Goal: Transaction & Acquisition: Book appointment/travel/reservation

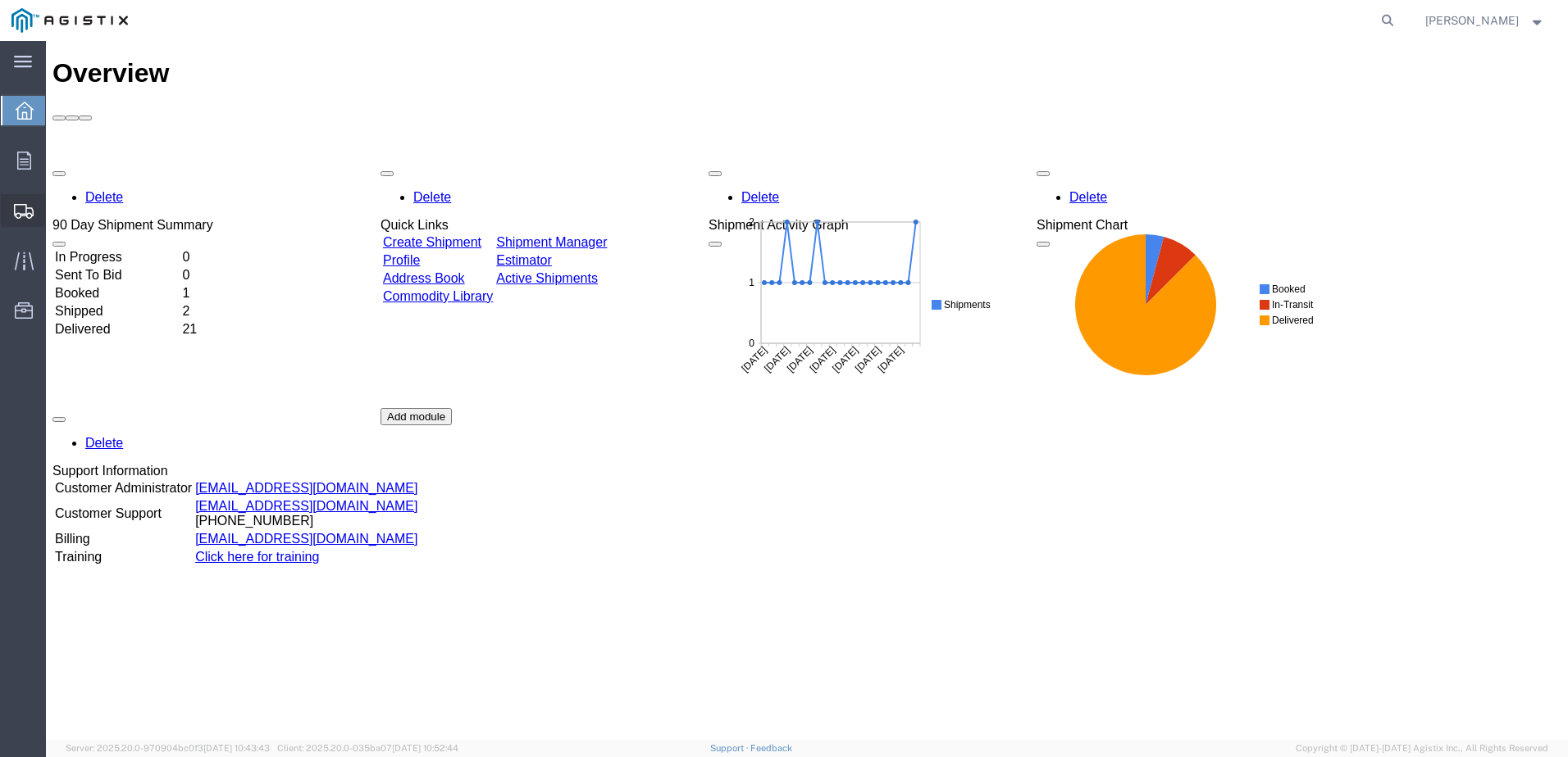
click at [0, 0] on span "Create Shipment" at bounding box center [0, 0] width 0 height 0
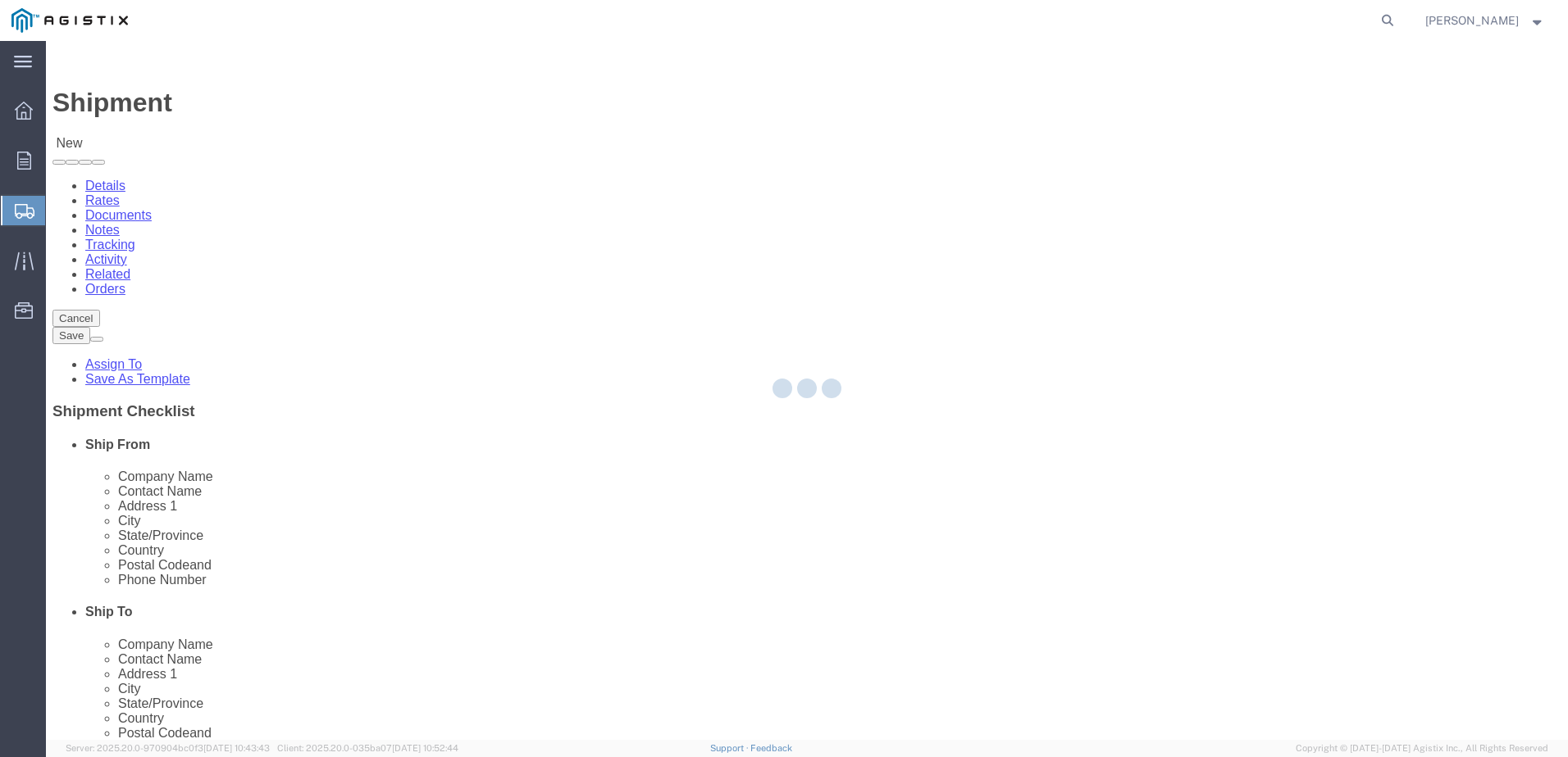
select select
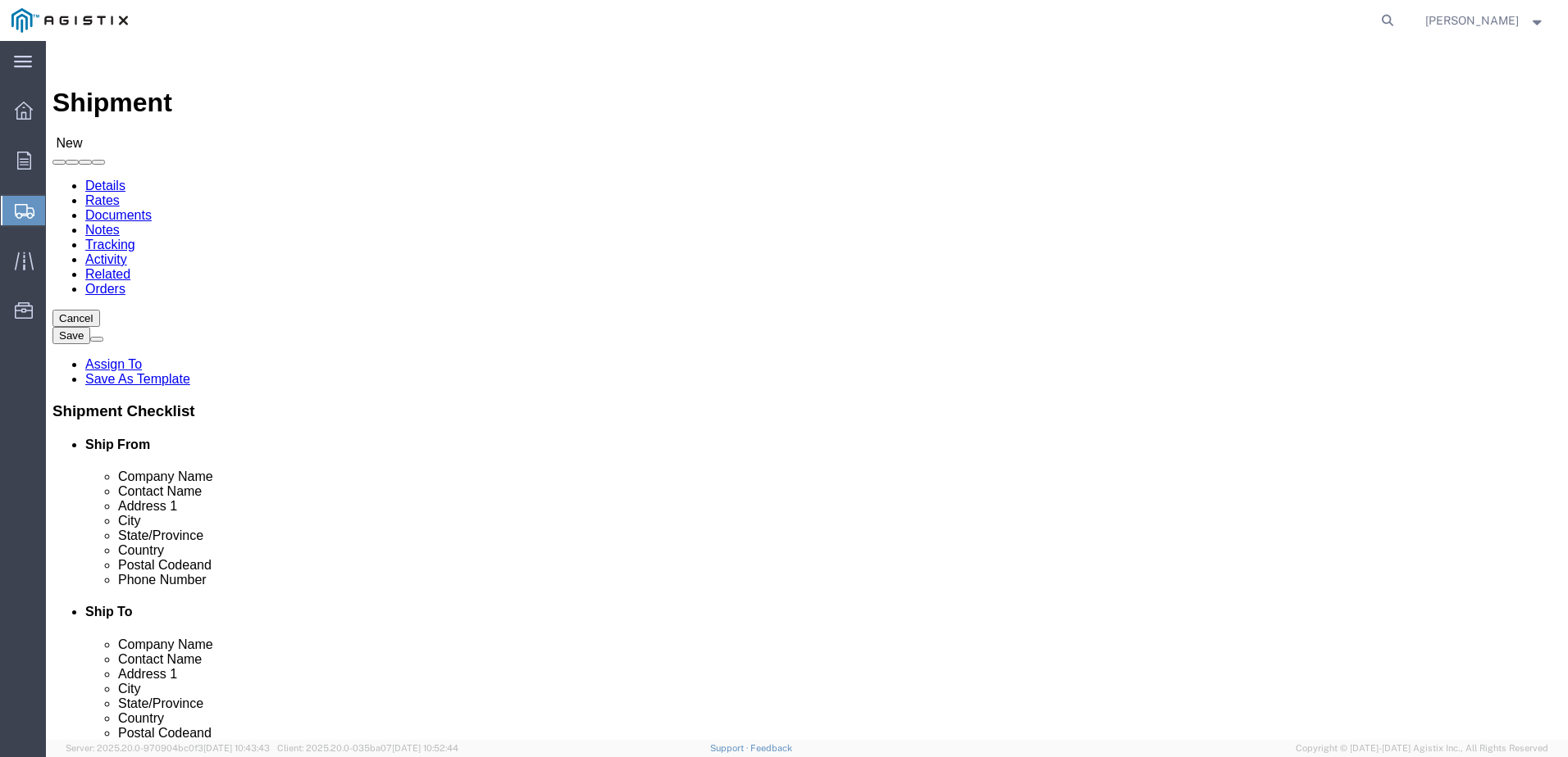
click select "Select Apple PG&E Zones Corporate Solutions"
select select "9596"
click select "Select Apple PG&E Zones Corporate Solutions"
select select
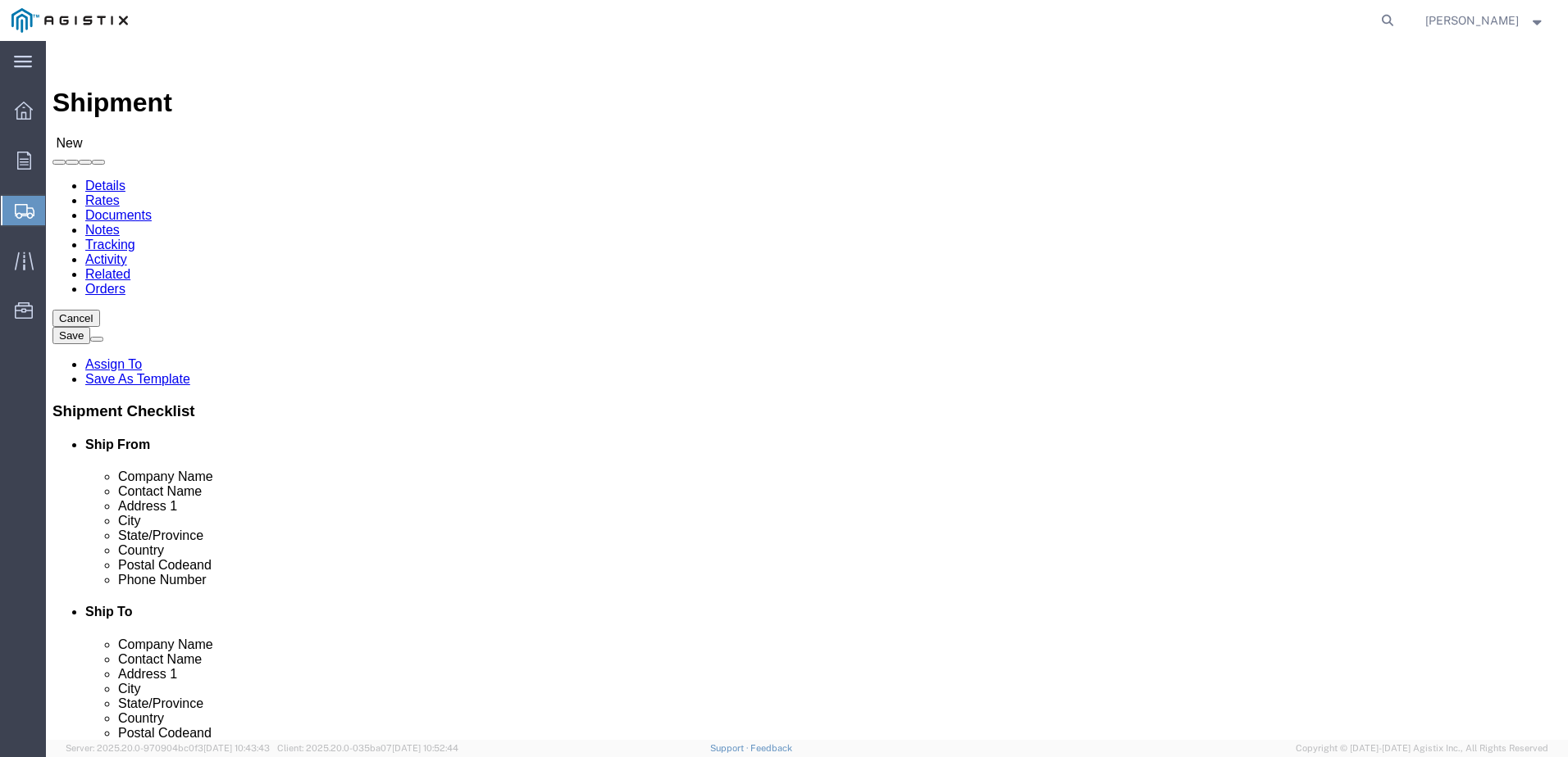
click select "Select All Others [GEOGRAPHIC_DATA] [GEOGRAPHIC_DATA] [GEOGRAPHIC_DATA] [GEOGRA…"
select select "19740"
click select "Select All Others [GEOGRAPHIC_DATA] [GEOGRAPHIC_DATA] [GEOGRAPHIC_DATA] [GEOGRA…"
click input "text"
type input "ZON"
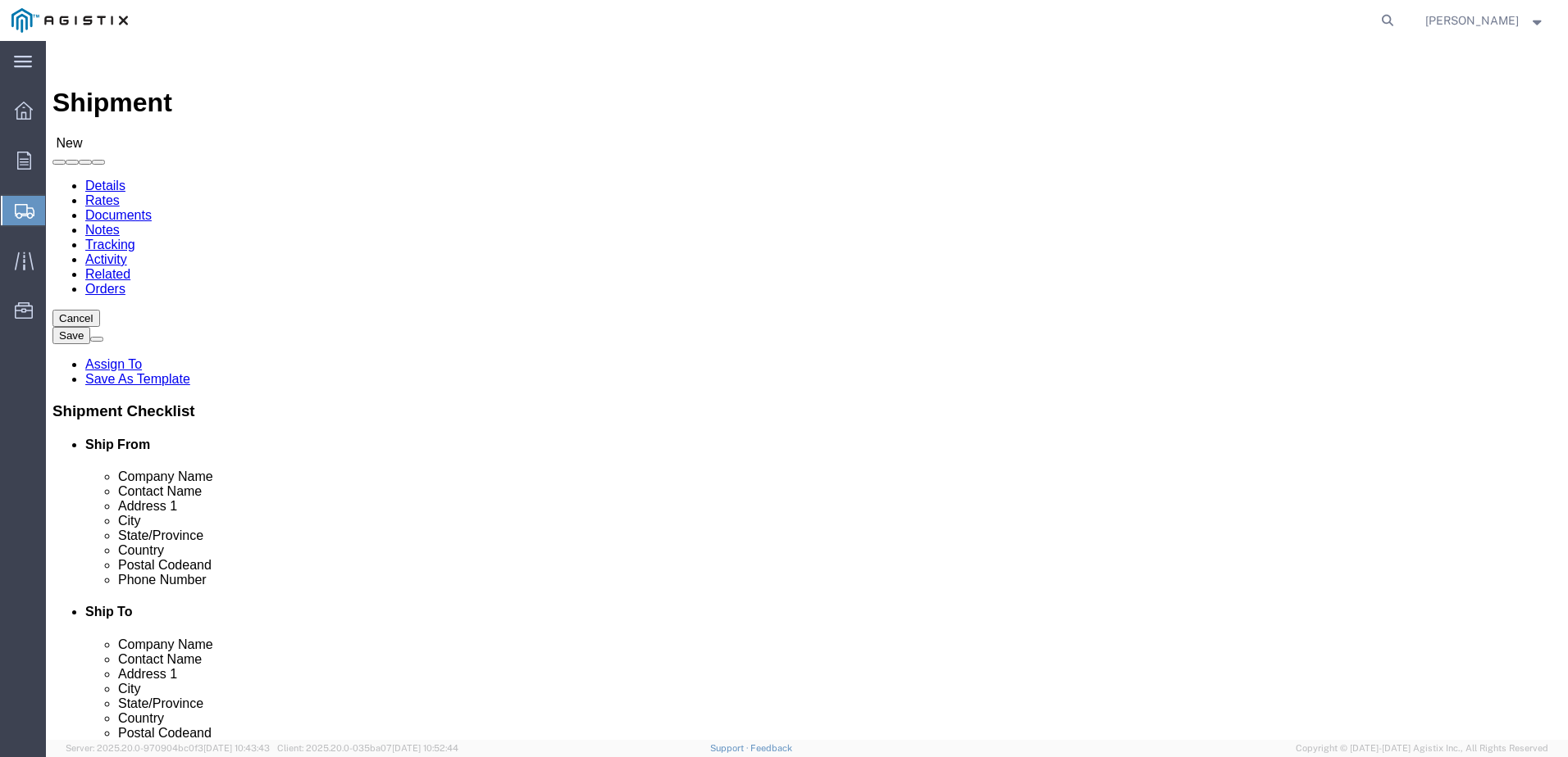
click p "Zones INC. - ZONES CORPORATE SOLUTIONS - (KENT SHIPPING) [STREET_ADDRESS] , 8:0…"
select select "WA"
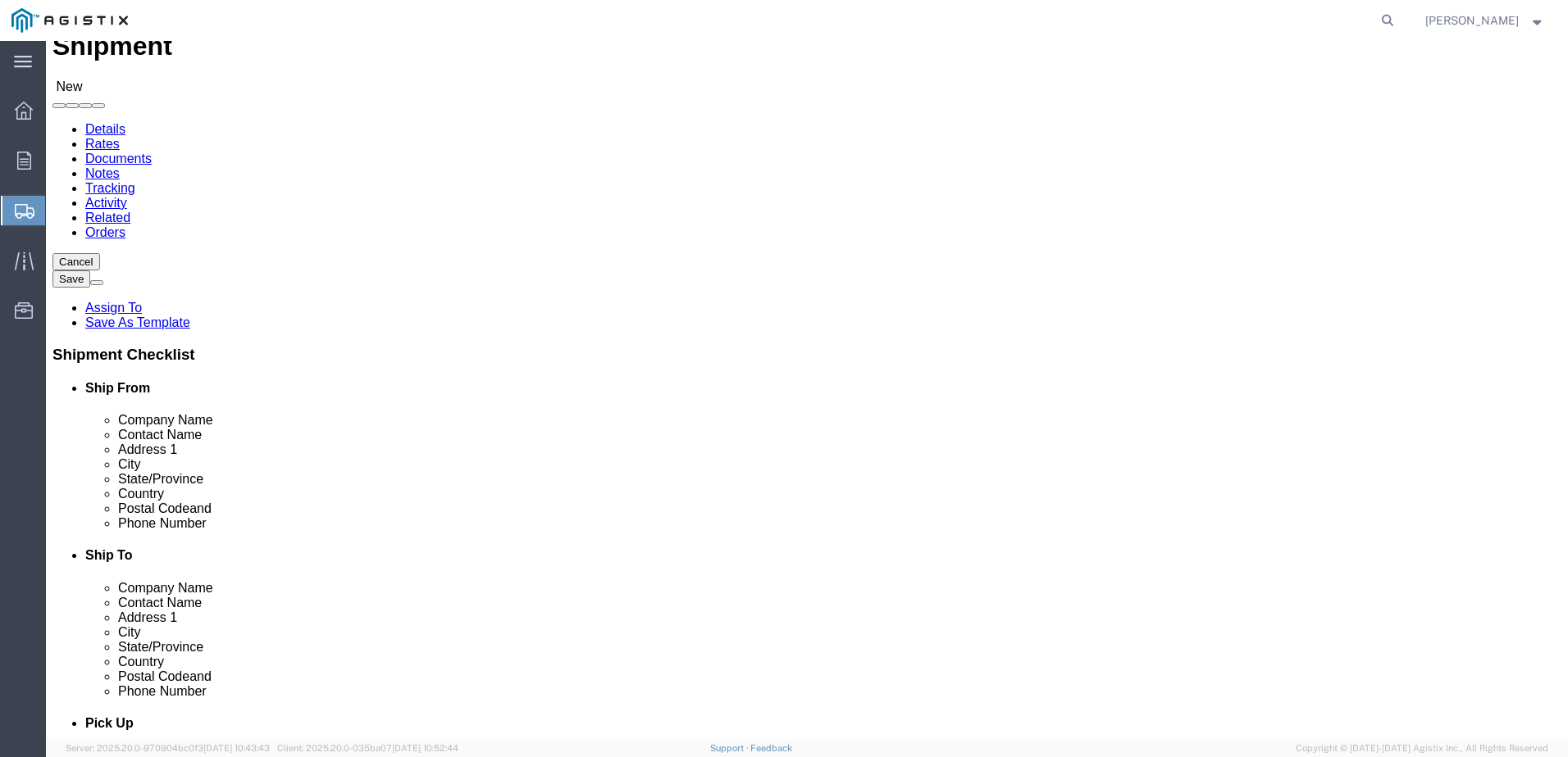
scroll to position [82, 0]
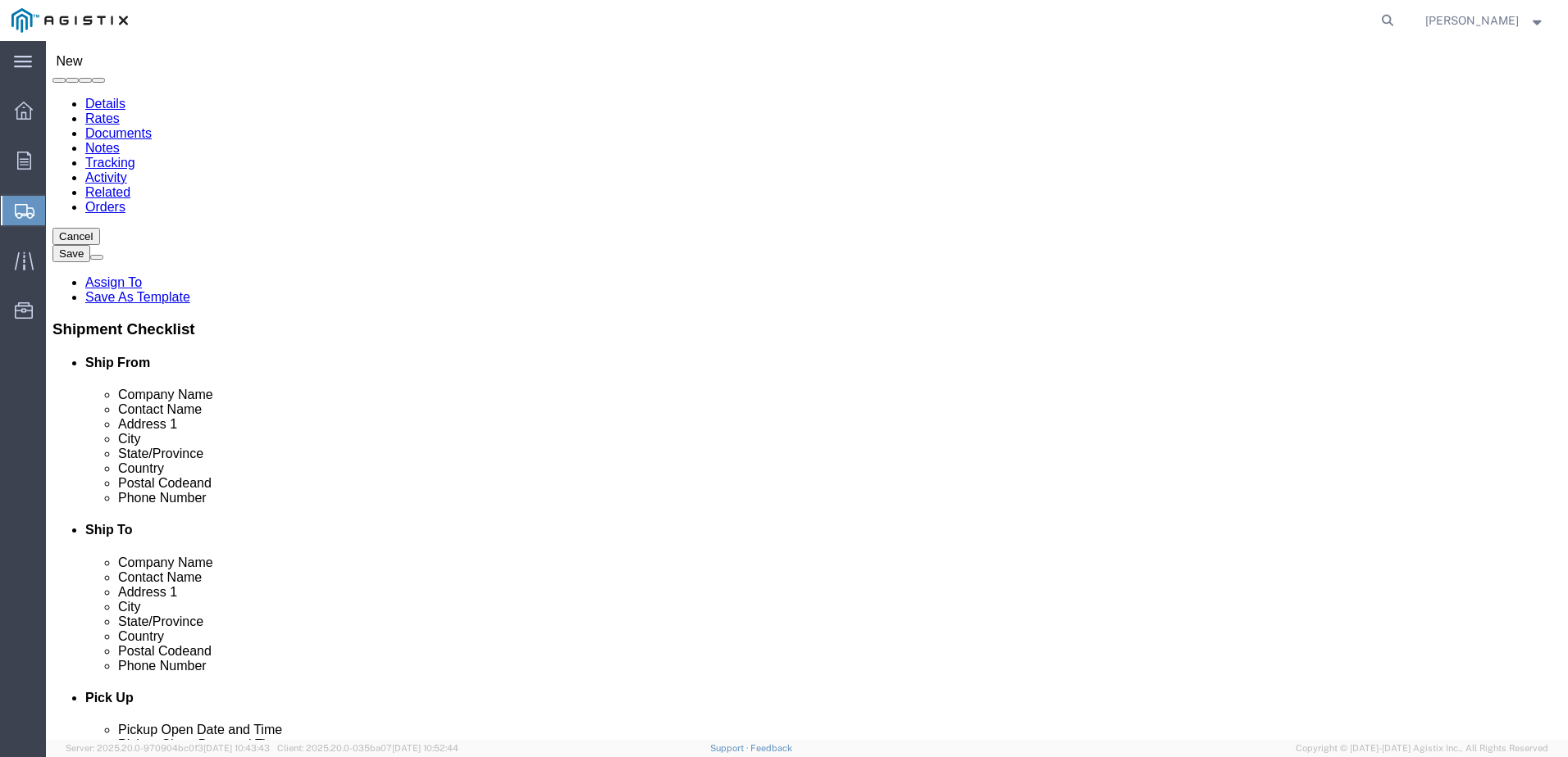
type input "ZONES CORPORATE SOLUTIONS"
drag, startPoint x: 328, startPoint y: 609, endPoint x: 269, endPoint y: 605, distance: 59.1
click input "text"
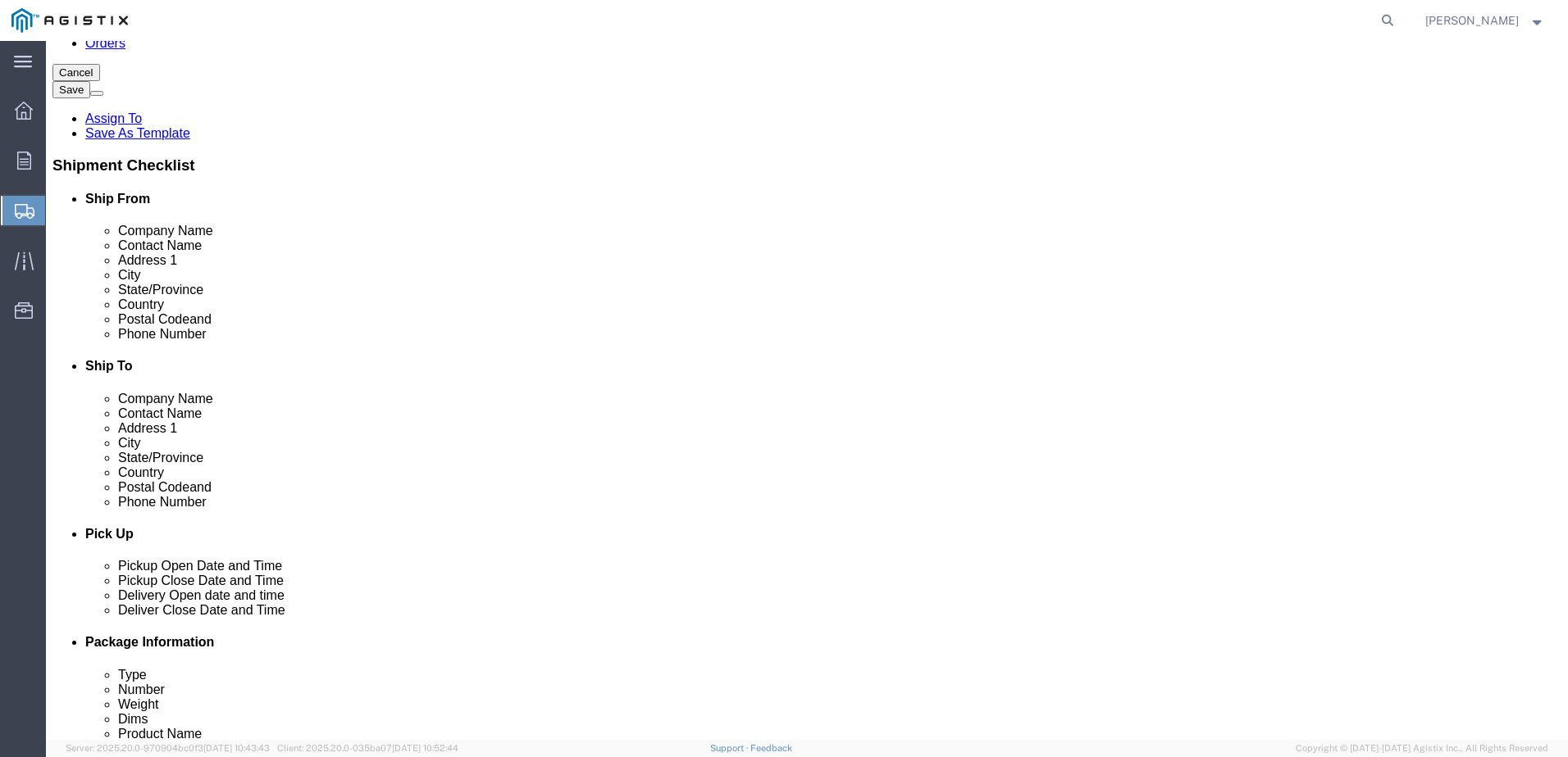
scroll to position [164, 0]
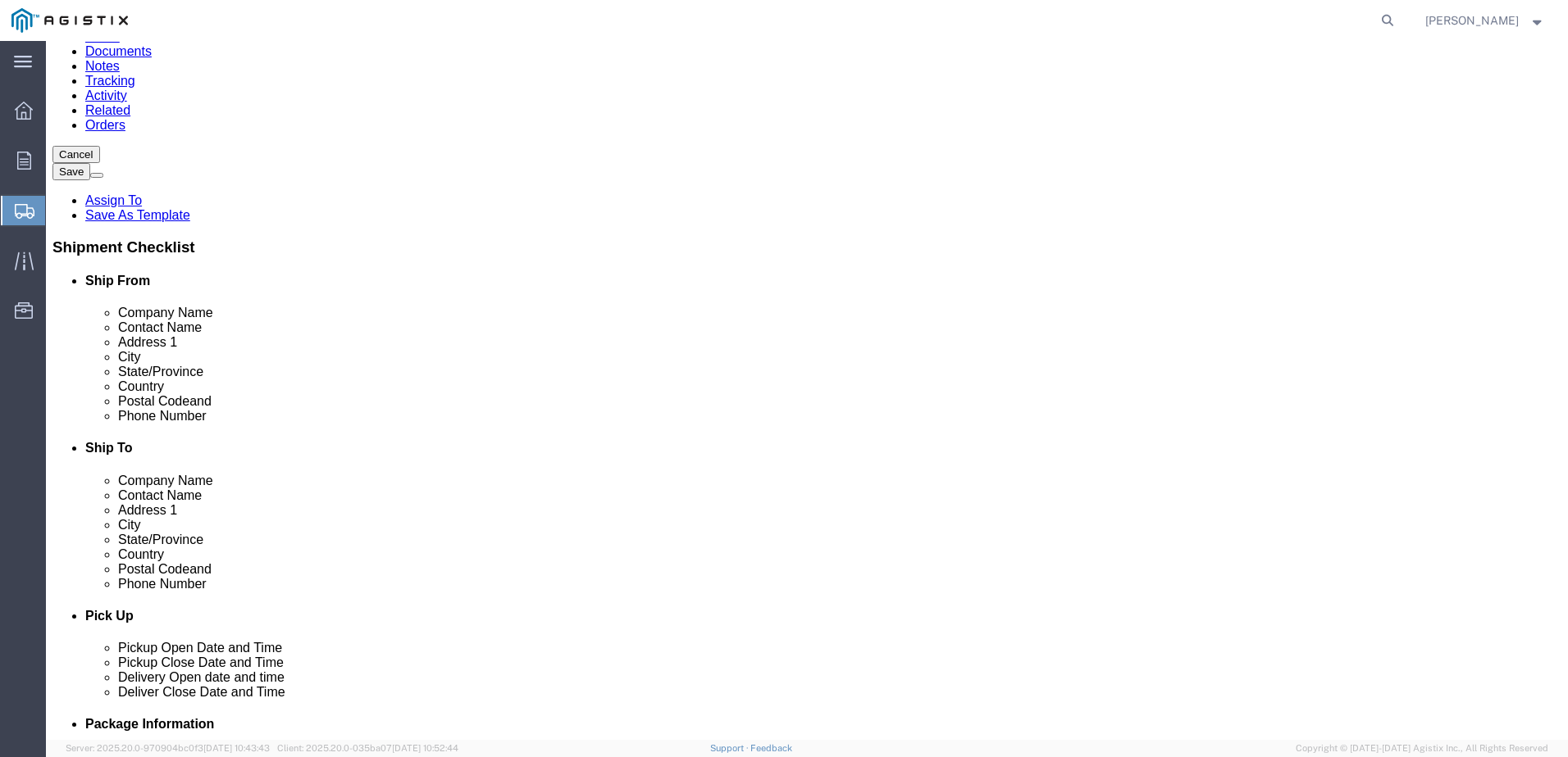
type input "[PHONE_NUMBER]"
click input "text"
type input "PG&E CORPORATION"
click input "text"
type input "PG&E CORPORATION"
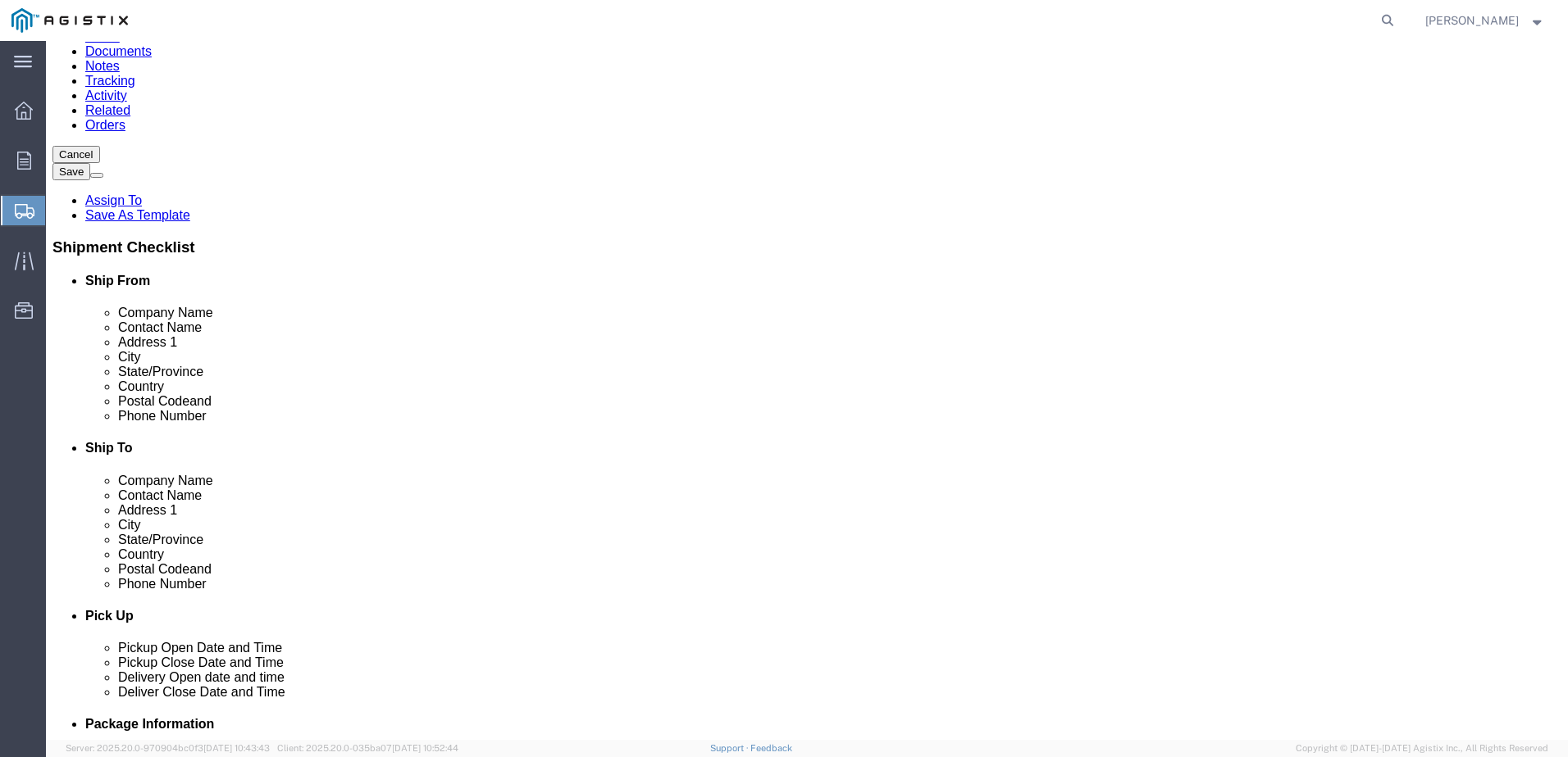
click label "Address 1"
click input "text"
type input "[PERSON_NAME]"
click p "- PG&E Corporation - ([PERSON_NAME]) [STREET_ADDRESS][PERSON_NAME]"
select select "CA"
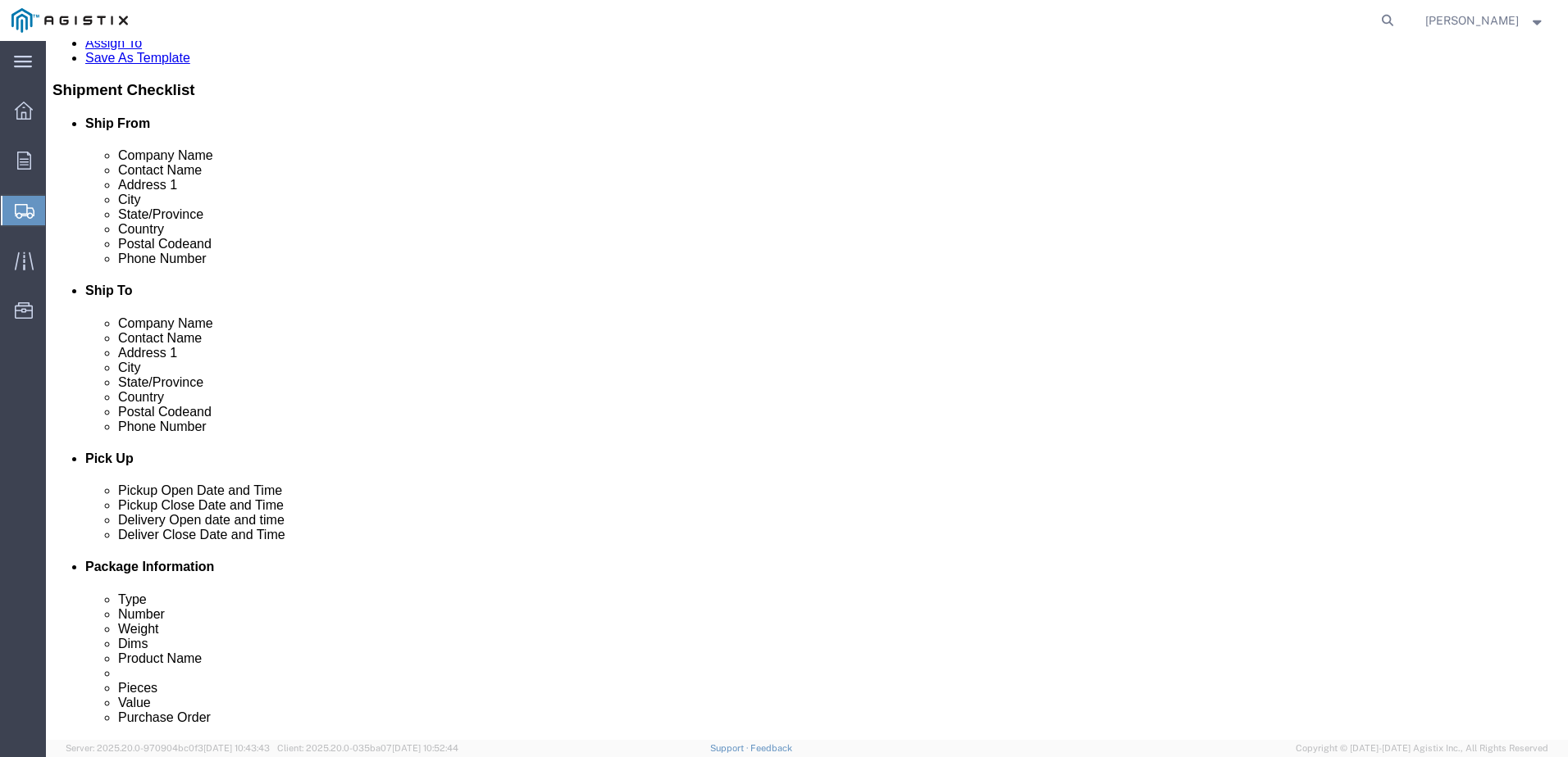
scroll to position [328, 0]
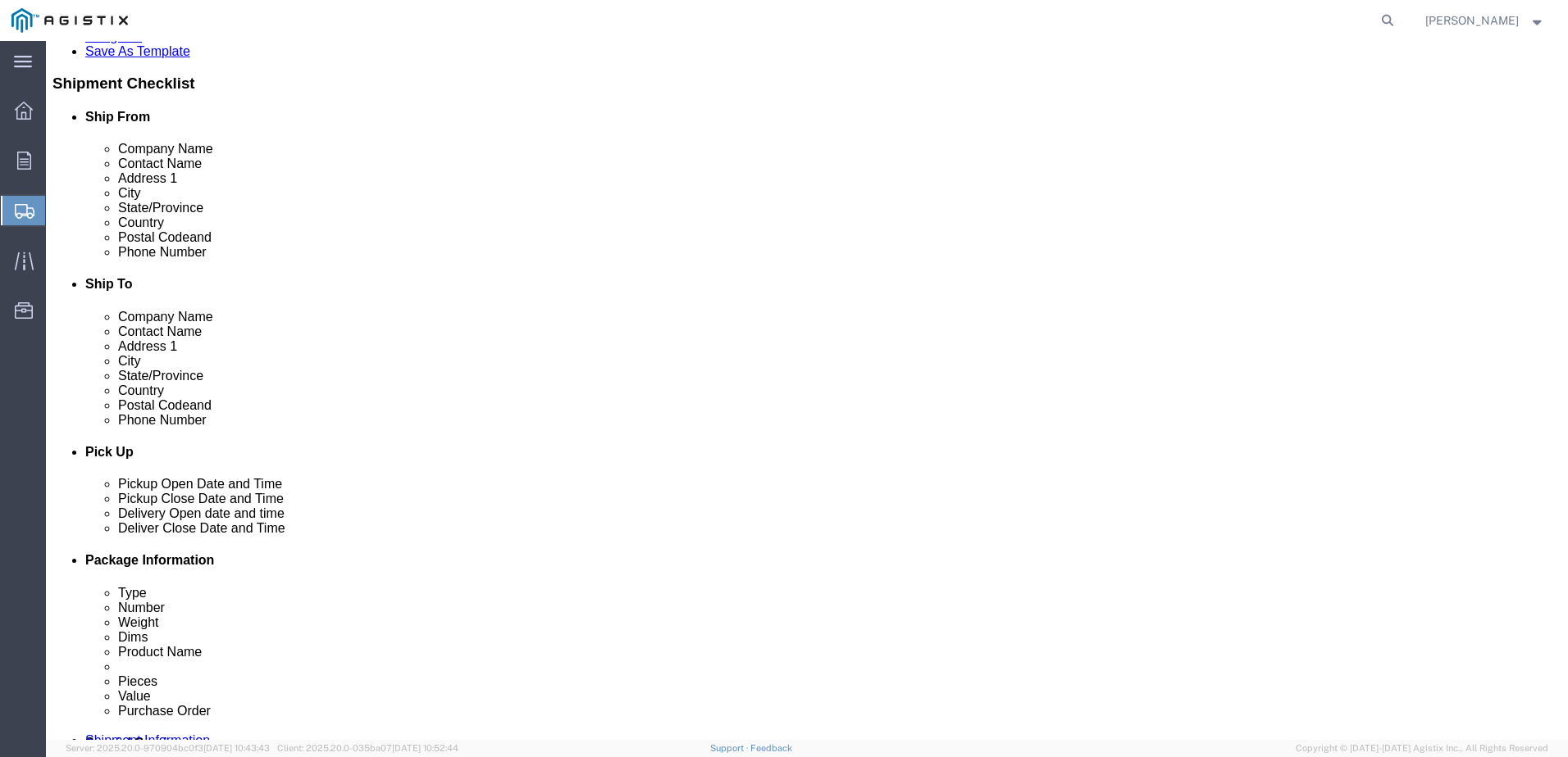
type input "[PERSON_NAME]"
drag, startPoint x: 915, startPoint y: 359, endPoint x: 863, endPoint y: 364, distance: 52.2
click input "text"
type input "2"
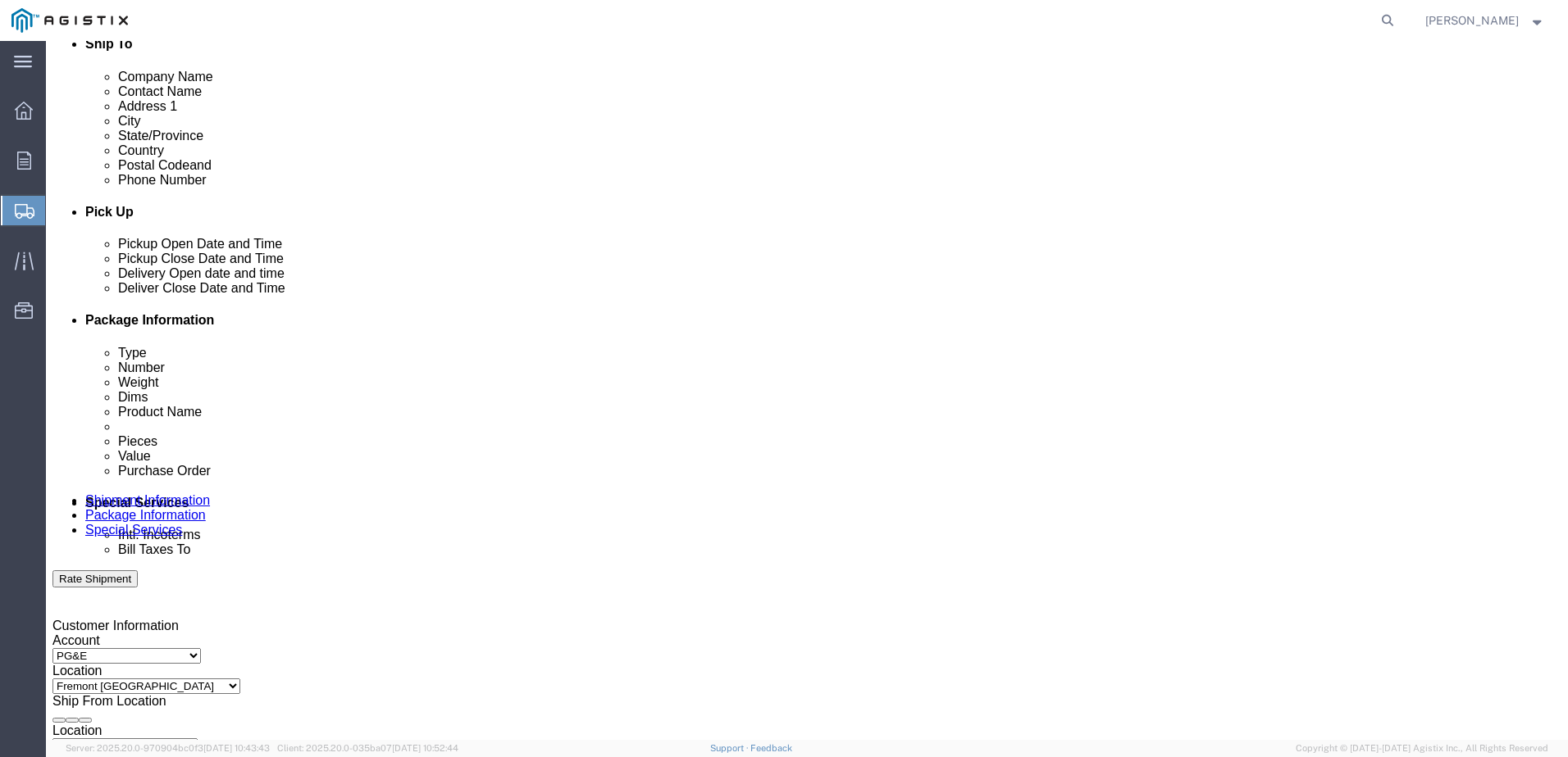
scroll to position [574, 0]
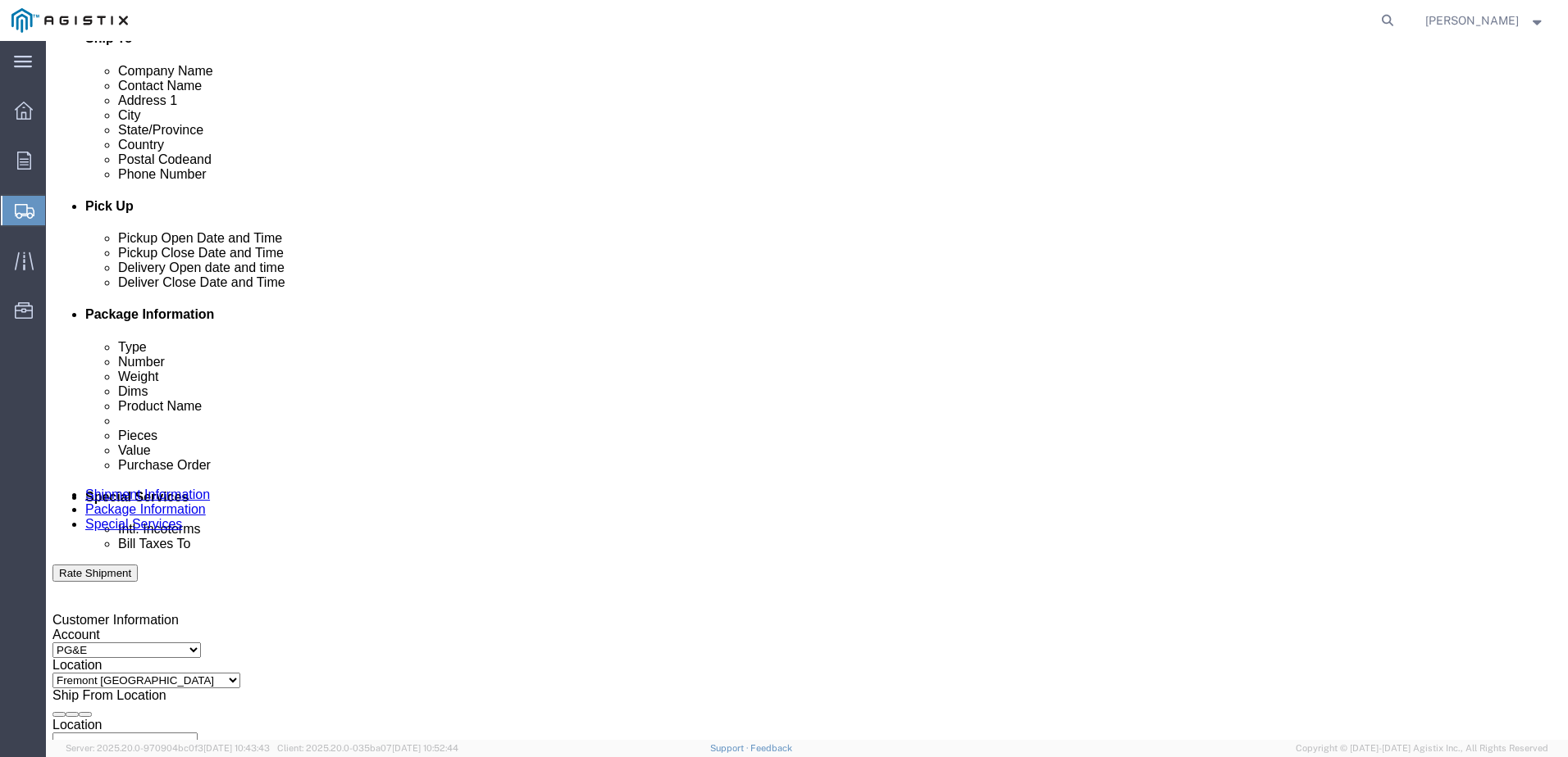
type input "[PHONE_NUMBER]"
click div "[DATE] 8:00 AM"
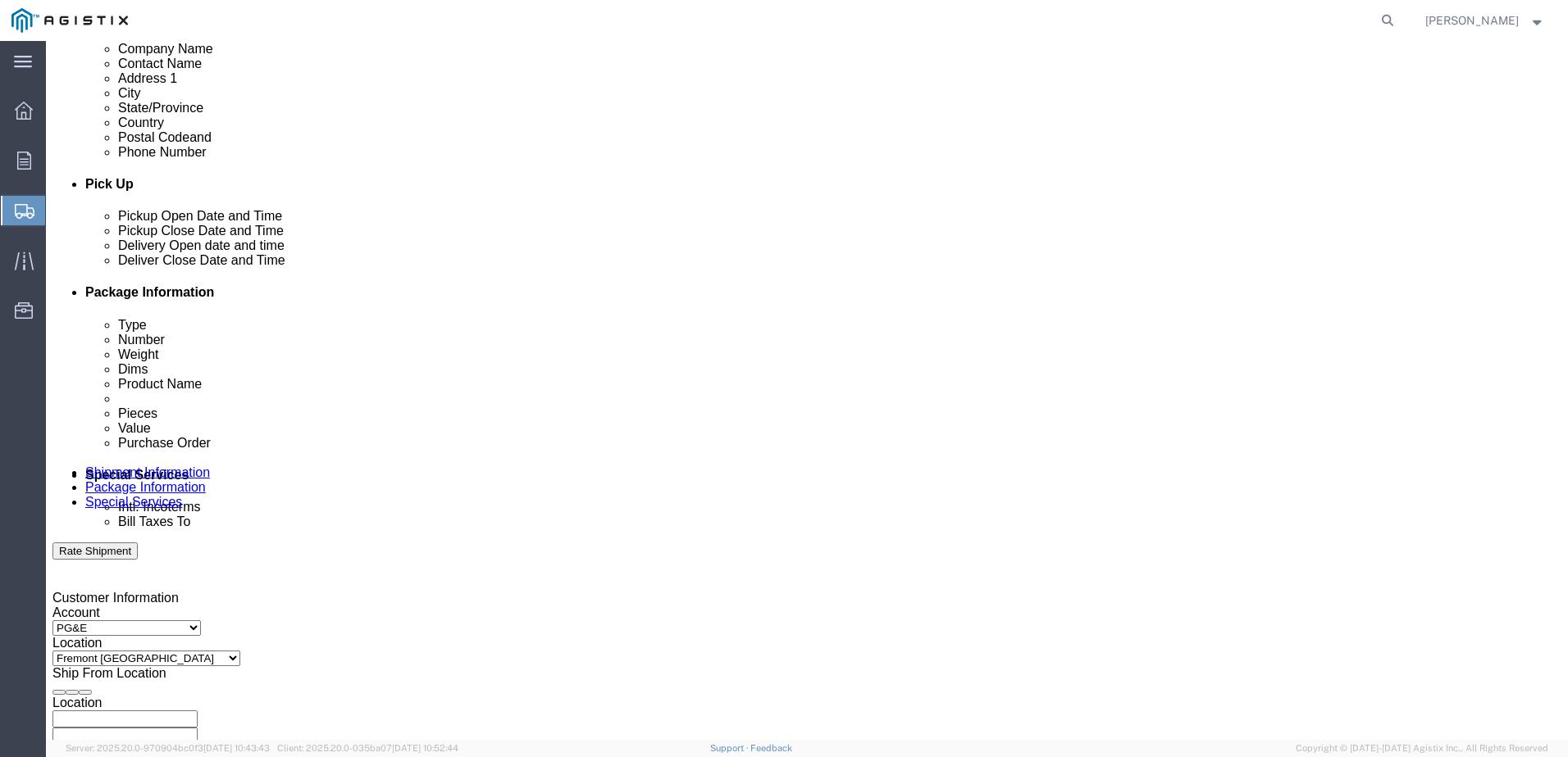
click input "3:00 PM"
click input "10:00 PM"
type input "10:00 AM"
click button "Apply"
click div "[DATE] 11:00 AM"
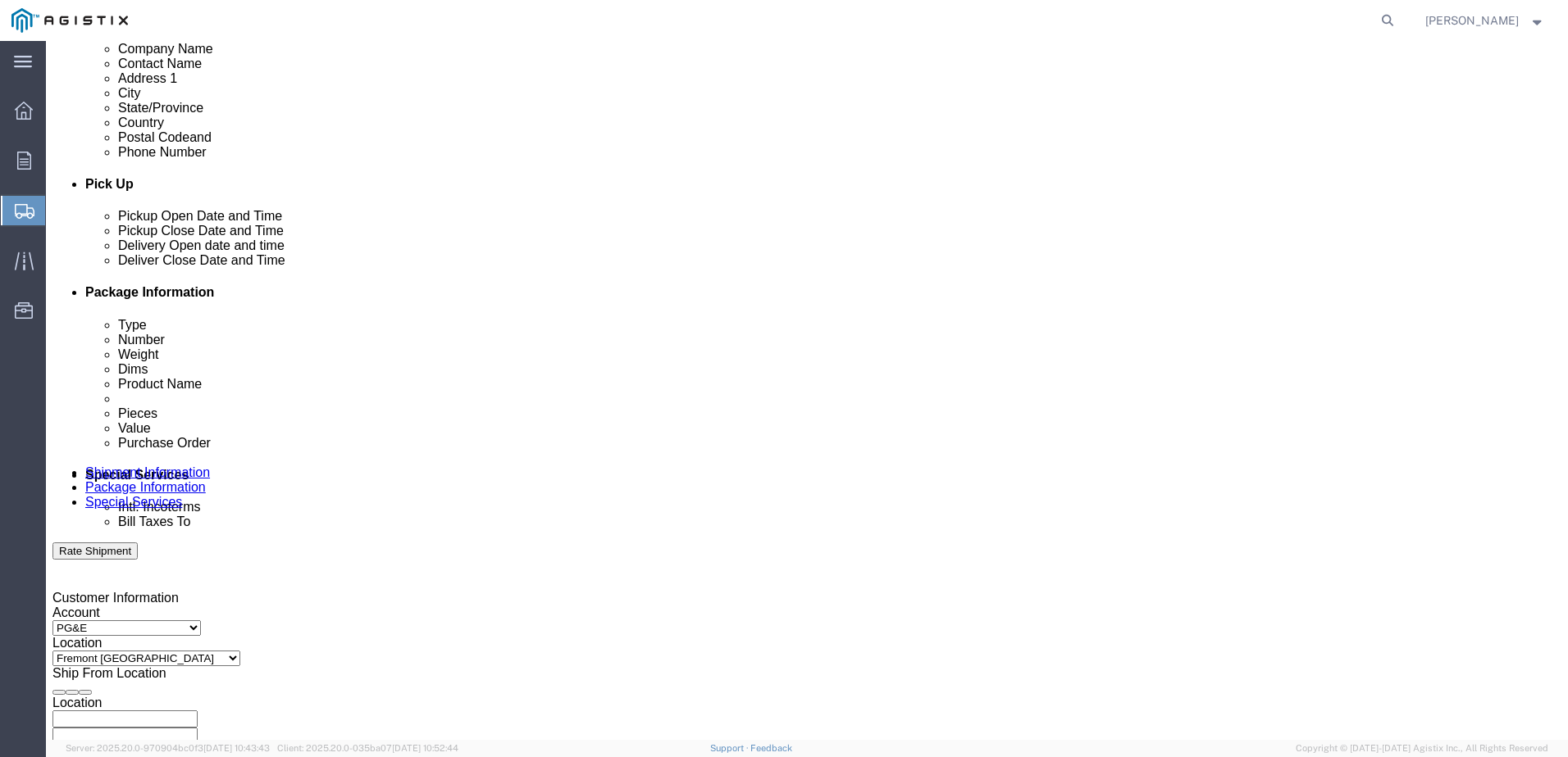
click input "4:00 AM"
type input "4:00 PM"
click button "Apply"
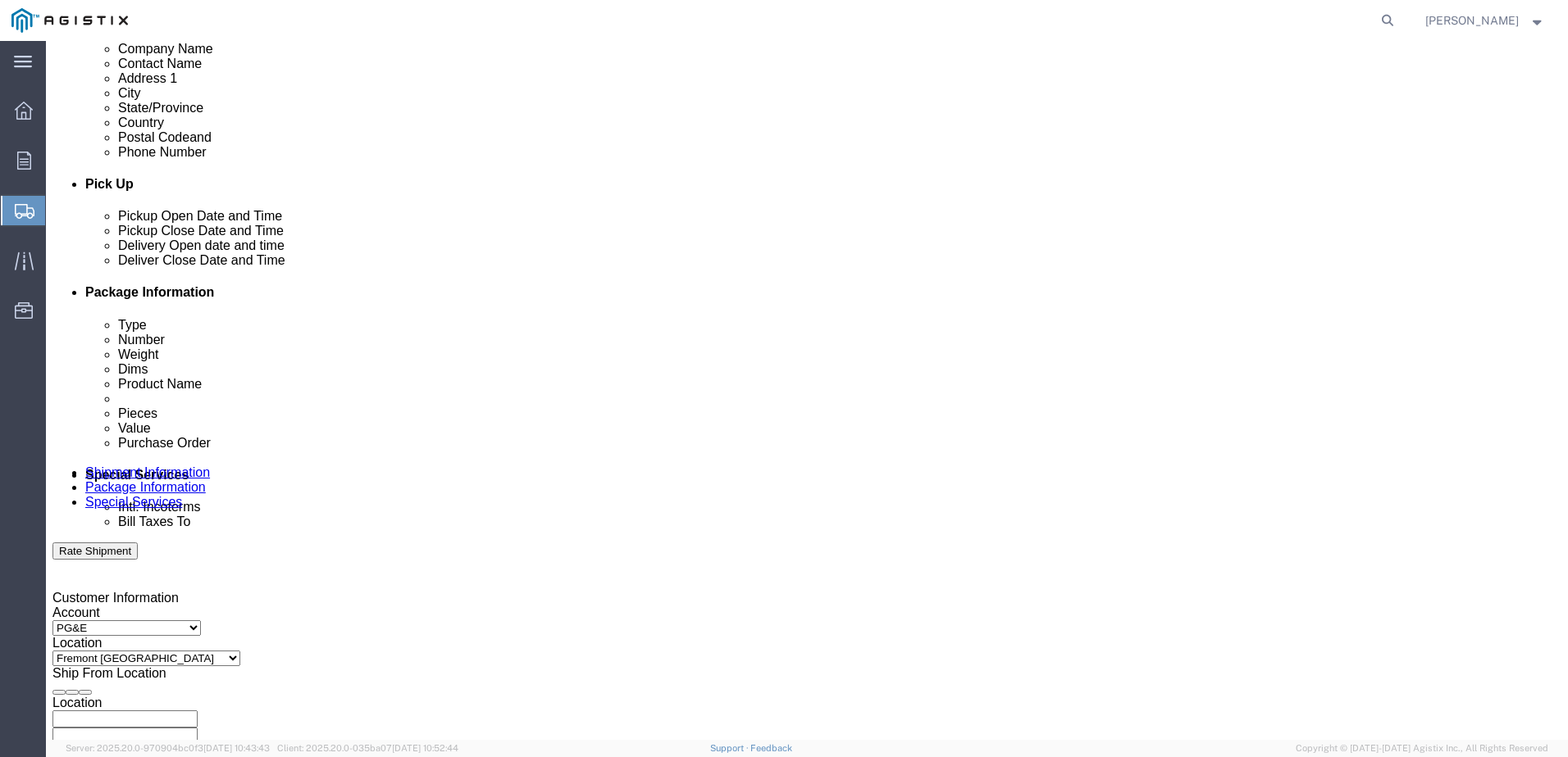
click div
click input "5:00 PM"
click input "9:00 PM"
type input "9:00 AM"
click button "Apply"
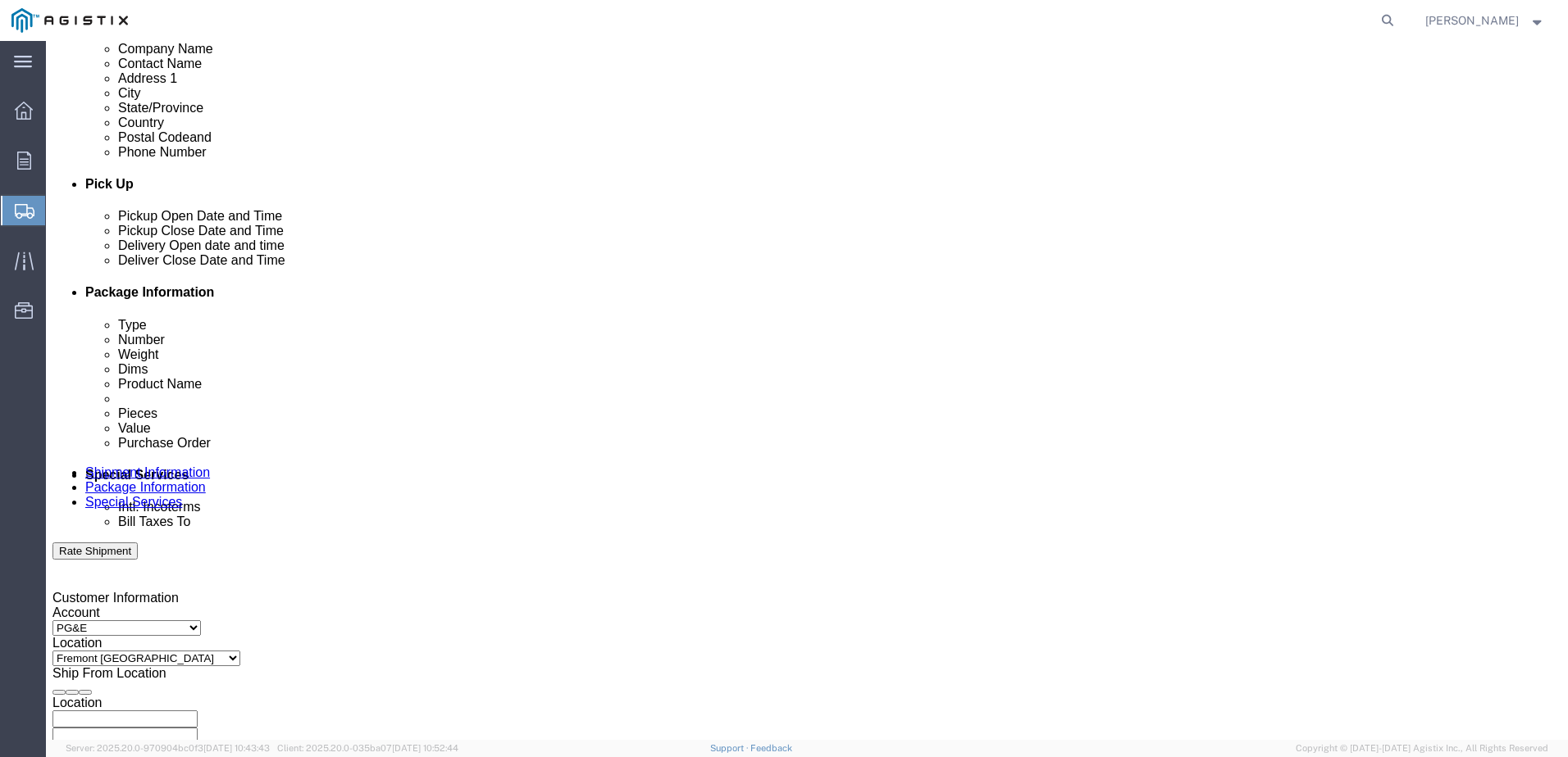
click div
click input "3:00 AM"
type input "3:00 PM"
click button "Apply"
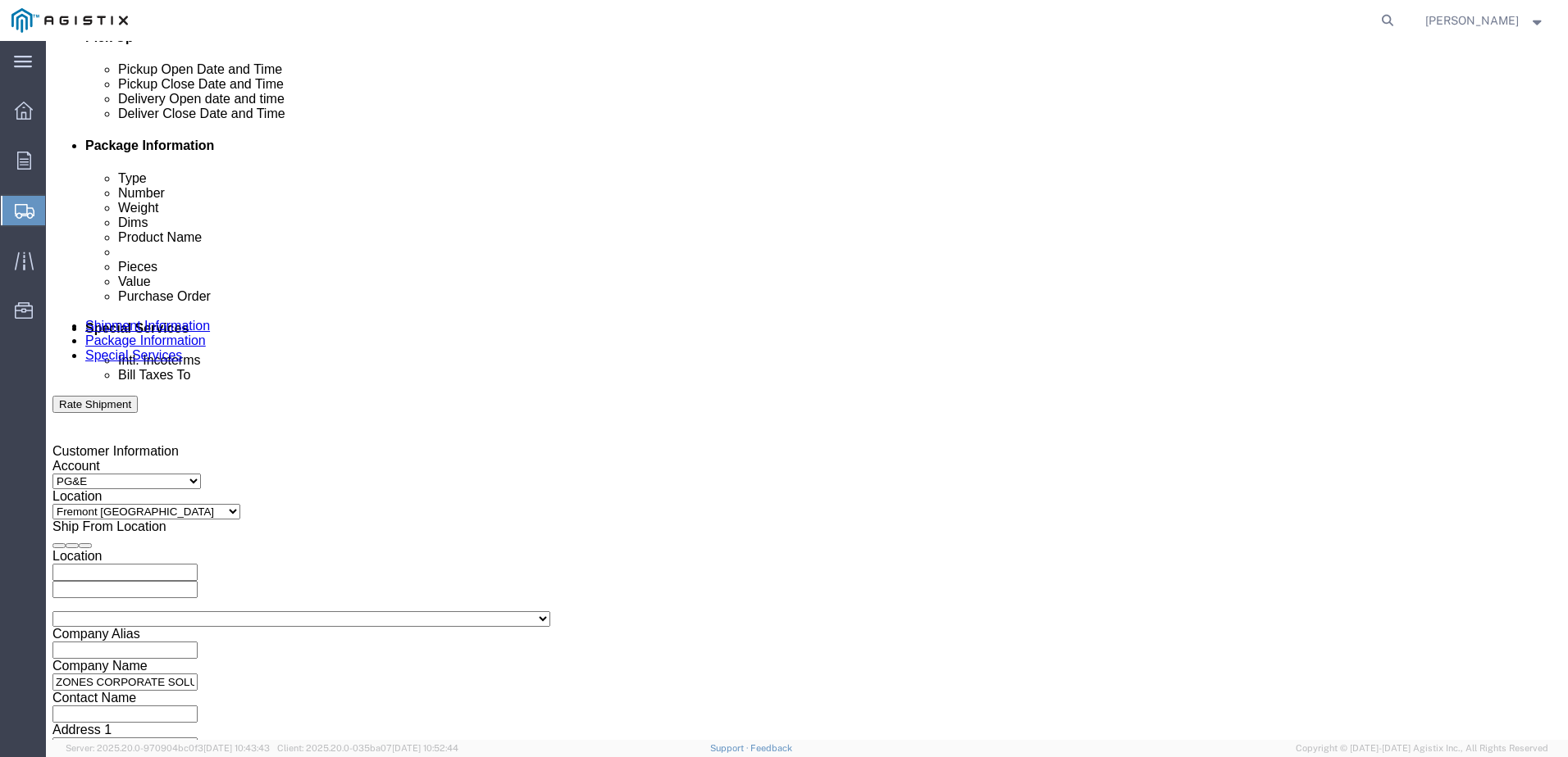
scroll to position [760, 0]
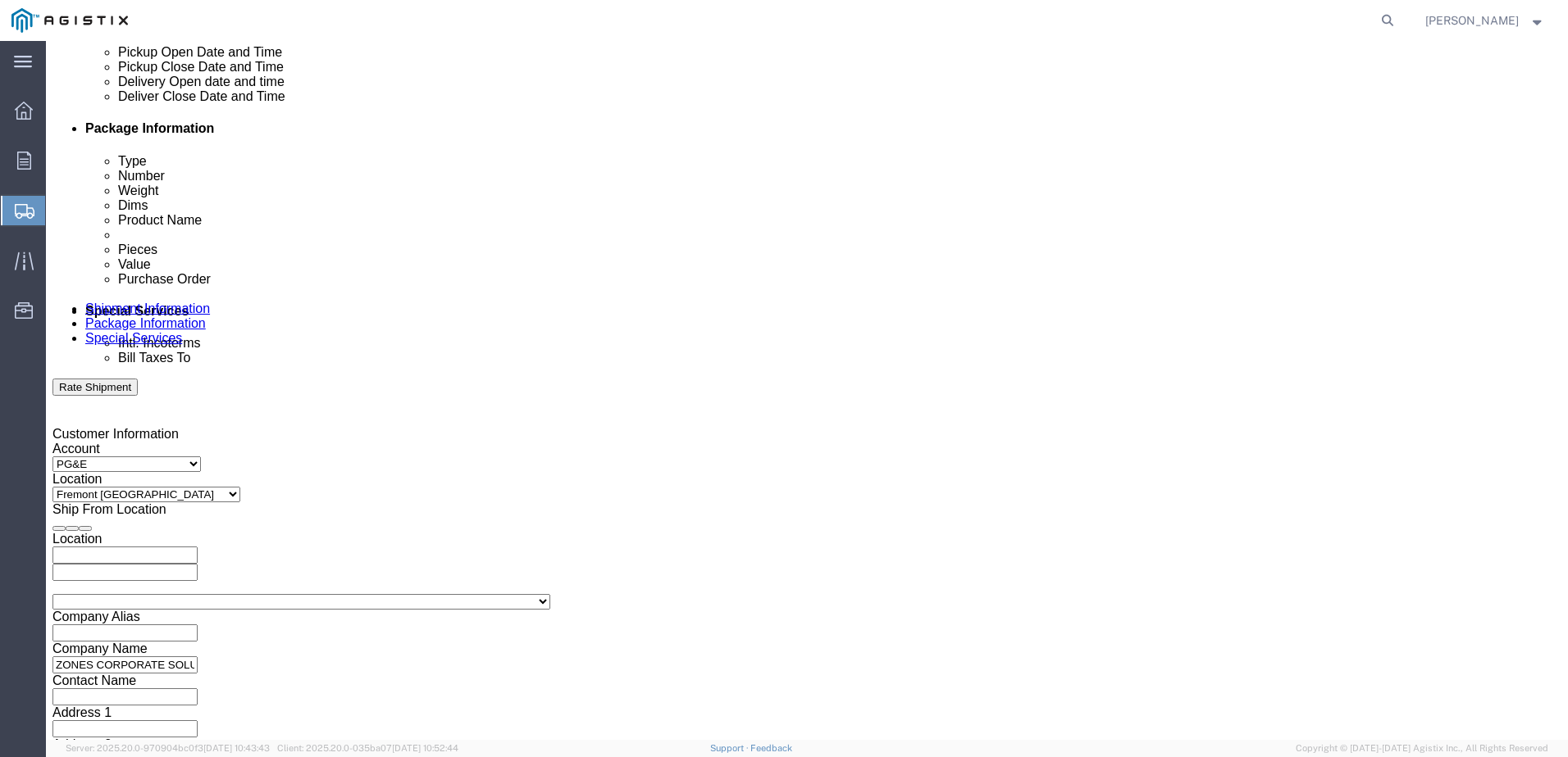
click input "text"
type input "2701249099"
click select "Select Account Type Activity ID Airline Appointment Number ASN Batch Request # …"
select select "ORDERNUM"
click select "Select Account Type Activity ID Airline Appointment Number ASN Batch Request # …"
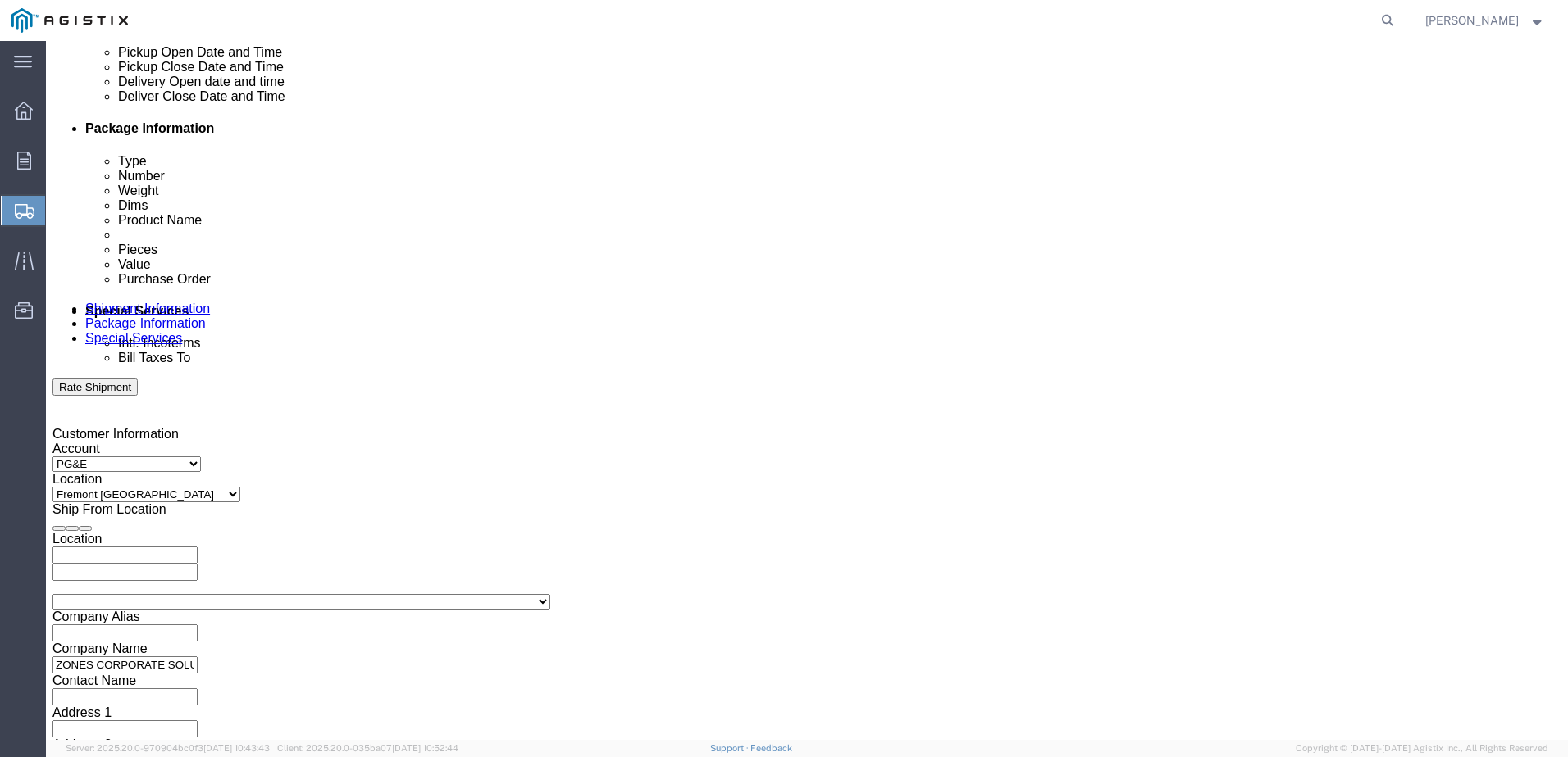
click input "text"
type input "B9250516"
click select "Select Account Type Activity ID Airline Appointment Number ASN Batch Request # …"
select select "SALEORDR"
click select "Select Account Type Activity ID Airline Appointment Number ASN Batch Request # …"
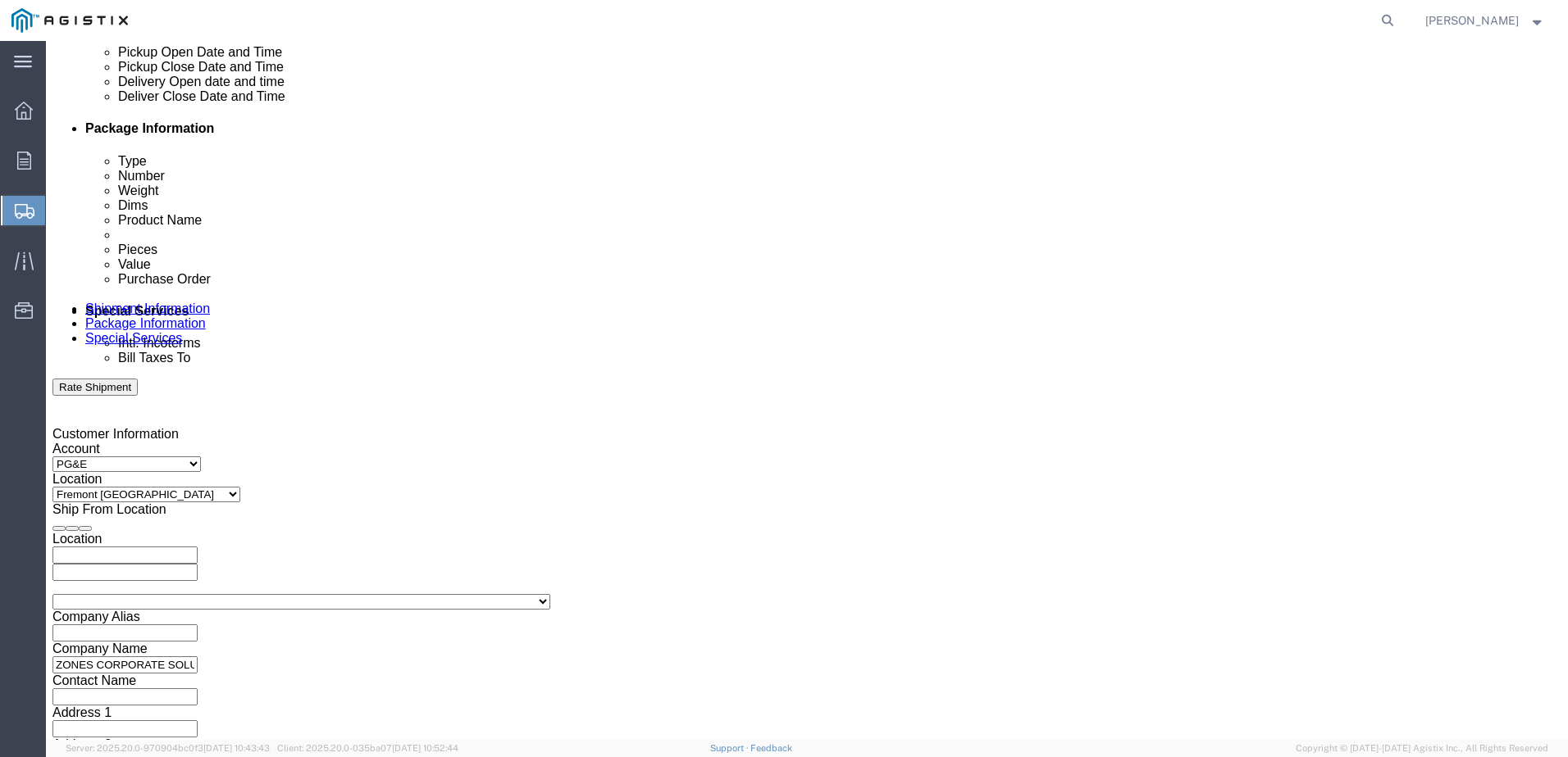
click input "text"
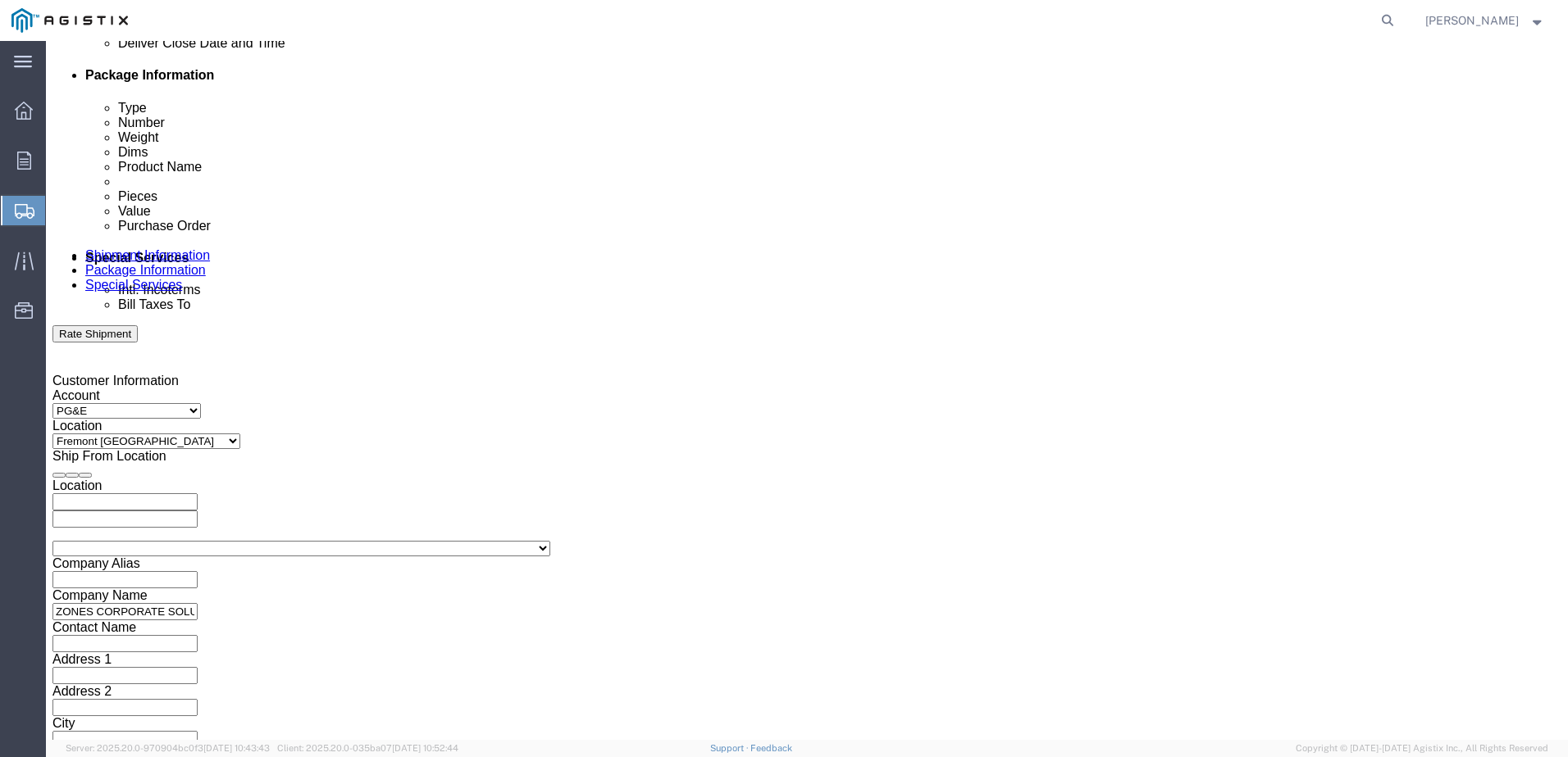
scroll to position [842, 0]
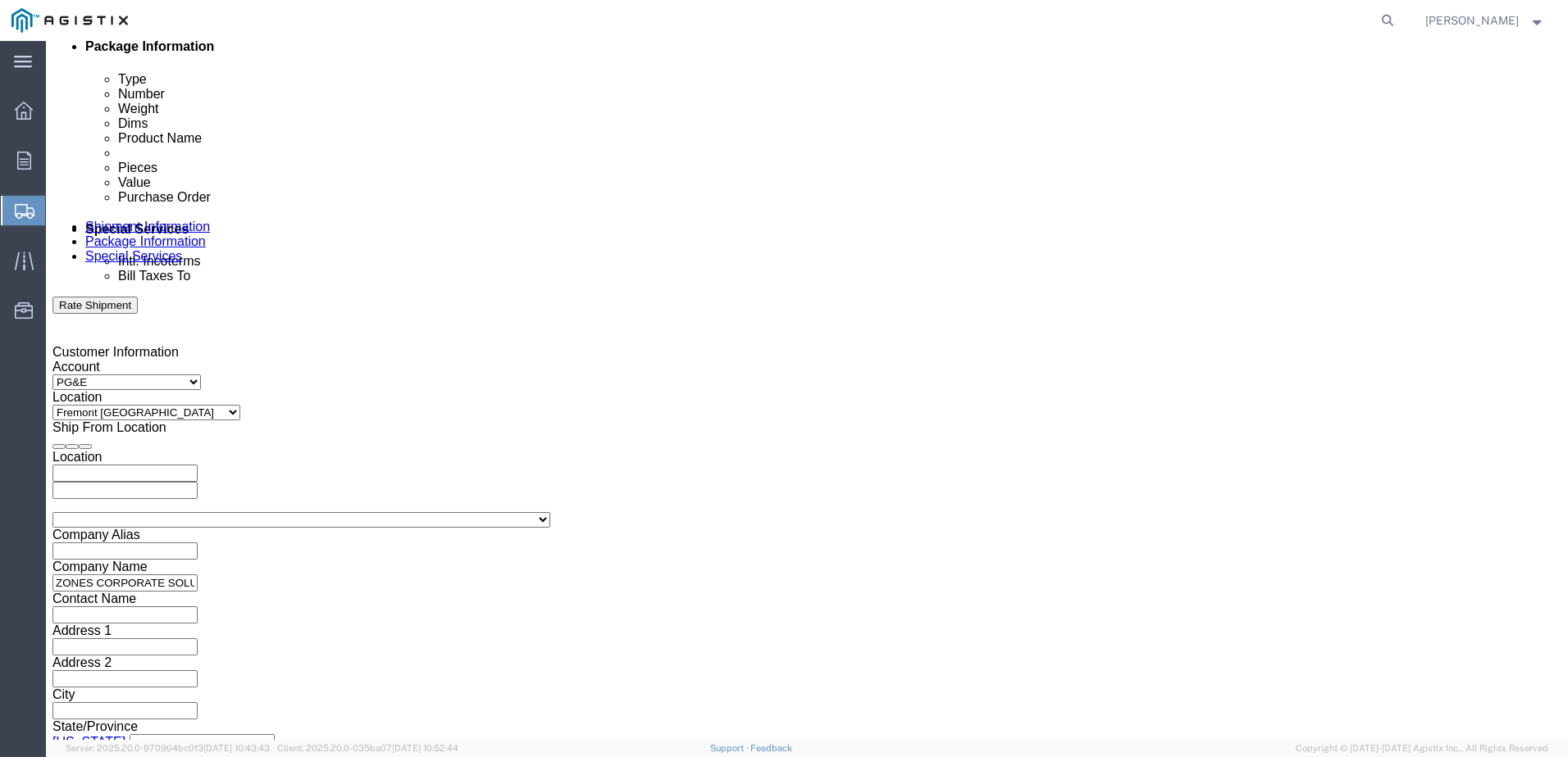
type input "wkus001157496"
click button "Add reference"
click select "Select Account Type Activity ID Airline Appointment Number ASN Batch Request # …"
select select "PURCHORD"
click select "Select Account Type Activity ID Airline Appointment Number ASN Batch Request # …"
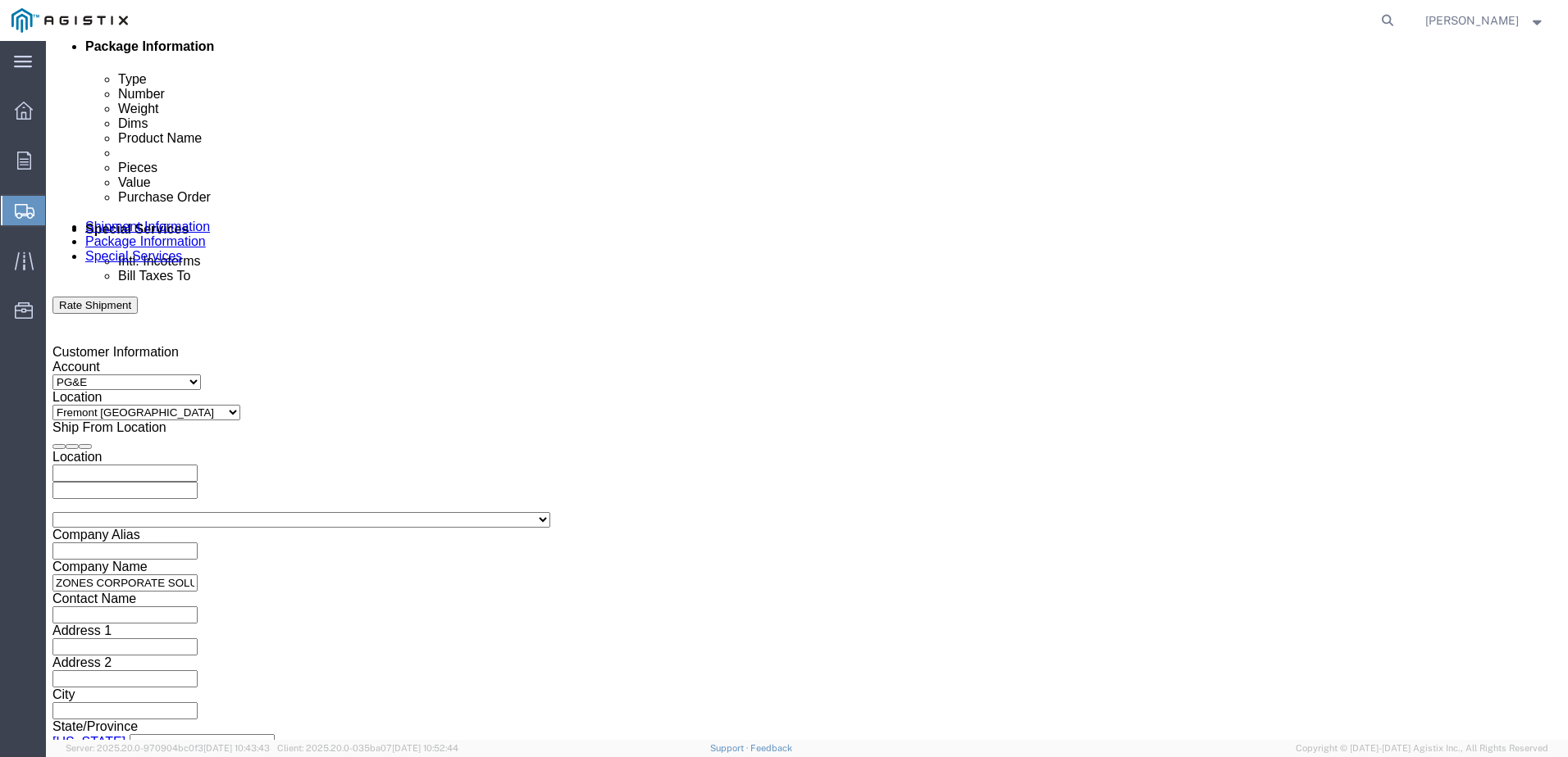
click input "text"
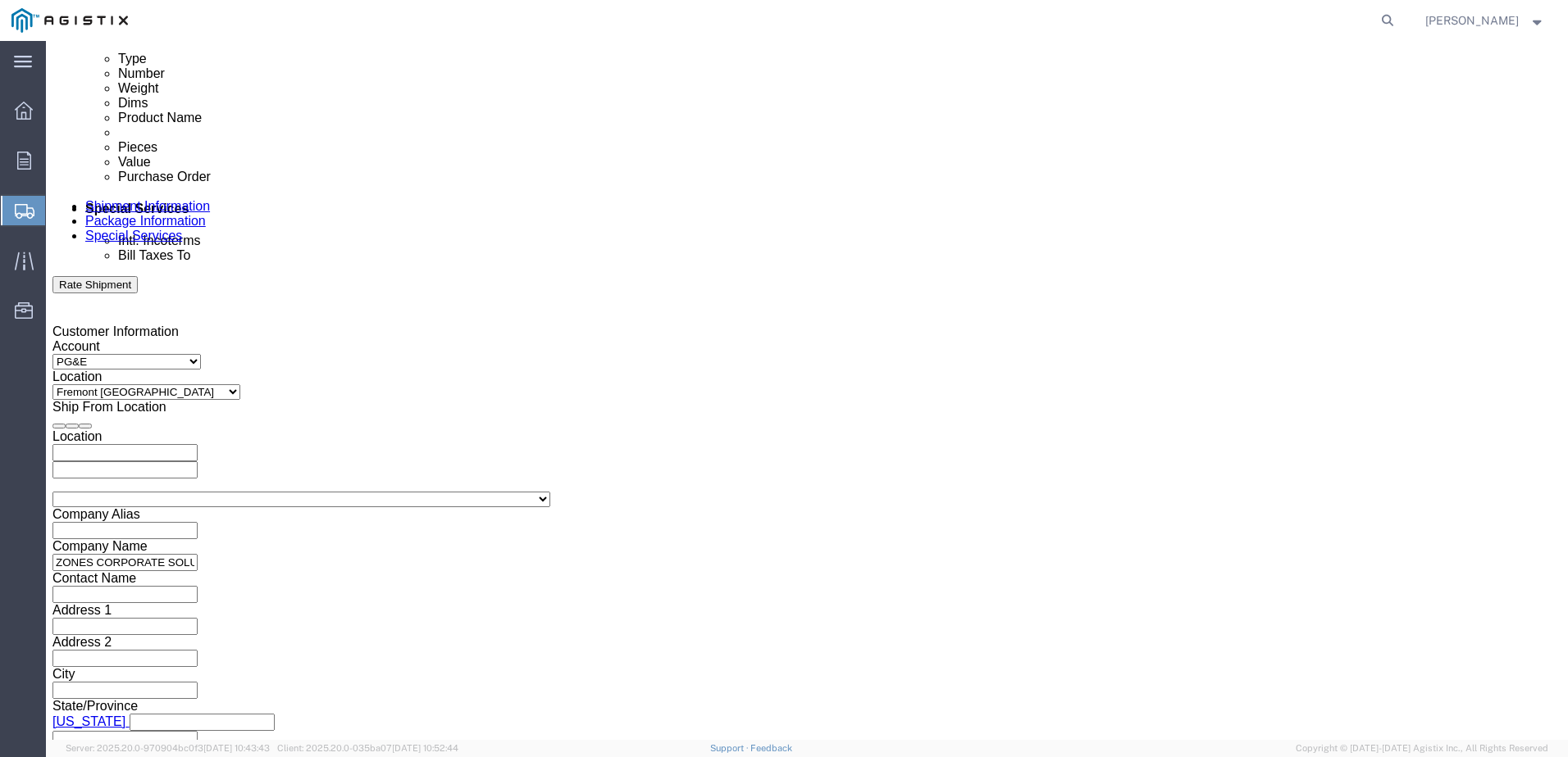
scroll to position [874, 0]
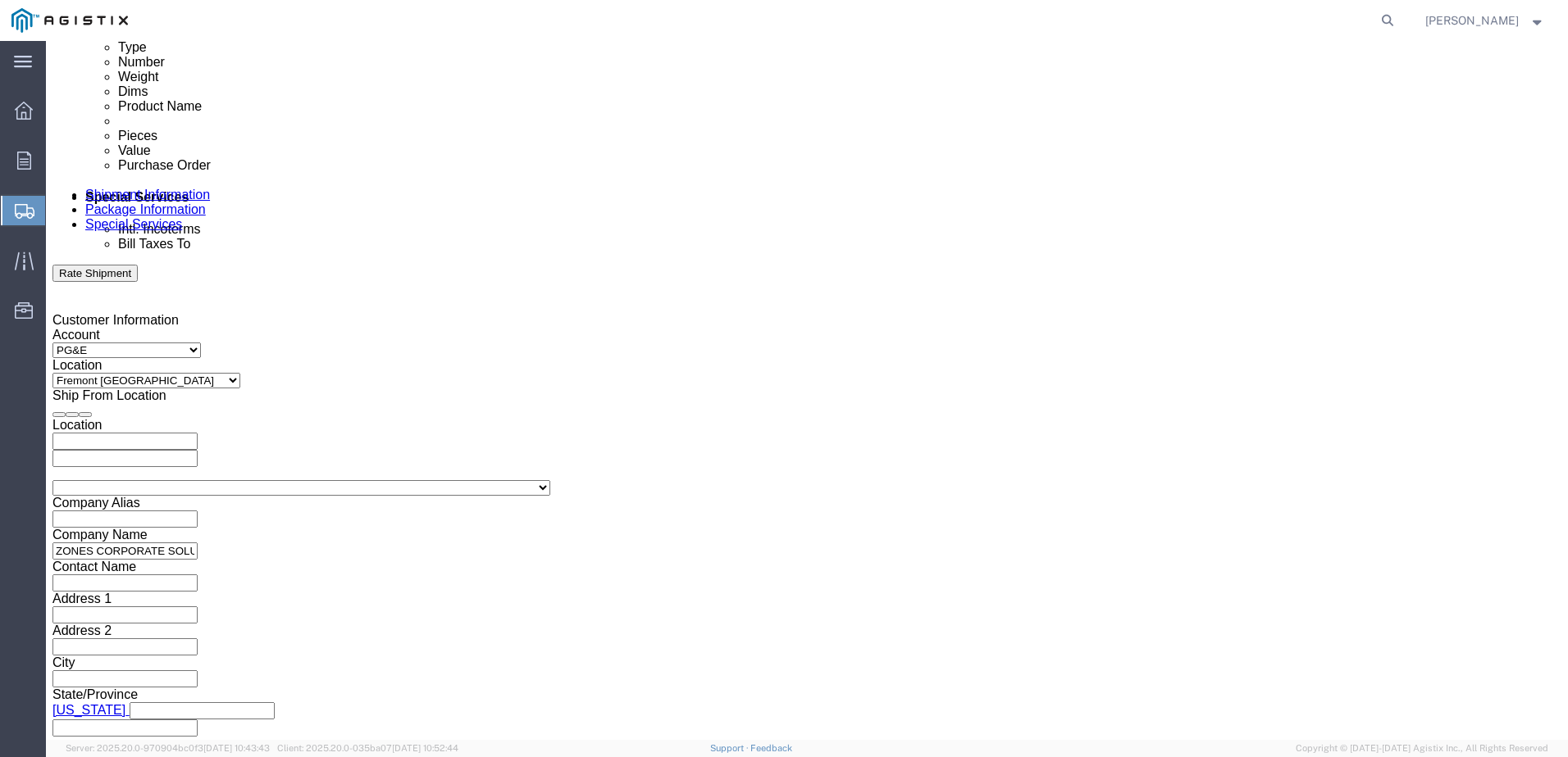
type input "2701249054"
click button "Continue"
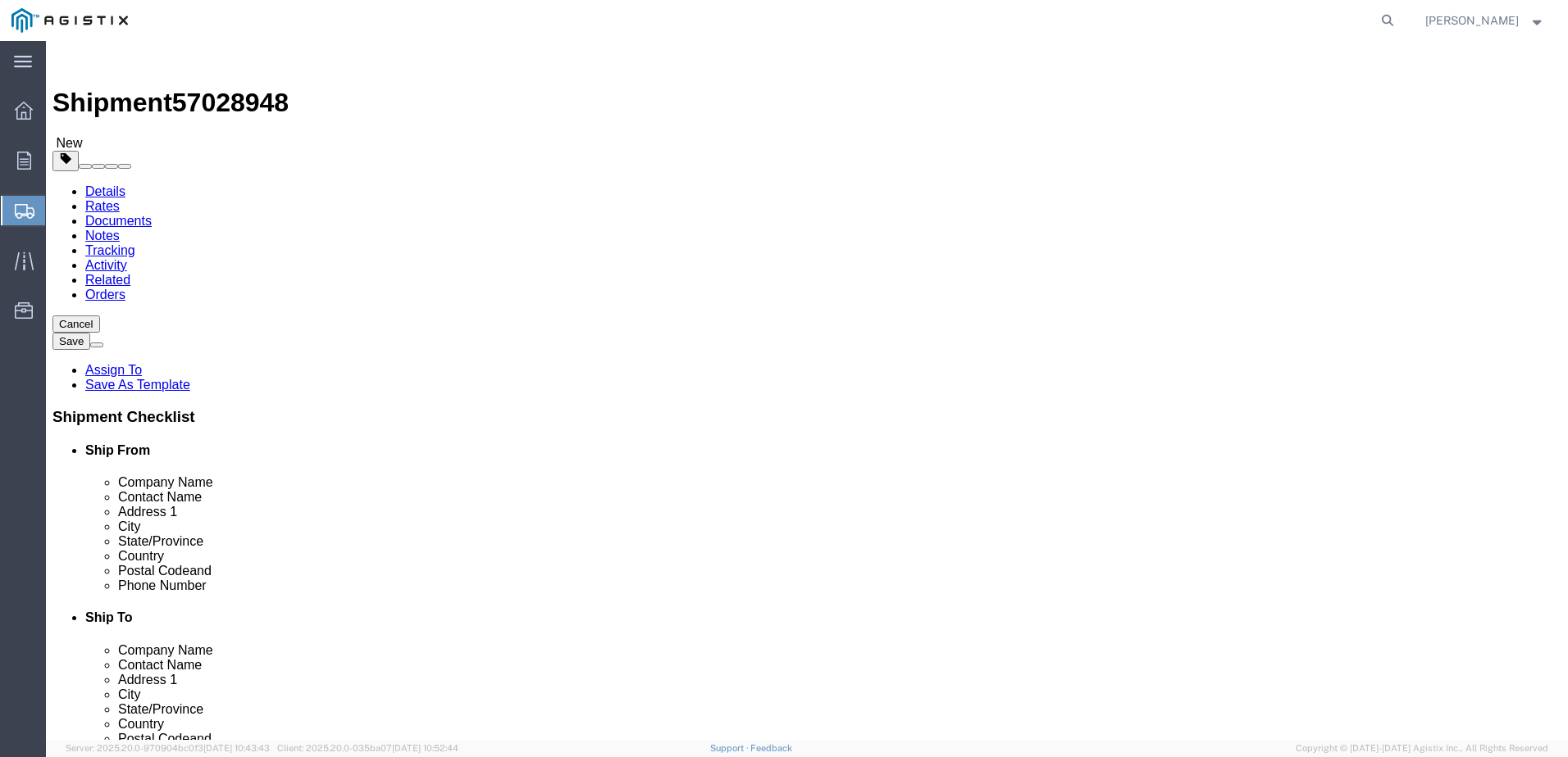
click select "Select Bulk Bundle(s) Cardboard Box(es) Carton(s) Crate(s) Drum(s) (Fiberboard)…"
select select "PSNS"
click select "Select Bulk Bundle(s) Cardboard Box(es) Carton(s) Crate(s) Drum(s) (Fiberboard)…"
click input "text"
type input "48"
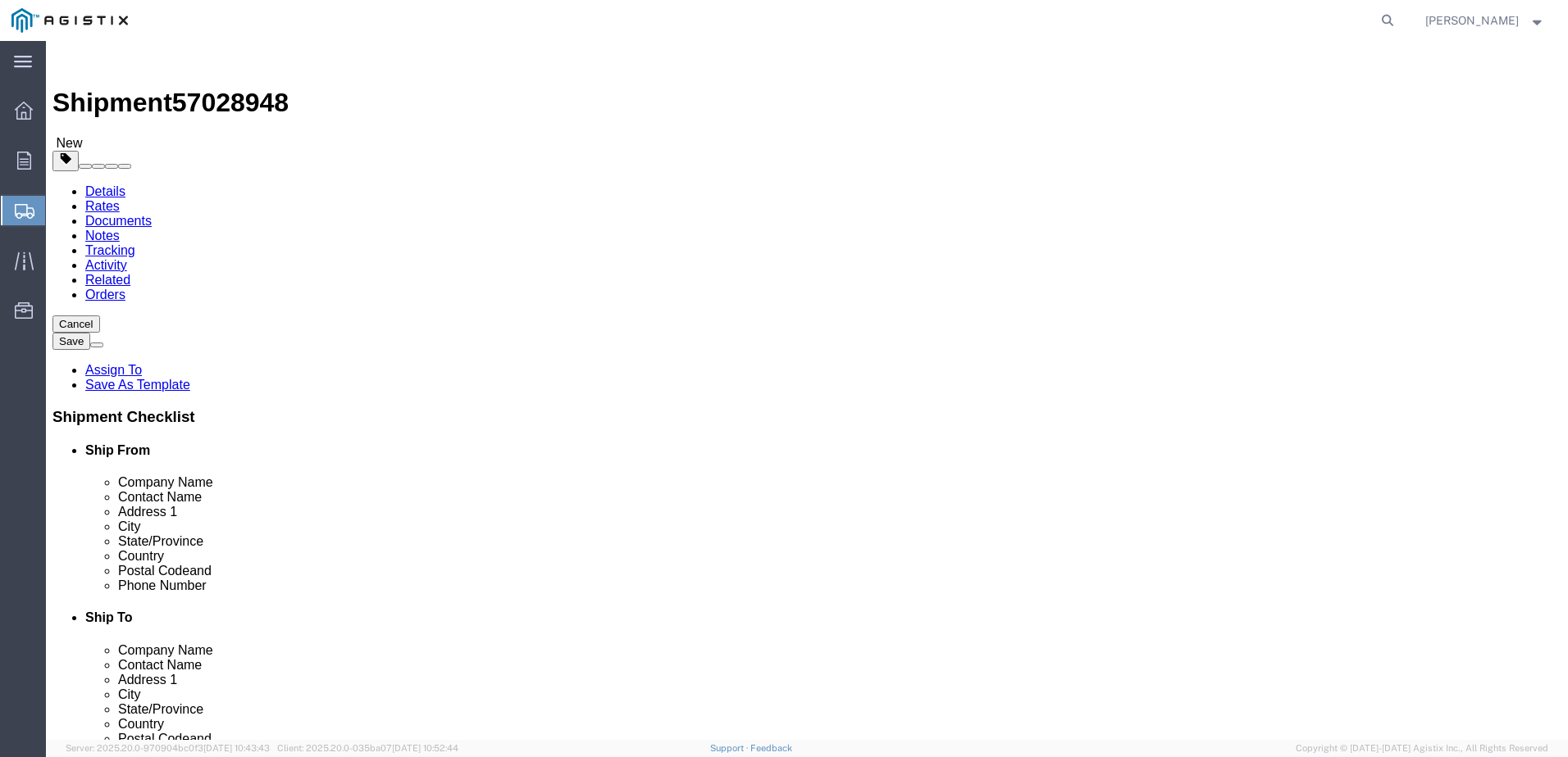
type input "40"
click input "0.00"
type input "0"
type input "381"
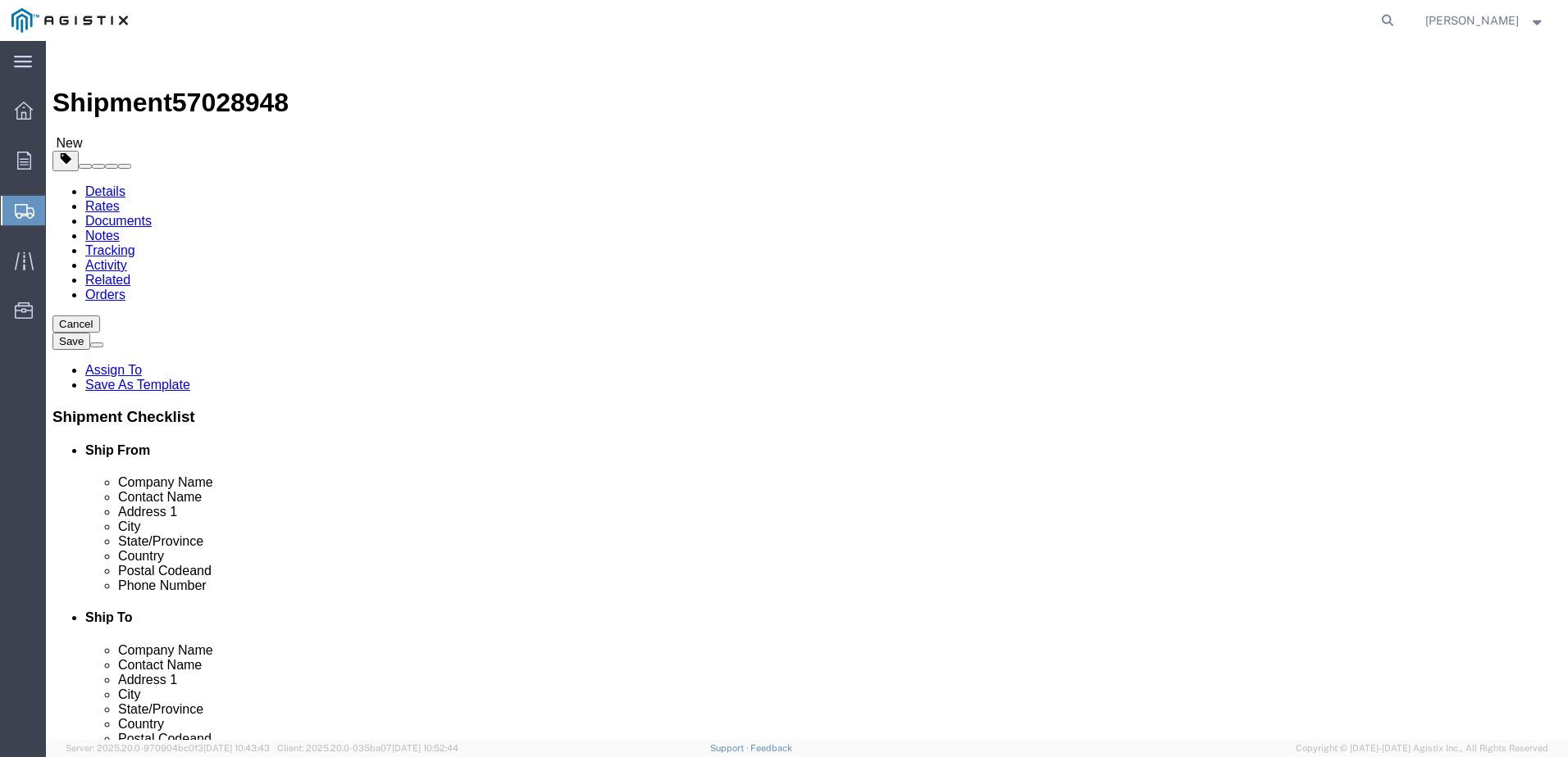
click link "Add Content"
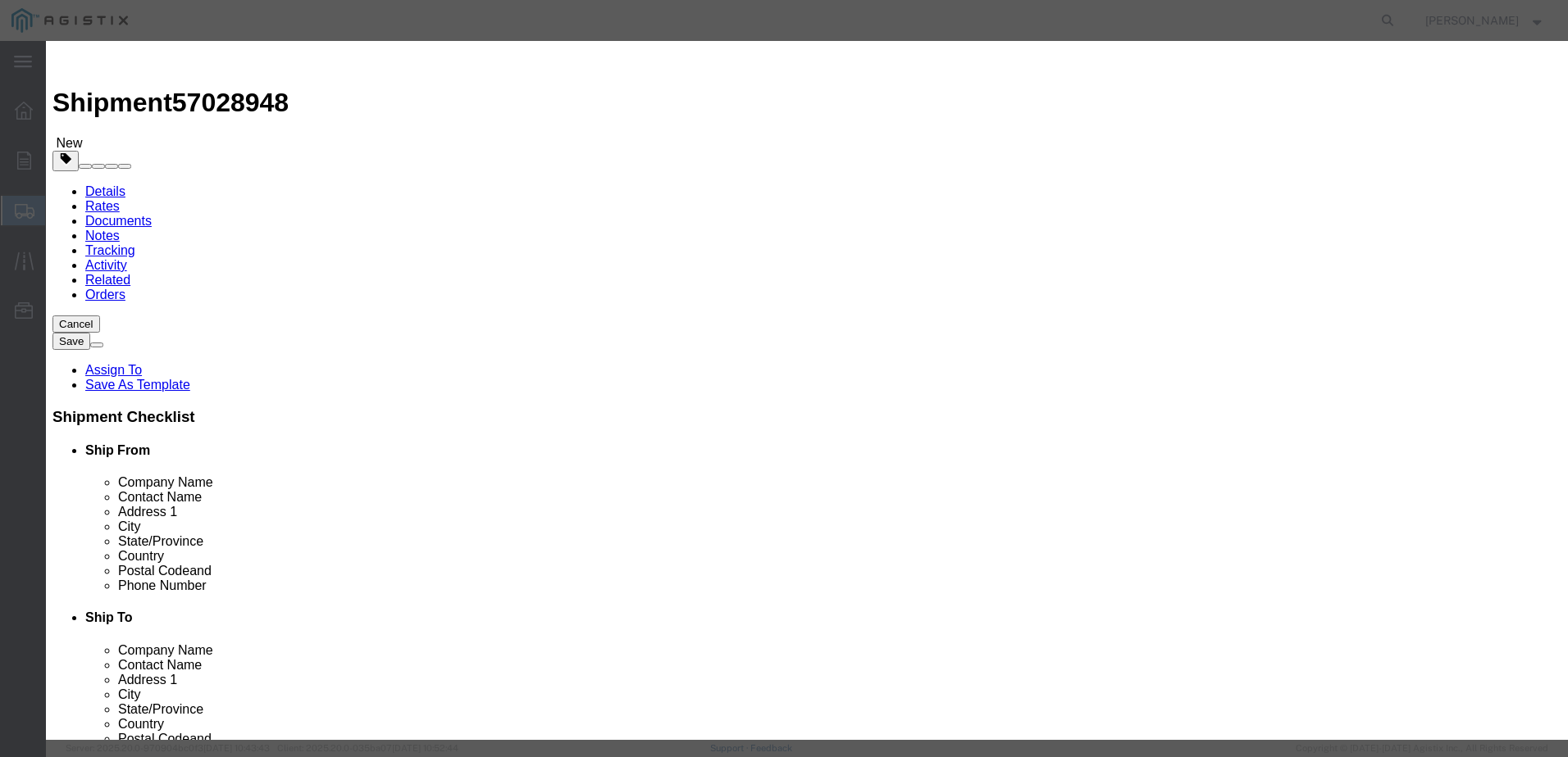
click input "text"
type input "computer electronics"
type input "222633.6"
click input "0"
type input "20"
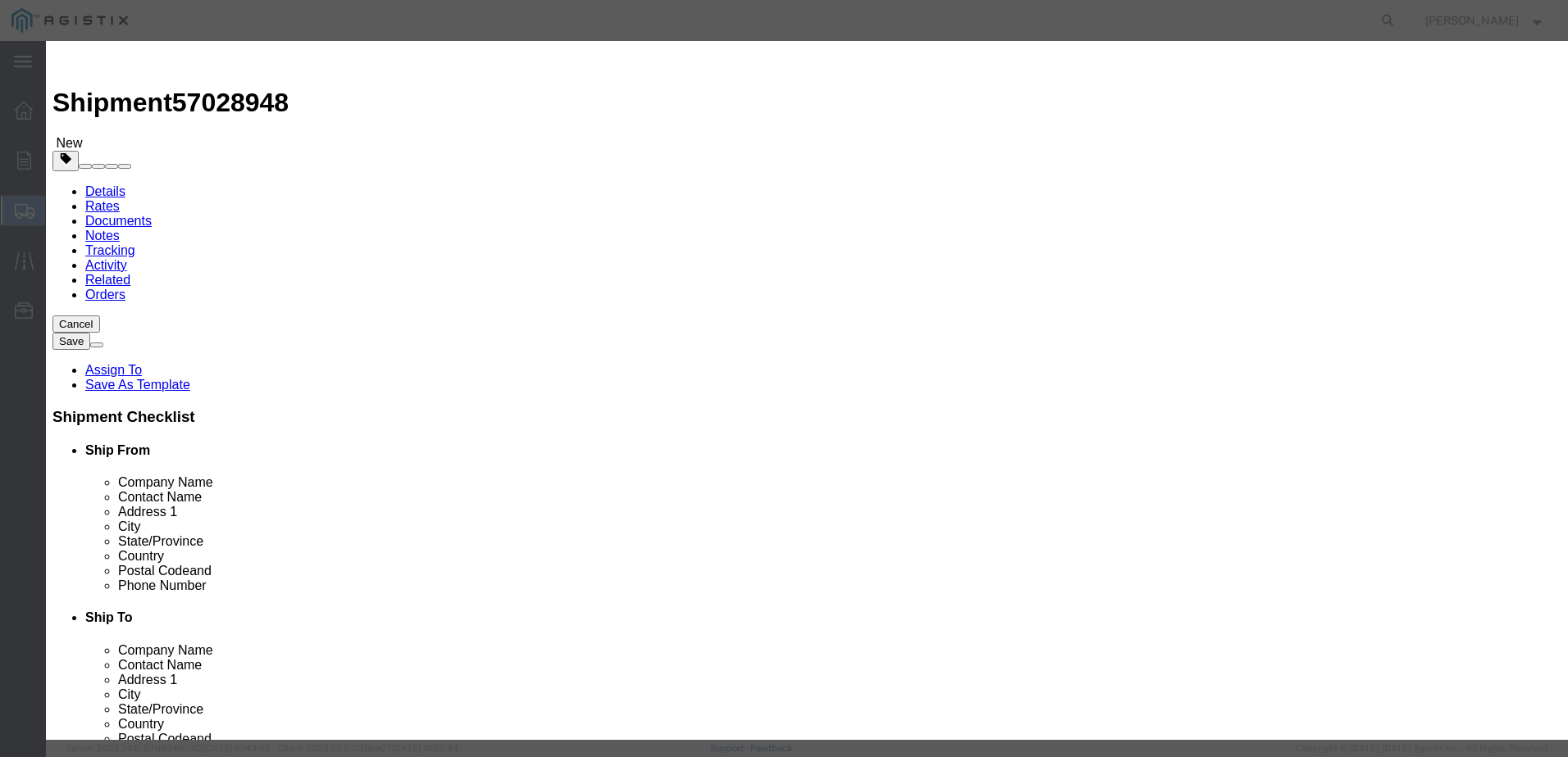
drag, startPoint x: 543, startPoint y: 189, endPoint x: 458, endPoint y: 187, distance: 85.0
click div "Total Value 4452672 Select ADP AED AFN ALL AMD AOA ARS ATS AUD AWG AZN BAM BBD …"
type input "3736.4"
click select "Select 50 55 60 65 70 85 92.5 100 125 175 250 300 400"
select select "92.5"
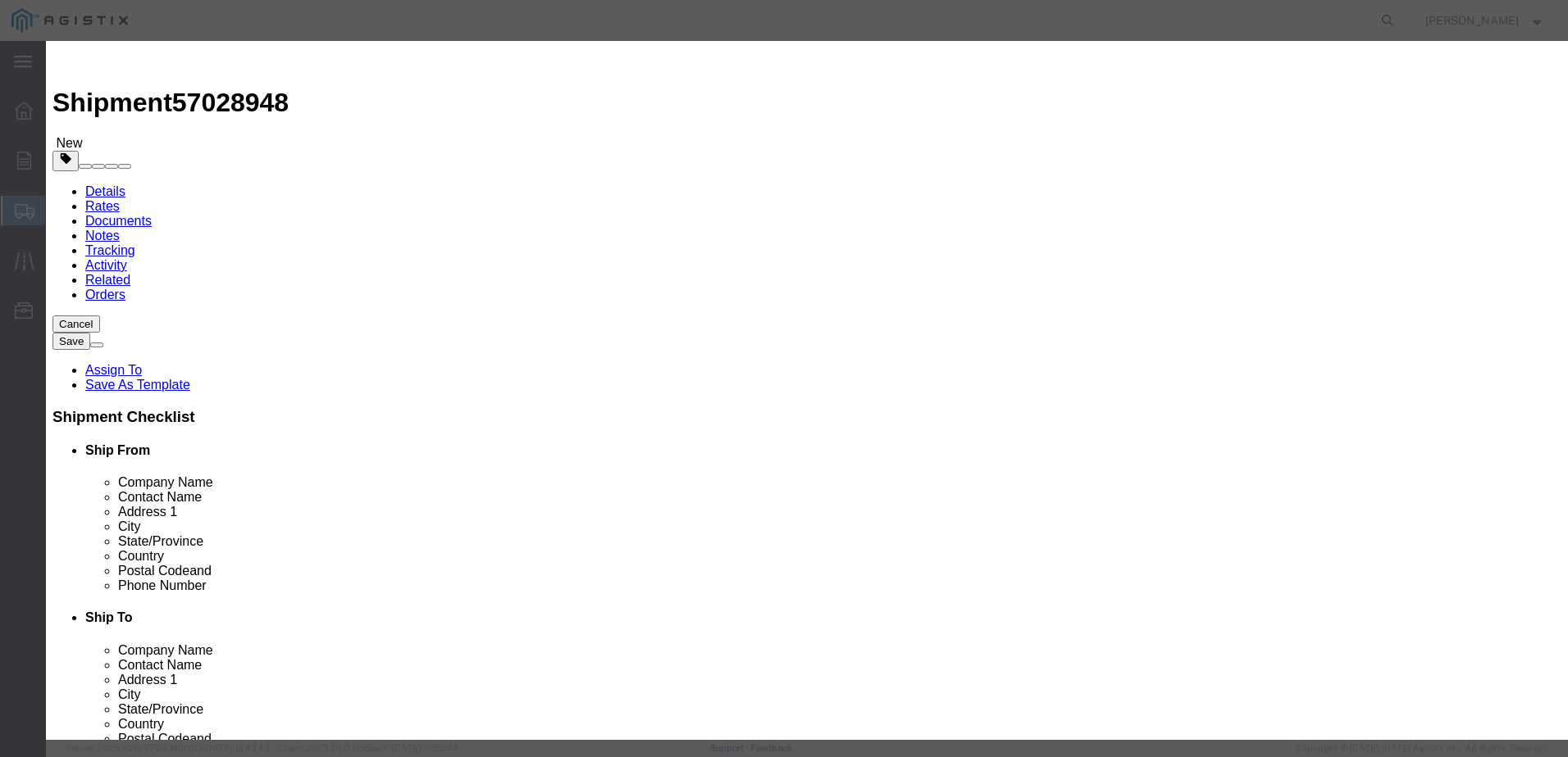
click select "Select 50 55 60 65 70 85 92.5 100 125 175 250 300 400"
click button "Save & Close"
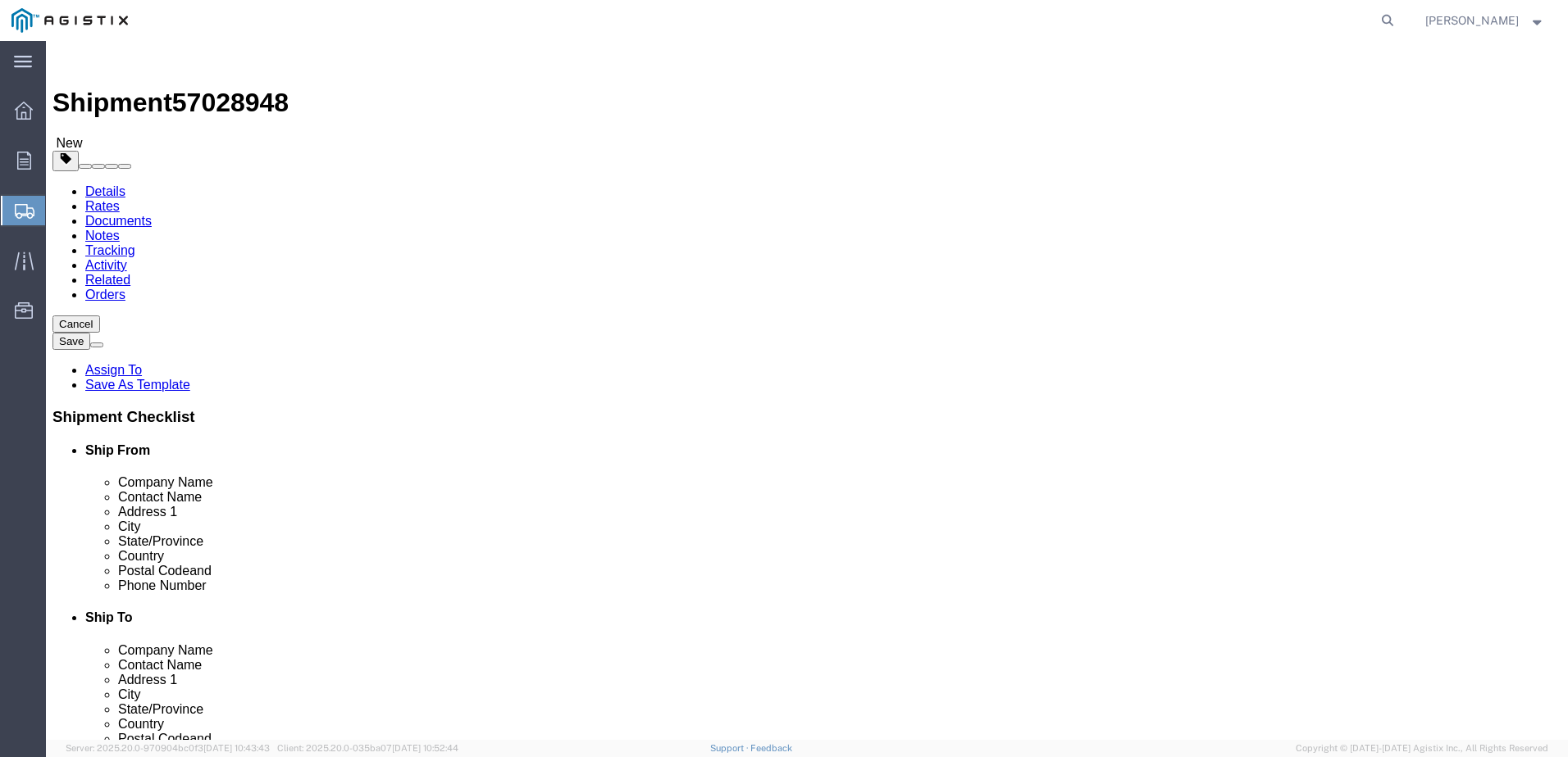
click link "Add Package"
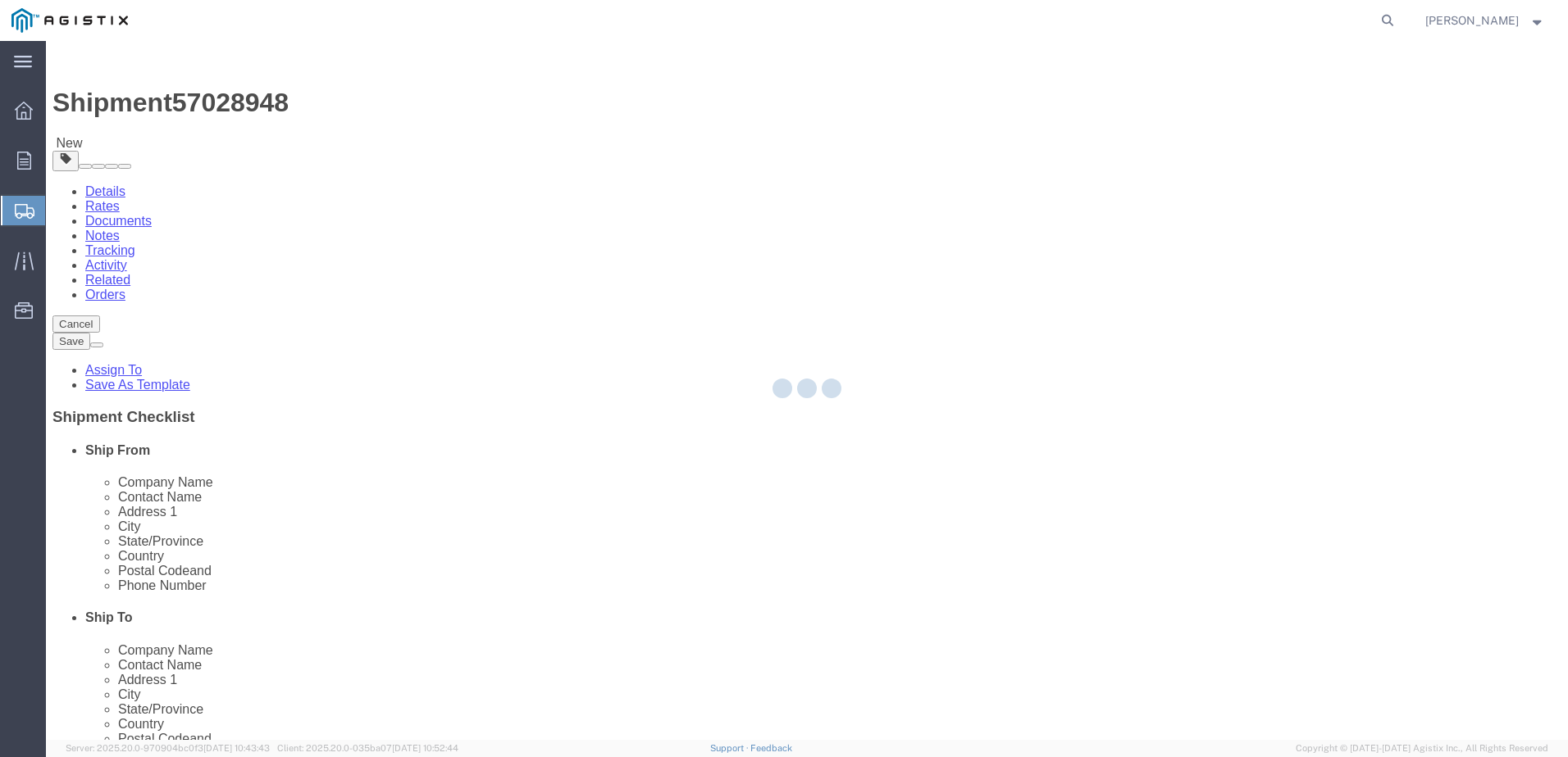
select select "PSNS"
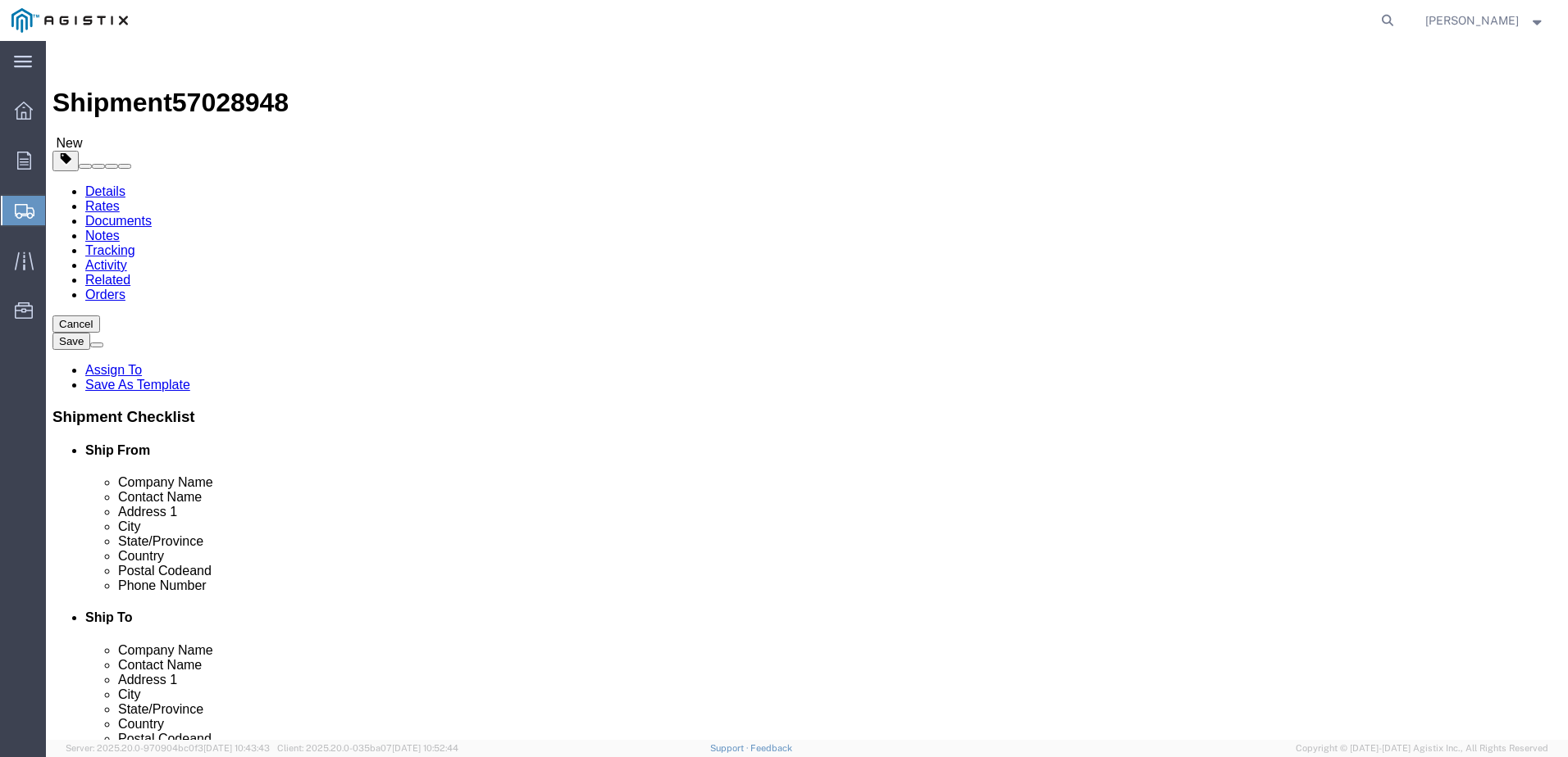
click select "Select Bulk Bundle(s) Cardboard Box(es) Carton(s) Crate(s) Drum(s) (Fiberboard)…"
select select "PSNS"
click select "Select Bulk Bundle(s) Cardboard Box(es) Carton(s) Crate(s) Drum(s) (Fiberboard)…"
click input "text"
type input "48"
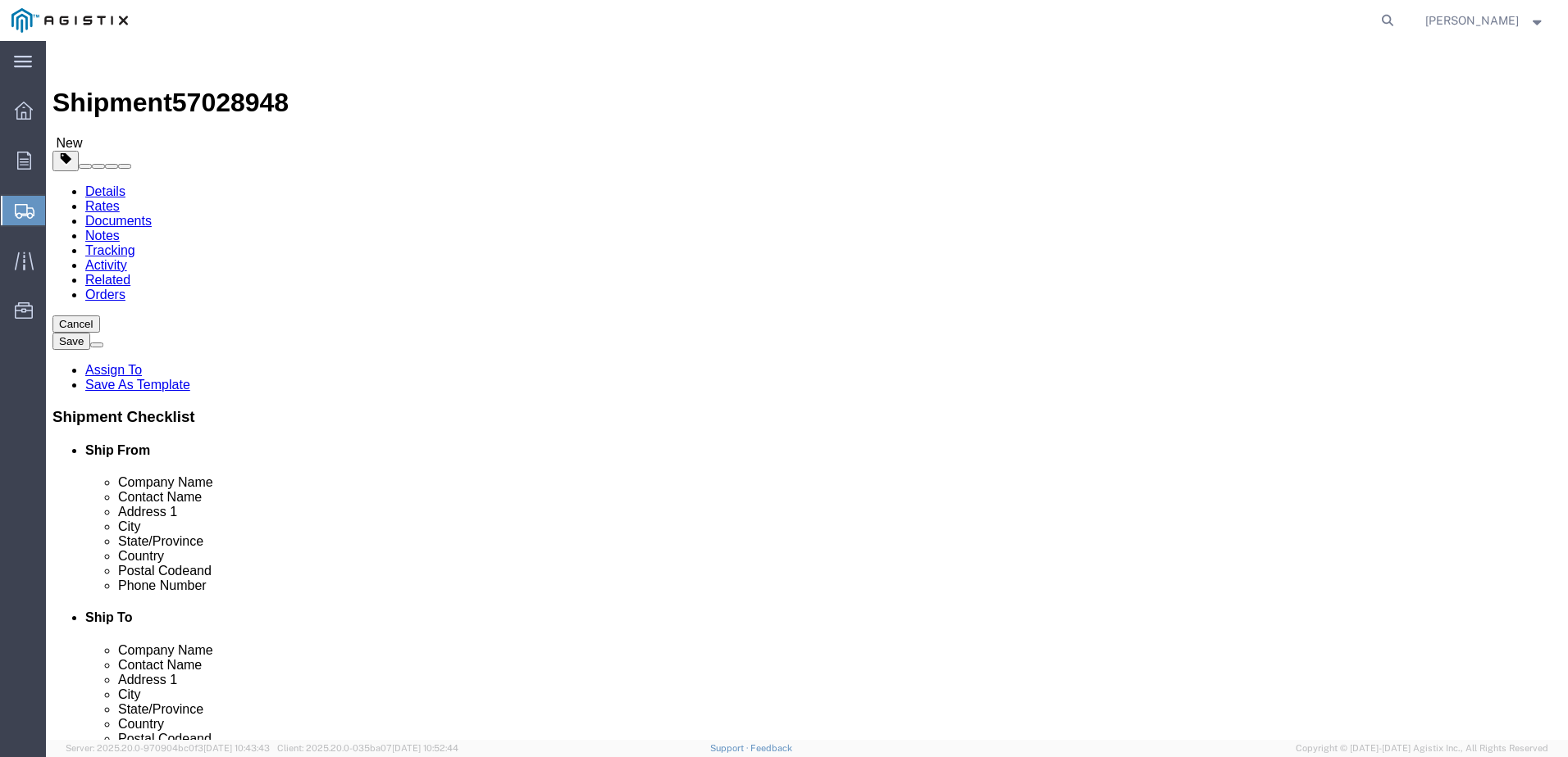
type input "40"
type input "56"
click input "0.00"
type input "0"
type input "549"
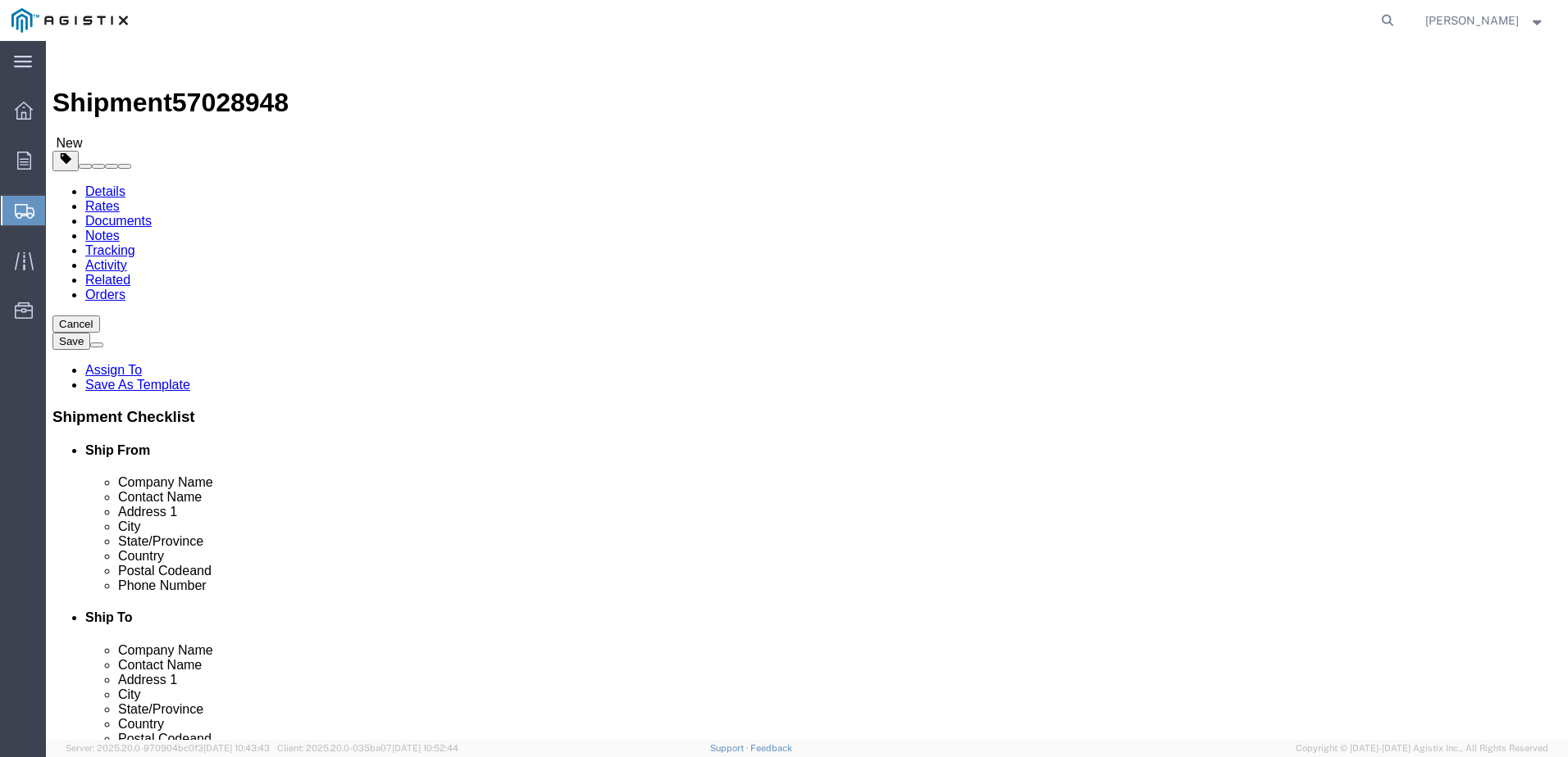
click link "Add Content"
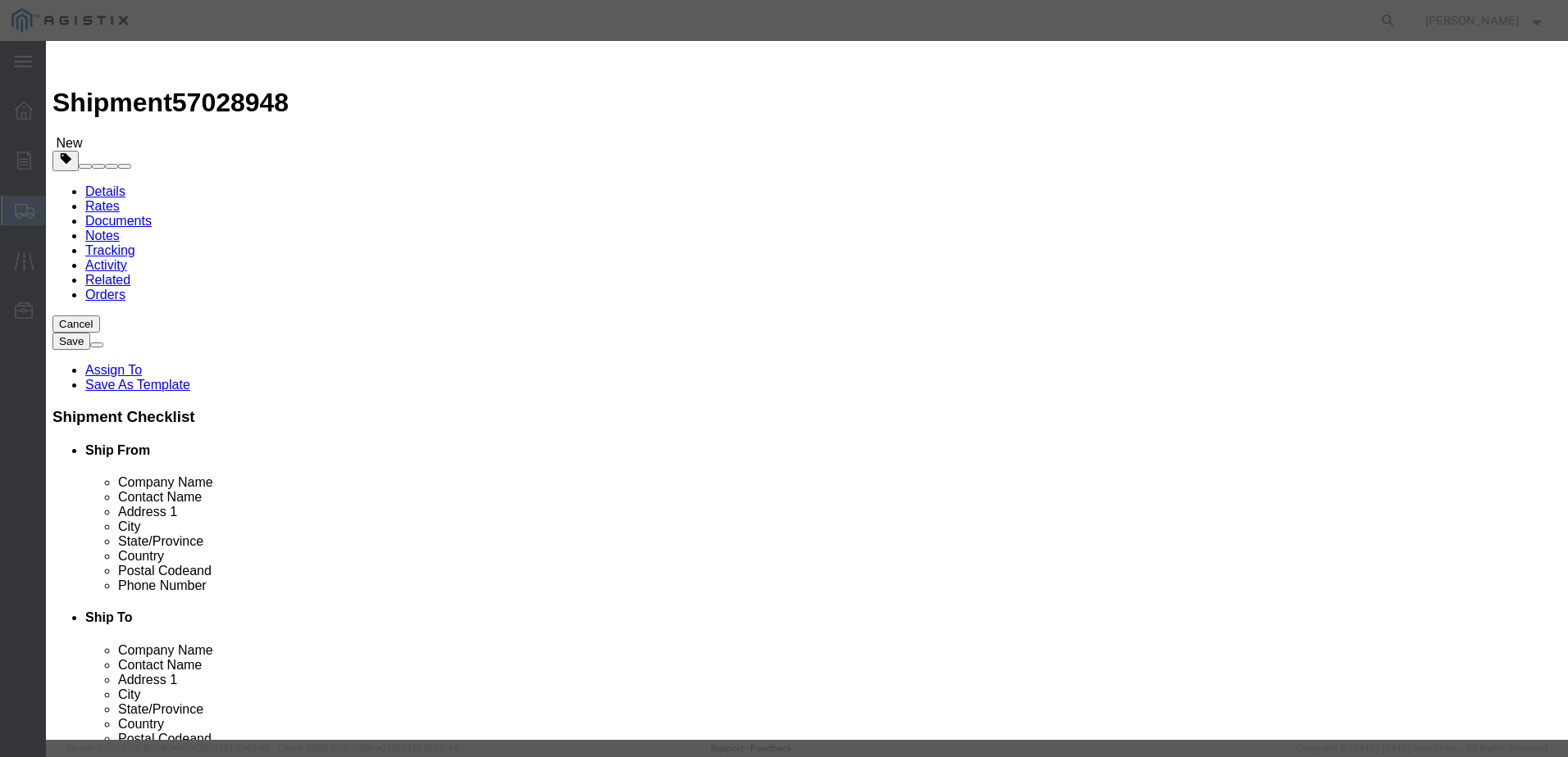
click input "text"
type input "computer electronics"
type input "222633.6"
click input "0"
type input "30"
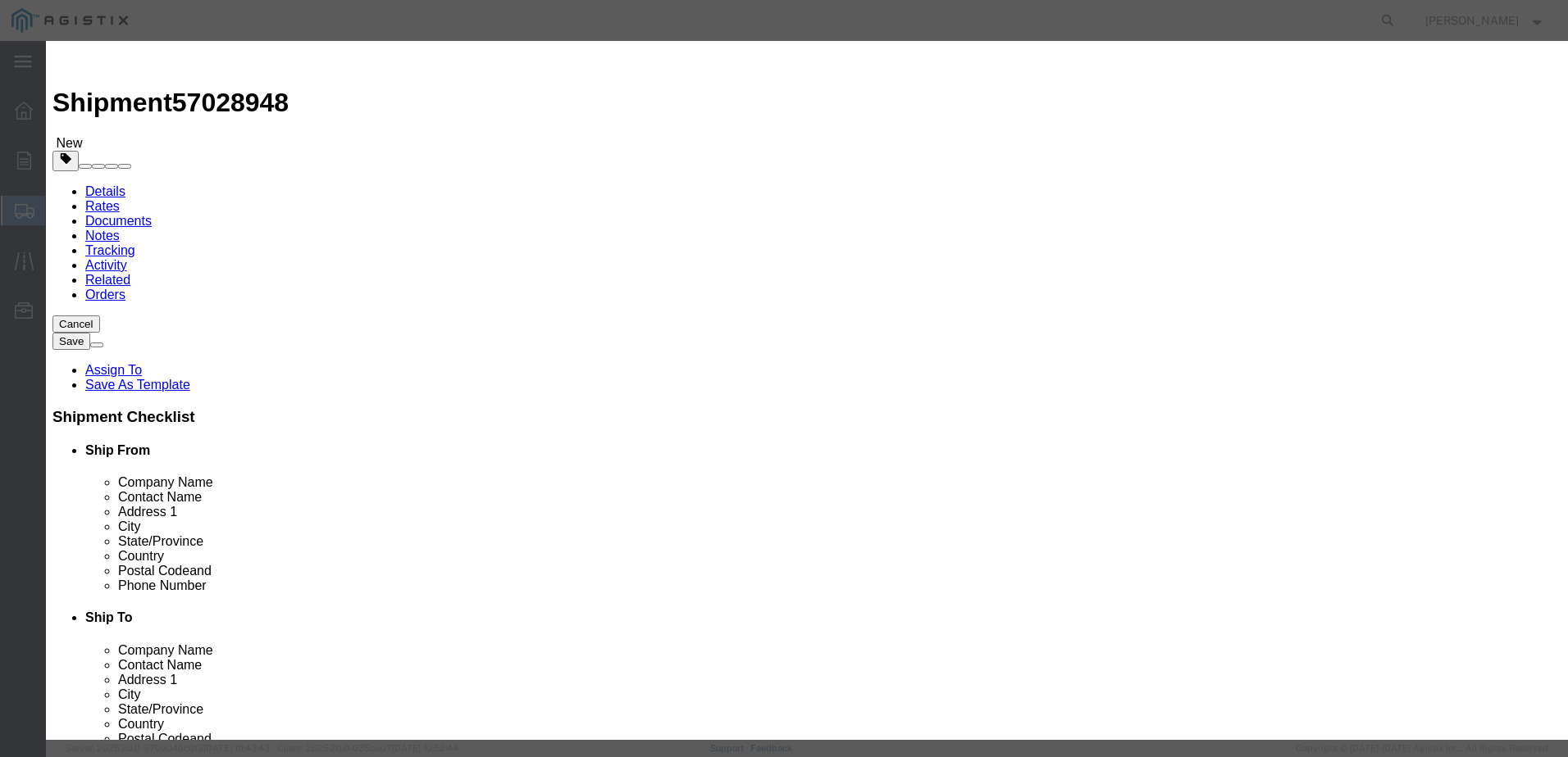
drag, startPoint x: 548, startPoint y: 192, endPoint x: 449, endPoint y: 183, distance: 99.4
click div "Total Value 6679008 Select ADP AED AFN ALL AMD AOA ARS ATS AUD AWG AZN BAM BBD …"
type input "5604.6"
click select "Select 50 55 60 65 70 85 92.5 100 125 175 250 300 400"
select select "92.5"
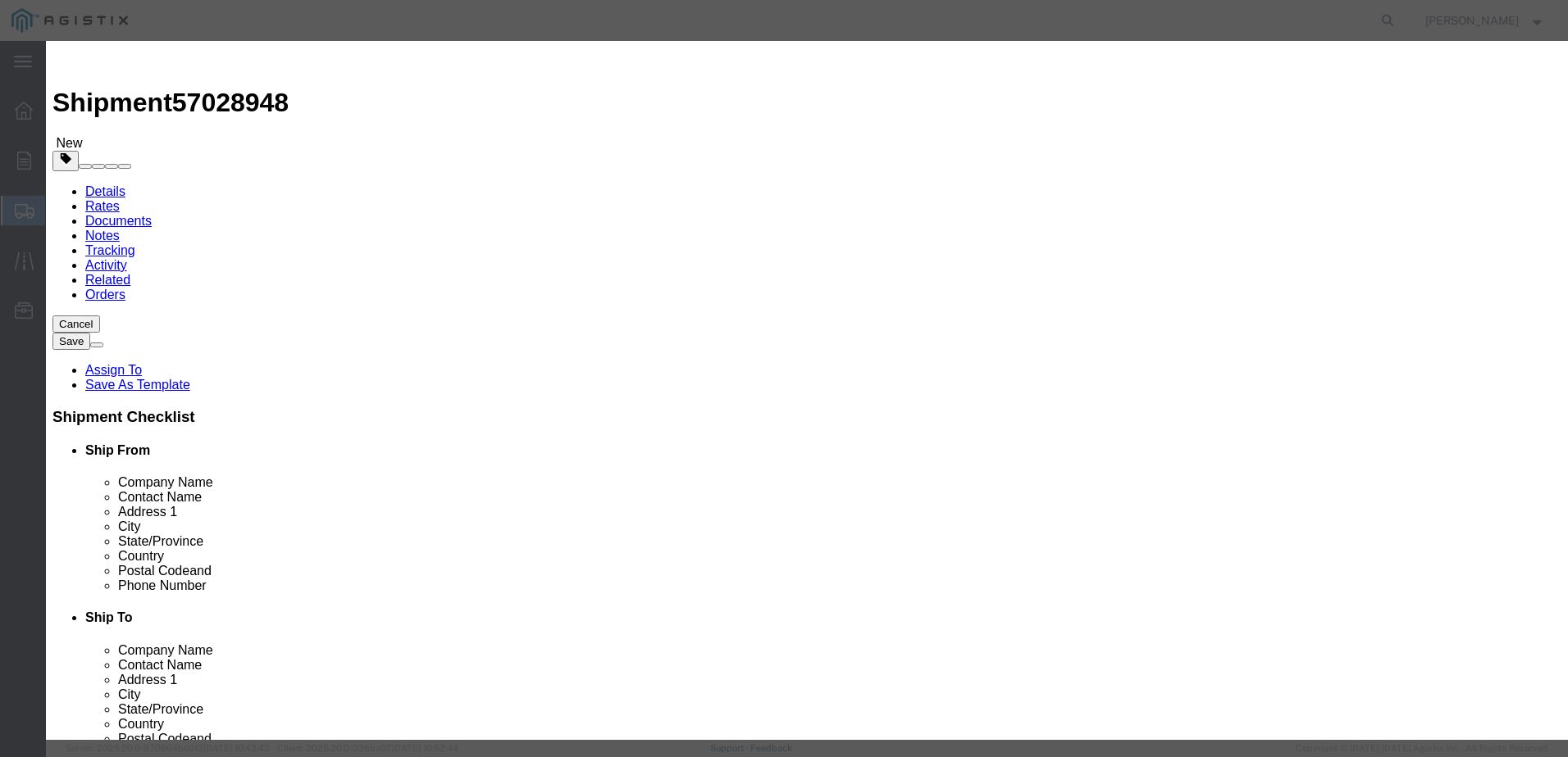
click select "Select 50 55 60 65 70 85 92.5 100 125 175 250 300 400"
click button "Save & Close"
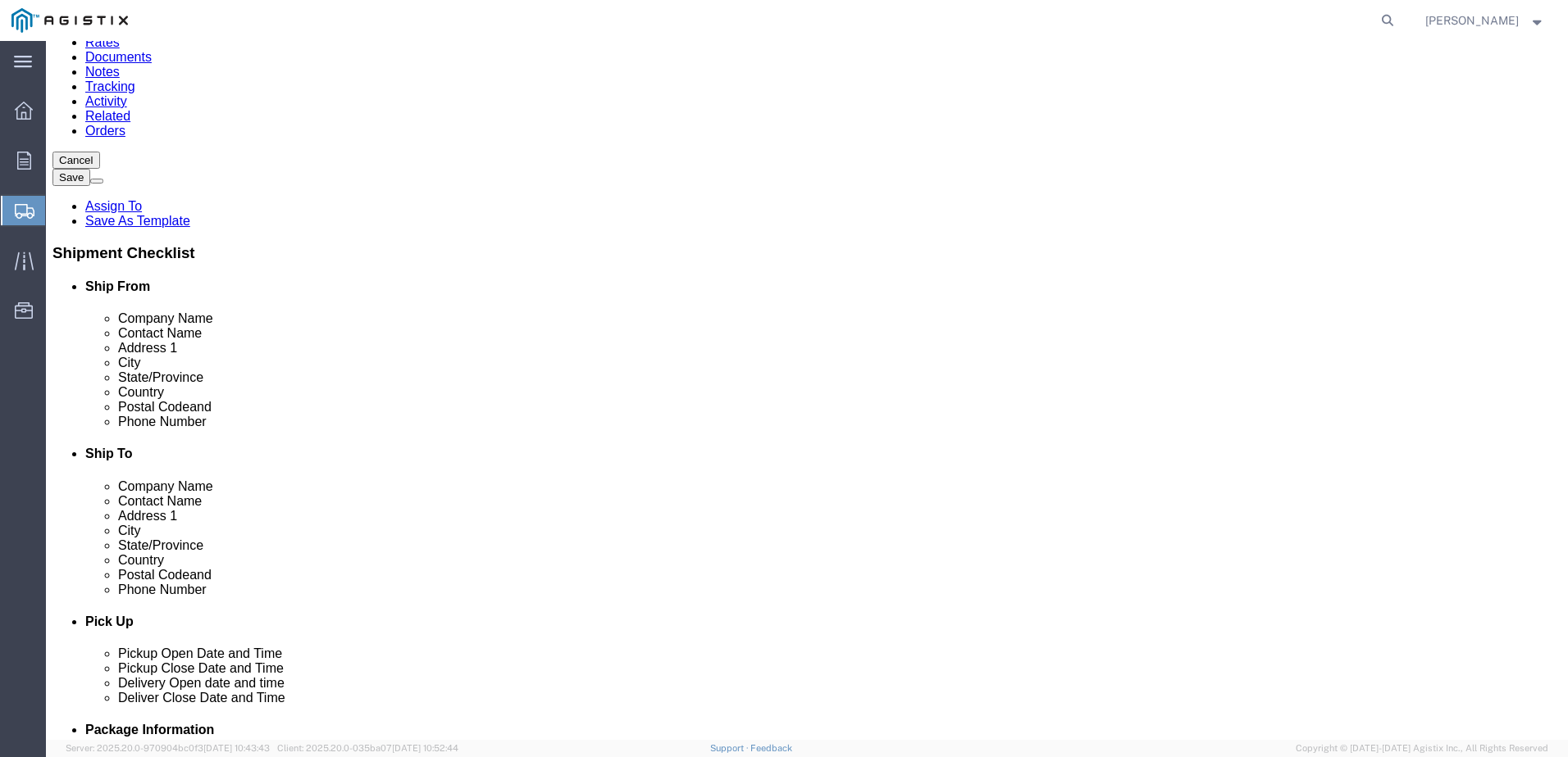
scroll to position [165, 0]
click button "Previous"
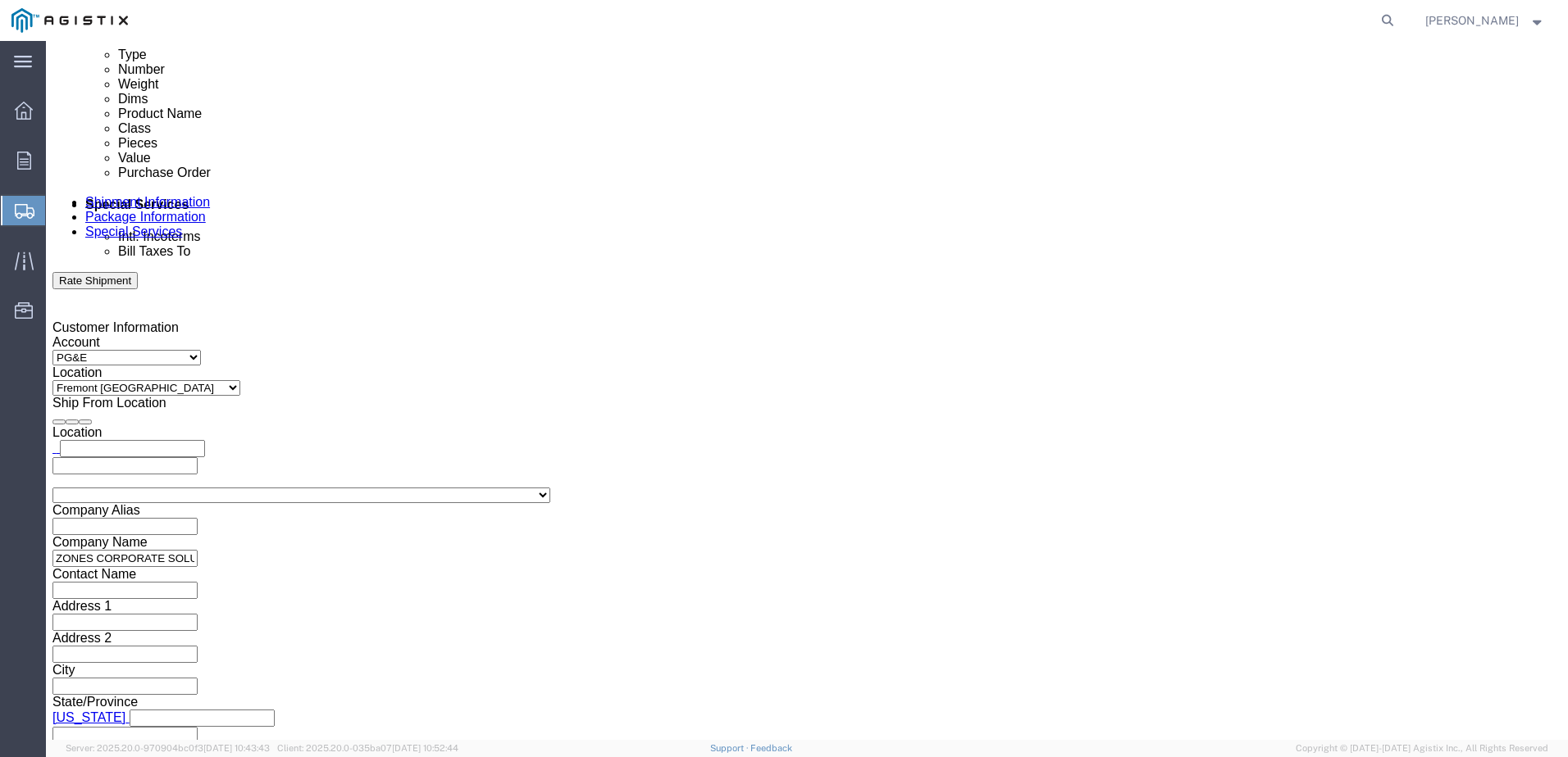
scroll to position [874, 0]
click button "Continue"
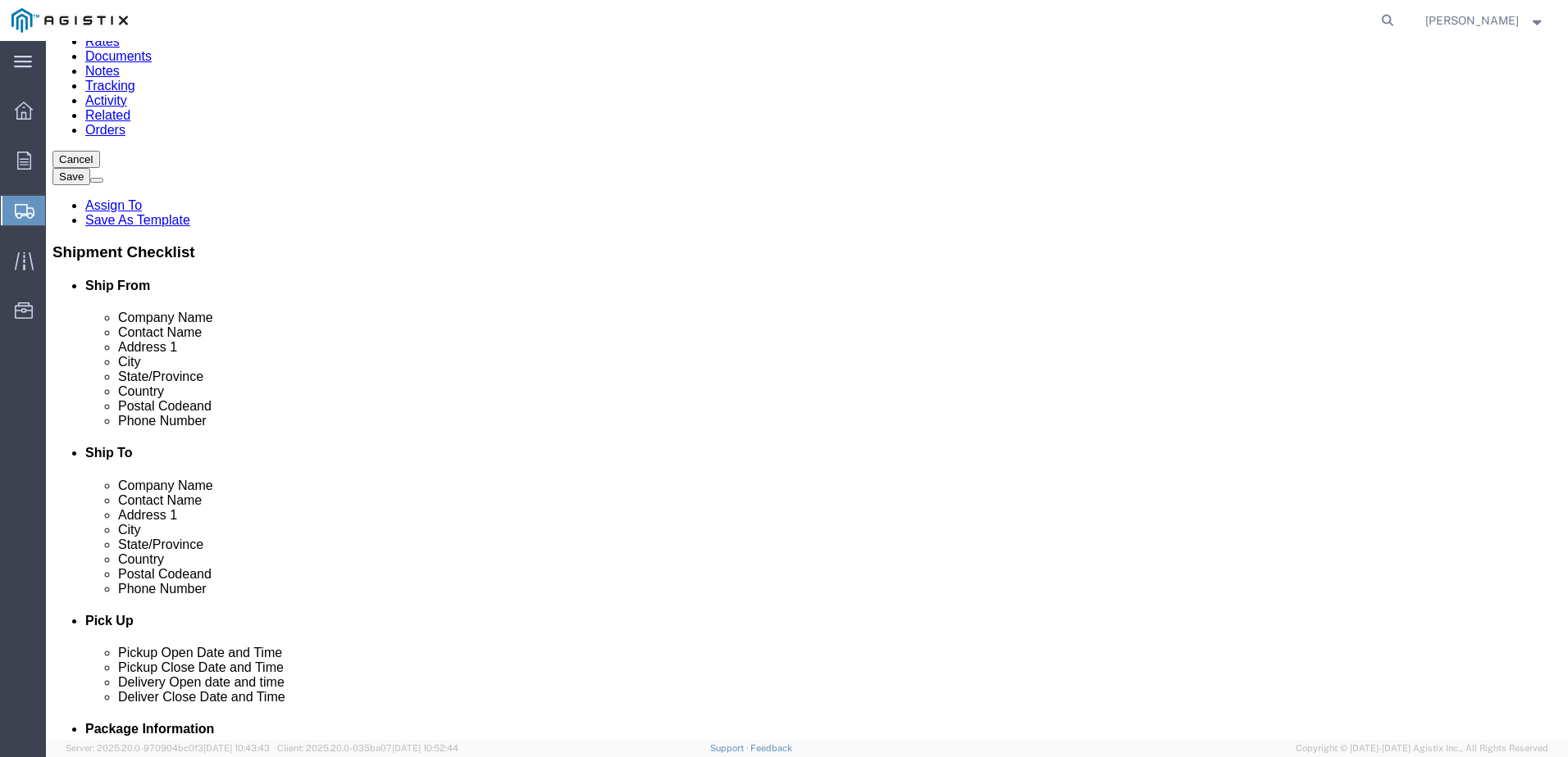
scroll to position [0, 0]
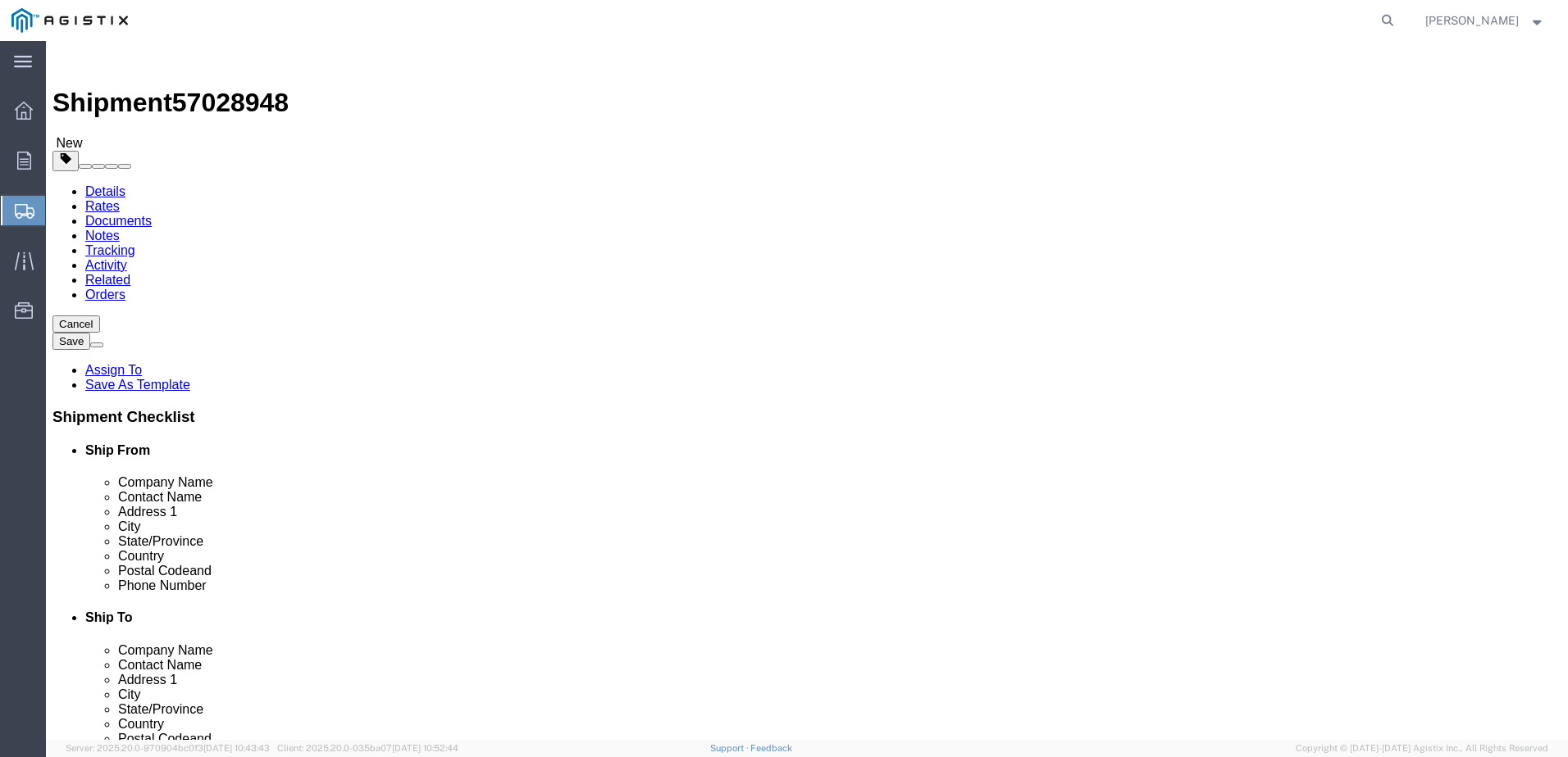
click button "Rate Shipment"
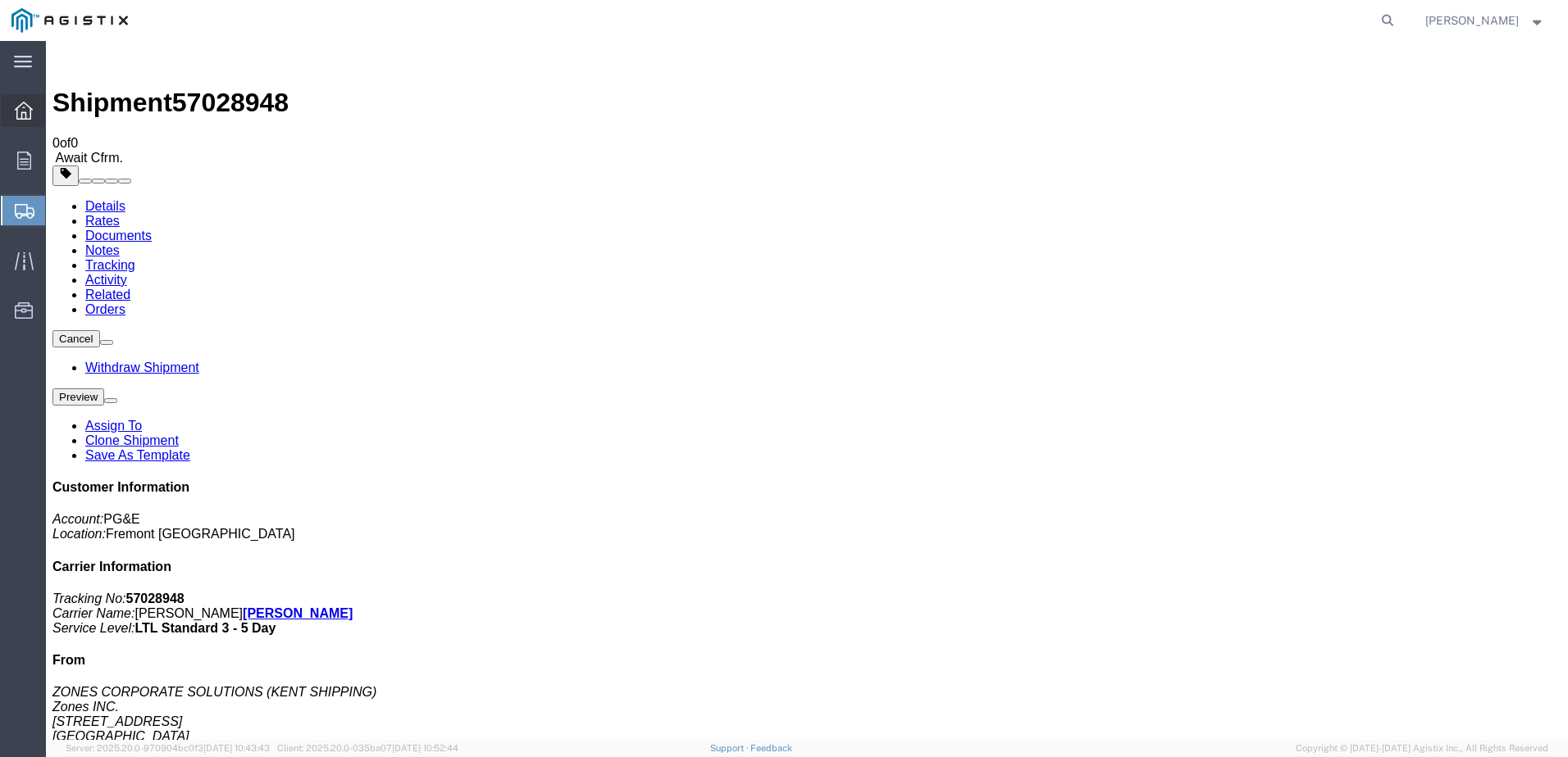
click at [21, 109] on icon at bounding box center [24, 110] width 18 height 18
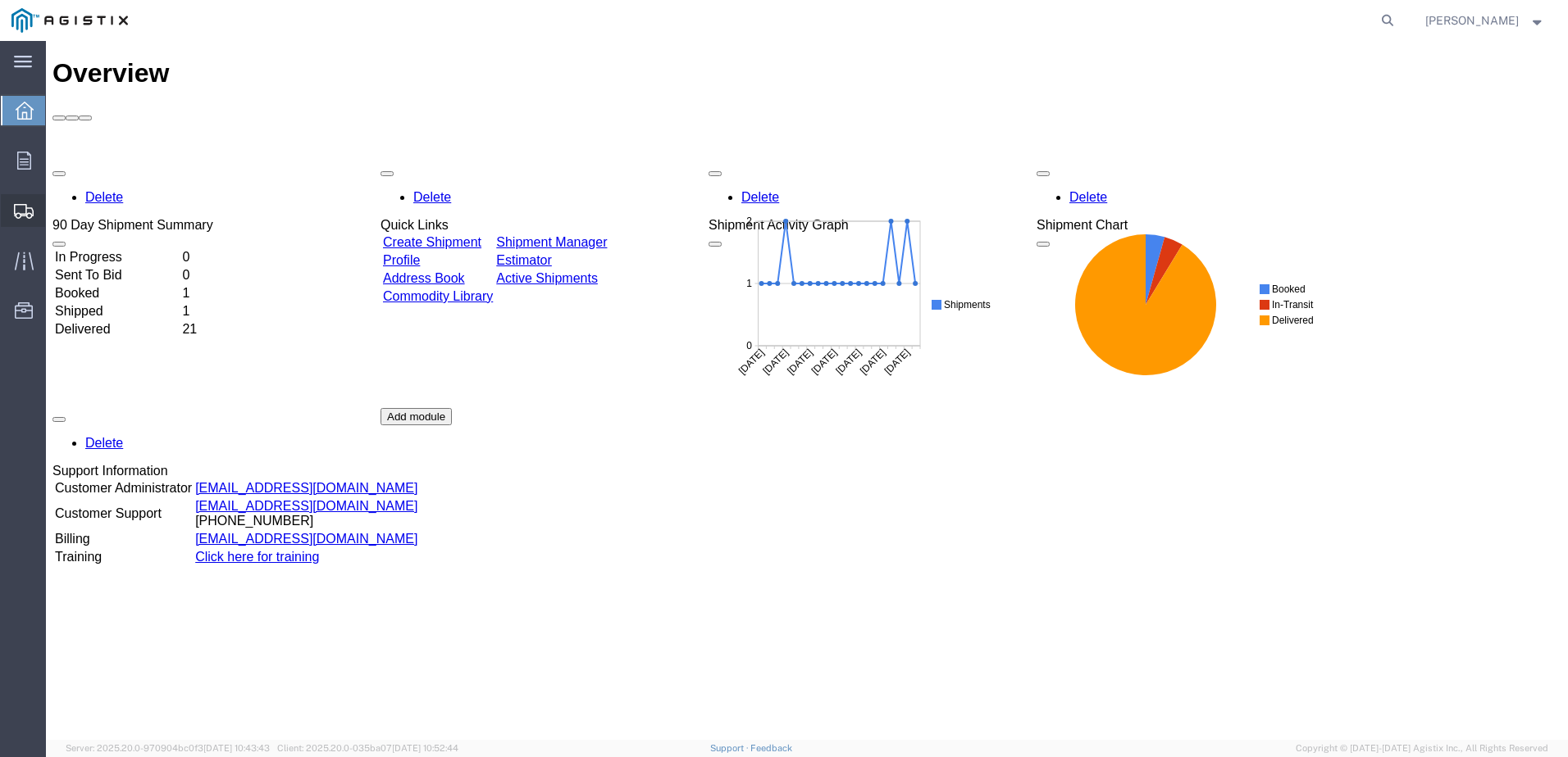
click at [24, 212] on icon at bounding box center [24, 211] width 20 height 15
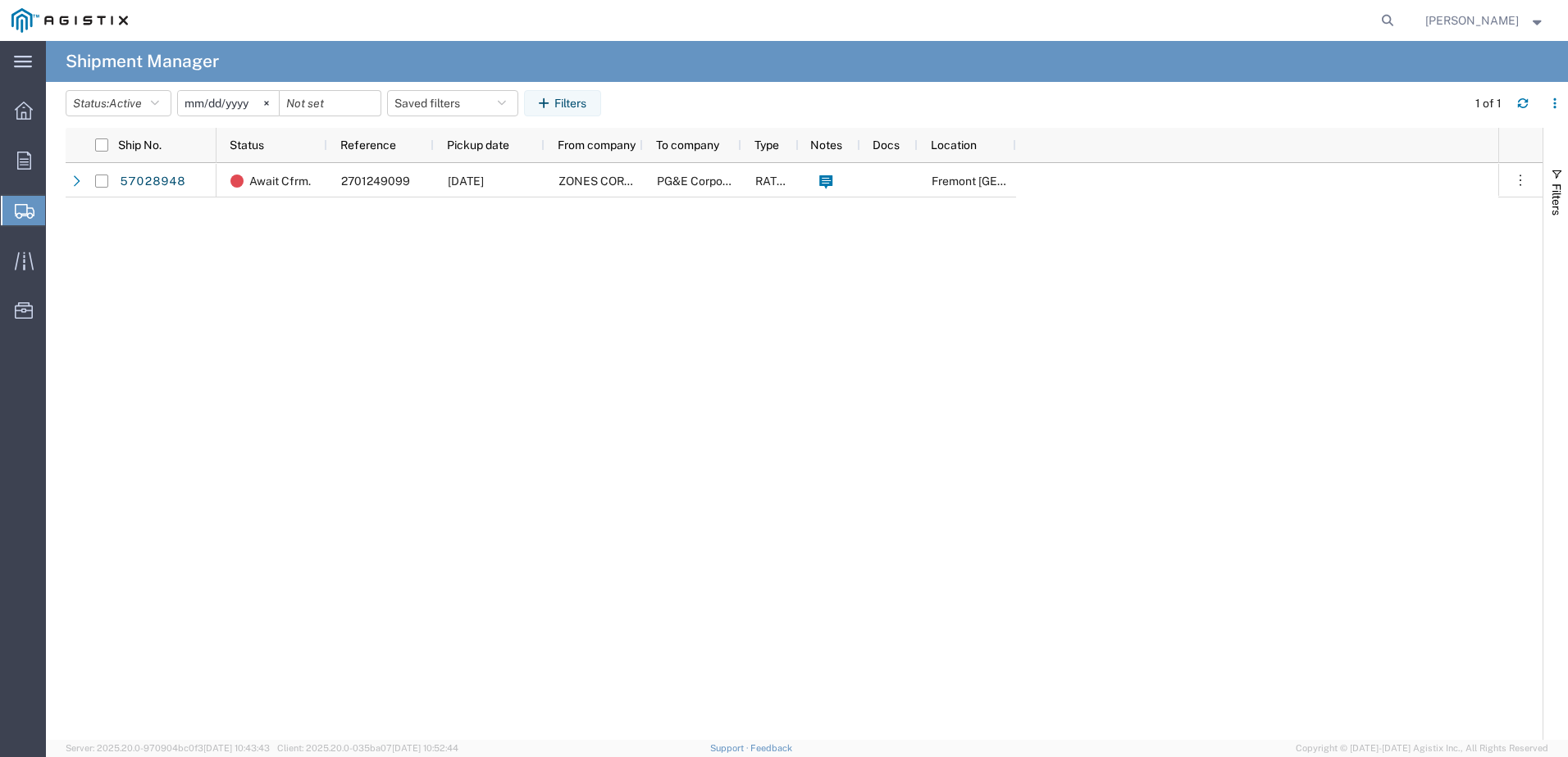
click at [0, 0] on span "Create Shipment" at bounding box center [0, 0] width 0 height 0
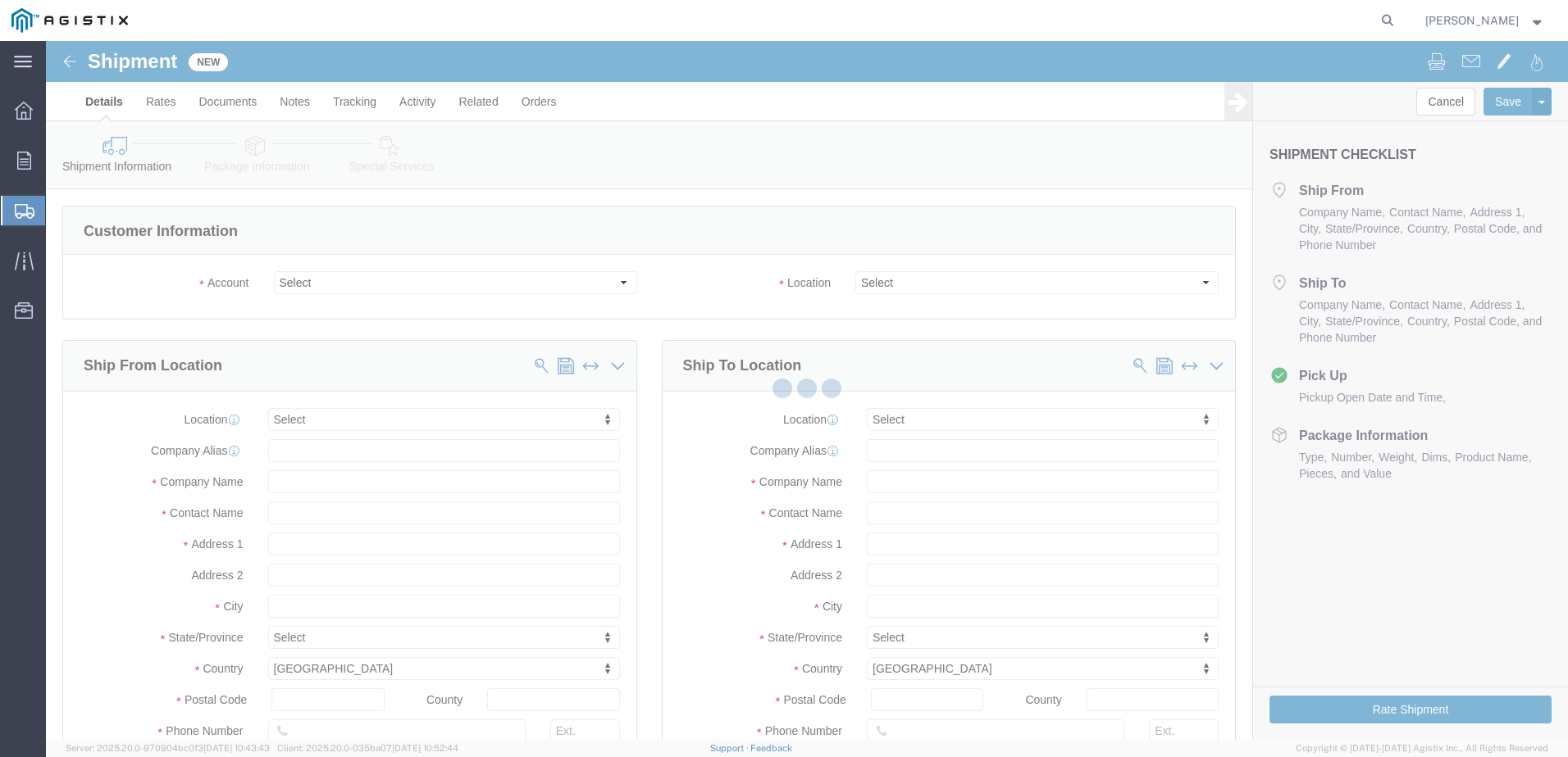
select select
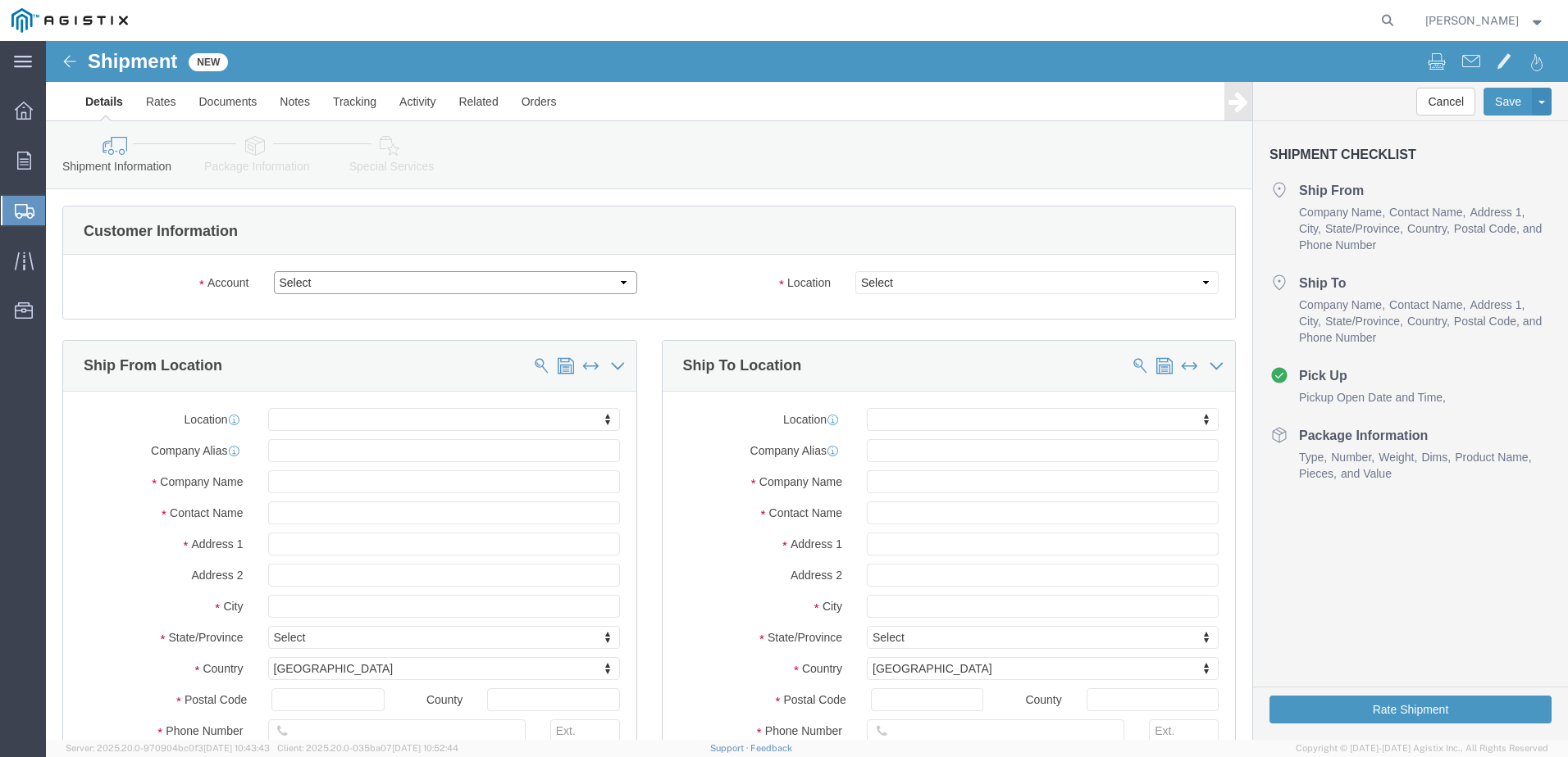
click select "Select Apple PG&E Zones Corporate Solutions"
select select "9596"
click select "Select Apple PG&E Zones Corporate Solutions"
select select
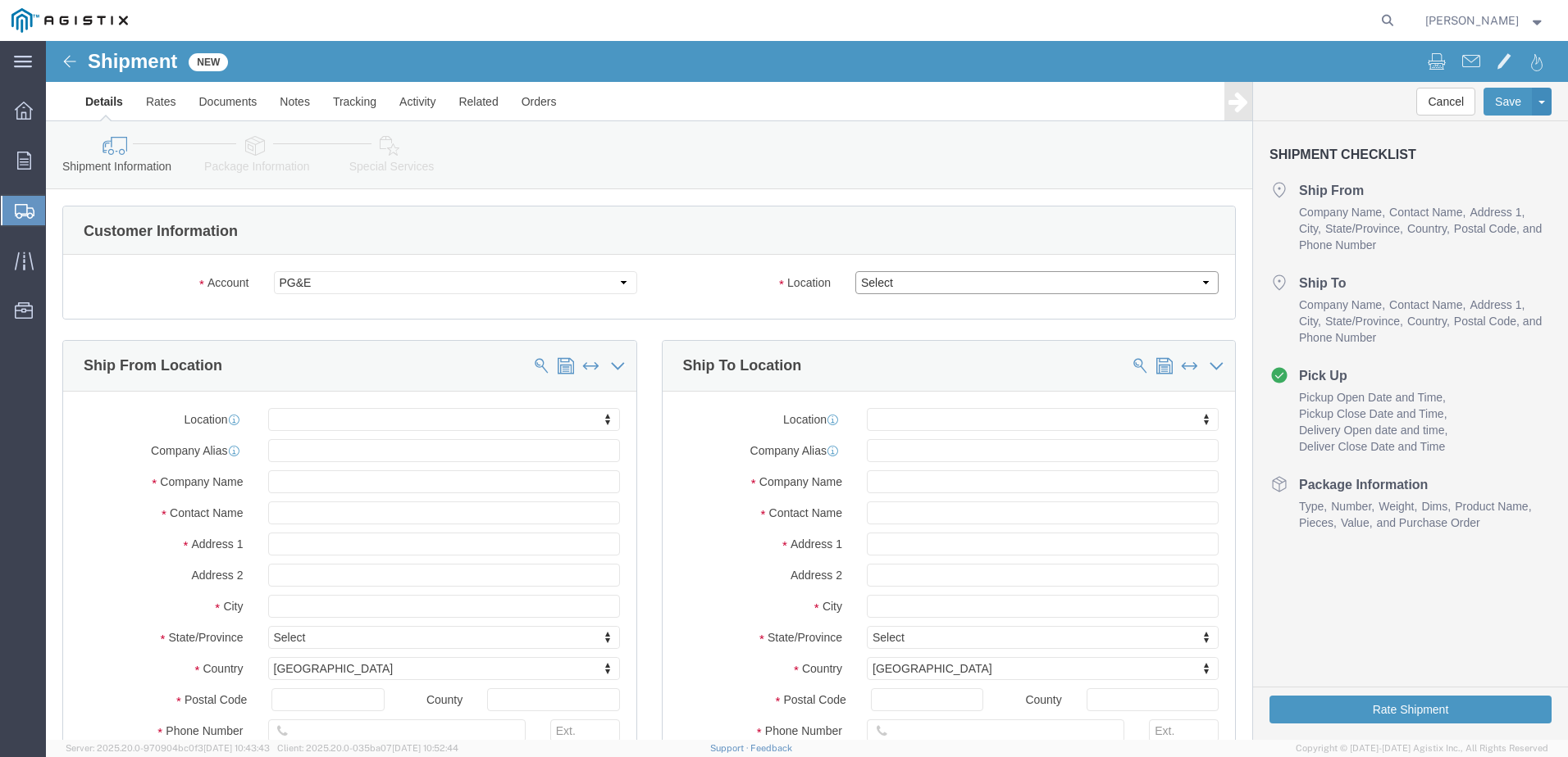
click select "Select All Others [GEOGRAPHIC_DATA] [GEOGRAPHIC_DATA] [GEOGRAPHIC_DATA] [GEOGRA…"
select select "23082"
click select "Select All Others [GEOGRAPHIC_DATA] [GEOGRAPHIC_DATA] [GEOGRAPHIC_DATA] [GEOGRA…"
click input "text"
type input "ZONE"
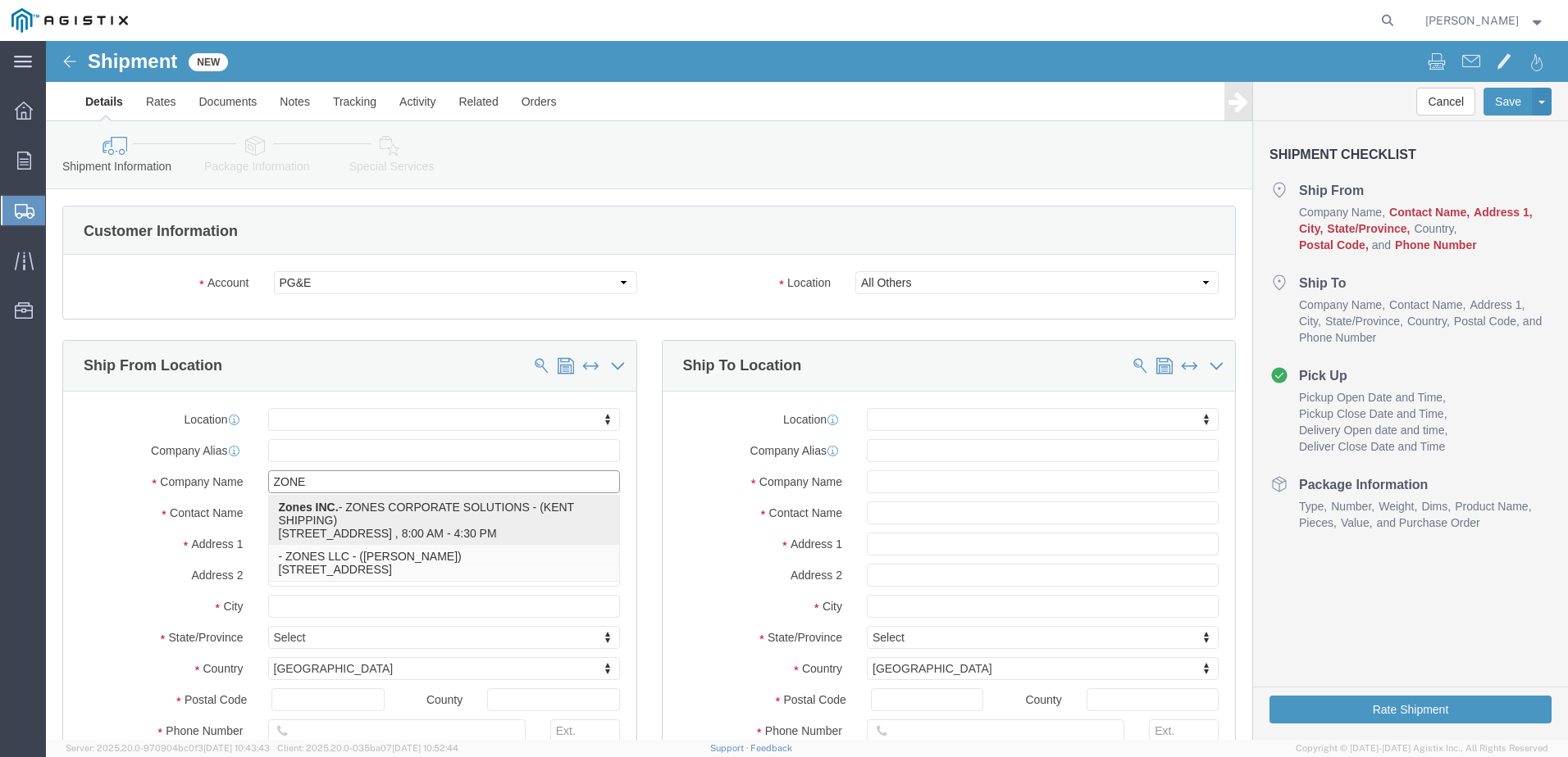
click p "Zones INC. - ZONES CORPORATE SOLUTIONS - (KENT SHIPPING) [STREET_ADDRESS] , 8:0…"
select select "WA"
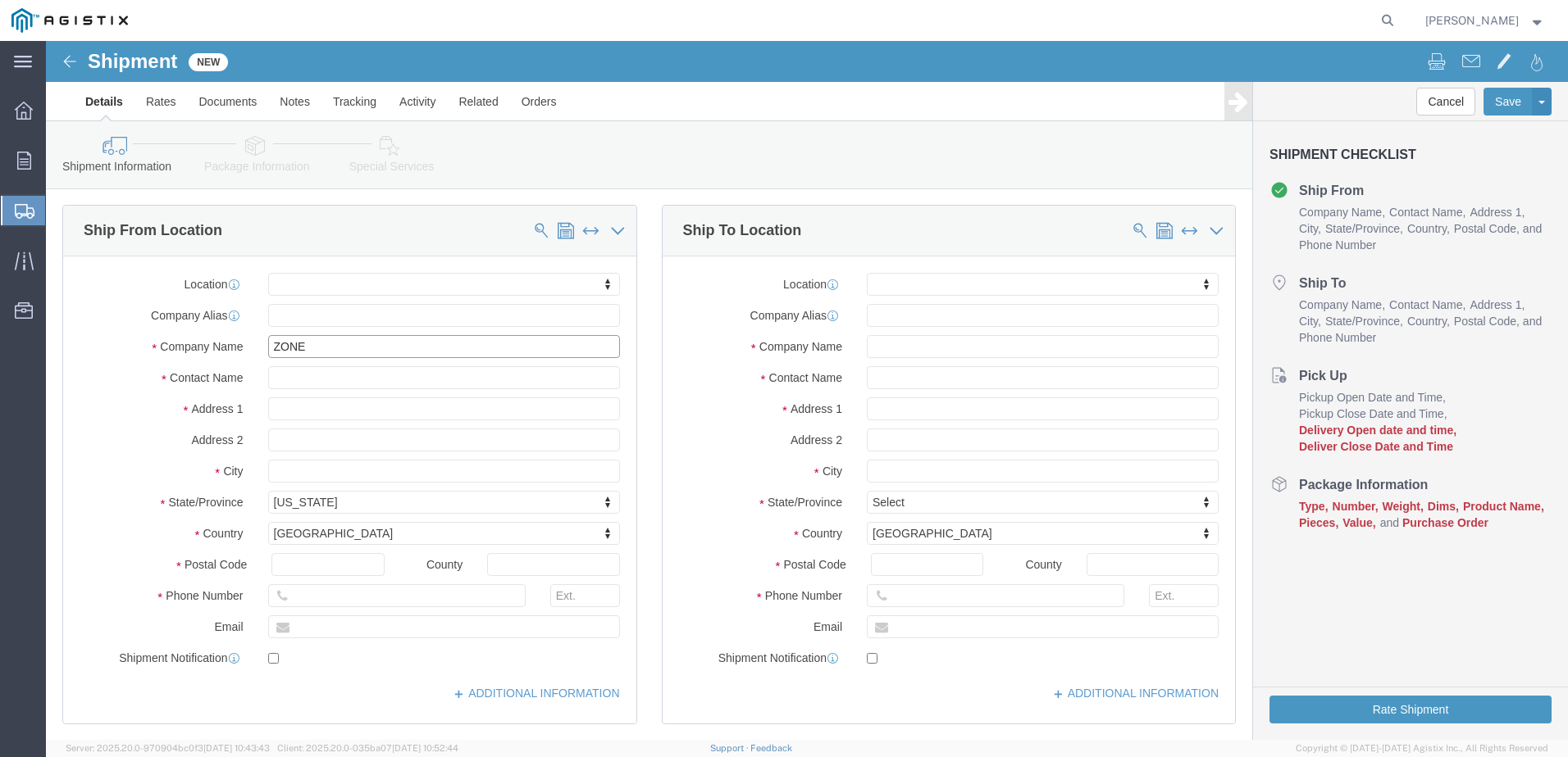
scroll to position [164, 0]
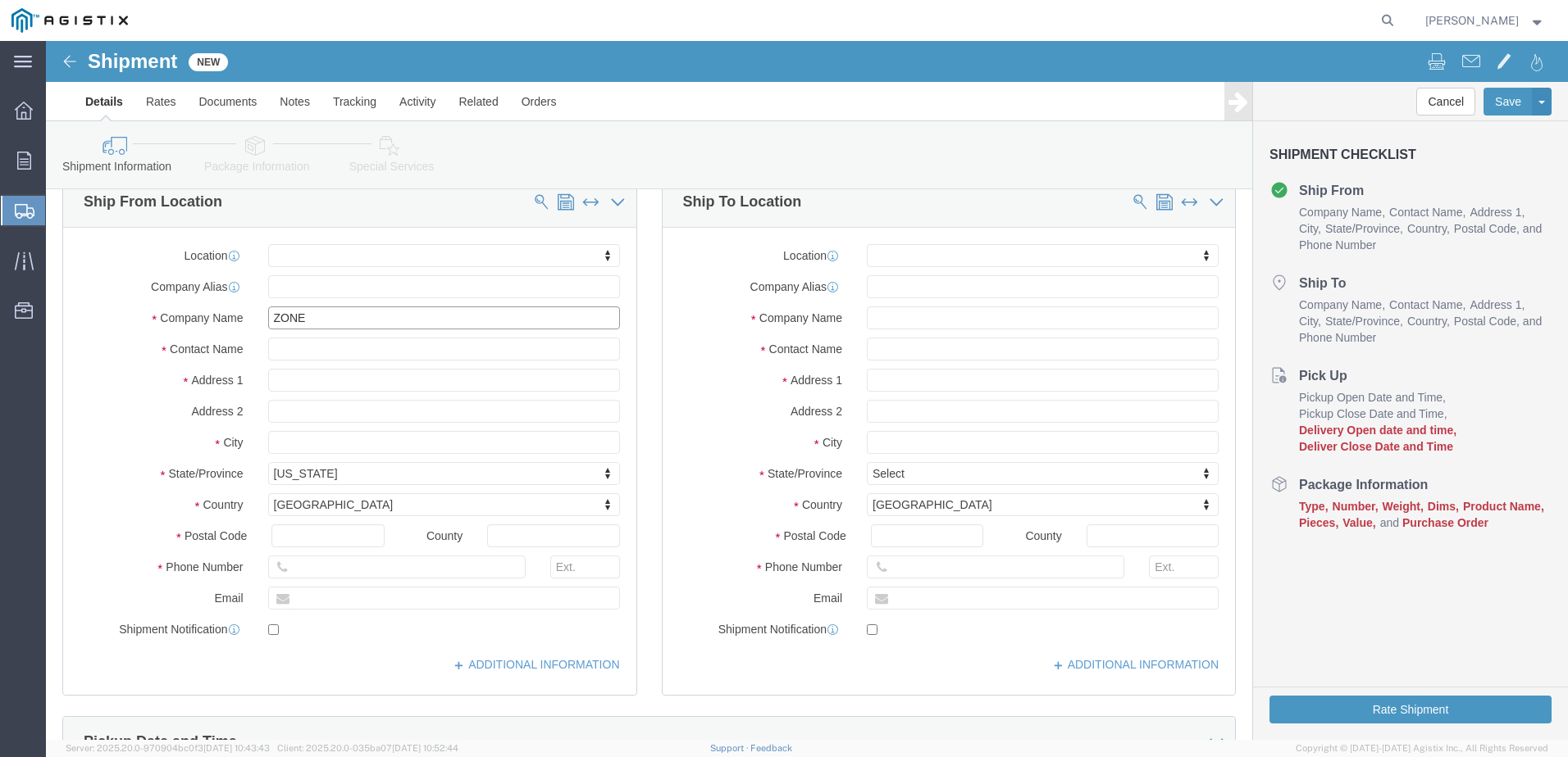
type input "ZONES CORPORATE SOLUTIONS"
drag, startPoint x: 325, startPoint y: 529, endPoint x: 271, endPoint y: 523, distance: 54.3
click input "text"
drag, startPoint x: 323, startPoint y: 527, endPoint x: 269, endPoint y: 525, distance: 54.0
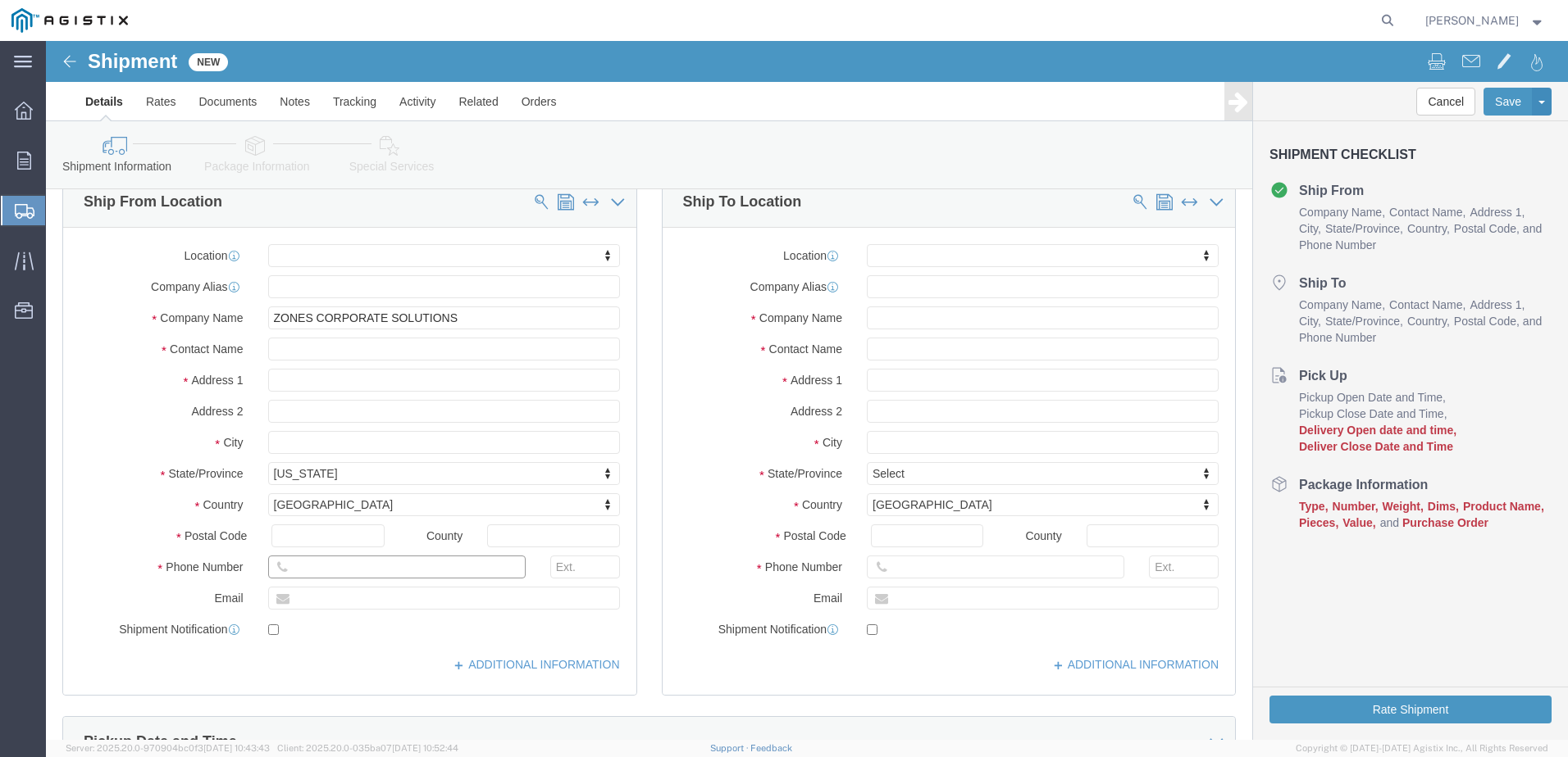
click input "text"
type input "[PHONE_NUMBER]"
click input "text"
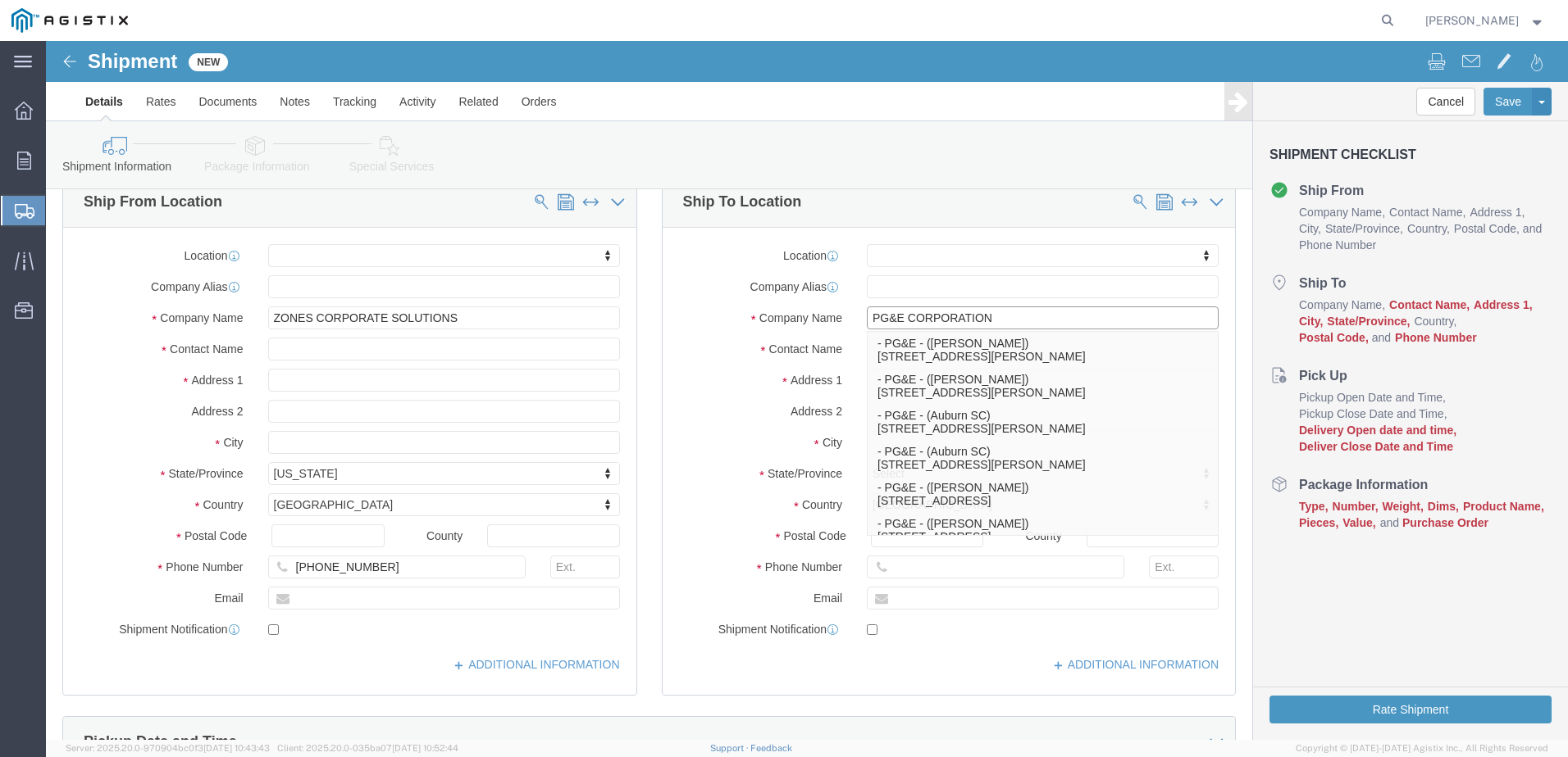
type input "PG&E CORPORATION"
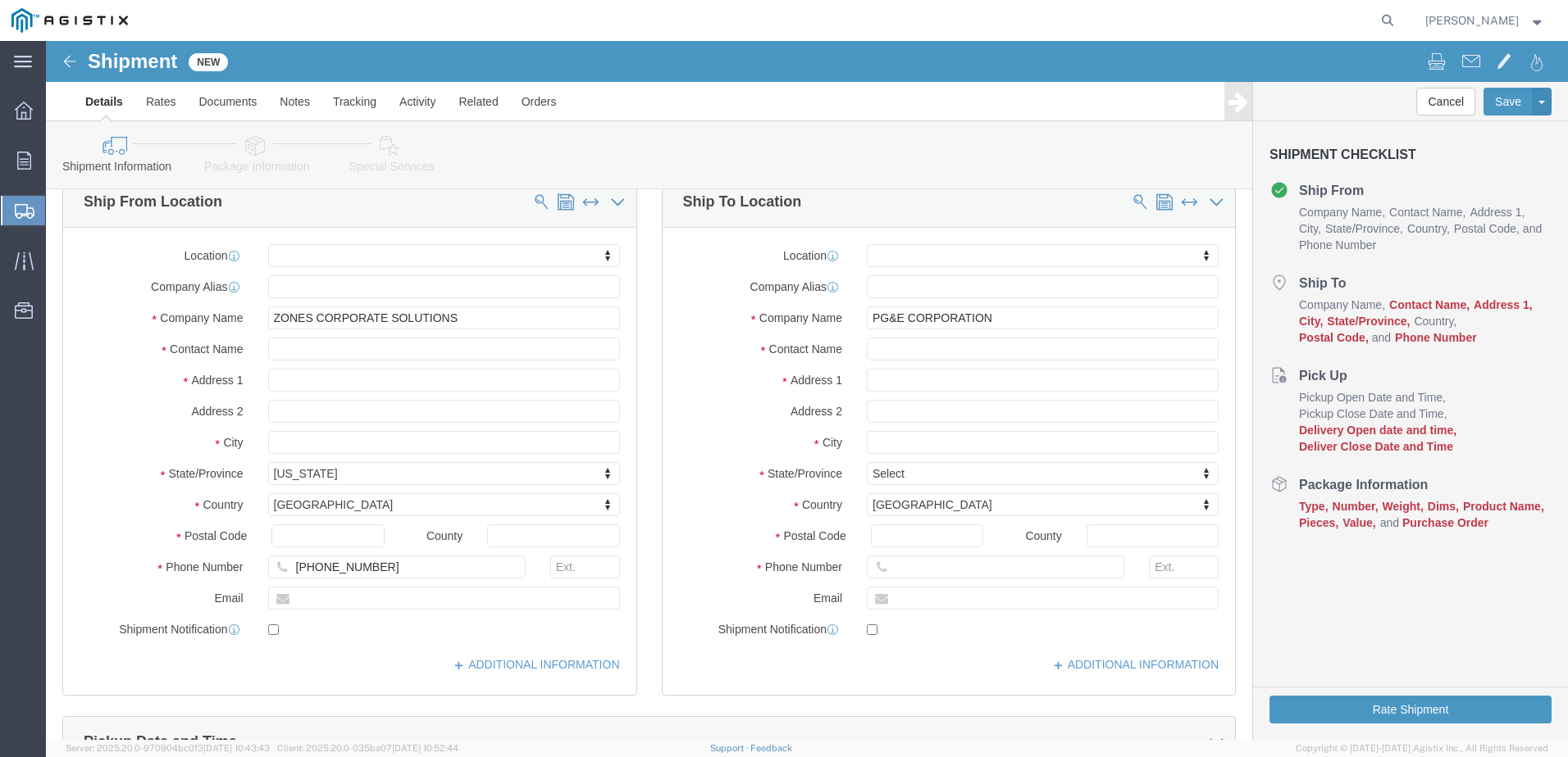
click div "Location My Profile Location CUPERTINO Master Location (OBSOLETE) [PERSON_NAME]…"
click input "text"
type input "[PERSON_NAME]"
click input "text"
type input "[STREET_ADDRESS]"
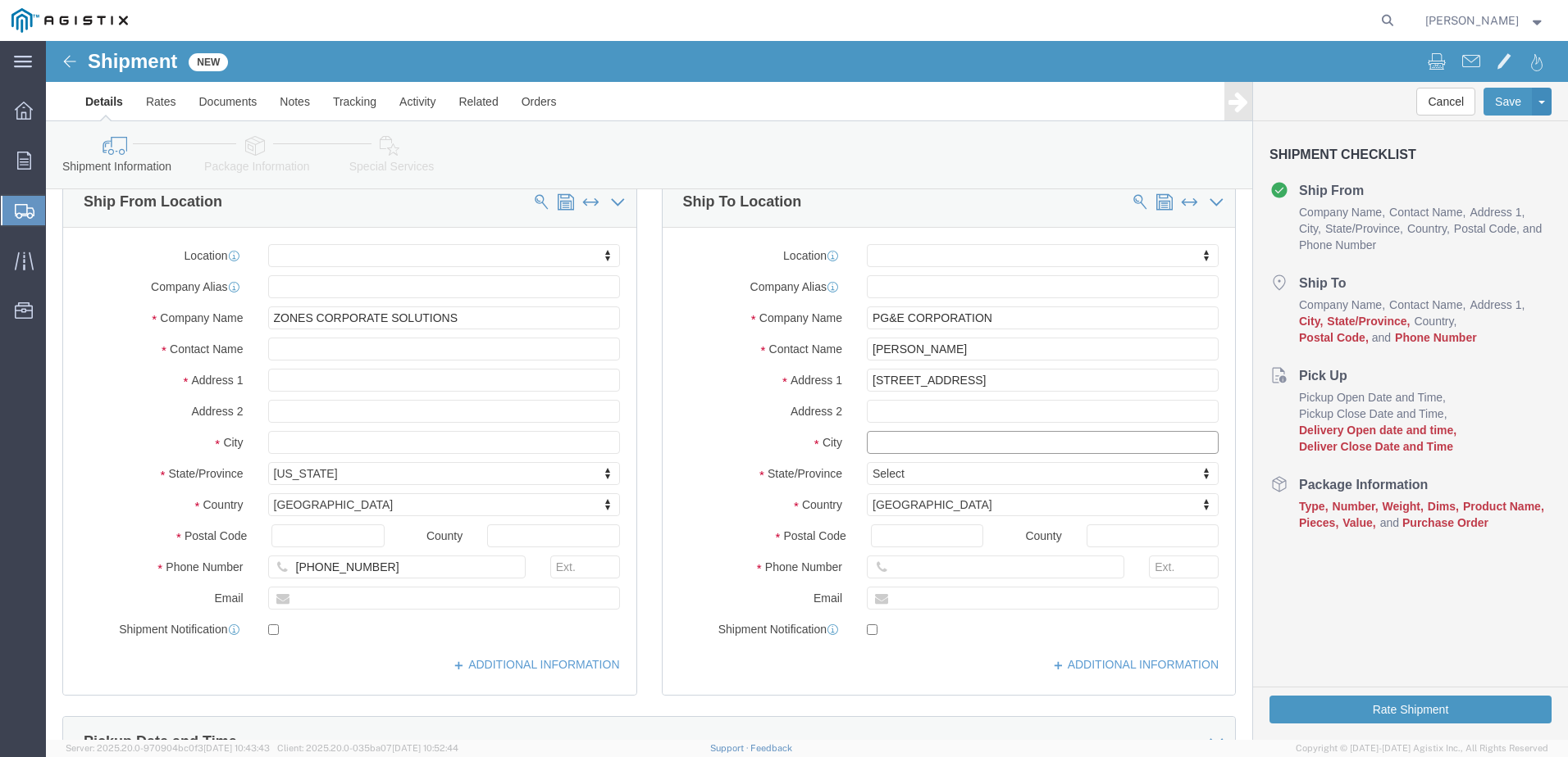
click input "text"
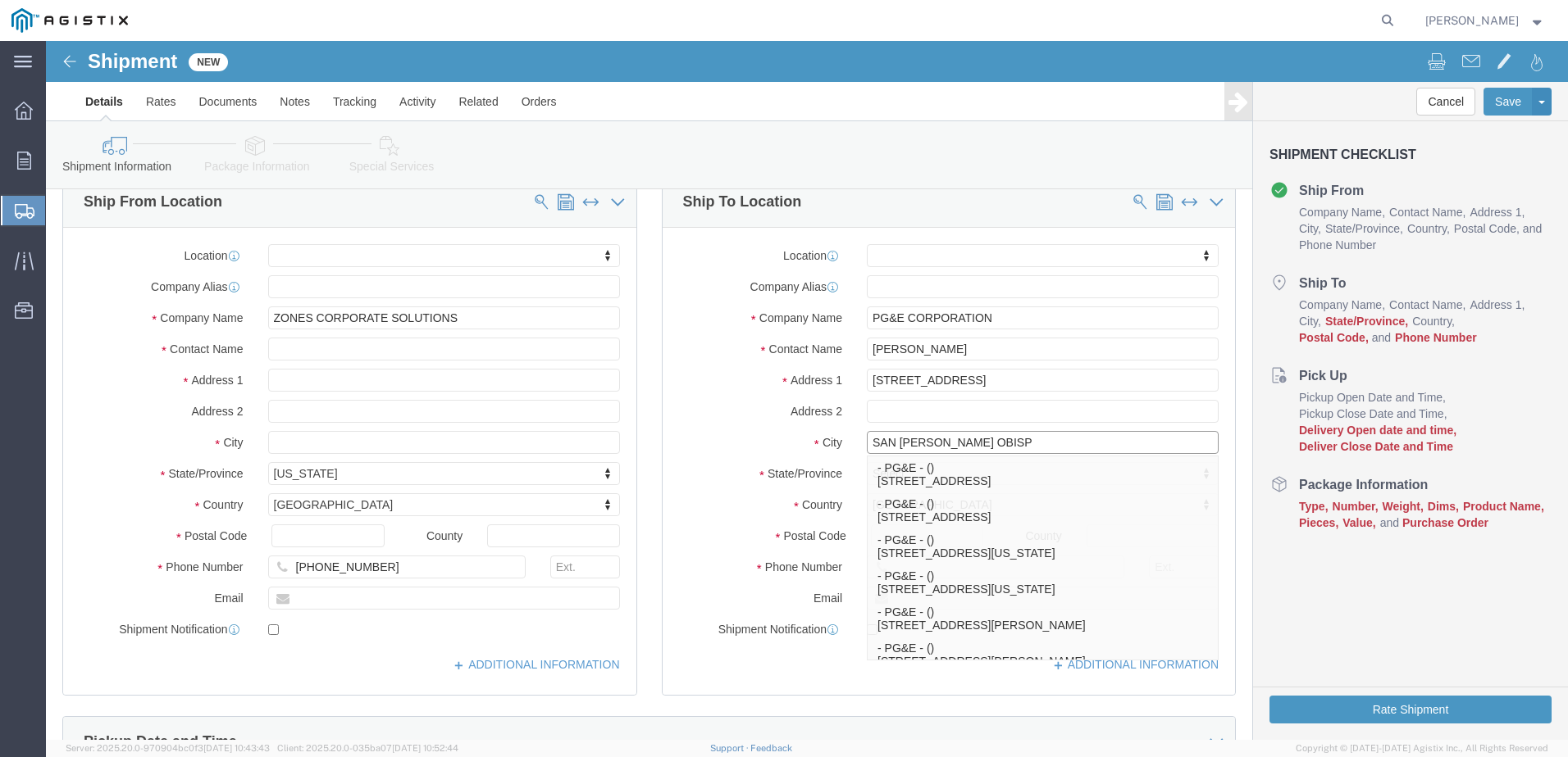
type input "SAN [PERSON_NAME] OBISPO"
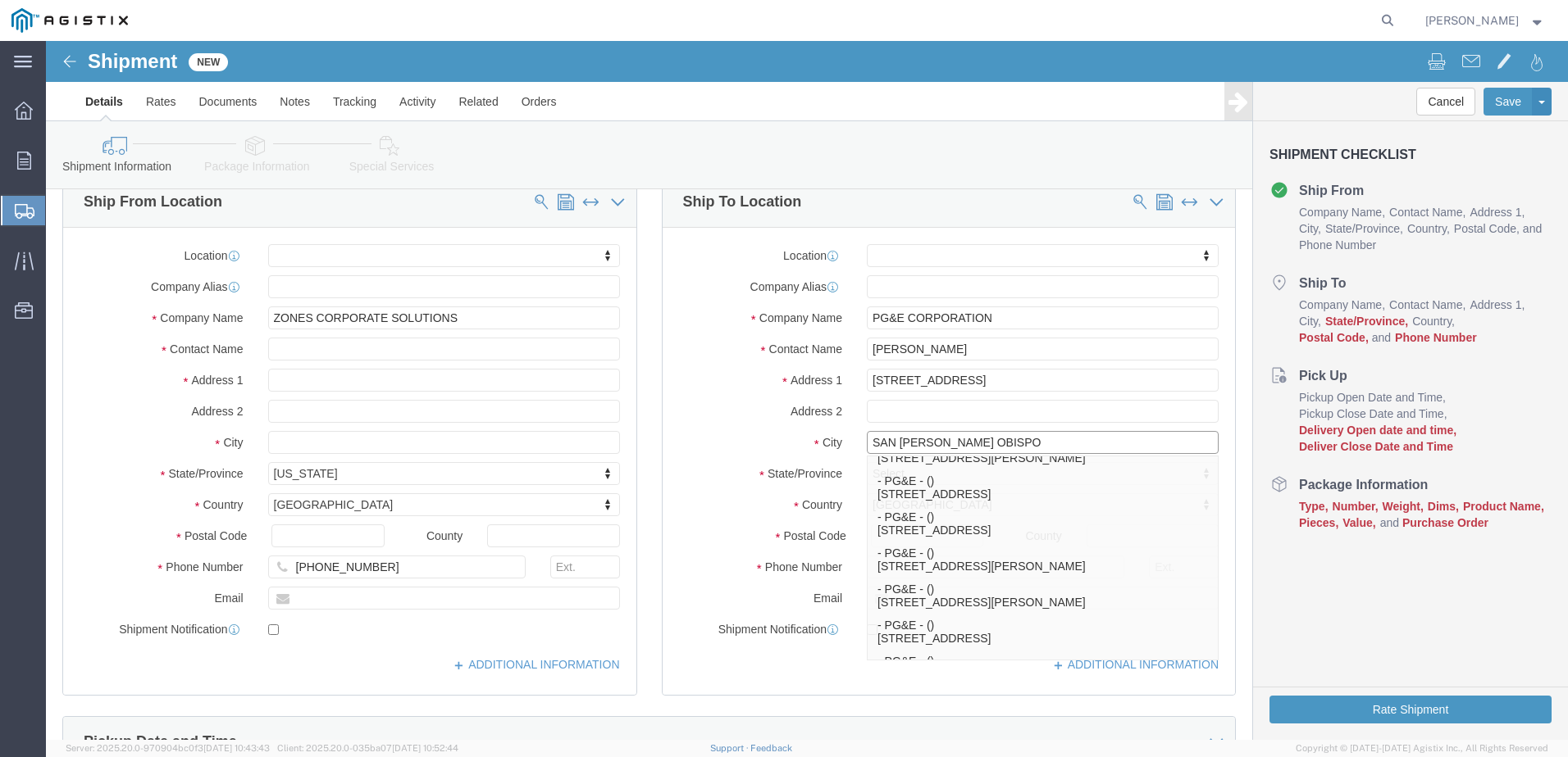
scroll to position [246, 0]
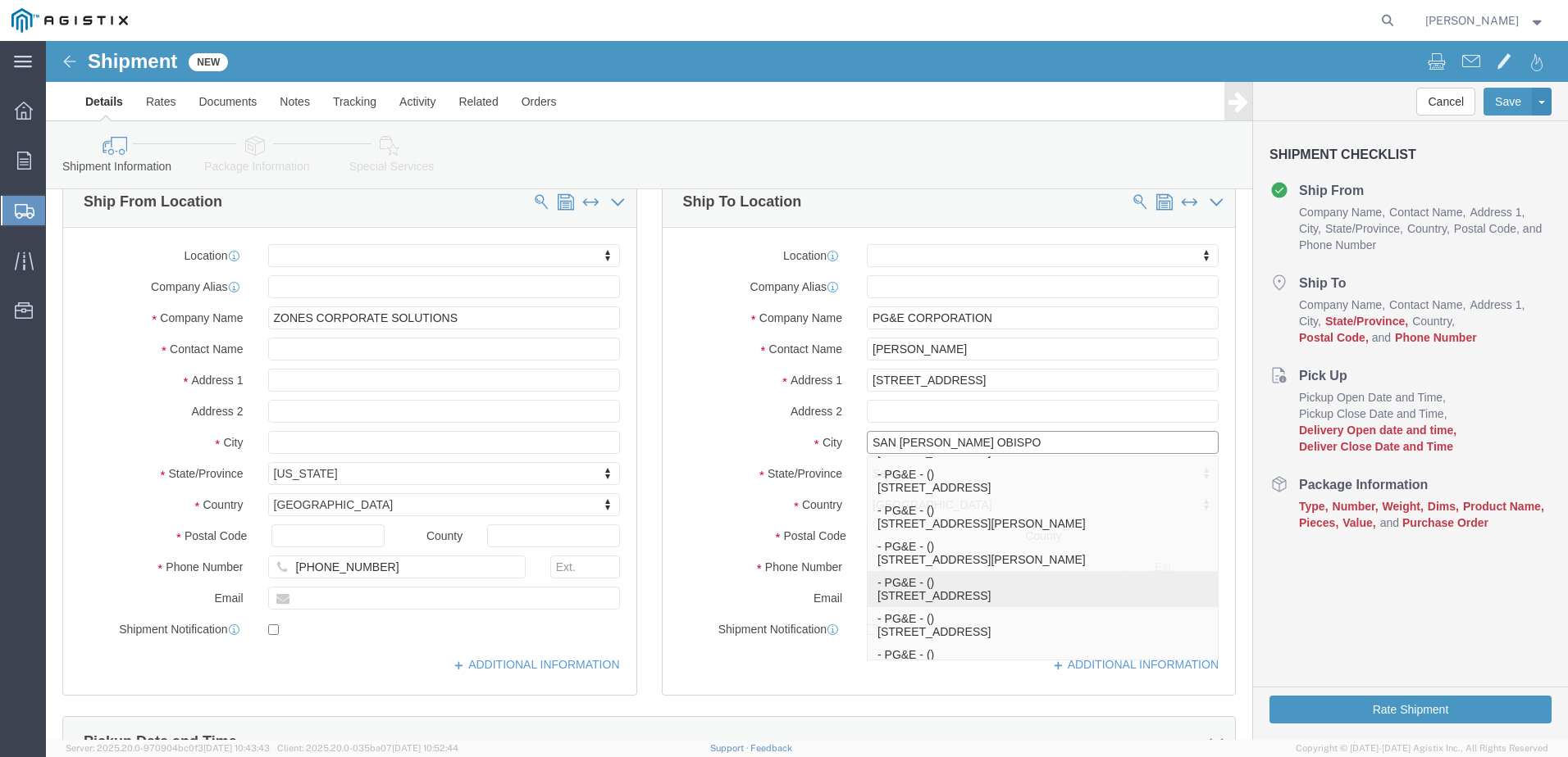
click p "- PG&E - () [STREET_ADDRESS]"
select select "CA"
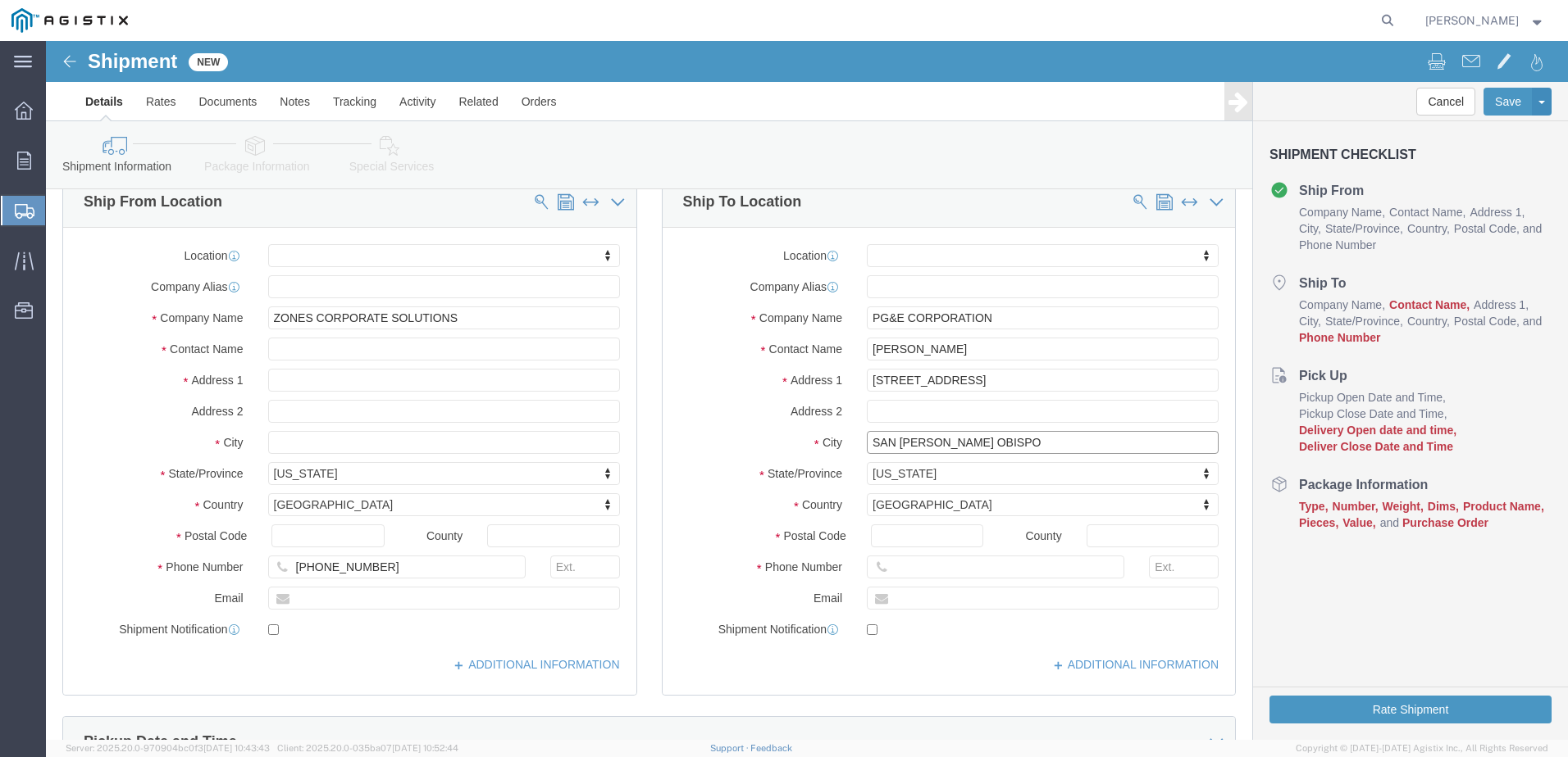
type input "[GEOGRAPHIC_DATA][PERSON_NAME]"
click input "[PERSON_NAME]"
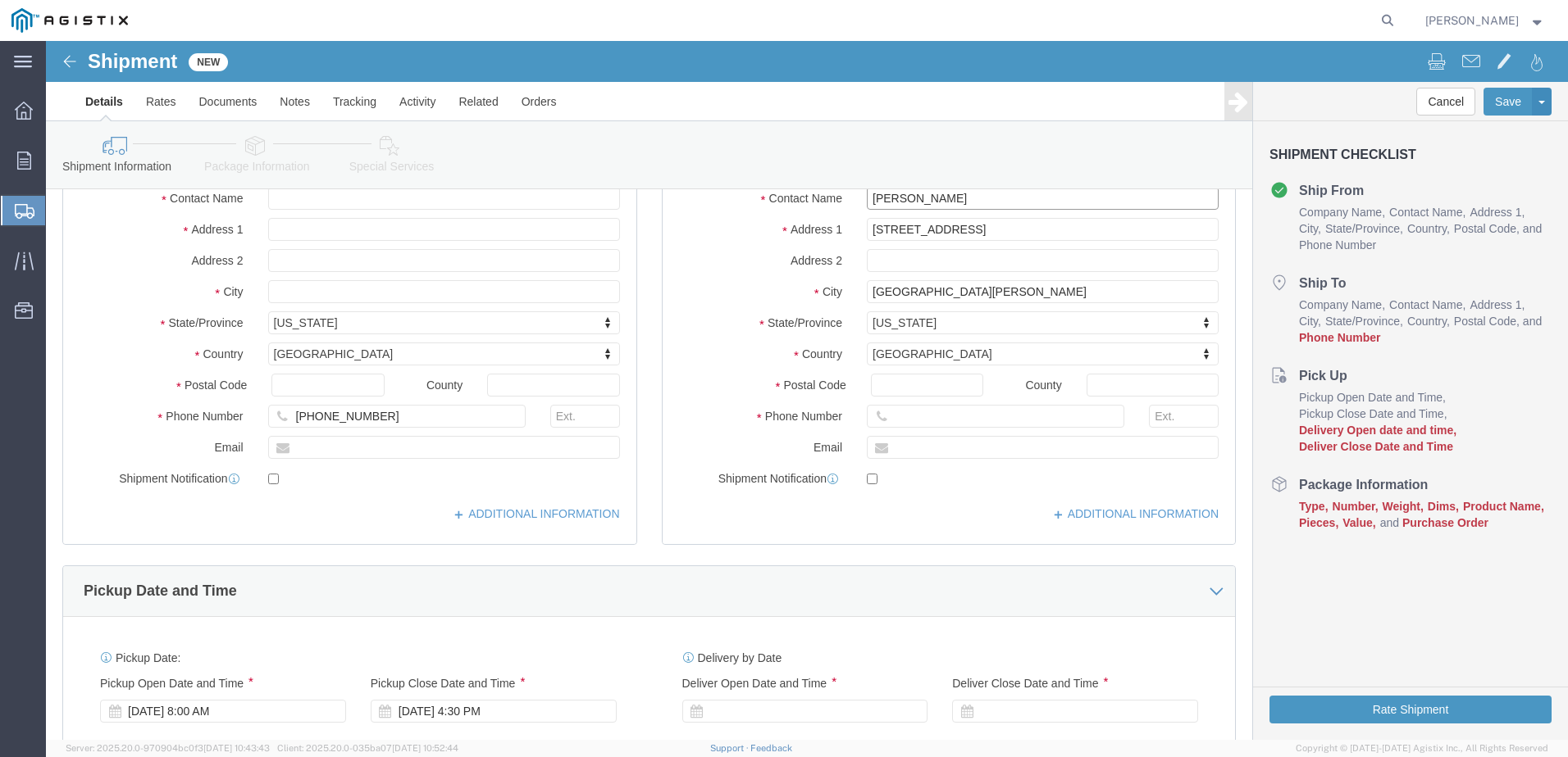
scroll to position [328, 0]
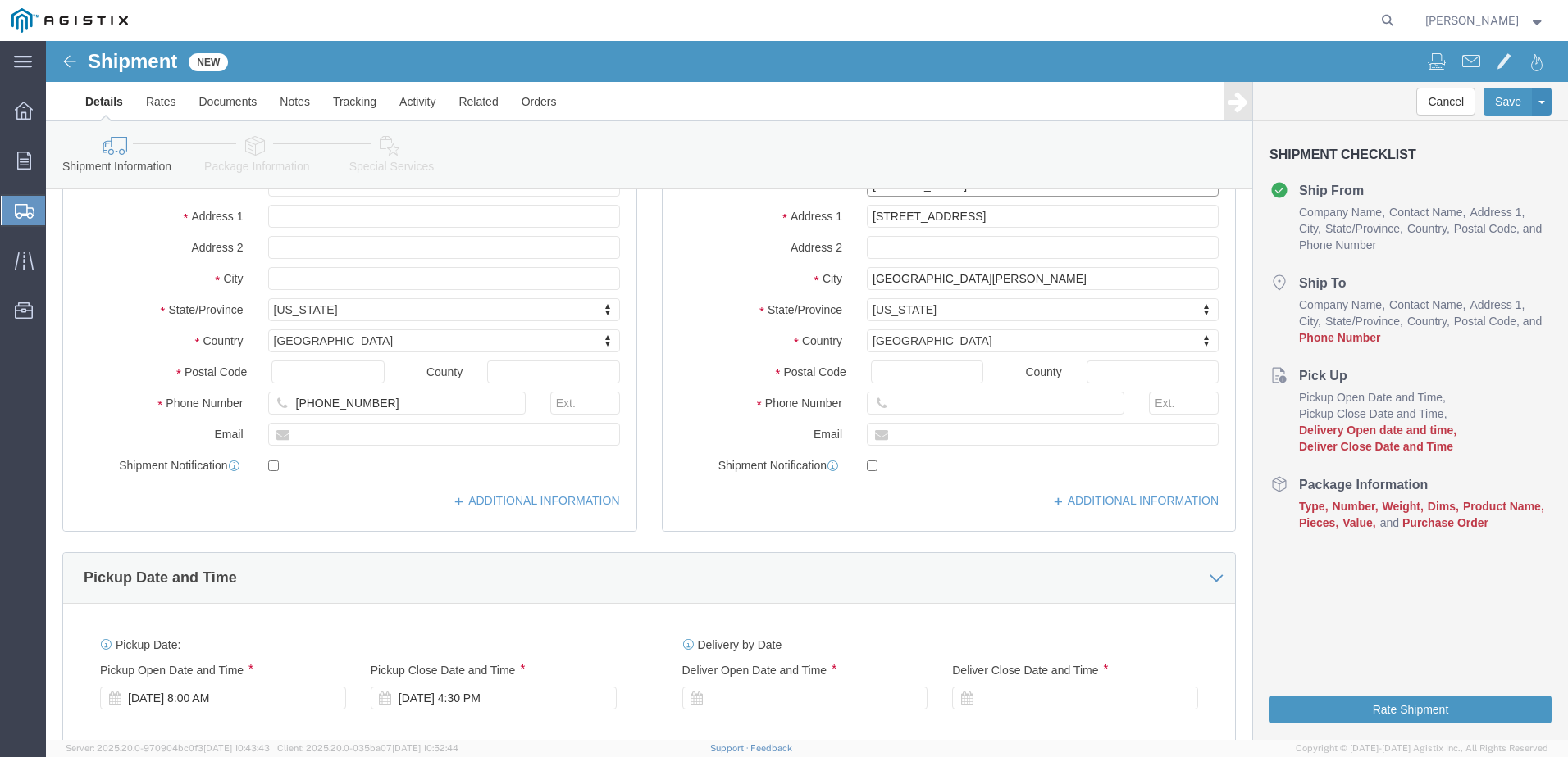
type input "[PERSON_NAME]"
click input "text"
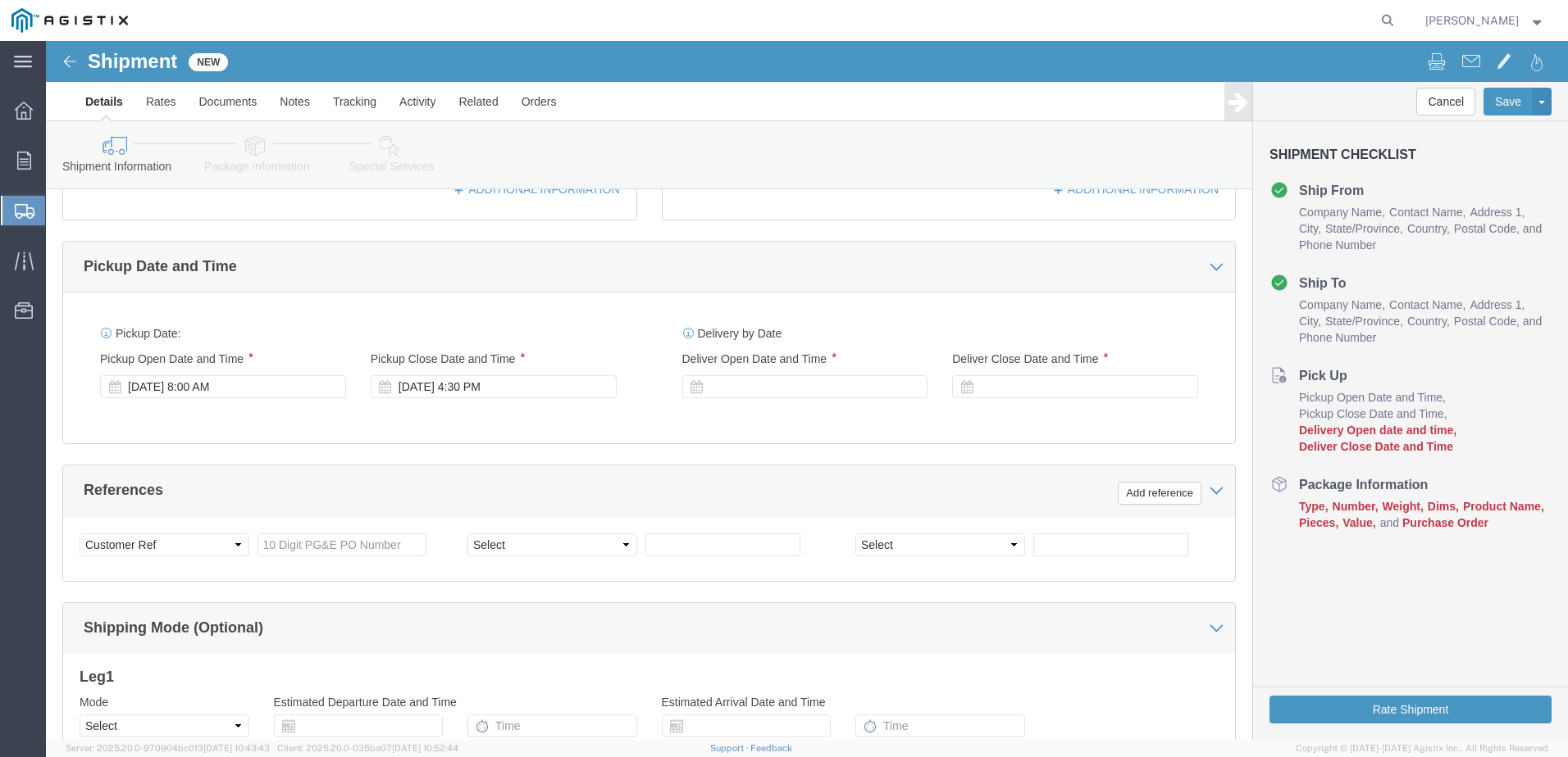
scroll to position [656, 0]
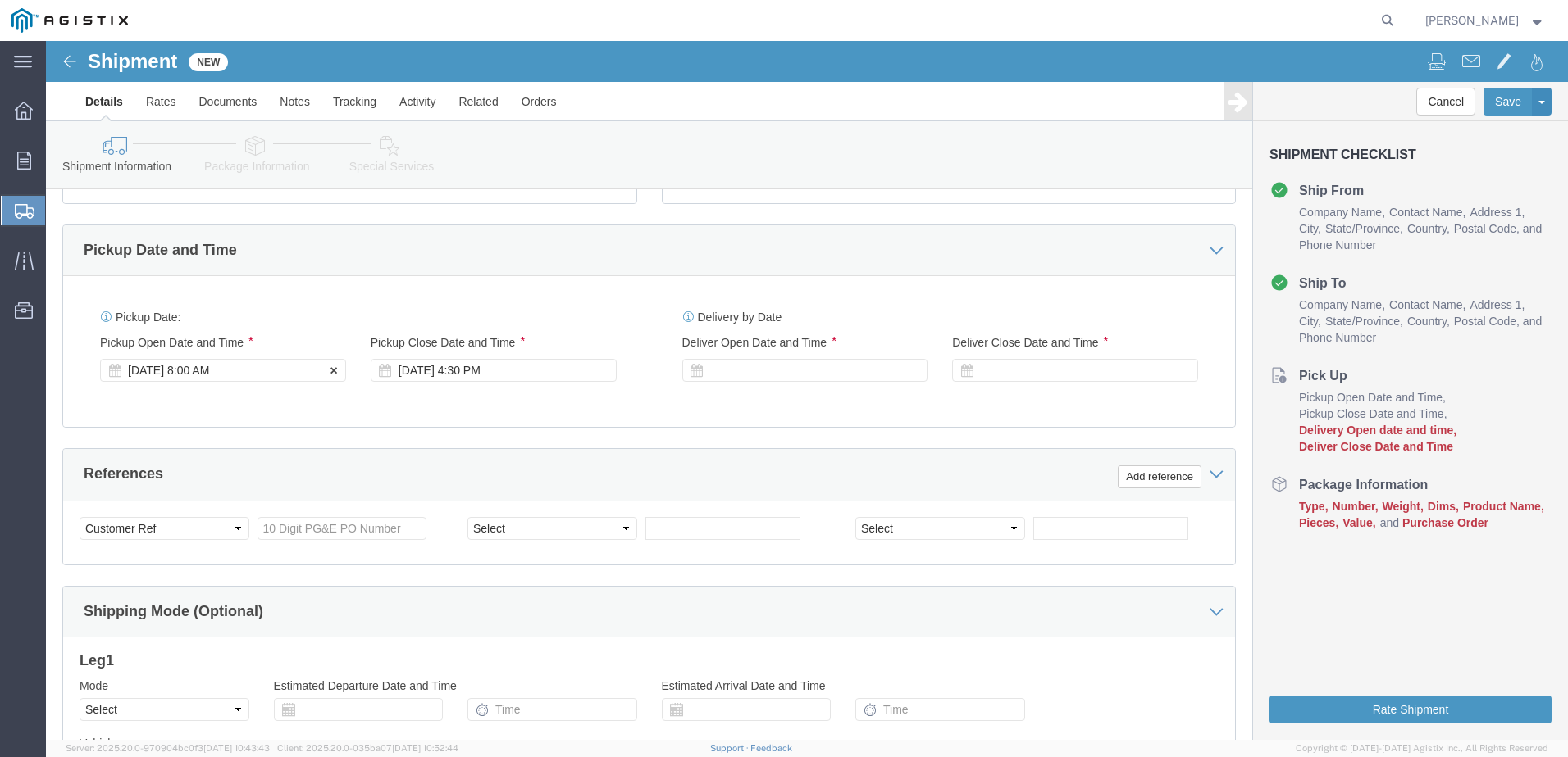
type input "[PHONE_NUMBER]"
click div "[DATE] 8:00 AM"
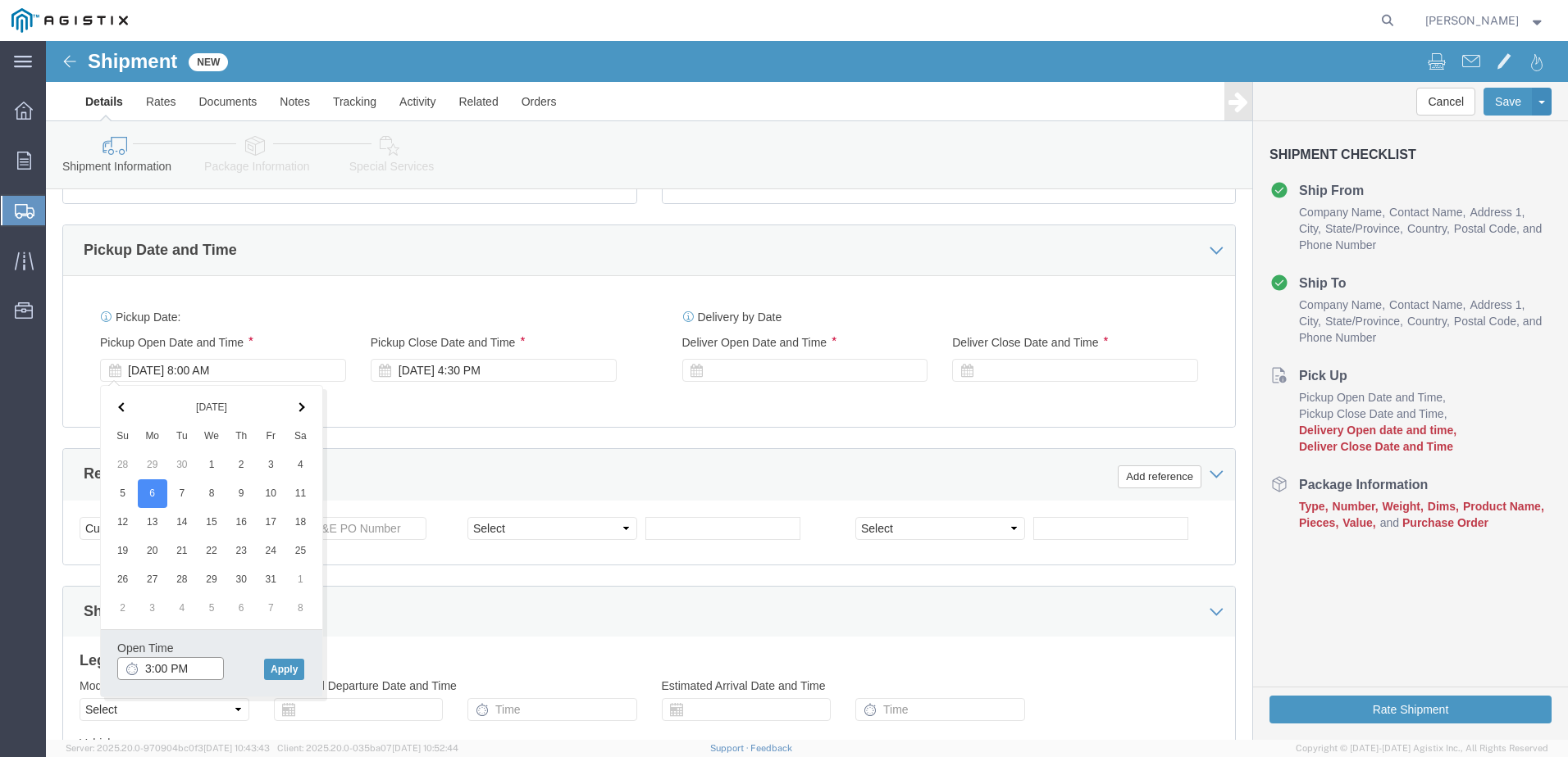
click input "3:00 PM"
click input "10:00 PM"
type input "10:00 AM"
click button "Apply"
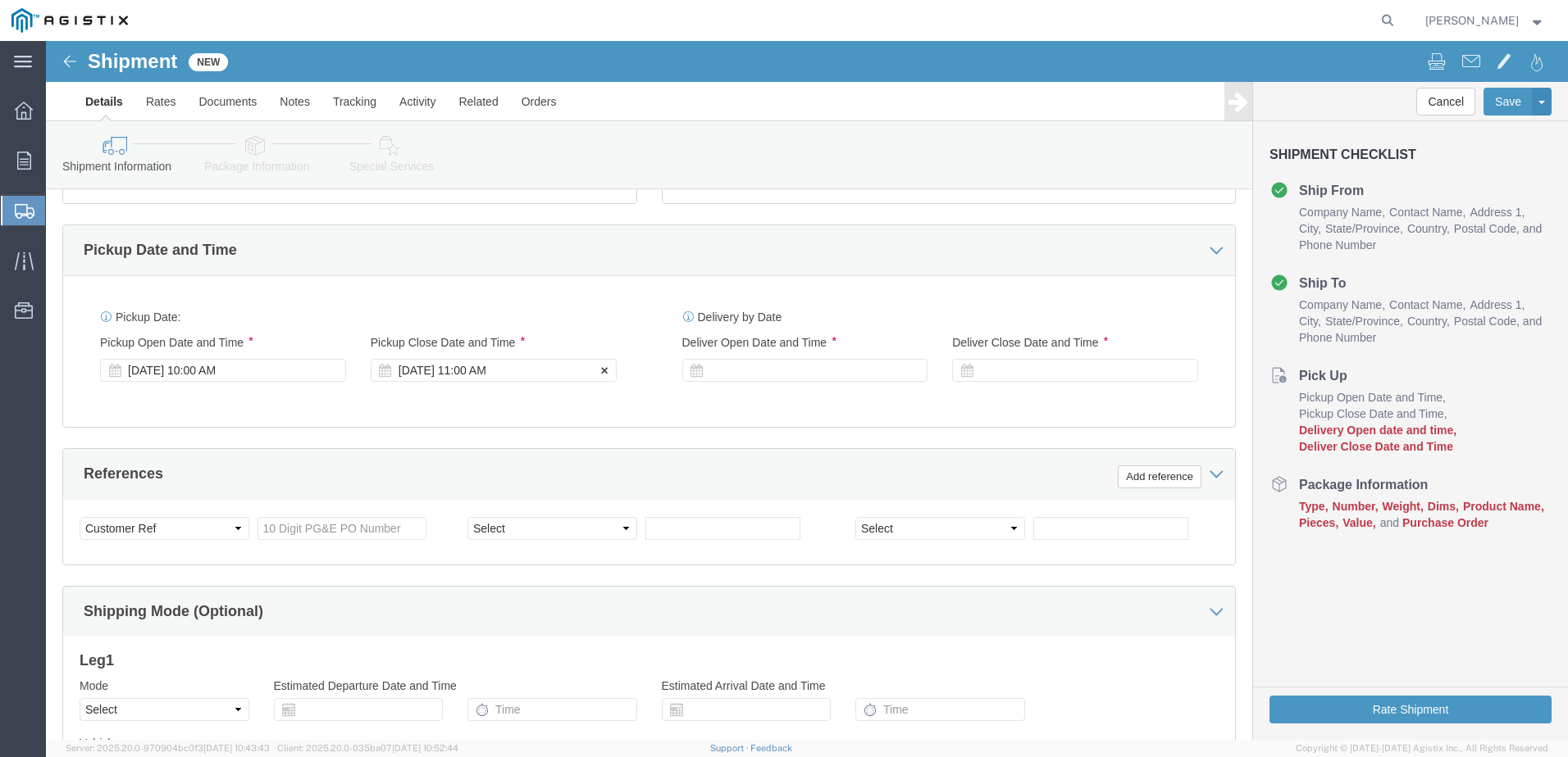
click div "[DATE] 11:00 AM"
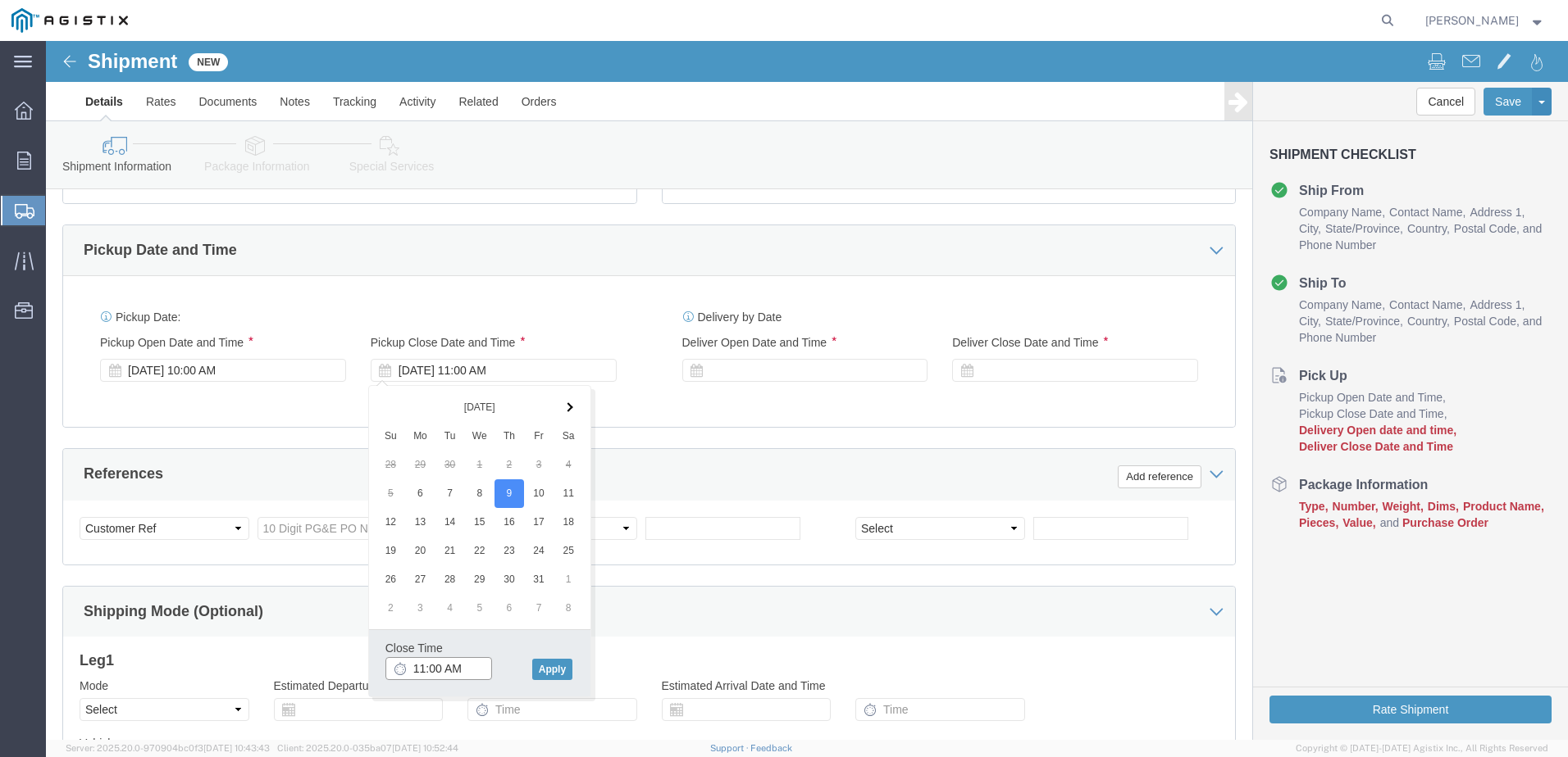
click input "11:00 AM"
click button "Apply"
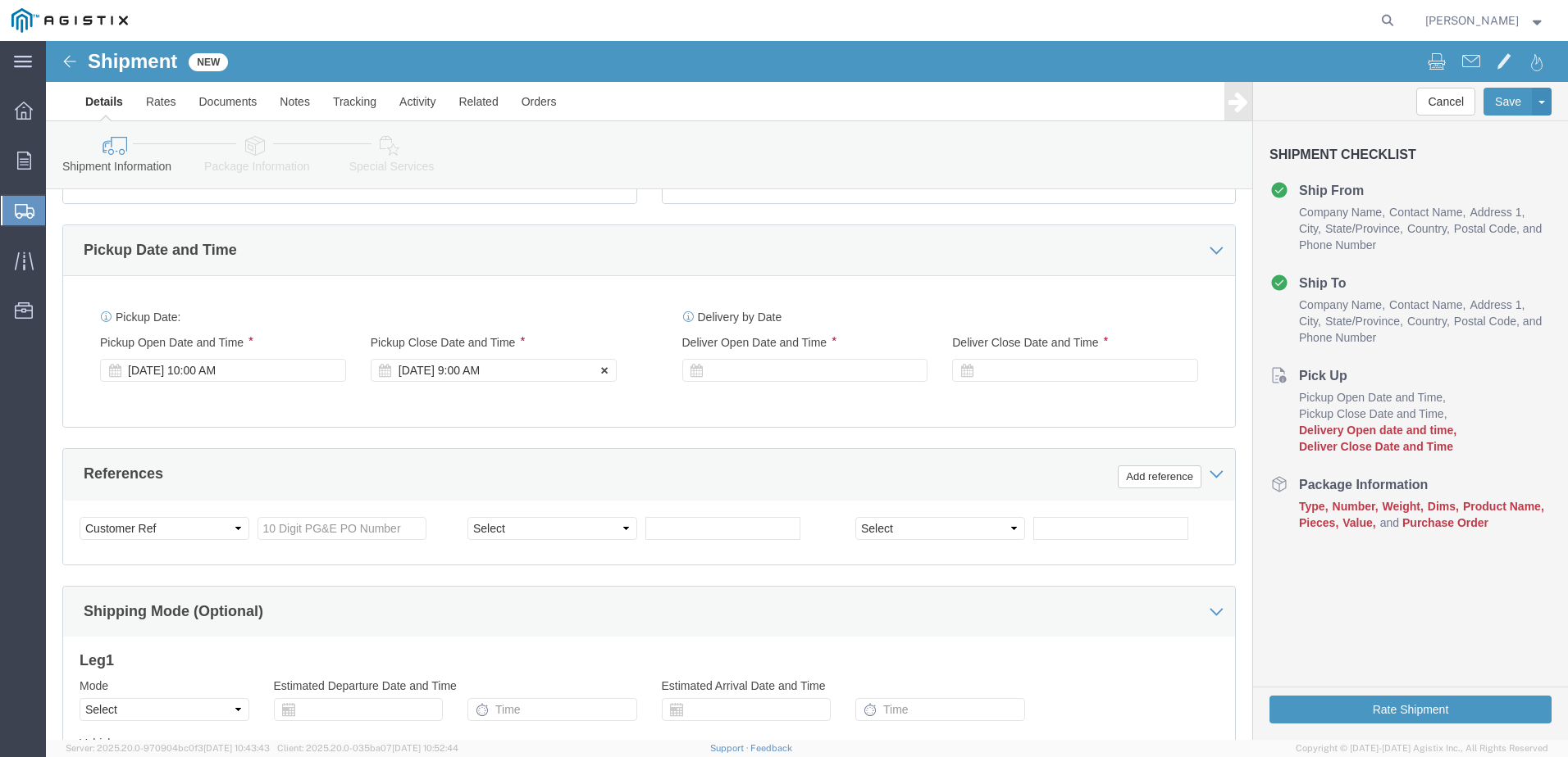
click div "[DATE] 9:00 AM"
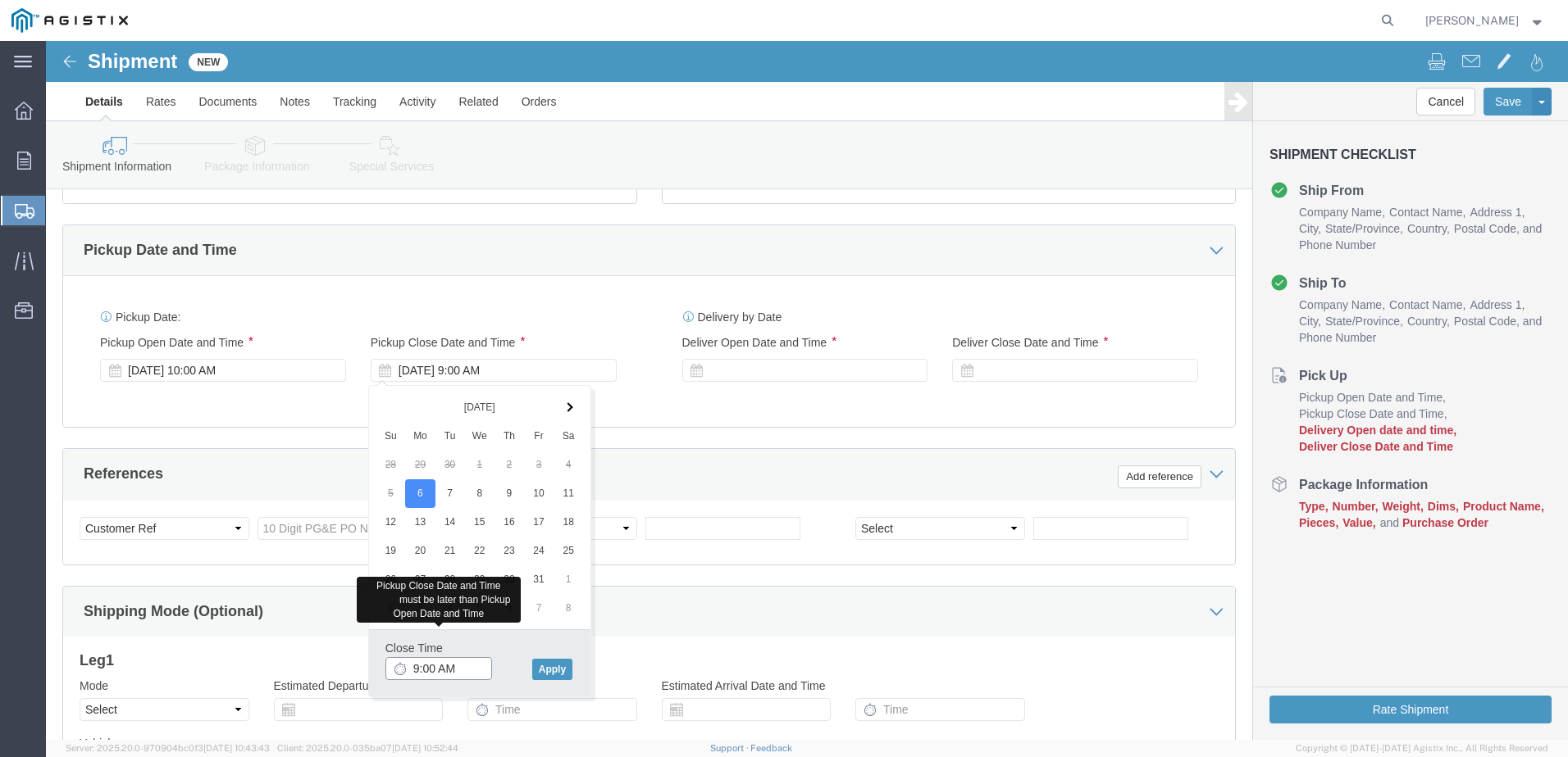
click input "9:00 AM"
click input "4:00 AM"
type input "4:00 PM"
click button "Apply"
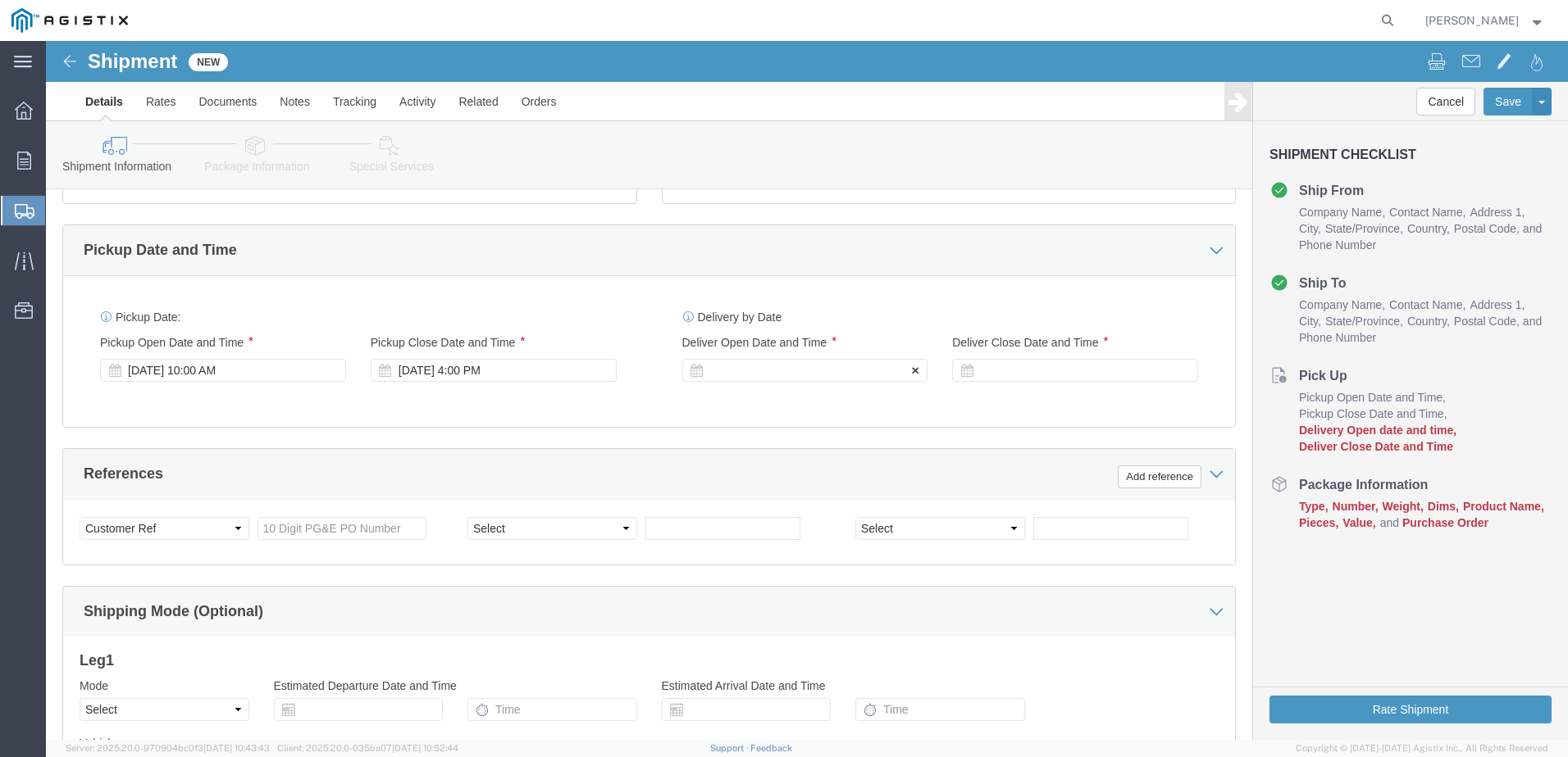
click div
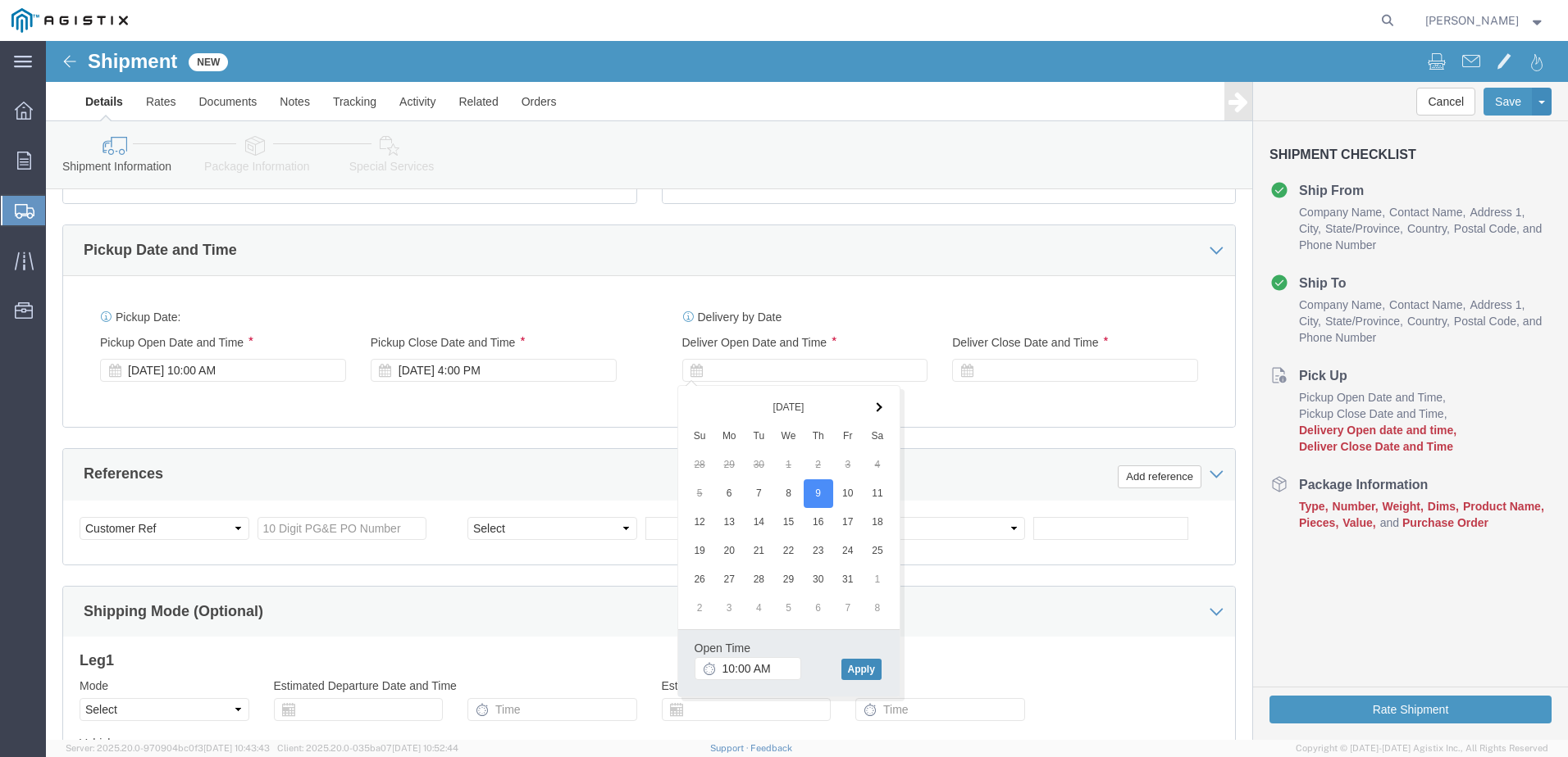
click button "Apply"
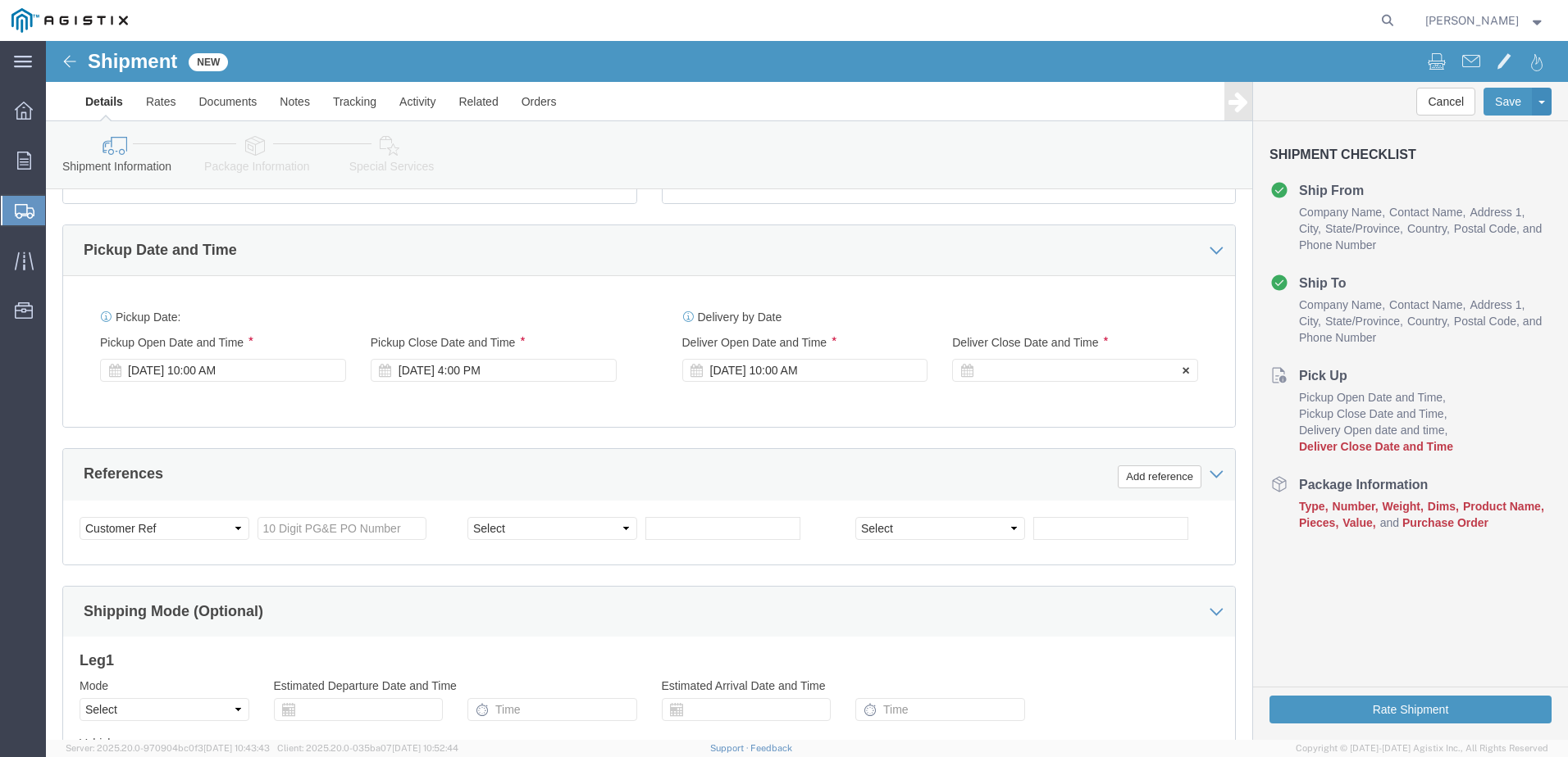
click div
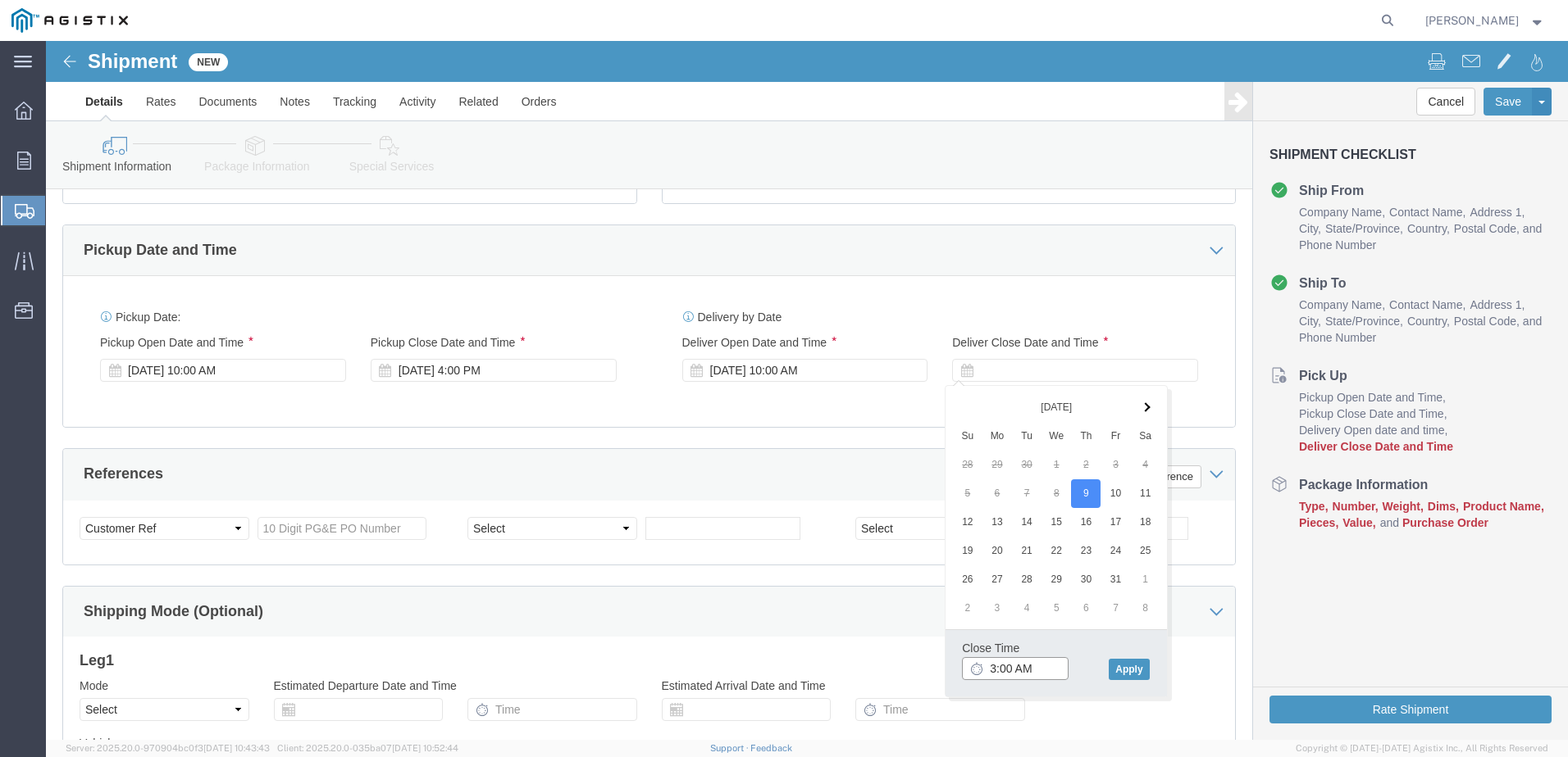
click input "3:00 AM"
type input "3:00 PM"
click button "Apply"
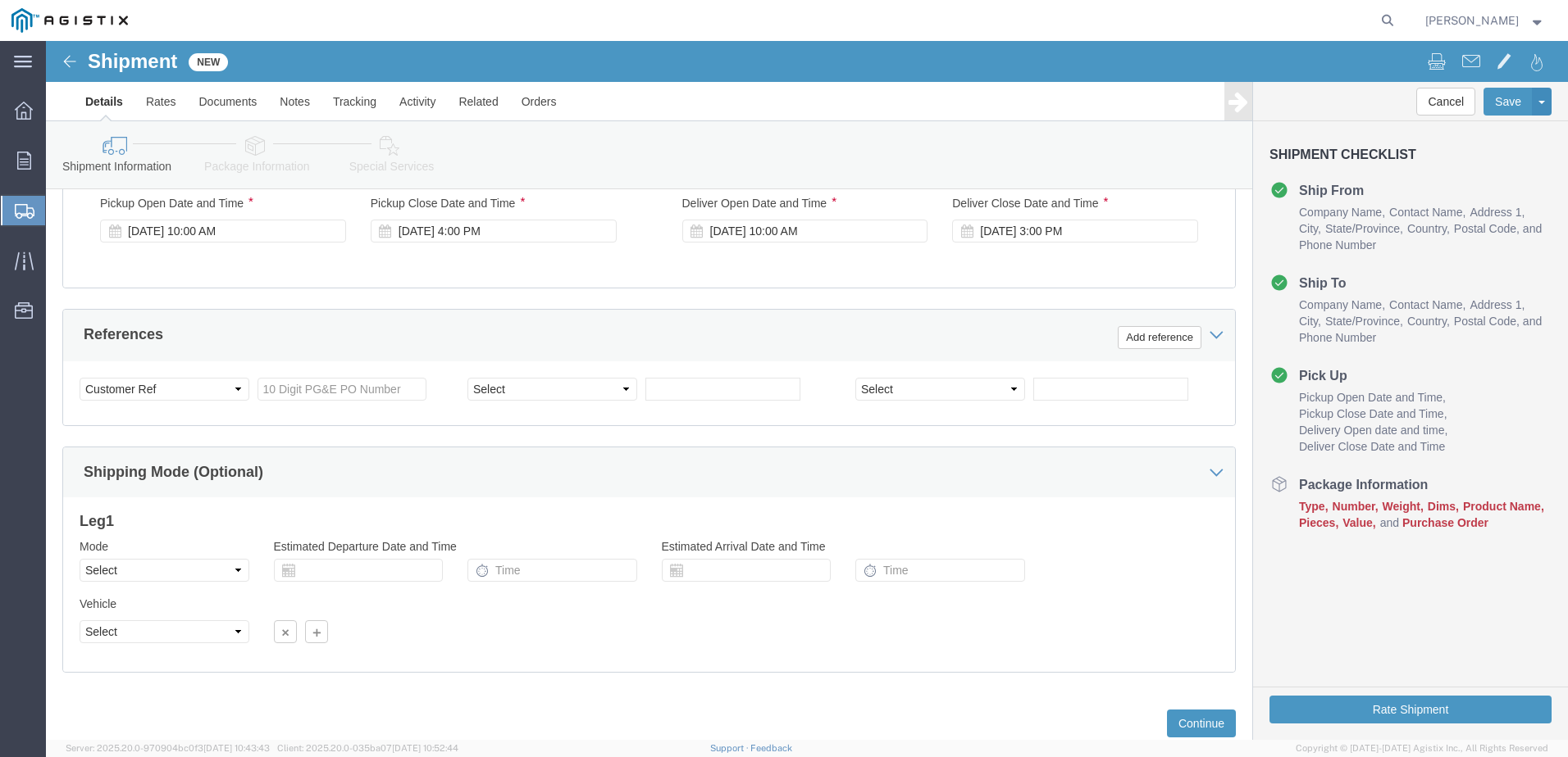
scroll to position [819, 0]
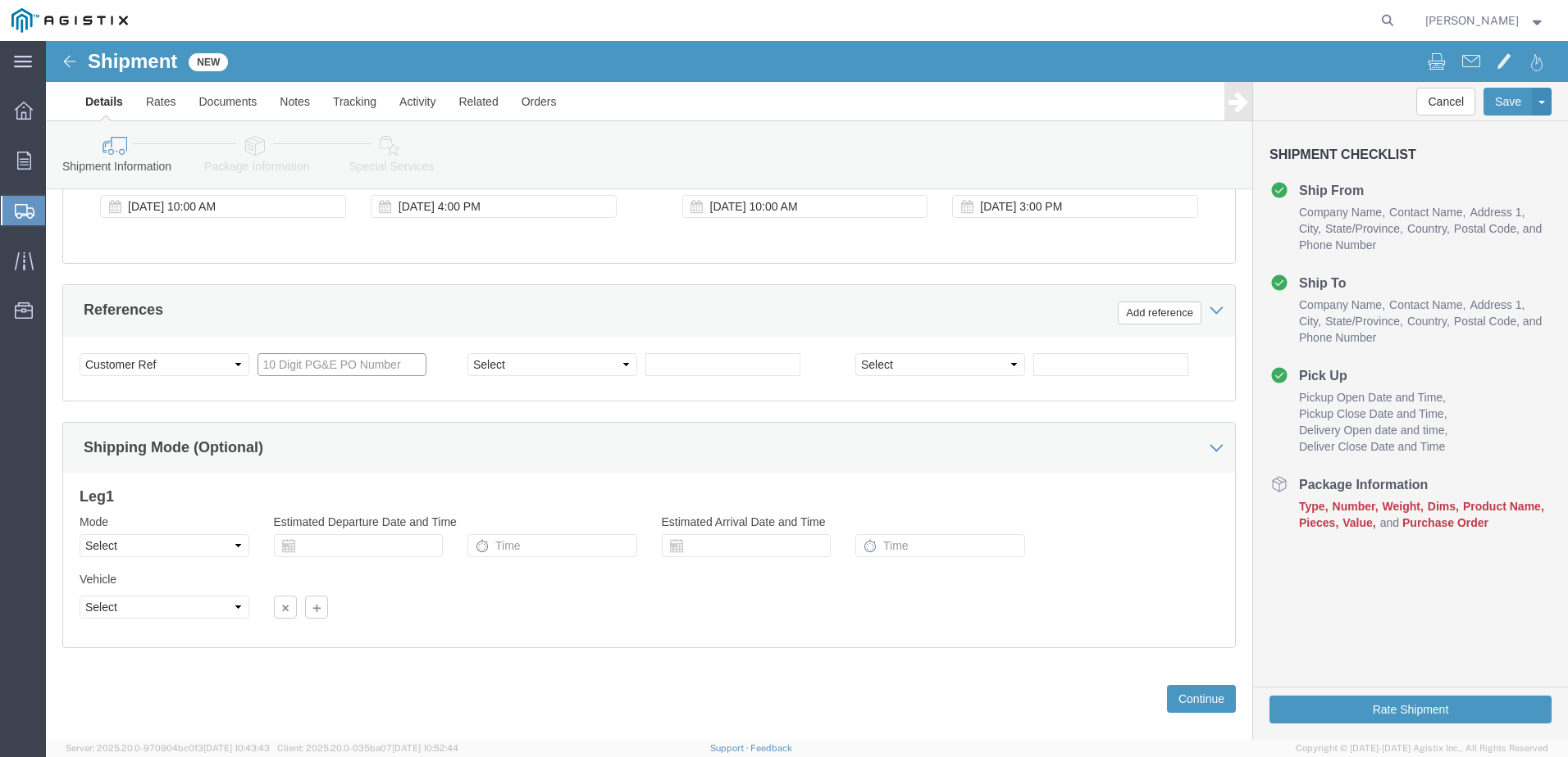
click input "text"
type input "2701245085"
click select "Select Account Type Activity ID Airline Appointment Number ASN Batch Request # …"
select select "ORDERNUM"
click select "Select Account Type Activity ID Airline Appointment Number ASN Batch Request # …"
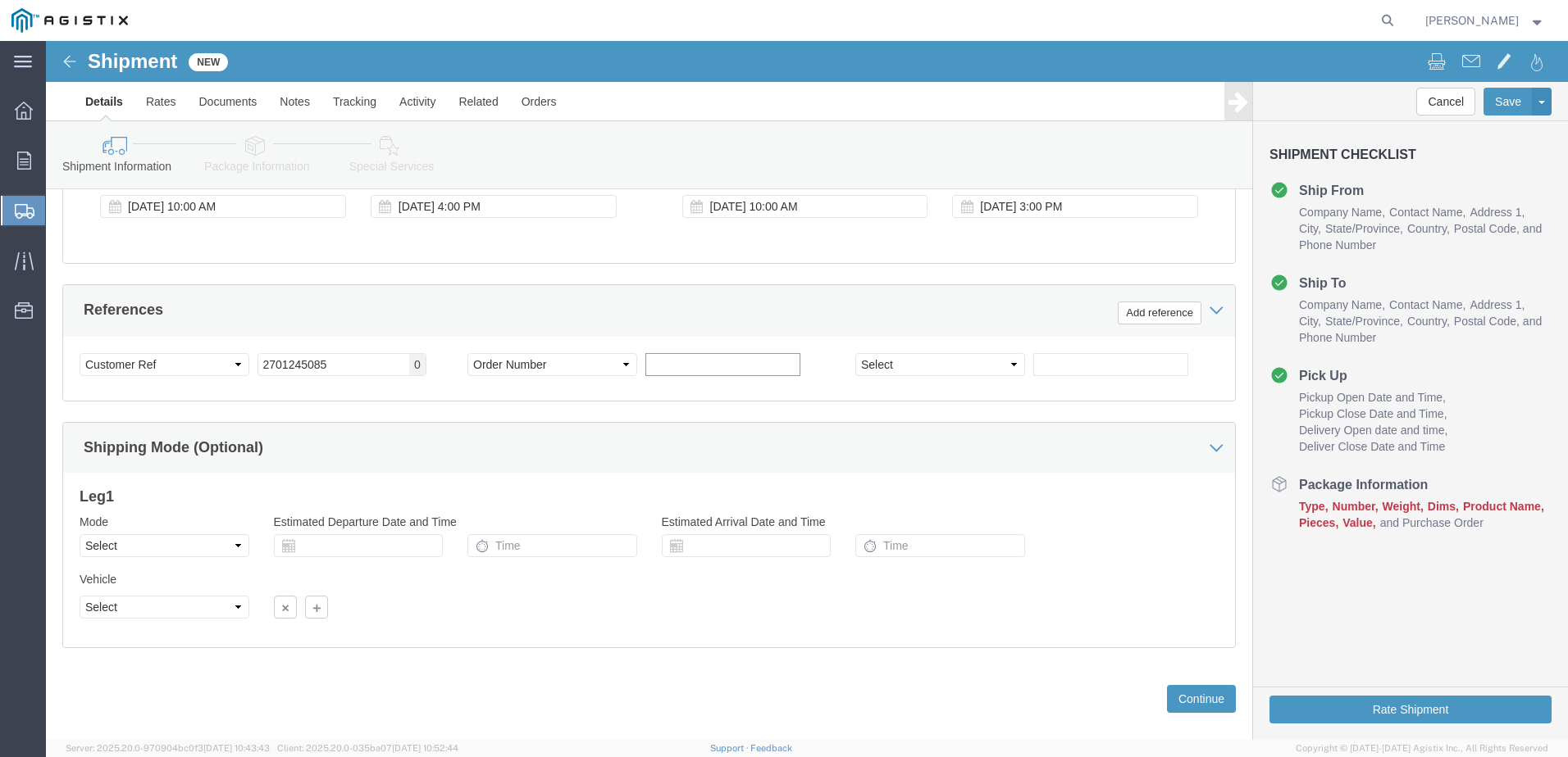
click input "text"
type input "B9243772"
click select "Select Account Type Activity ID Airline Appointment Number ASN Batch Request # …"
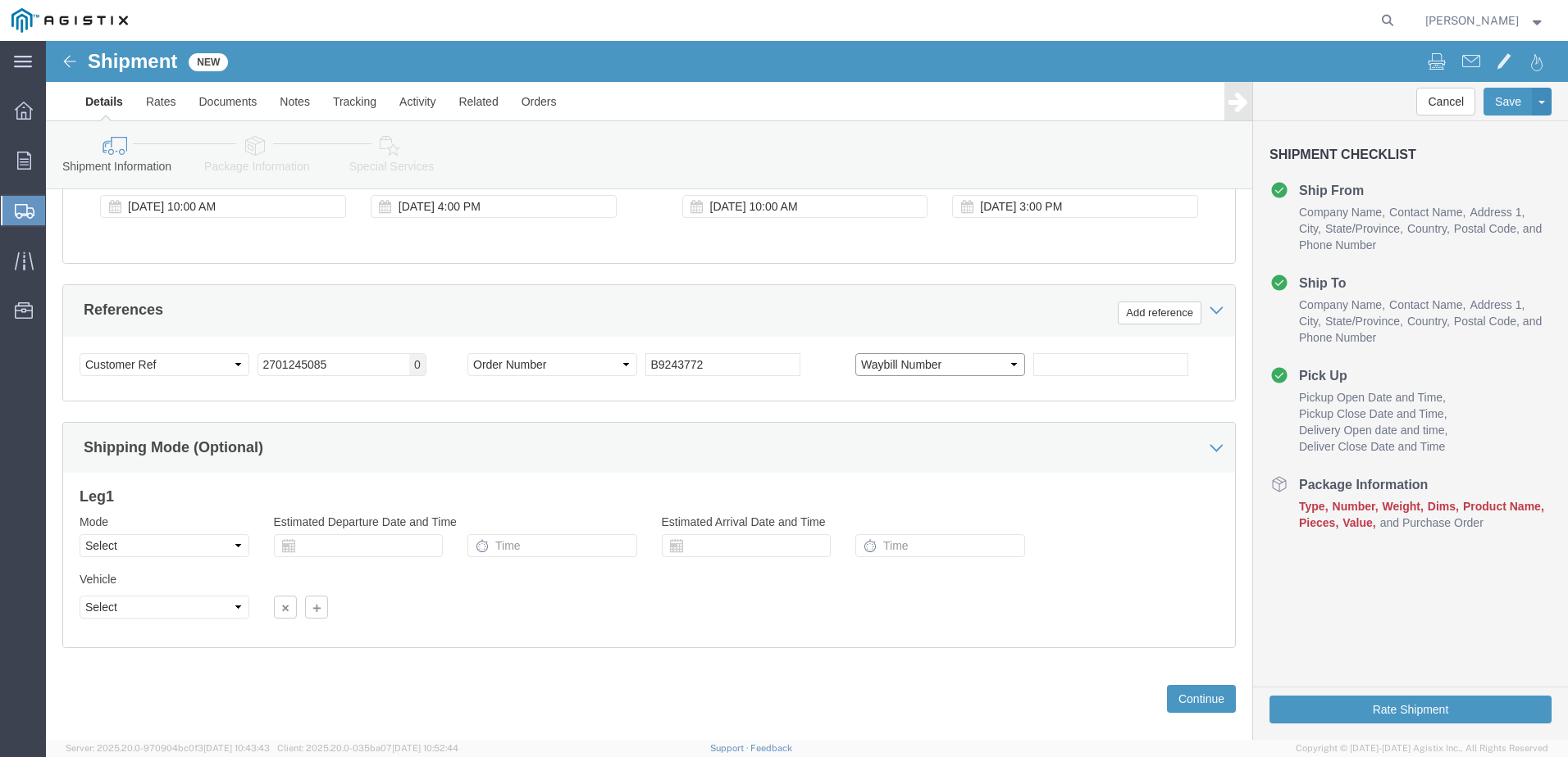
select select "SALEORDR"
click select "Select Account Type Activity ID Airline Appointment Number ASN Batch Request # …"
click input "text"
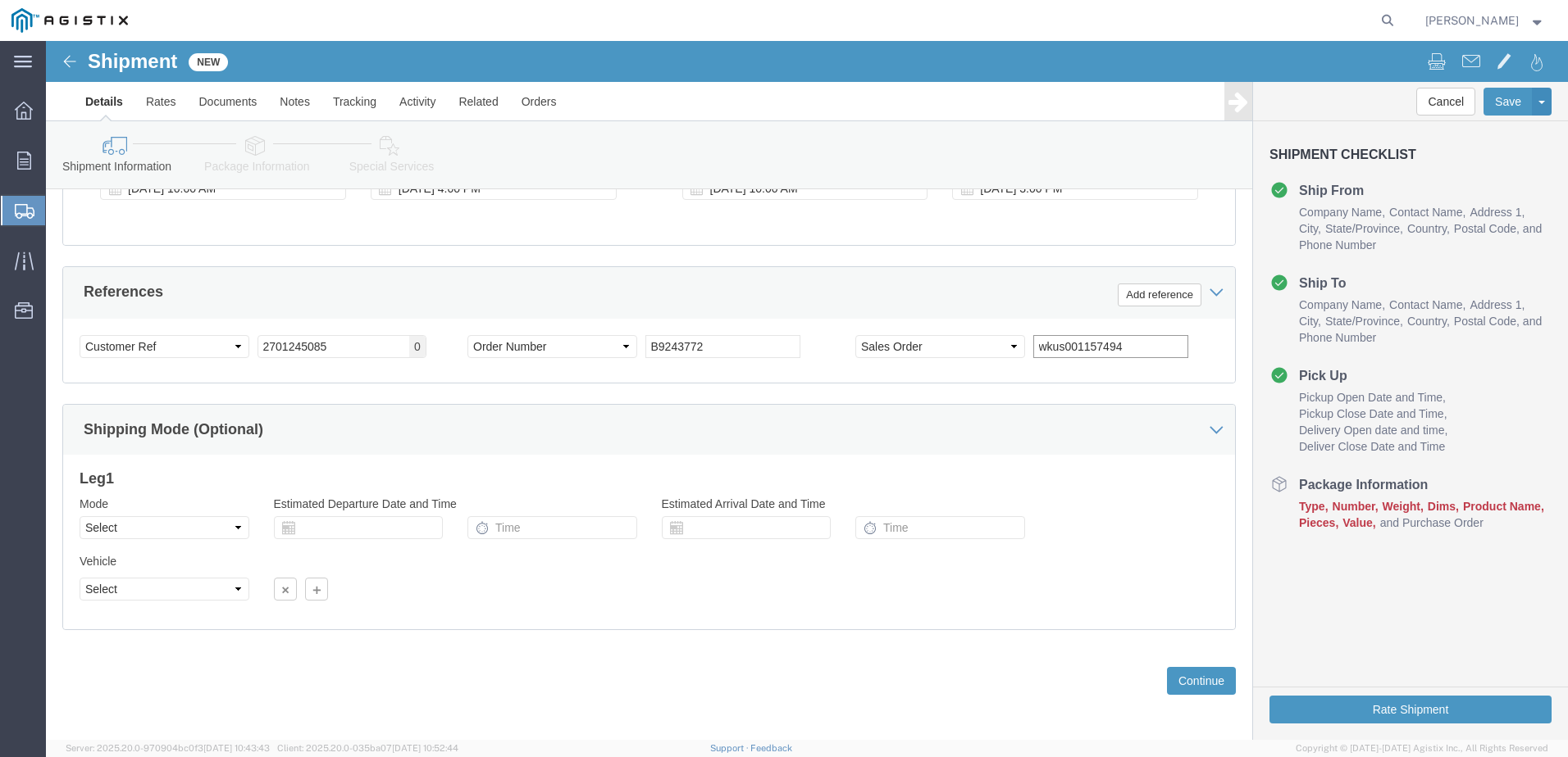
scroll to position [843, 0]
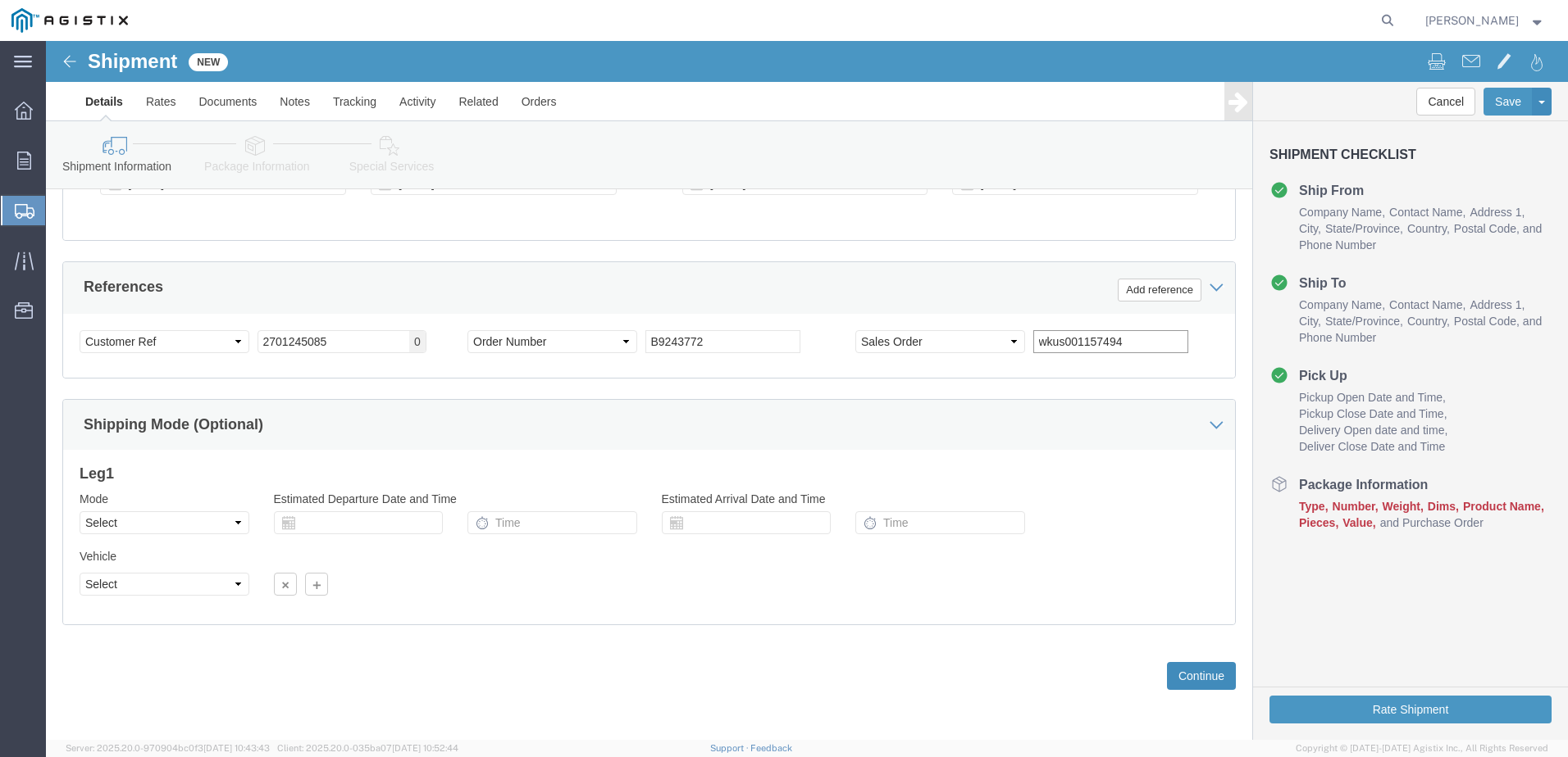
type input "wkus001157494"
click button "Continue"
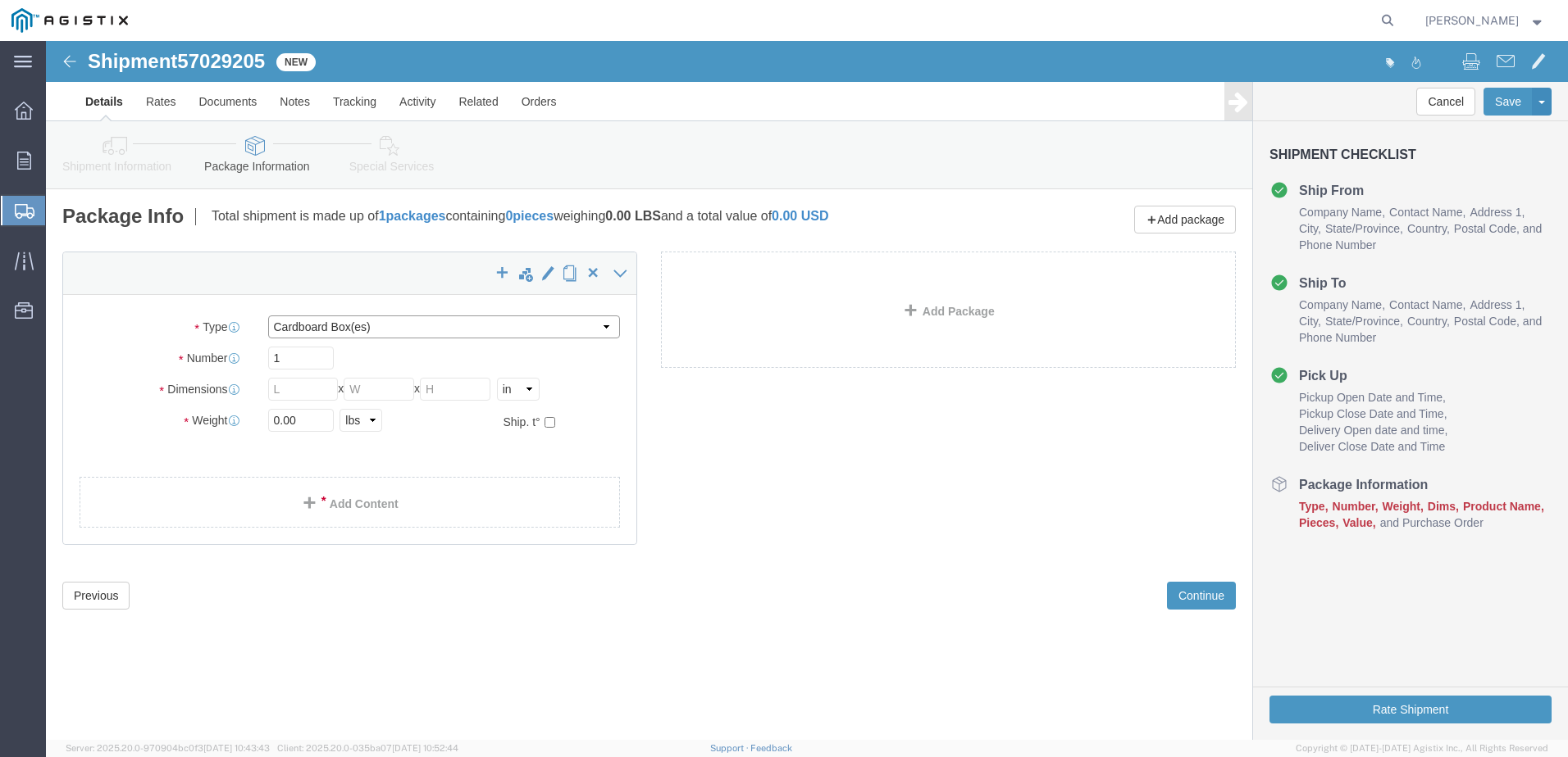
click select "Select Bulk Bundle(s) Cardboard Box(es) Carton(s) Crate(s) Drum(s) (Fiberboard)…"
select select "PSNS"
click select "Select Bulk Bundle(s) Cardboard Box(es) Carton(s) Crate(s) Drum(s) (Fiberboard)…"
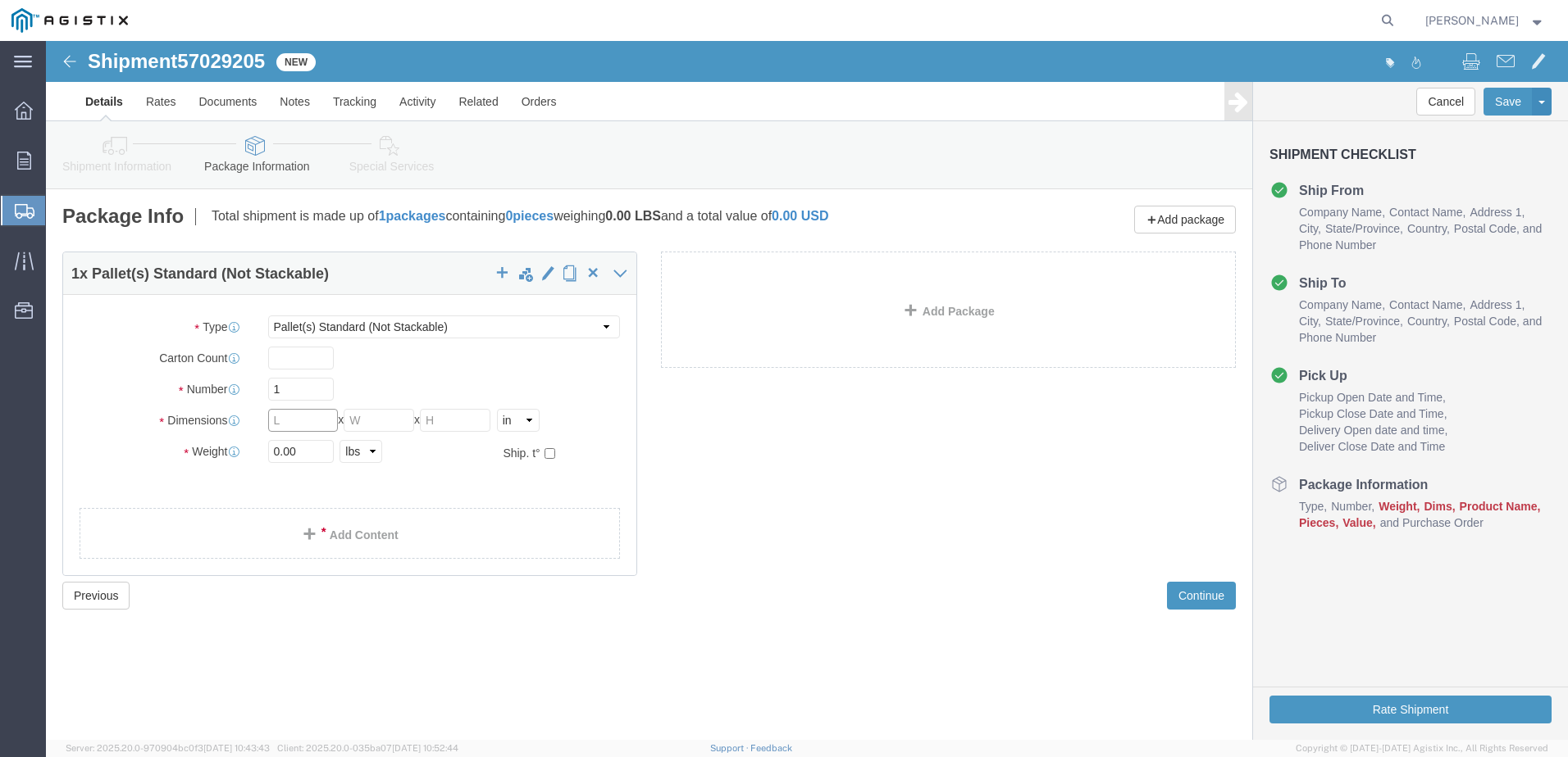
click input "text"
type input "48"
type input "40"
type input "50"
click input "0.00"
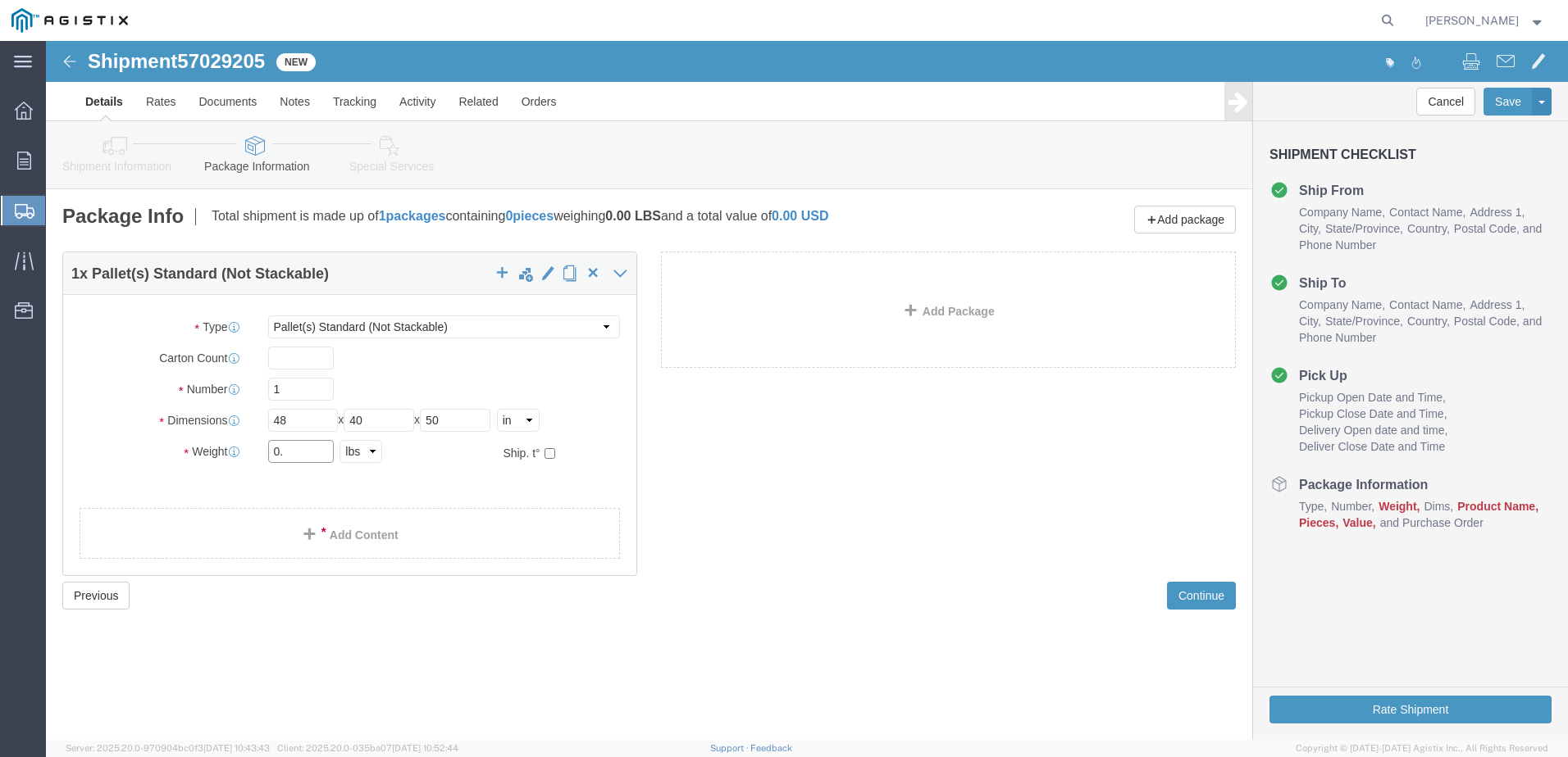
type input "0"
type input "447"
click div "1 x Pallet(s) Standard (Not Stackable) Package Type Select Bulk Bundle(s) Cardb…"
click link "Add Content"
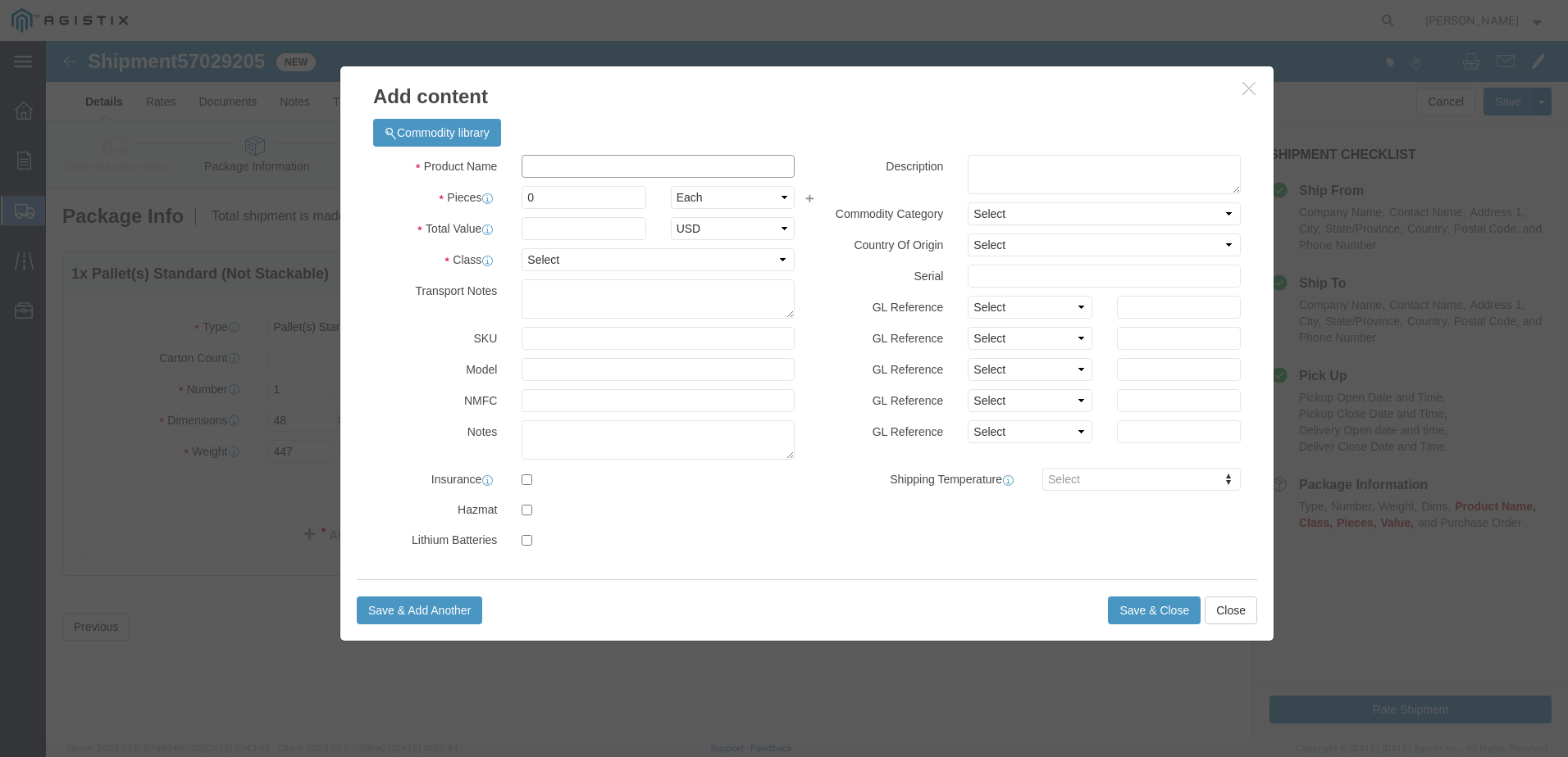
click input "text"
type input "computer electronics"
type input "5604.6"
click input "0"
click input "24"
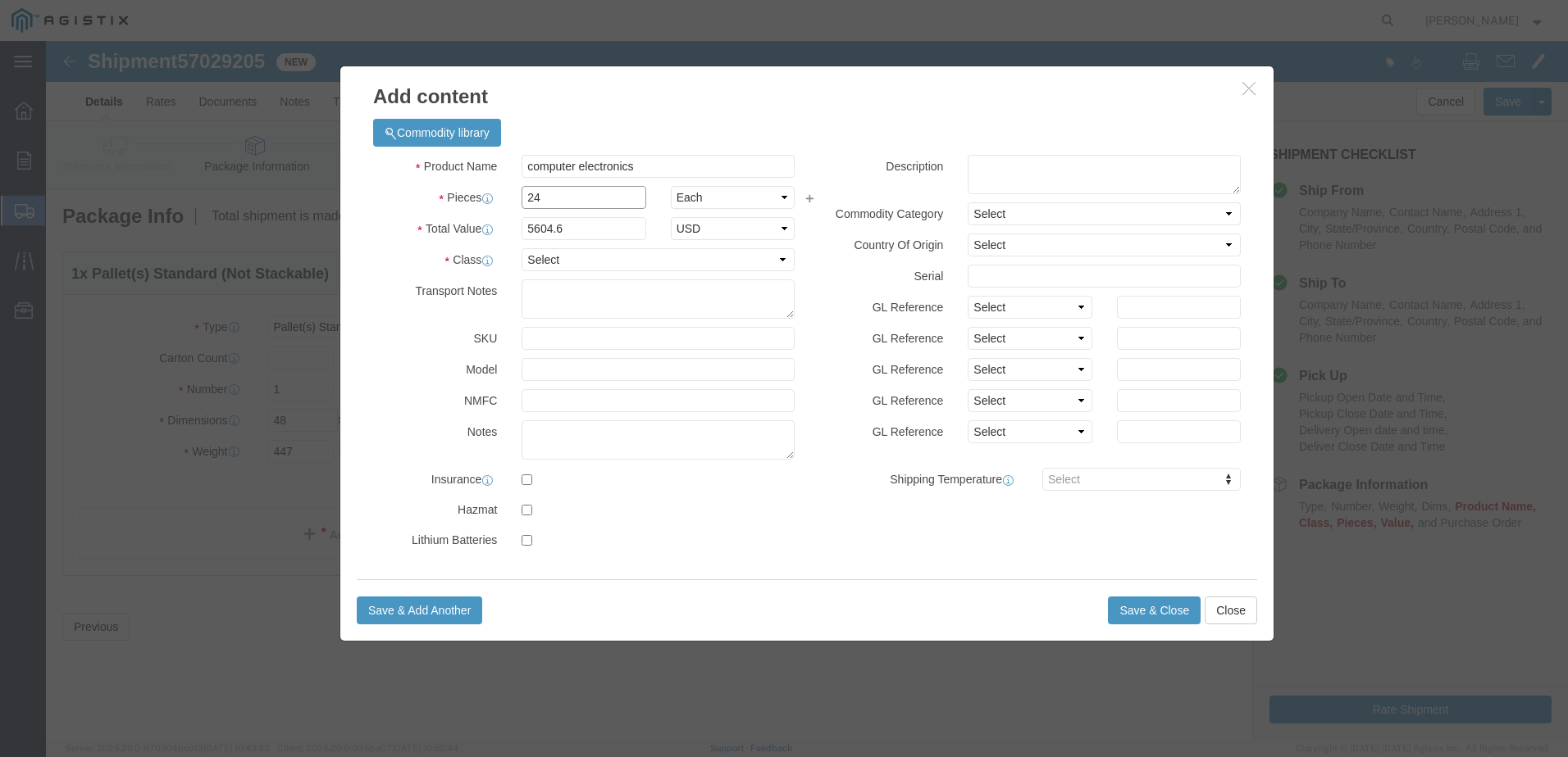
click input "24"
type input "240"
type input "1345104"
type input "24"
click input "32282496"
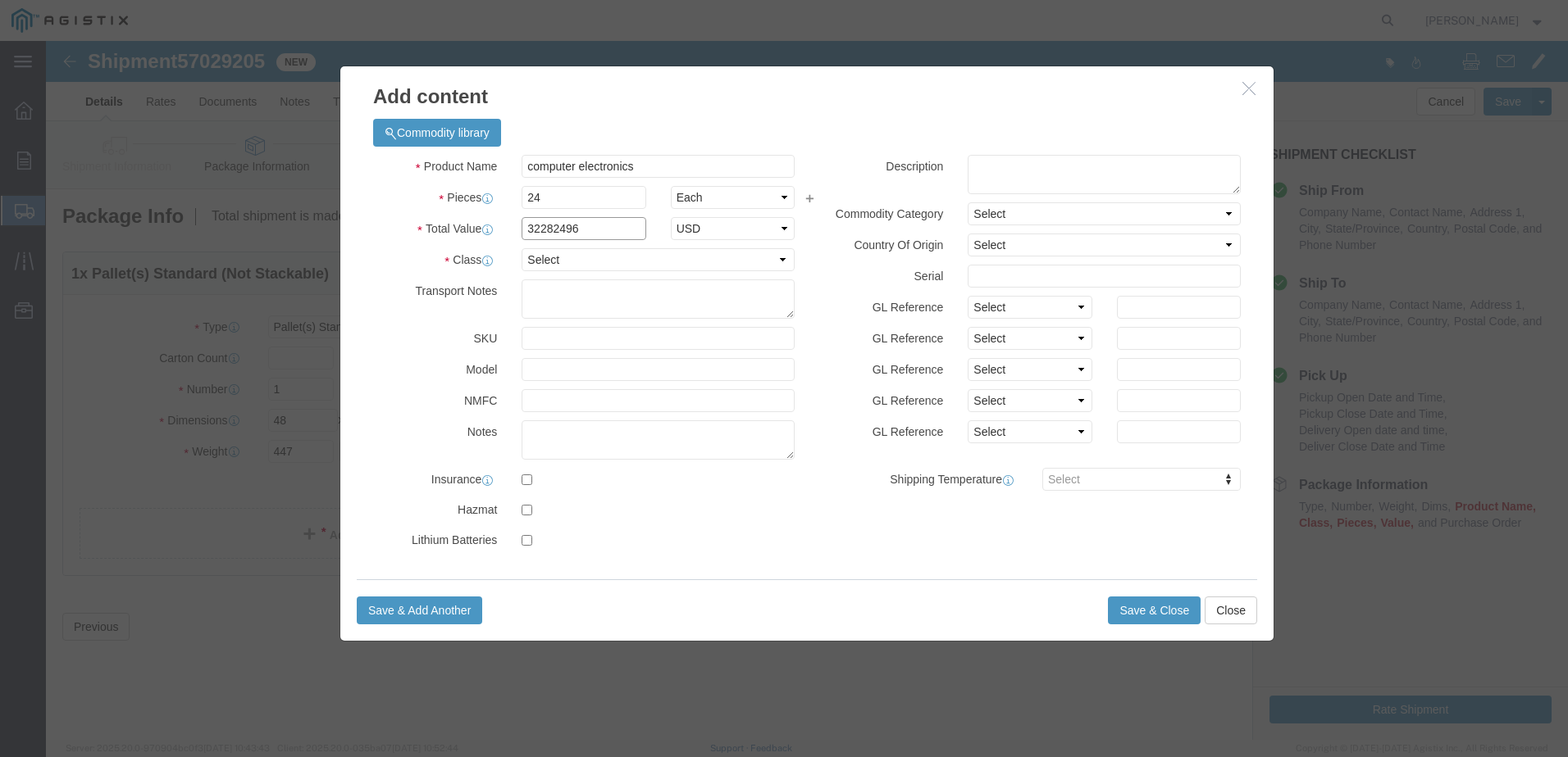
drag, startPoint x: 539, startPoint y: 190, endPoint x: 463, endPoint y: 186, distance: 76.1
click div "Total Value 32282496 Select ADP AED AFN ALL AMD AOA ARS ATS AUD AWG AZN BAM BBD…"
type input "4483.68"
click select "Select 50 55 60 65 70 85 92.5 100 125 175 250 300 400"
select select "92.5"
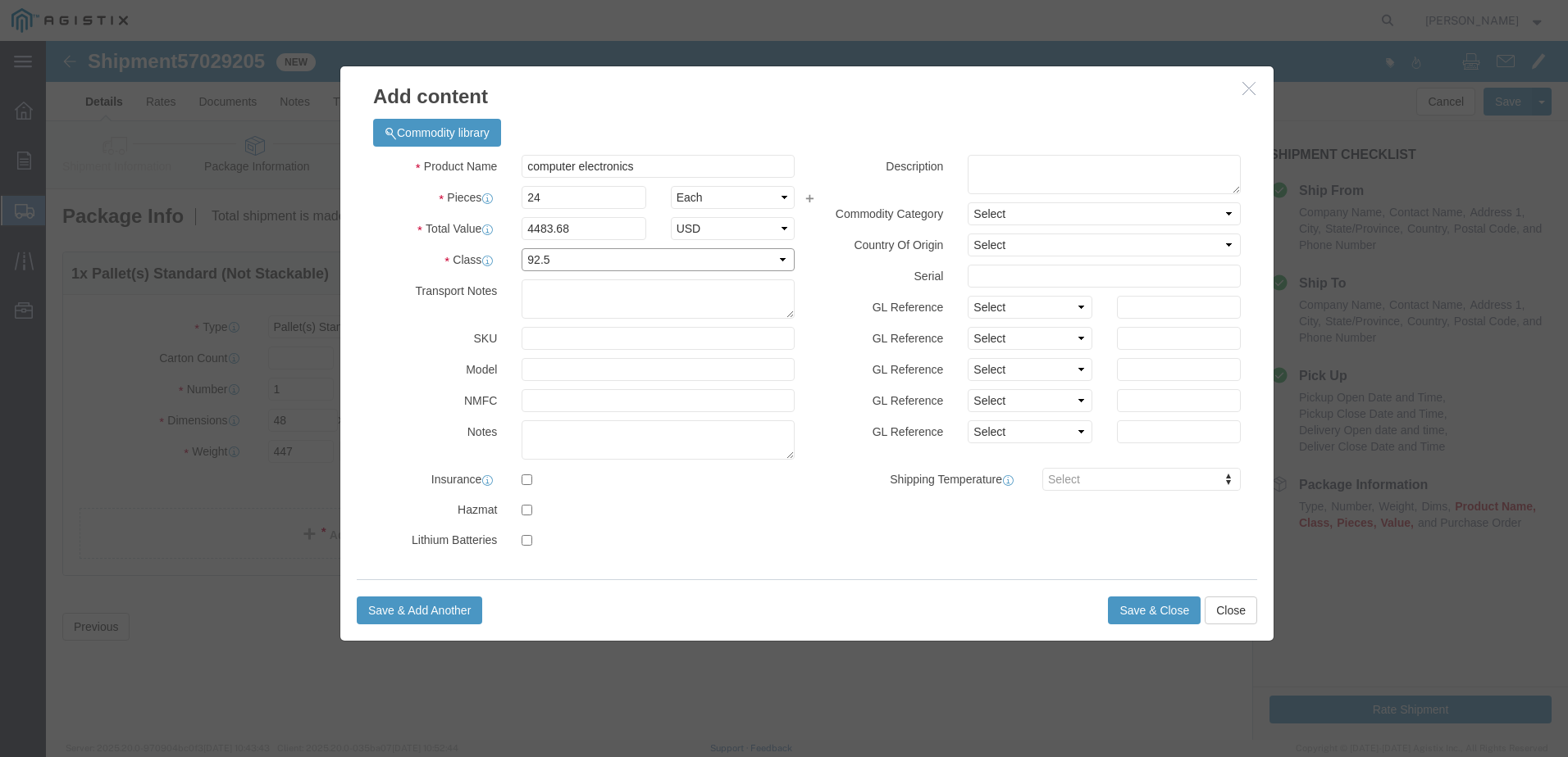
click select "Select 50 55 60 65 70 85 92.5 100 125 175 250 300 400"
click button "Save & Close"
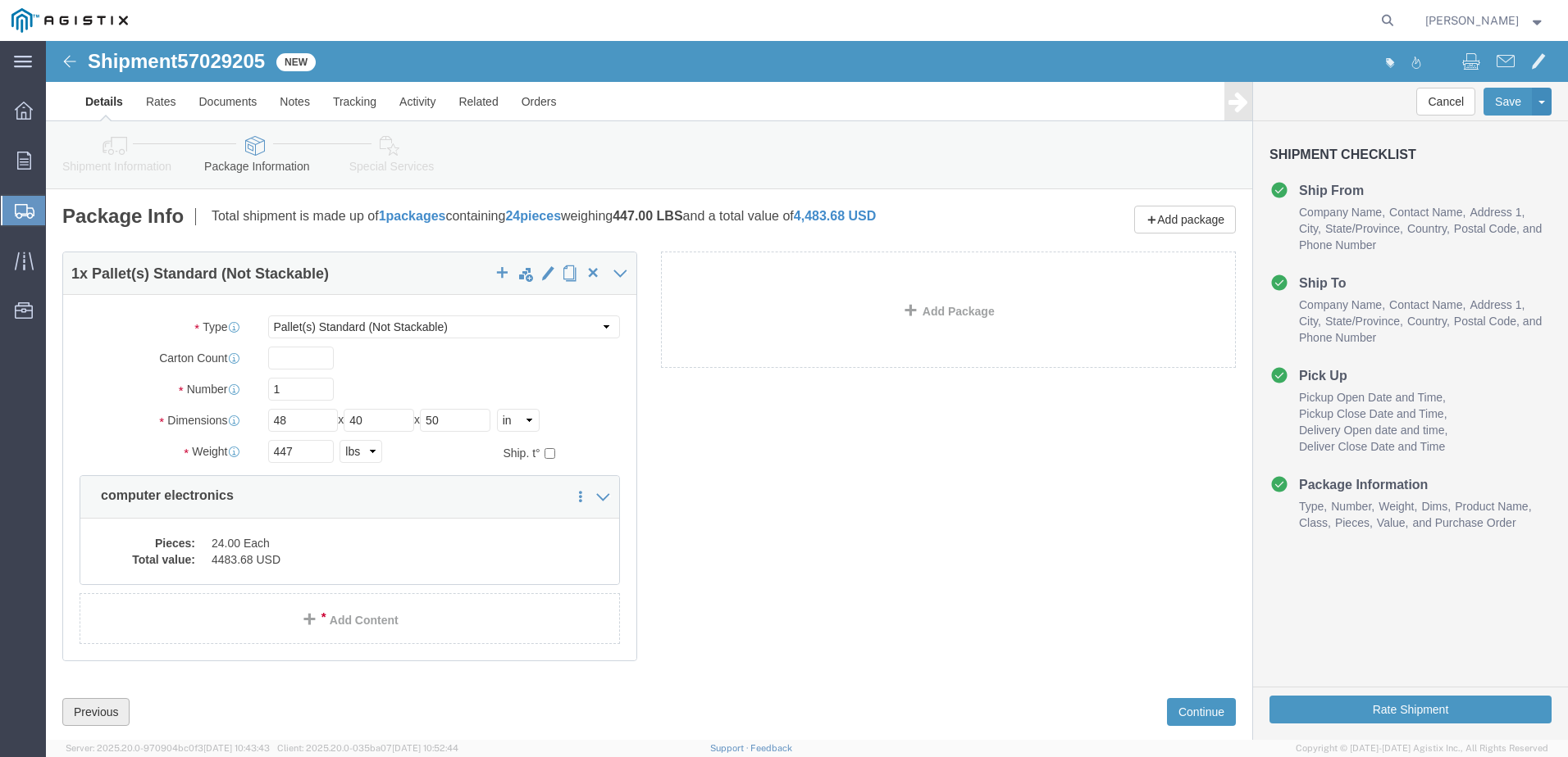
click button "Previous"
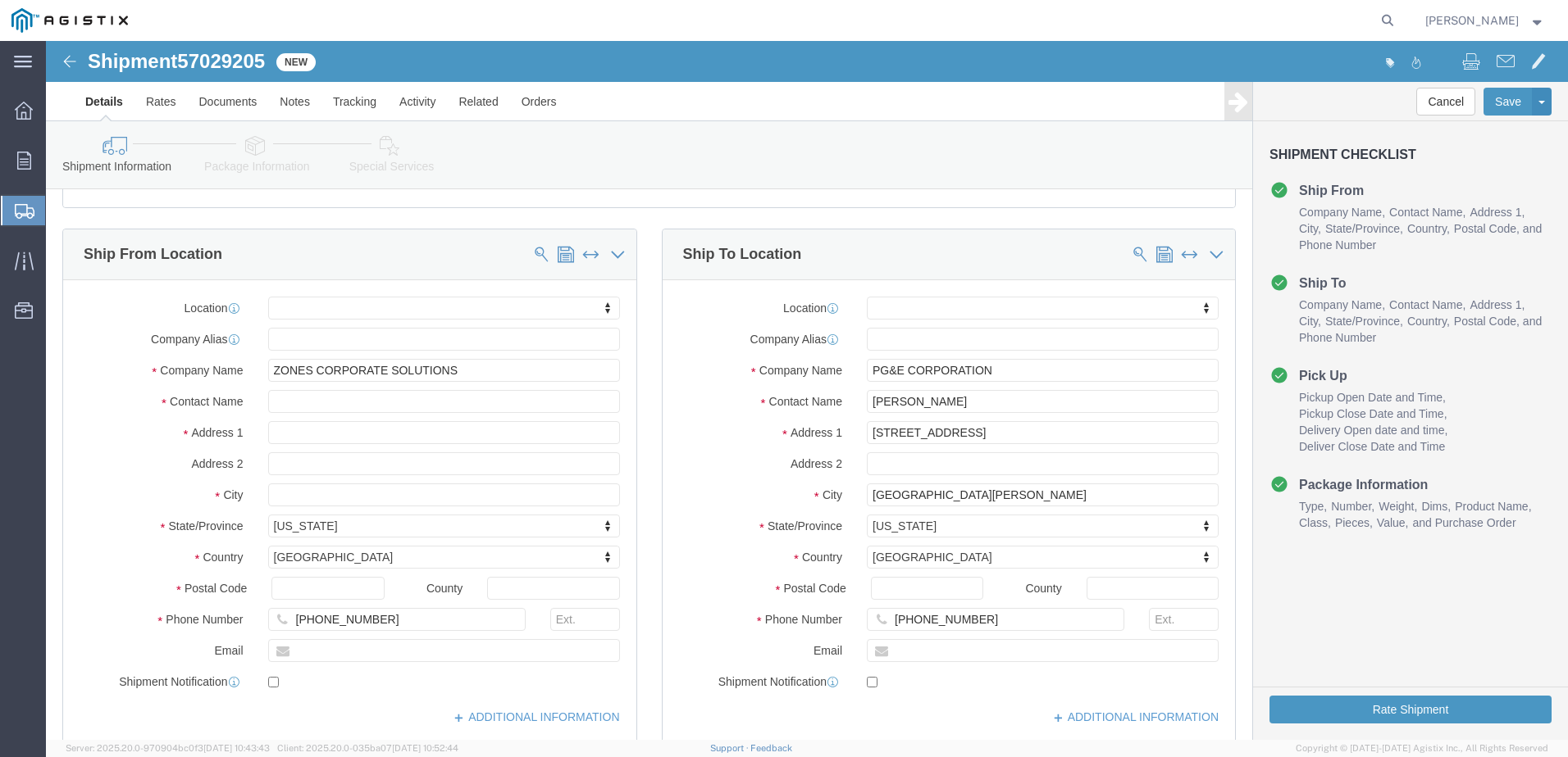
scroll to position [164, 0]
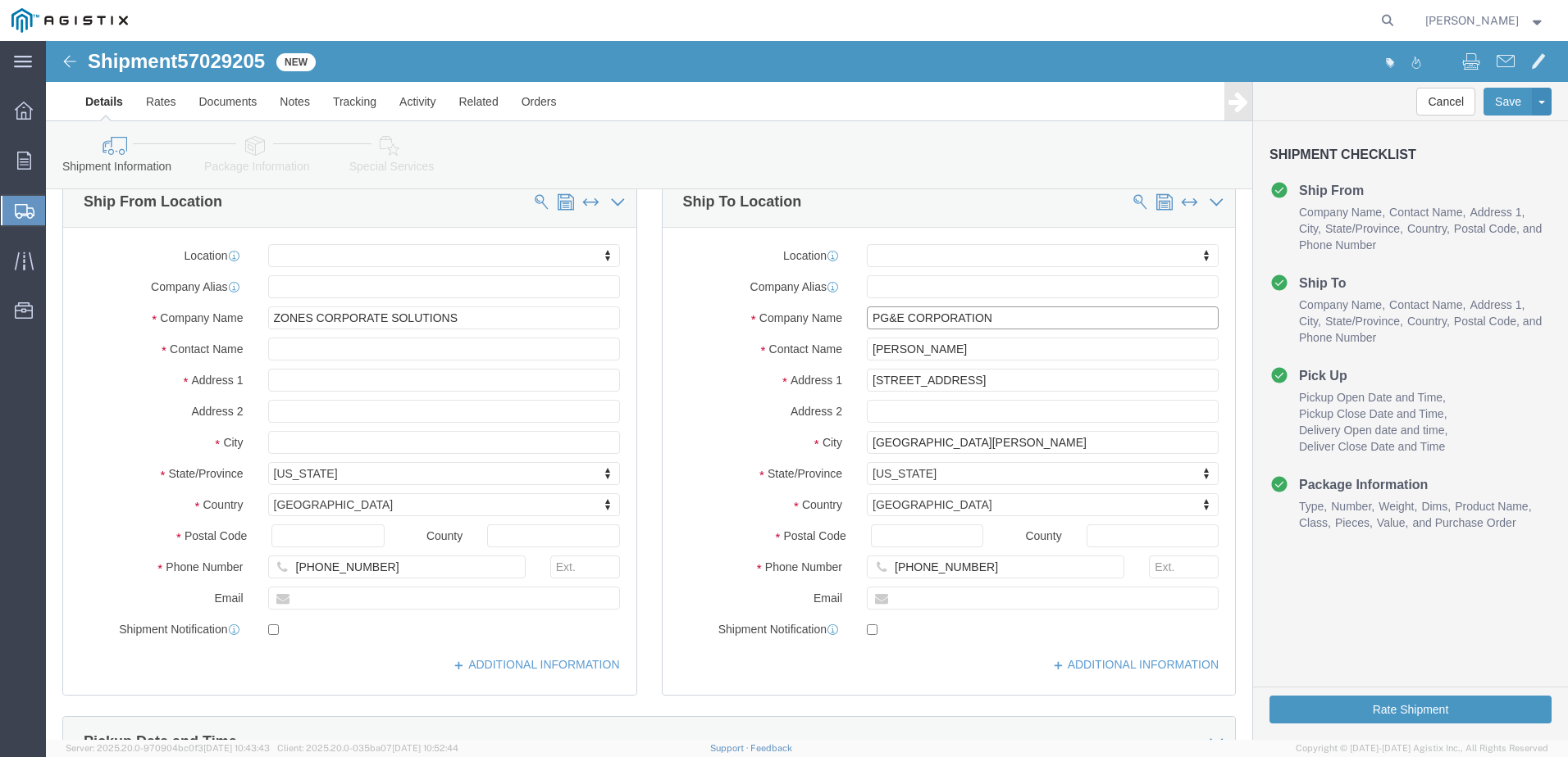
click input "PG&E CORPORATION"
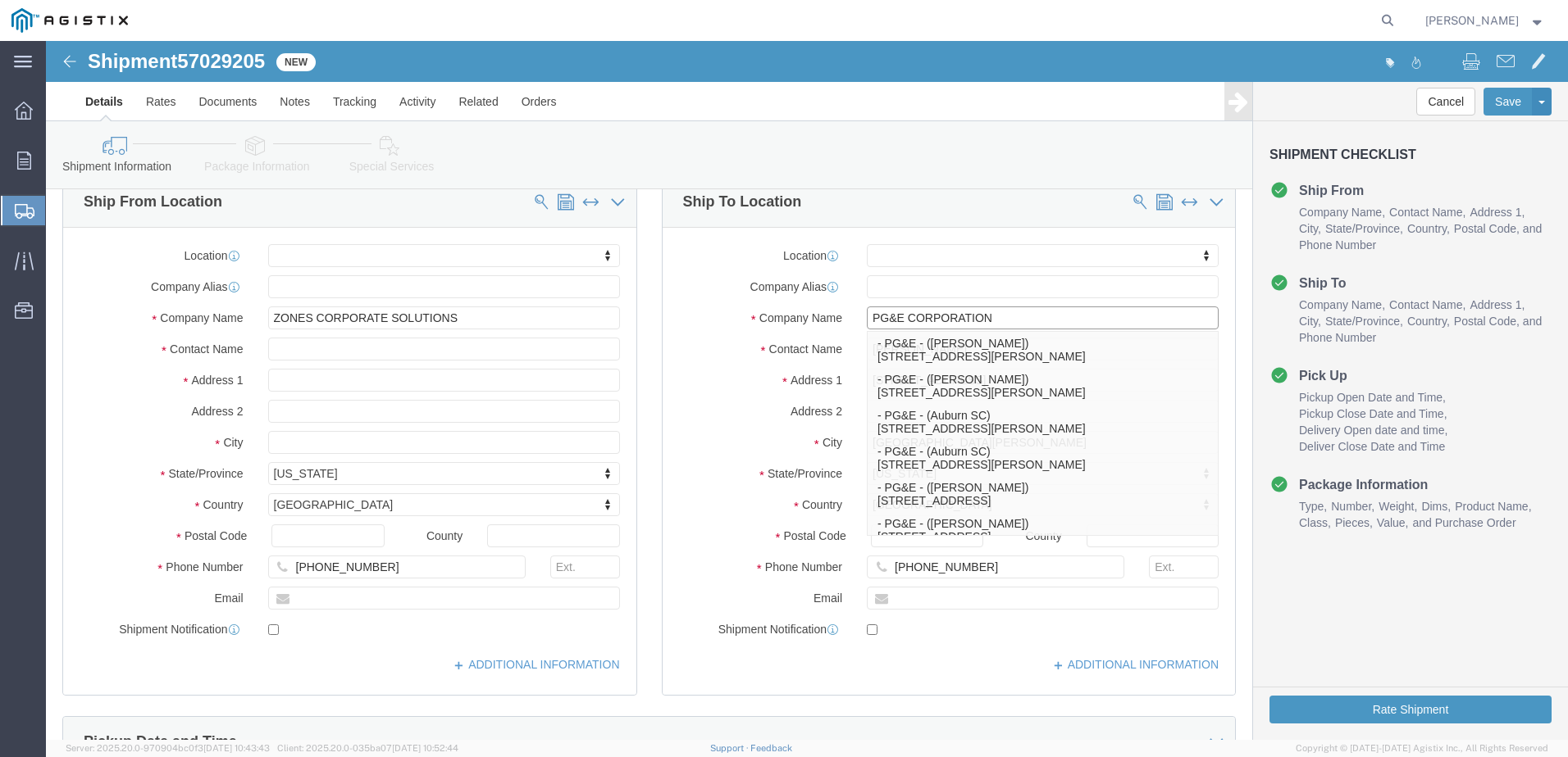
type input "PG&E CORPORATION"
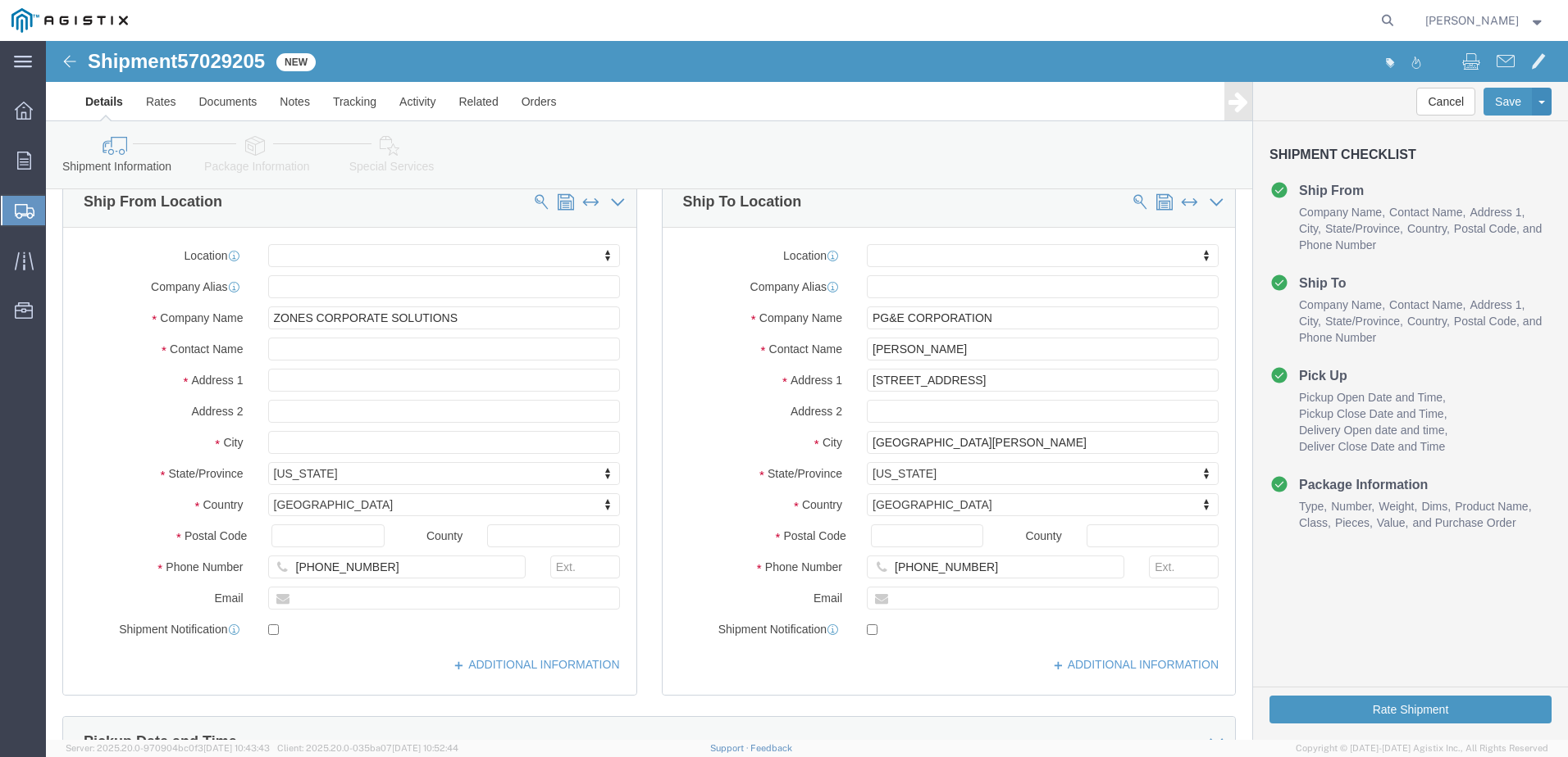
click label "Address 2"
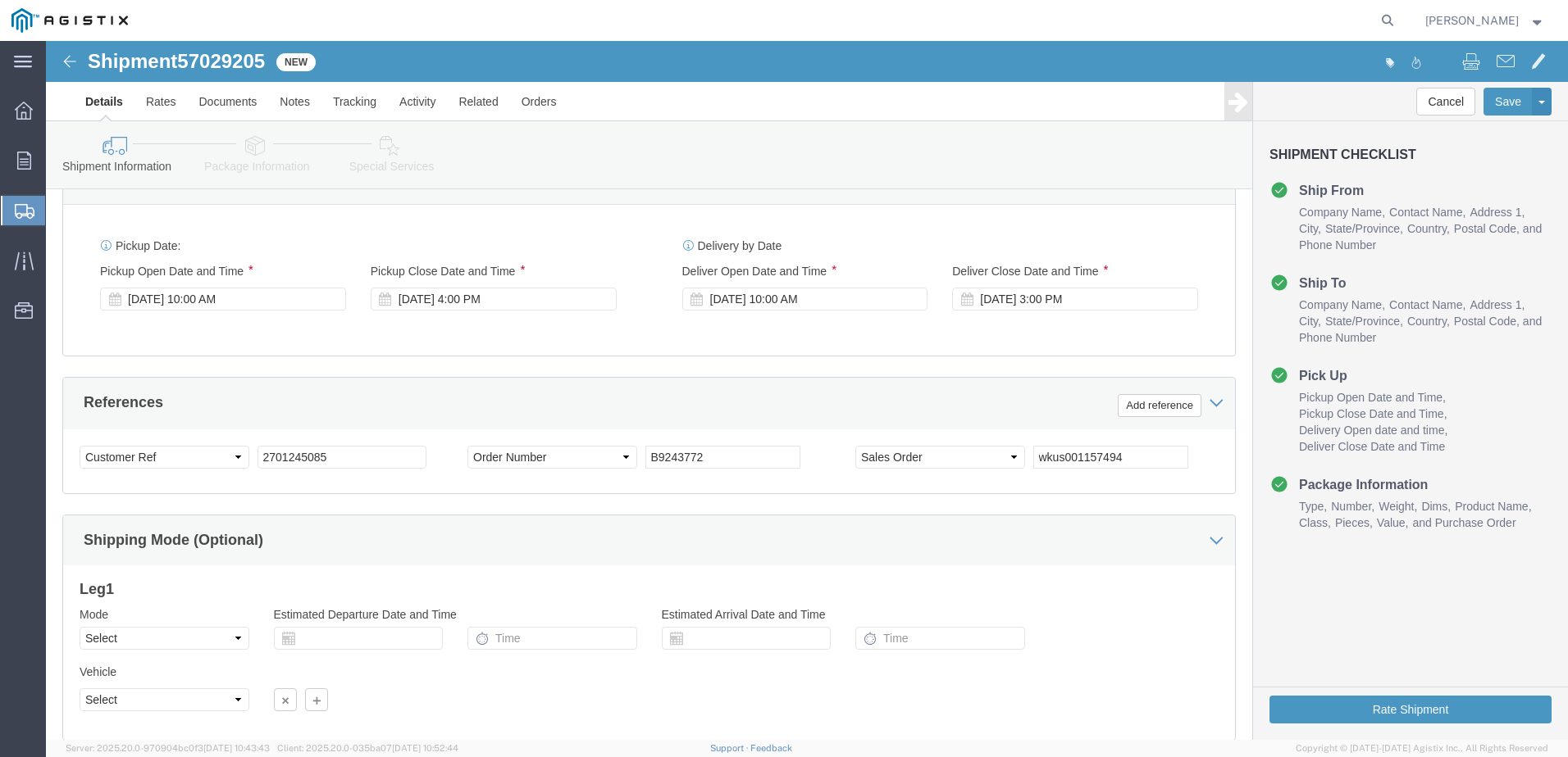
scroll to position [843, 0]
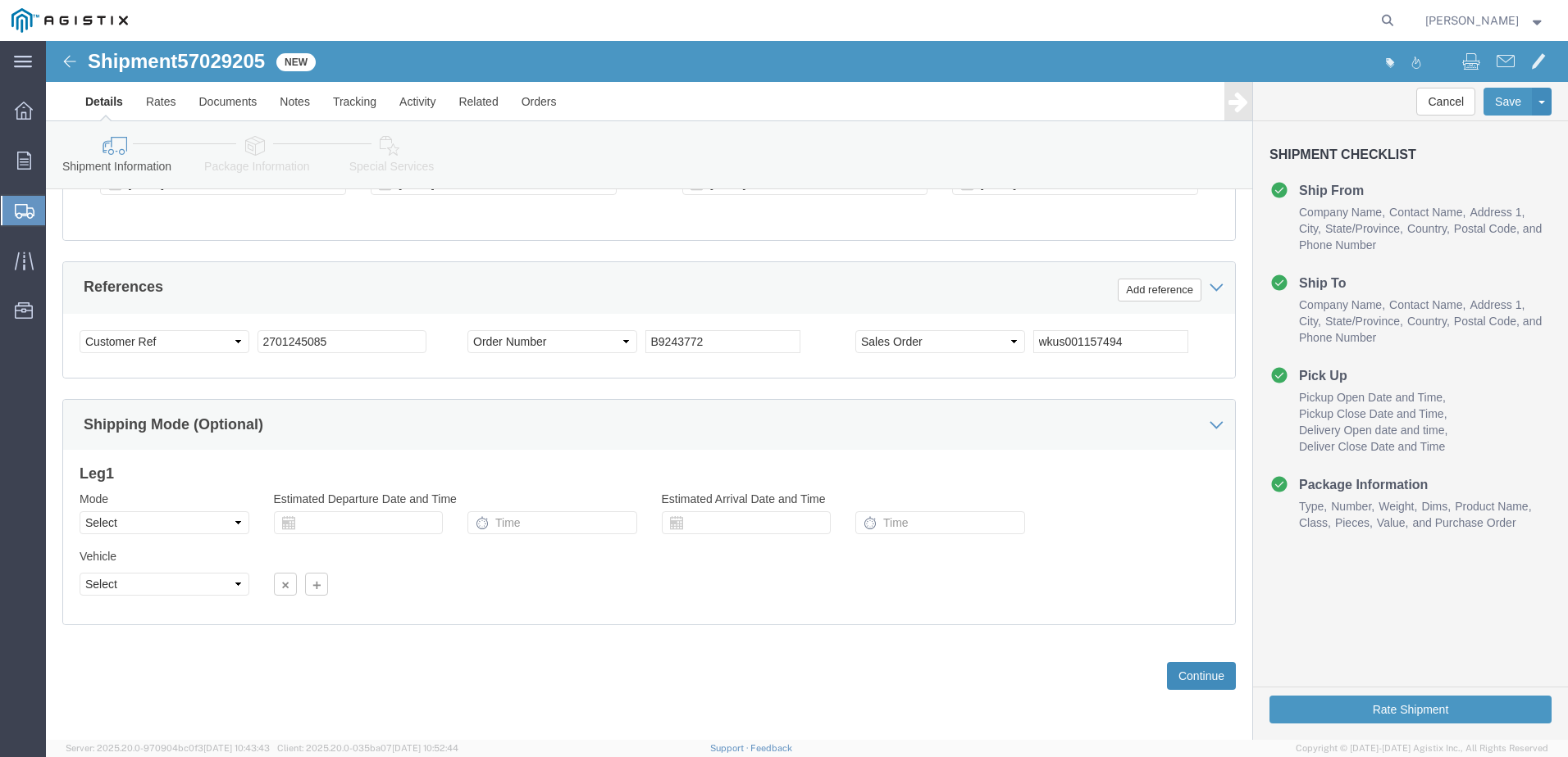
click button "Continue"
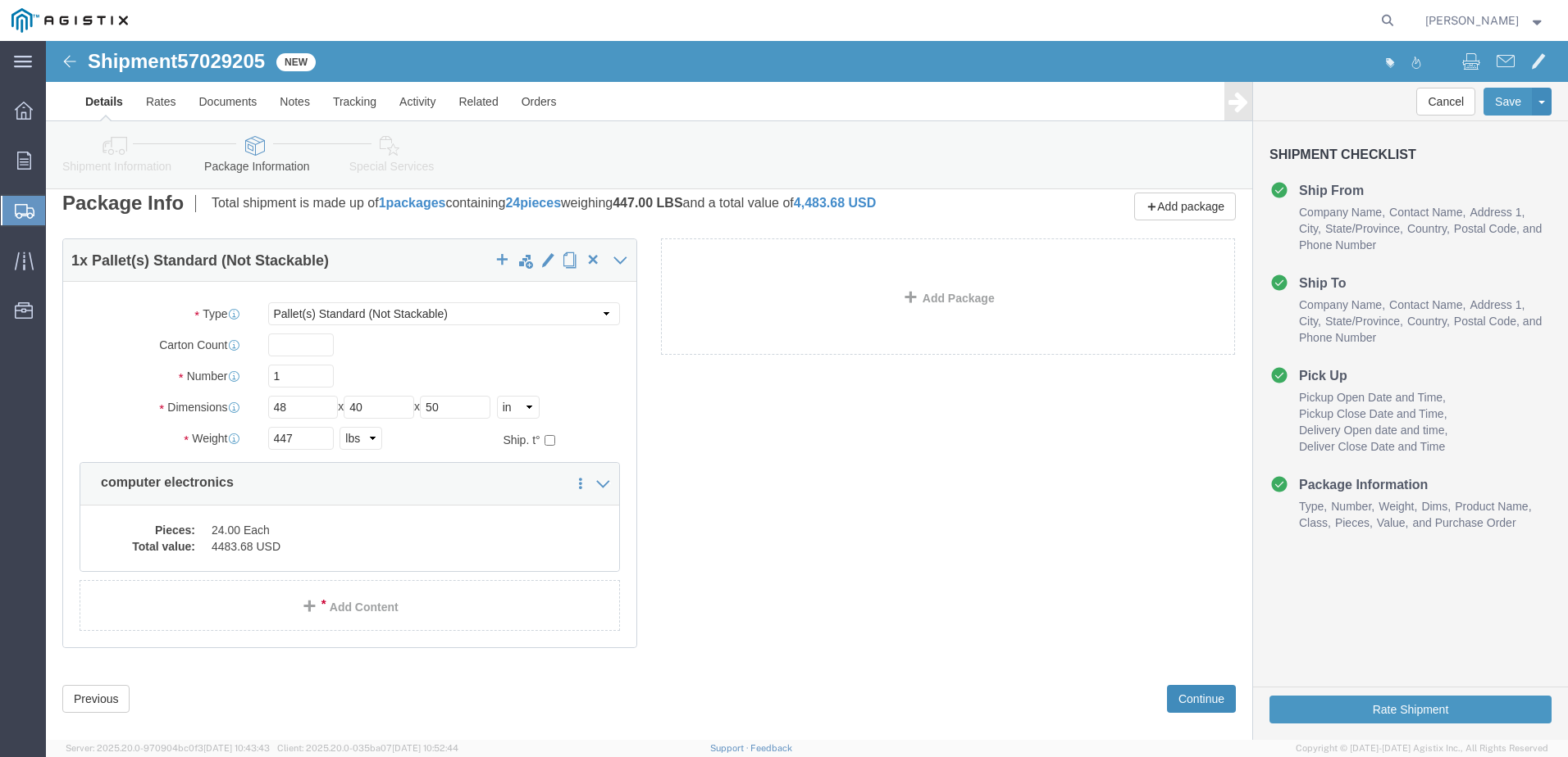
scroll to position [0, 0]
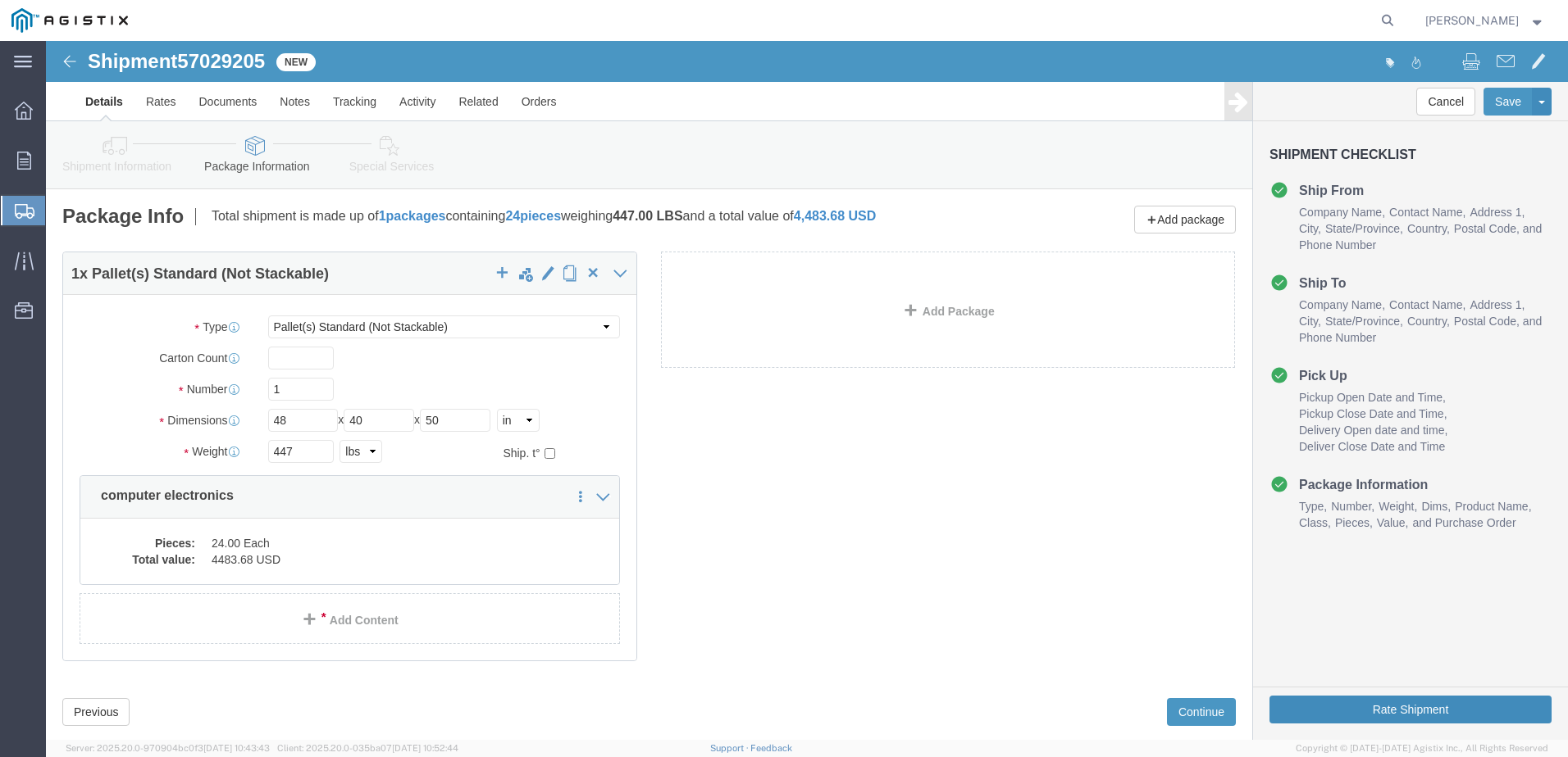
click button "Rate Shipment"
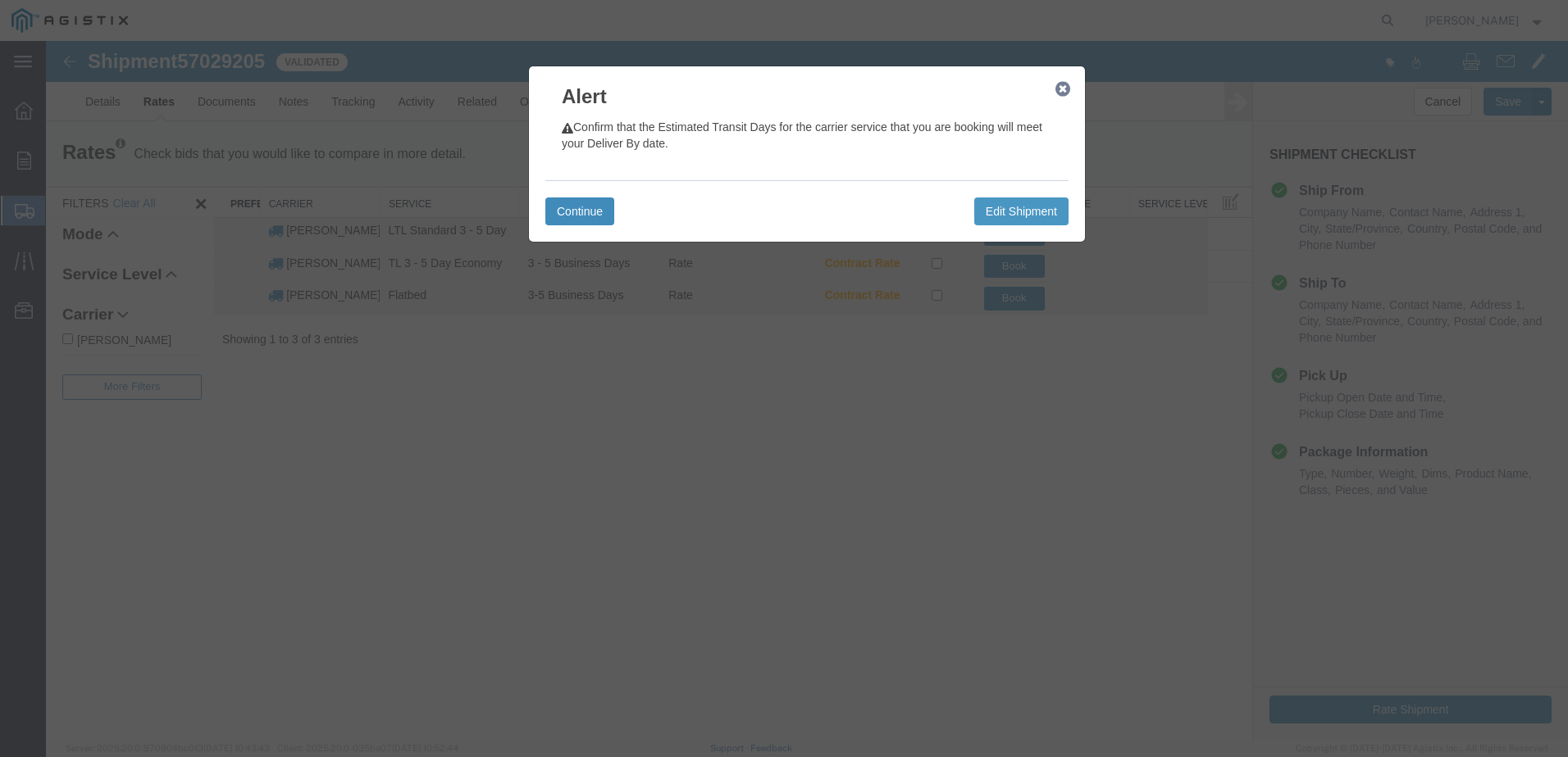
click at [568, 216] on button "Continue" at bounding box center [580, 211] width 69 height 28
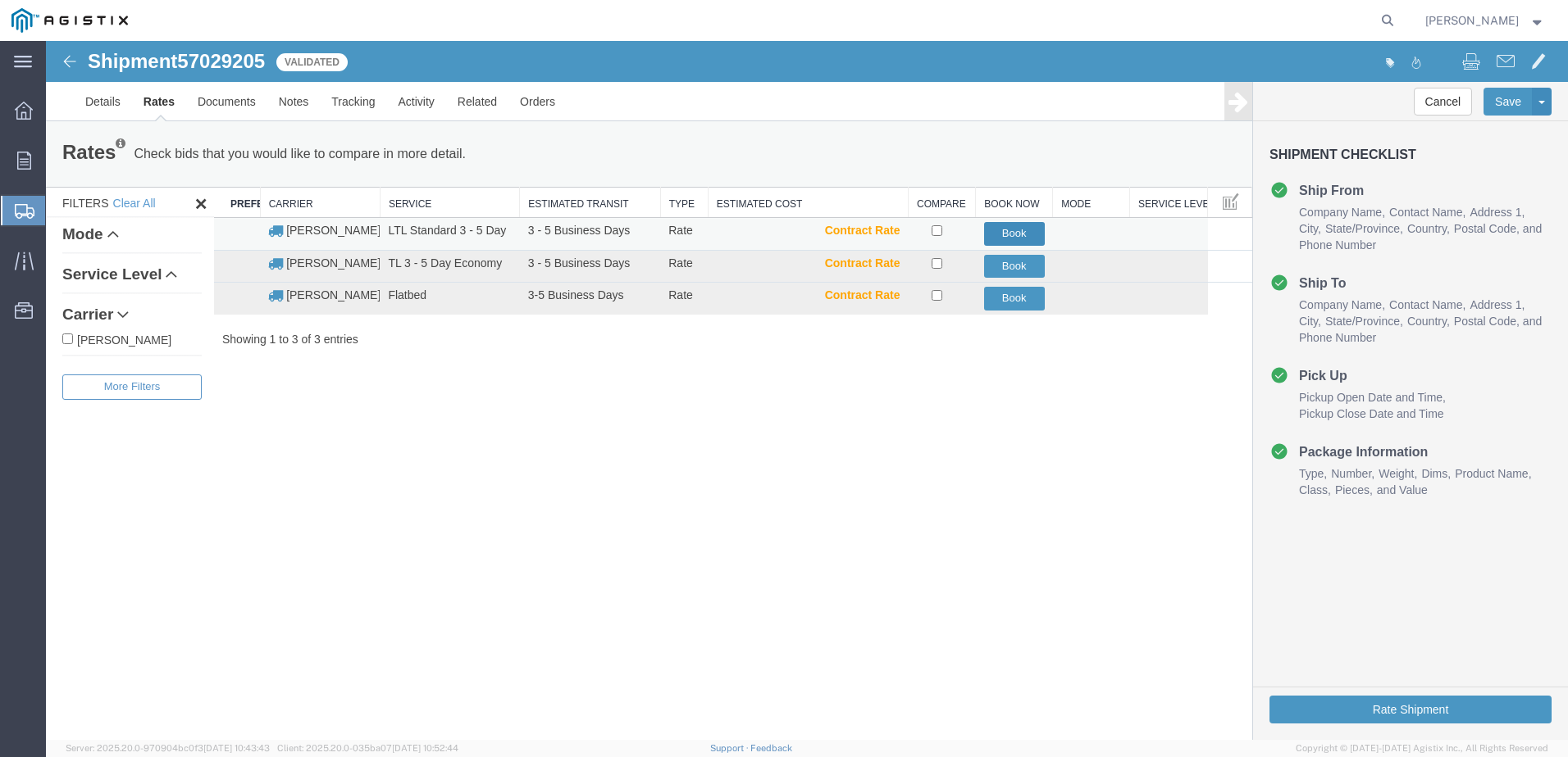
click at [1009, 231] on button "Book" at bounding box center [1014, 233] width 60 height 24
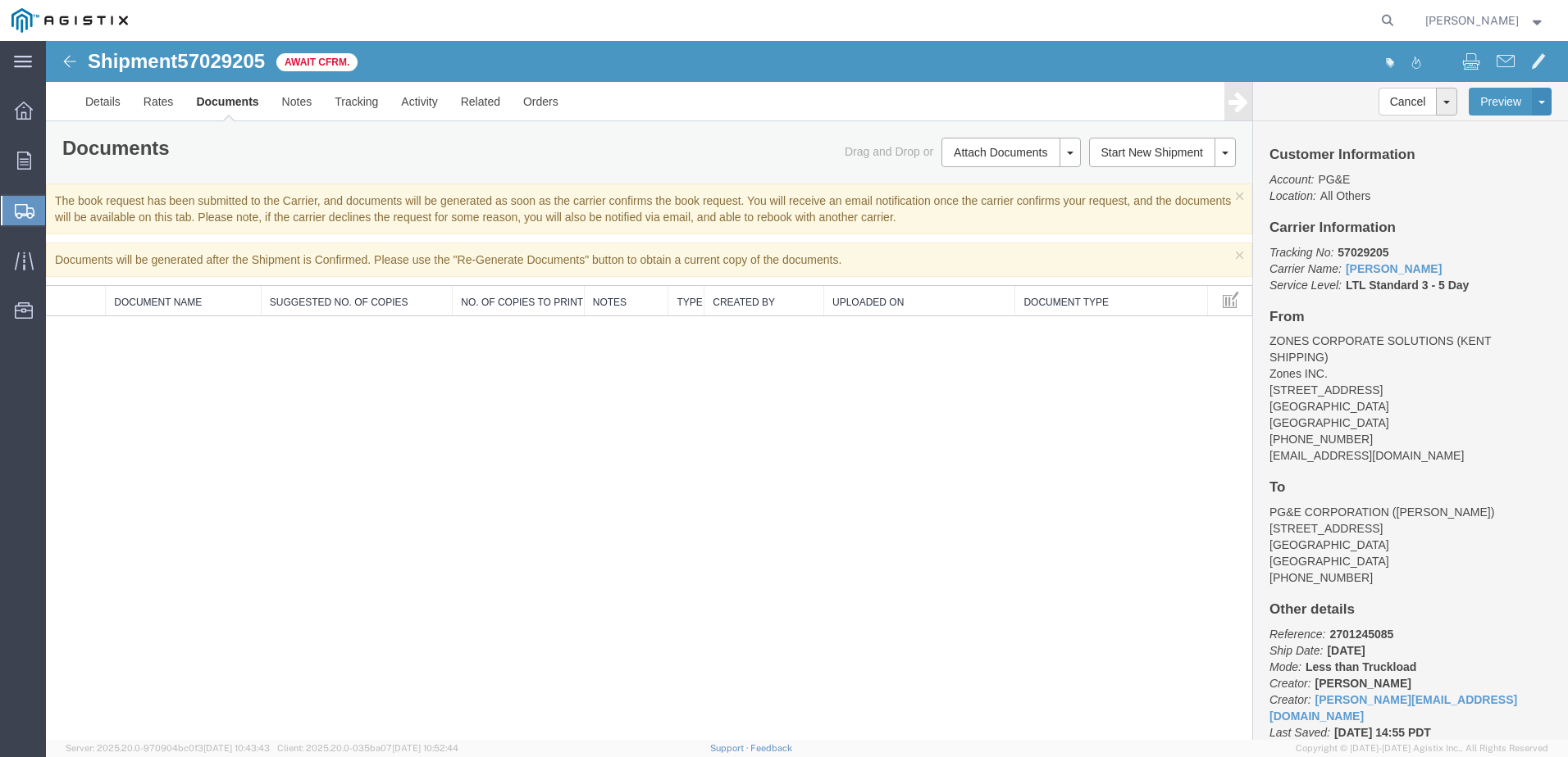
click at [0, 0] on span "Create Shipment" at bounding box center [0, 0] width 0 height 0
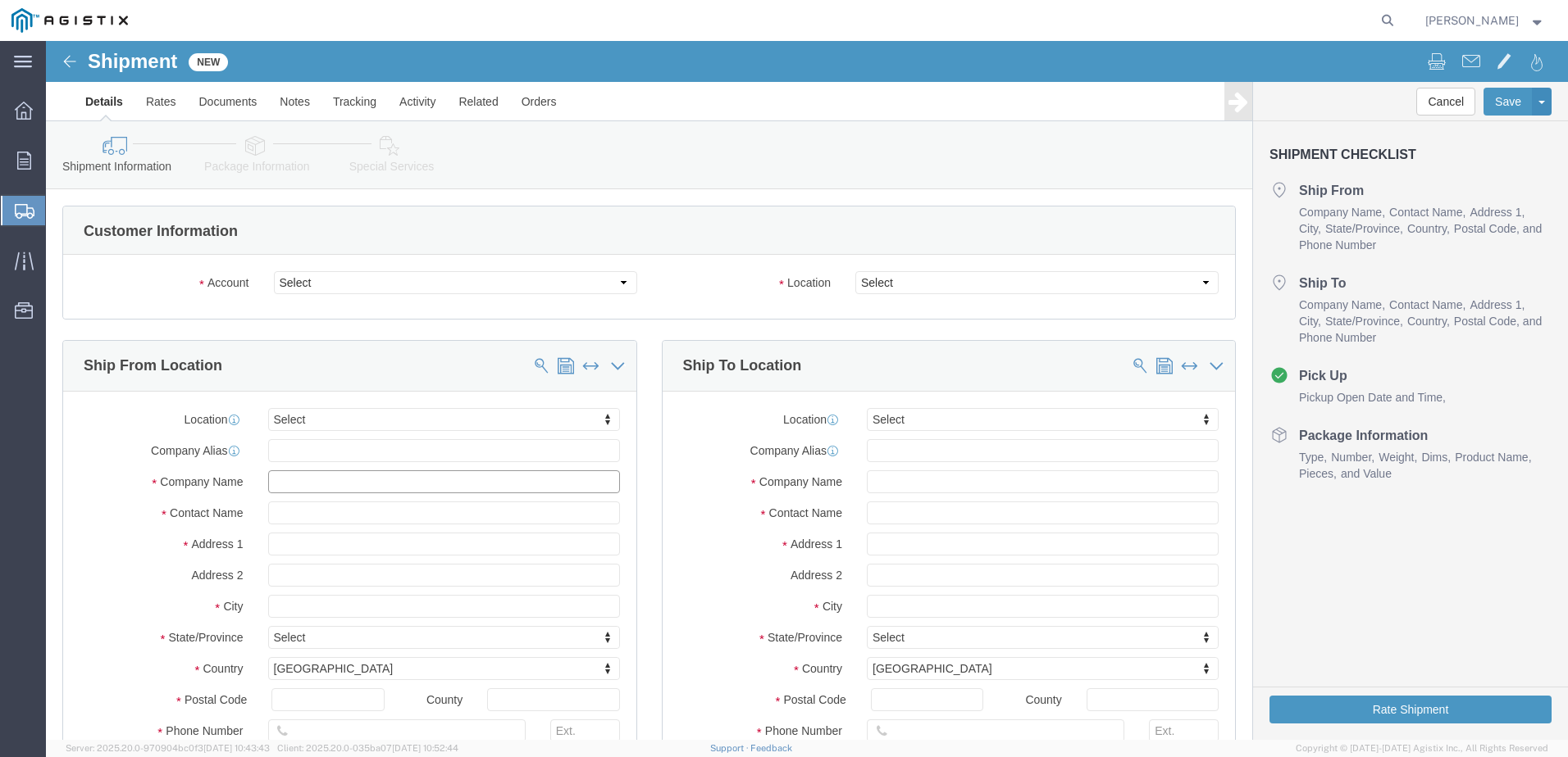
click input "text"
type input "ZON"
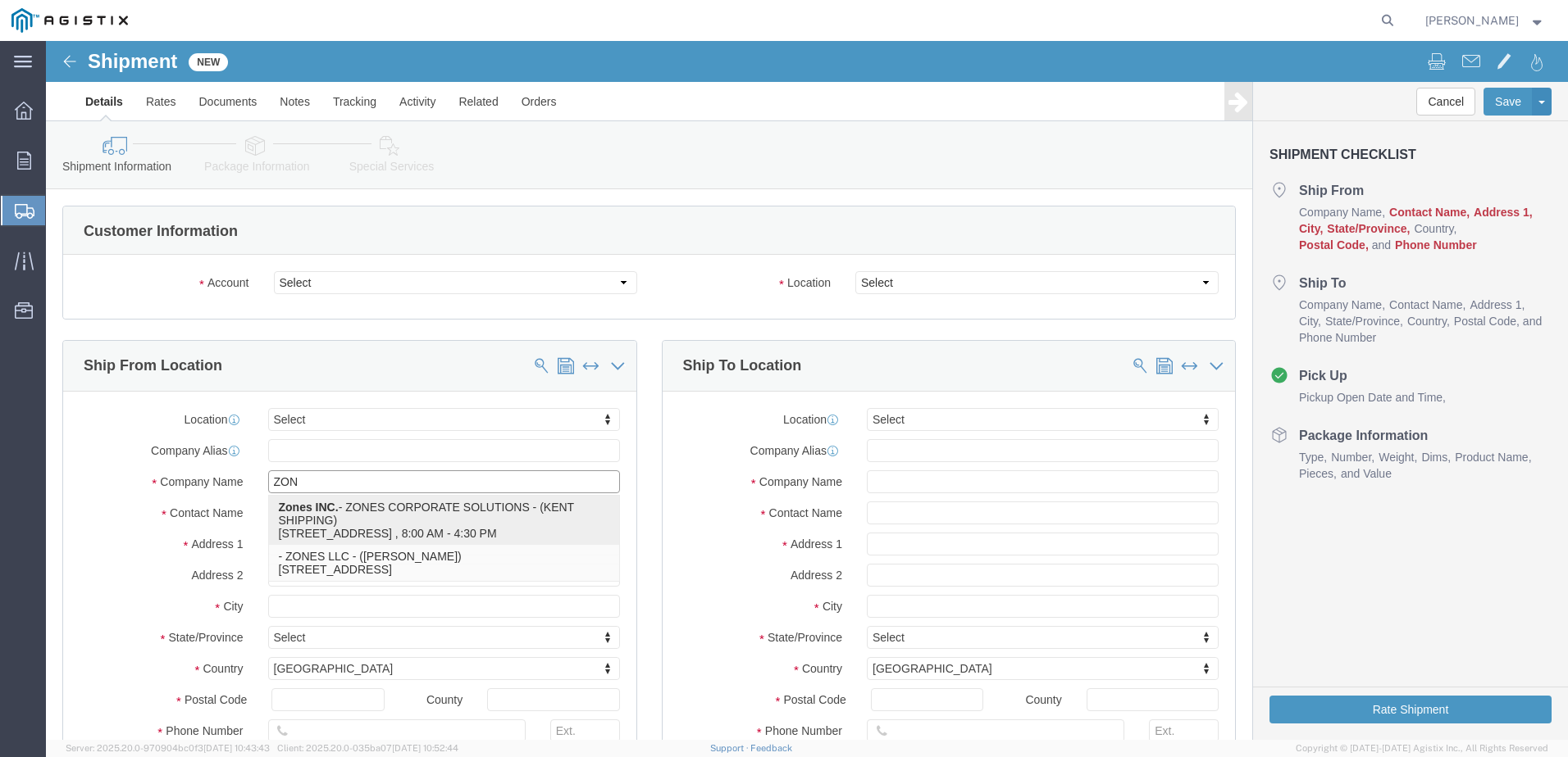
click p "Zones INC. - ZONES CORPORATE SOLUTIONS - (KENT SHIPPING) [STREET_ADDRESS] , 8:0…"
select select "WA"
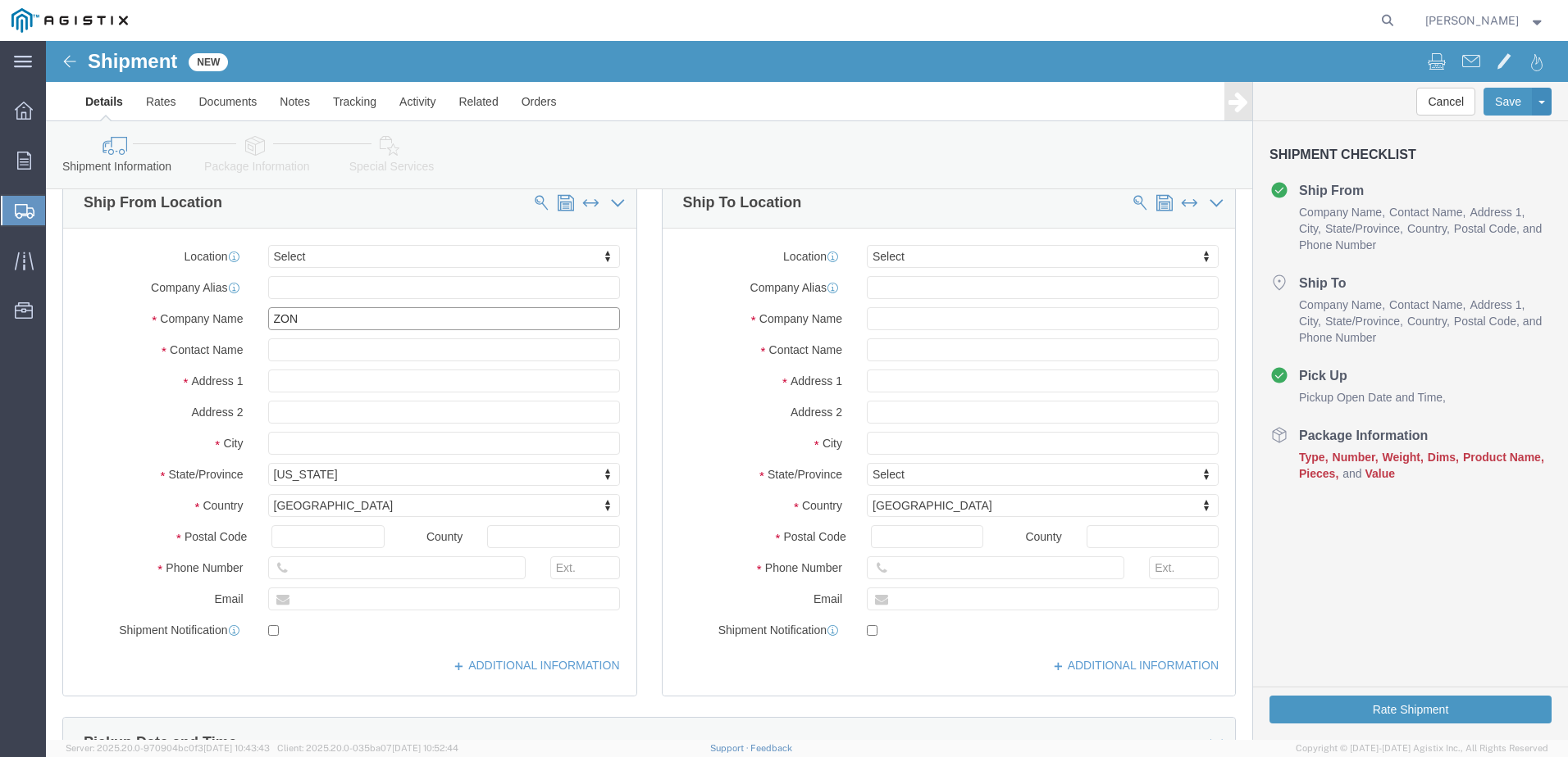
scroll to position [164, 0]
type input "ZONES CORPORATE SOLUTIONS"
drag, startPoint x: 328, startPoint y: 527, endPoint x: 267, endPoint y: 527, distance: 61.0
click input "text"
type input "[PHONE_NUMBER]"
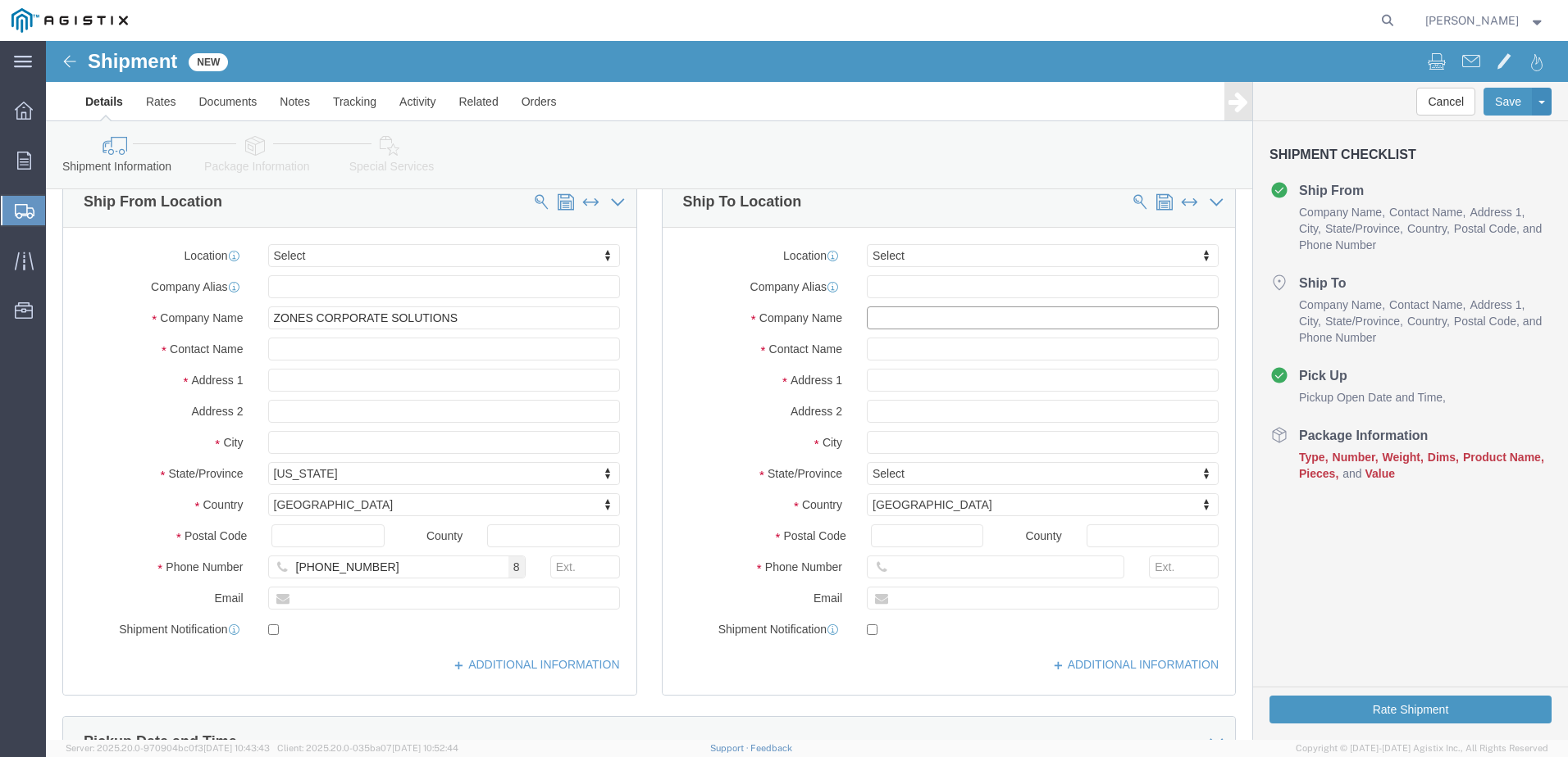
click input "text"
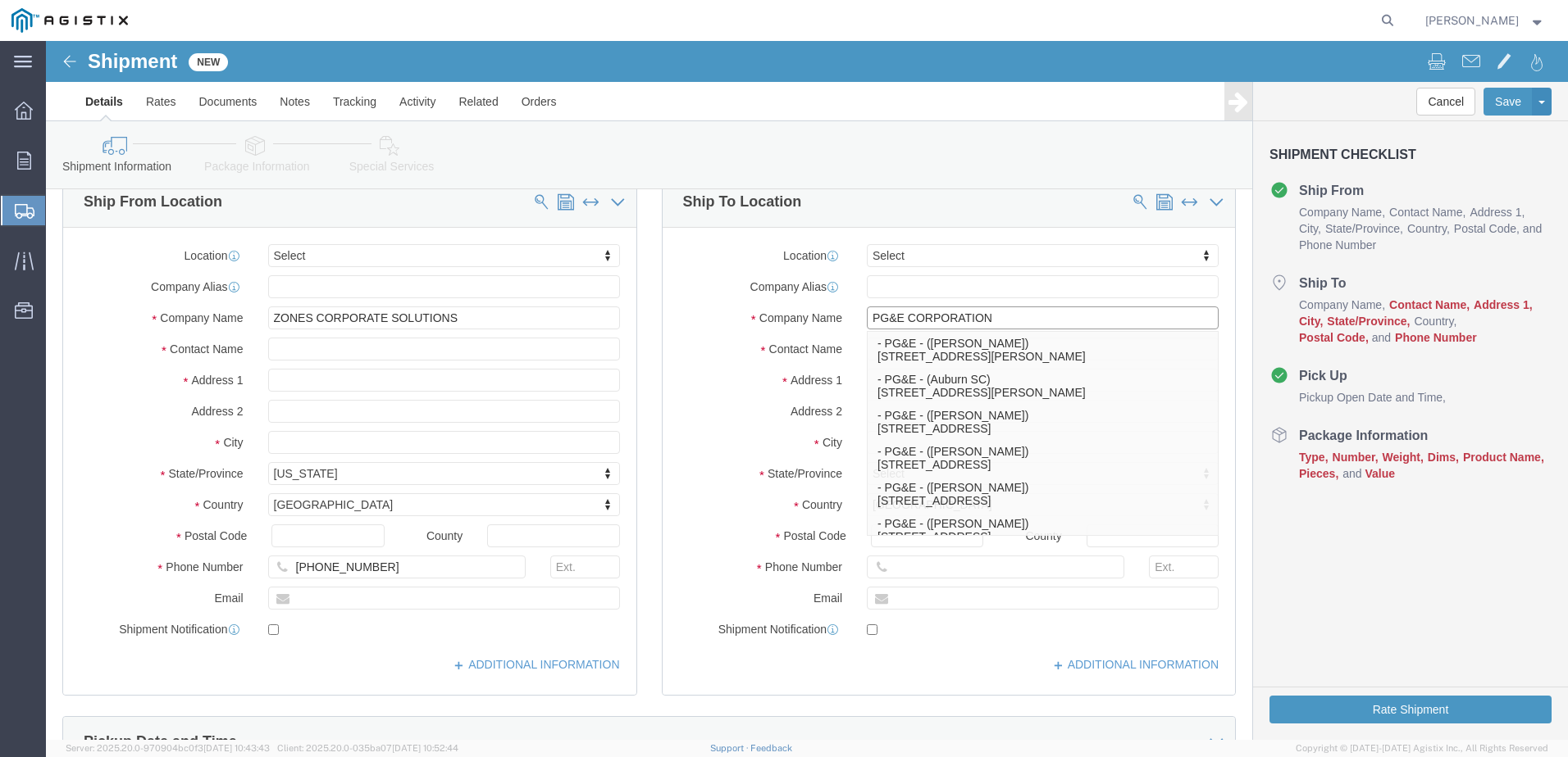
type input "PG&E CORPORATION"
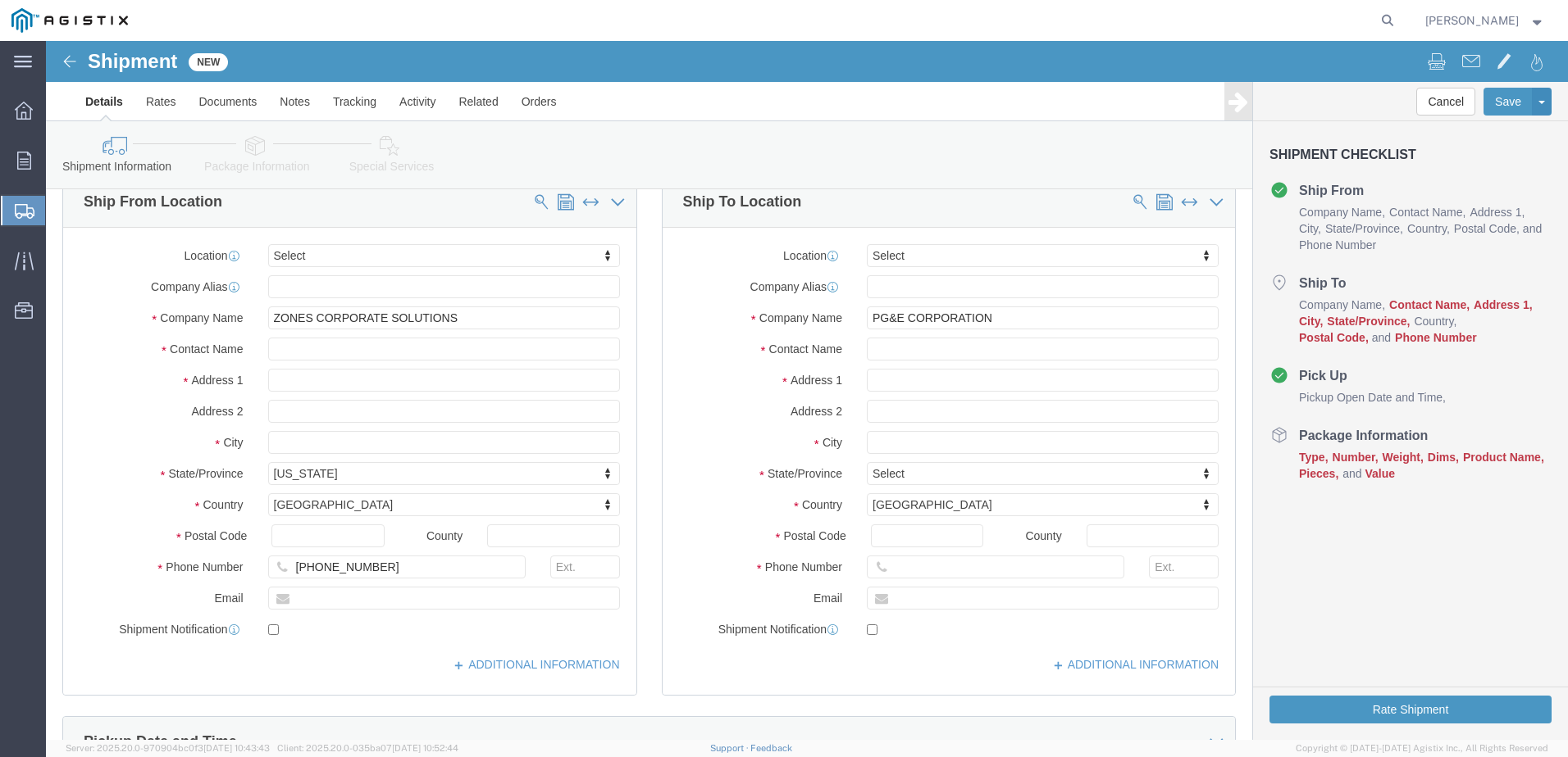
drag, startPoint x: 670, startPoint y: 288, endPoint x: 683, endPoint y: 292, distance: 13.6
click div "Location Select Select My Profile Location CUPERTINO Master Location (OBSOLETE)…"
drag, startPoint x: 683, startPoint y: 292, endPoint x: 842, endPoint y: 314, distance: 160.5
click input "text"
type input "[PERSON_NAME]"
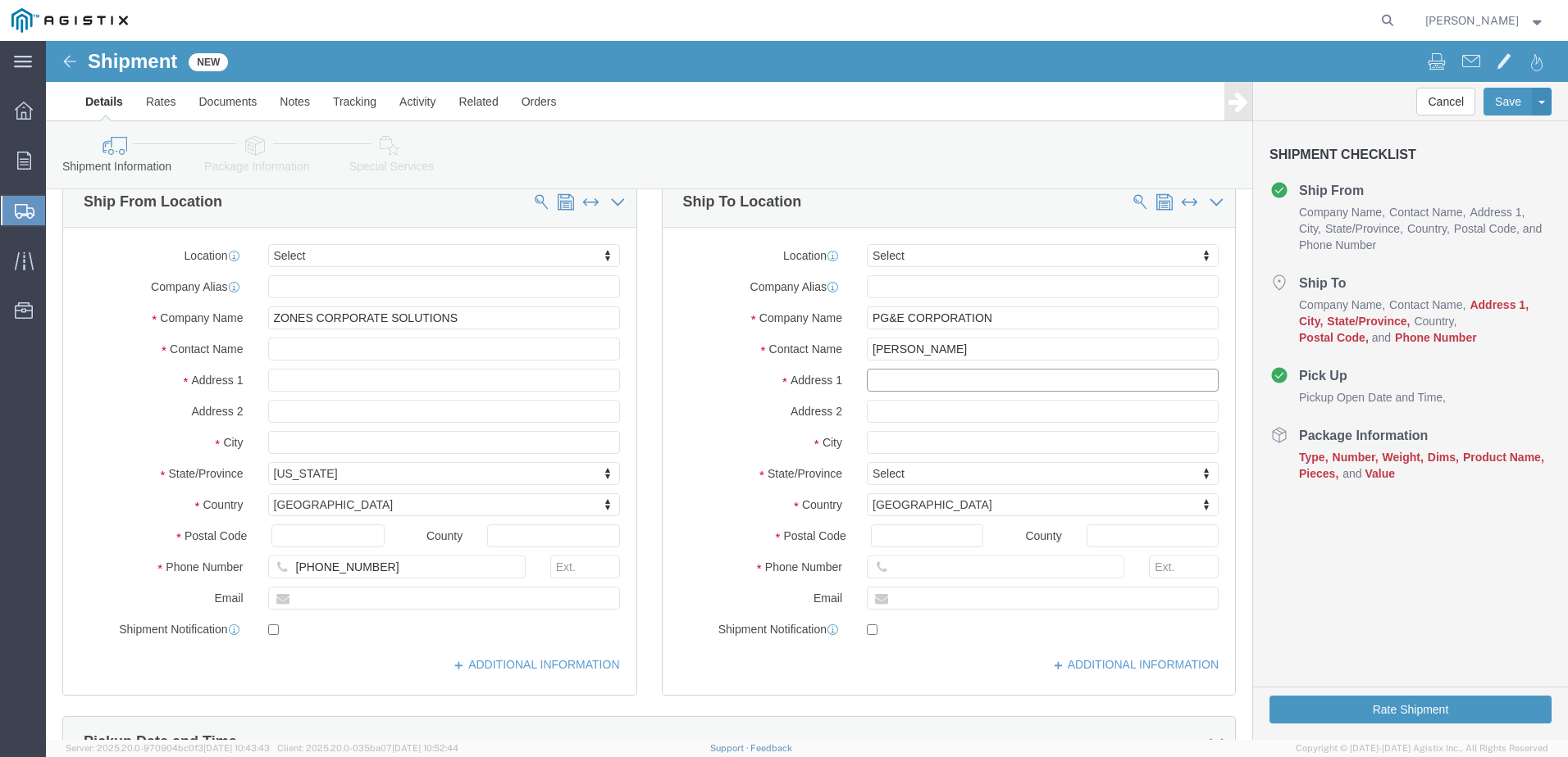
click input "text"
type input "[STREET_ADDRESS]"
click input "text"
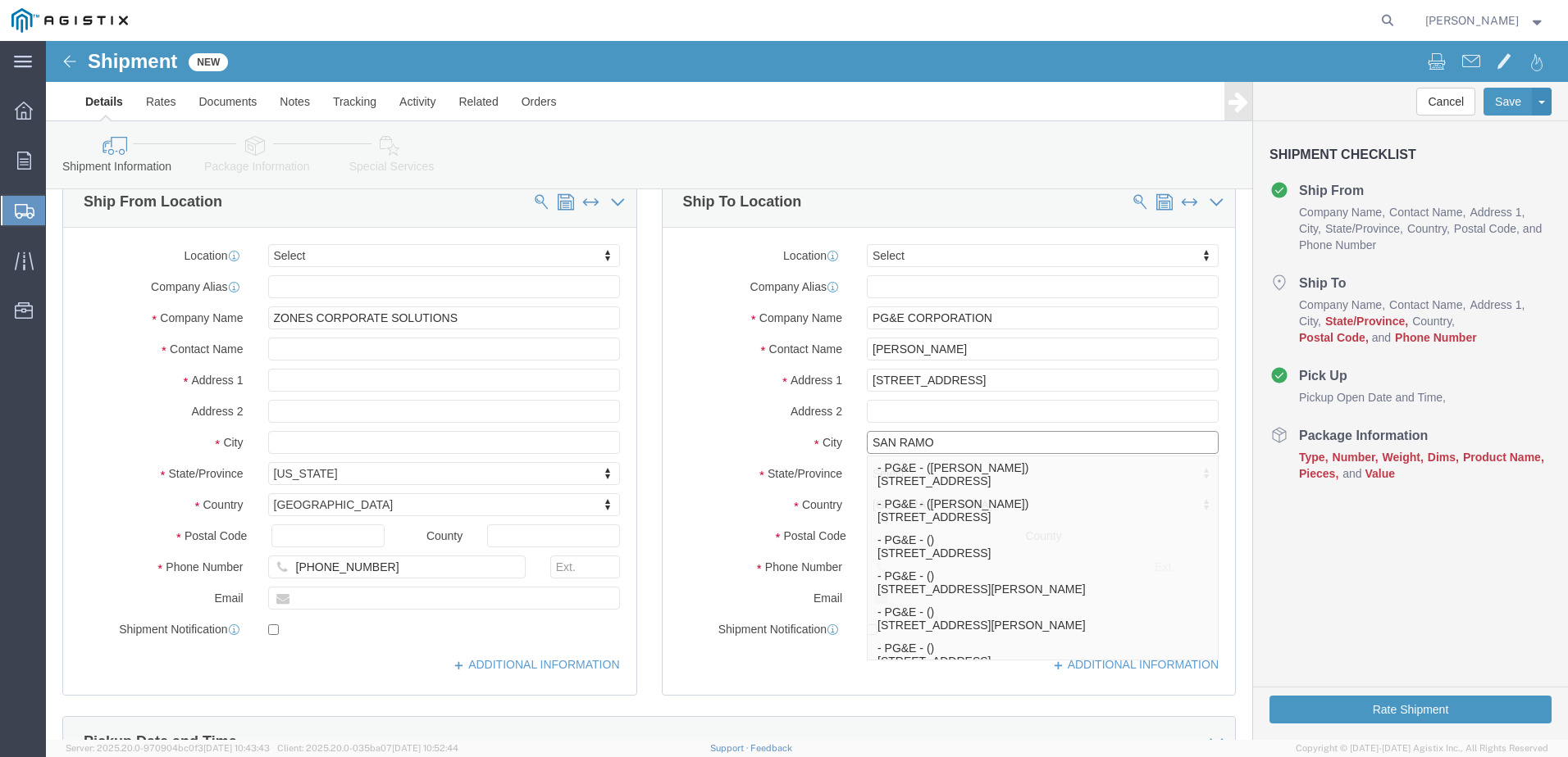
type input "SAN [PERSON_NAME]"
click p "- PG&E - () [STREET_ADDRESS]"
select select "CA"
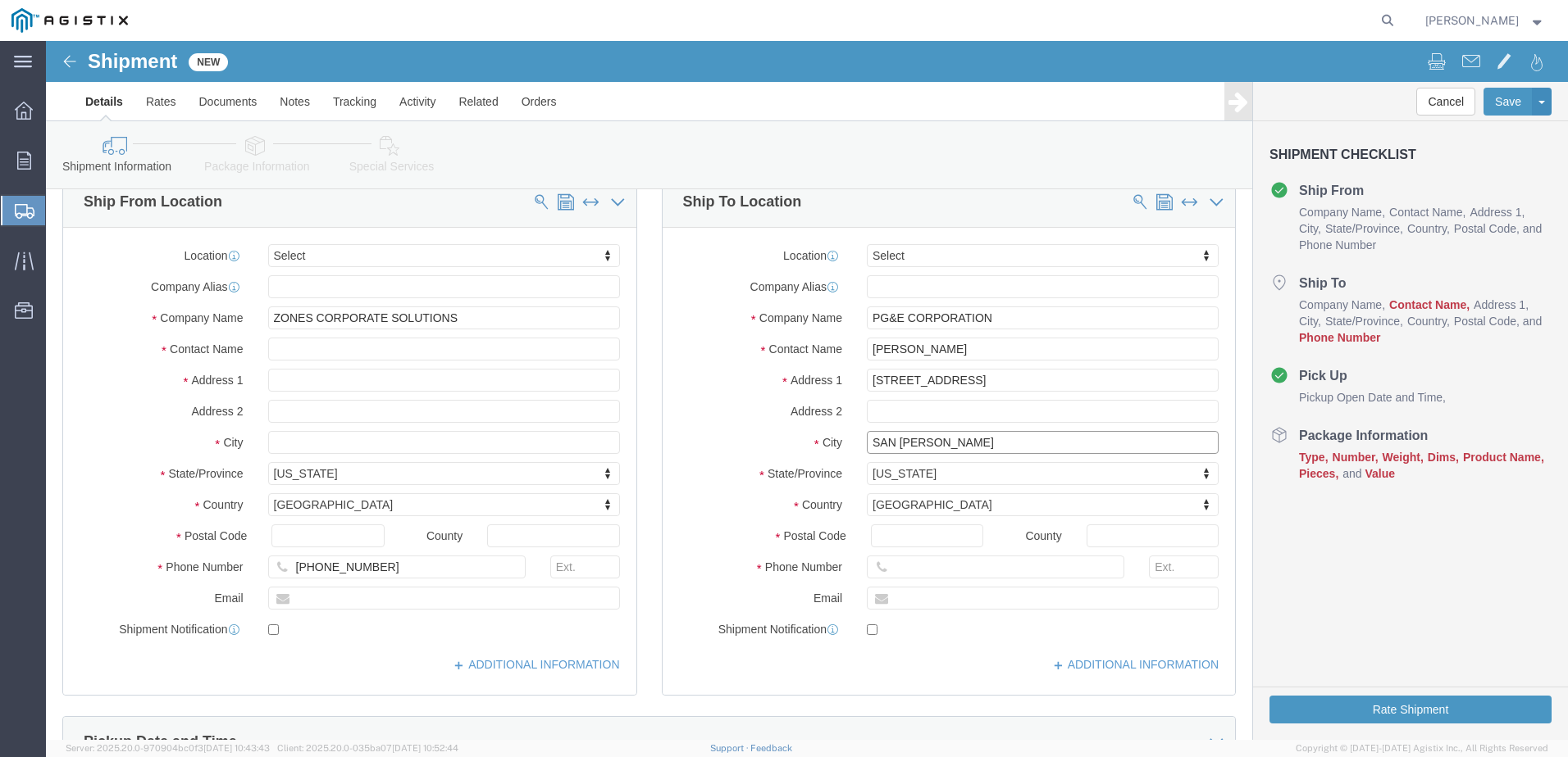
type input "San [PERSON_NAME]"
click input "PG&E CORPORATION"
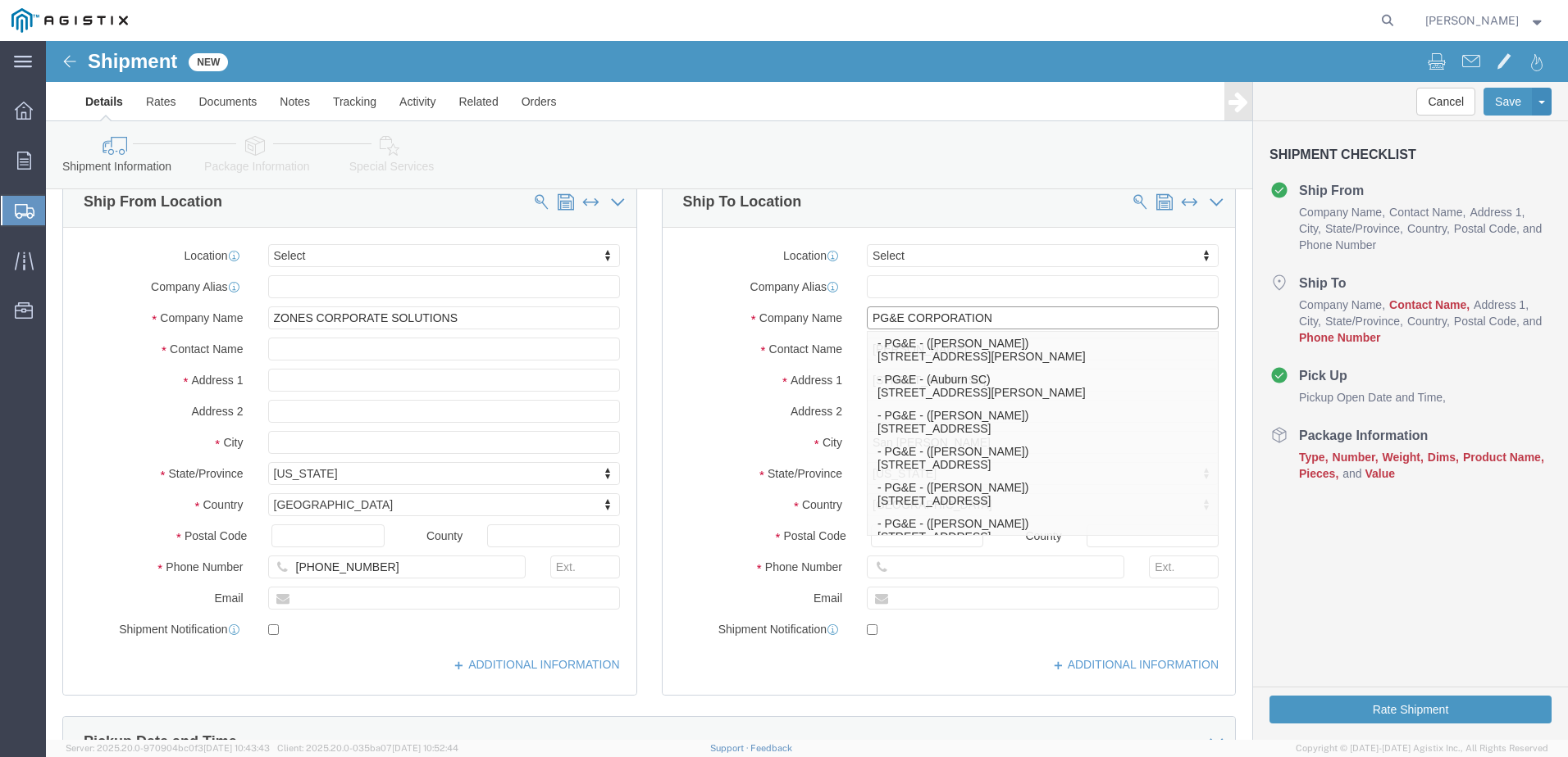
type input "PG&E CORPORATION"
click label "Address 1"
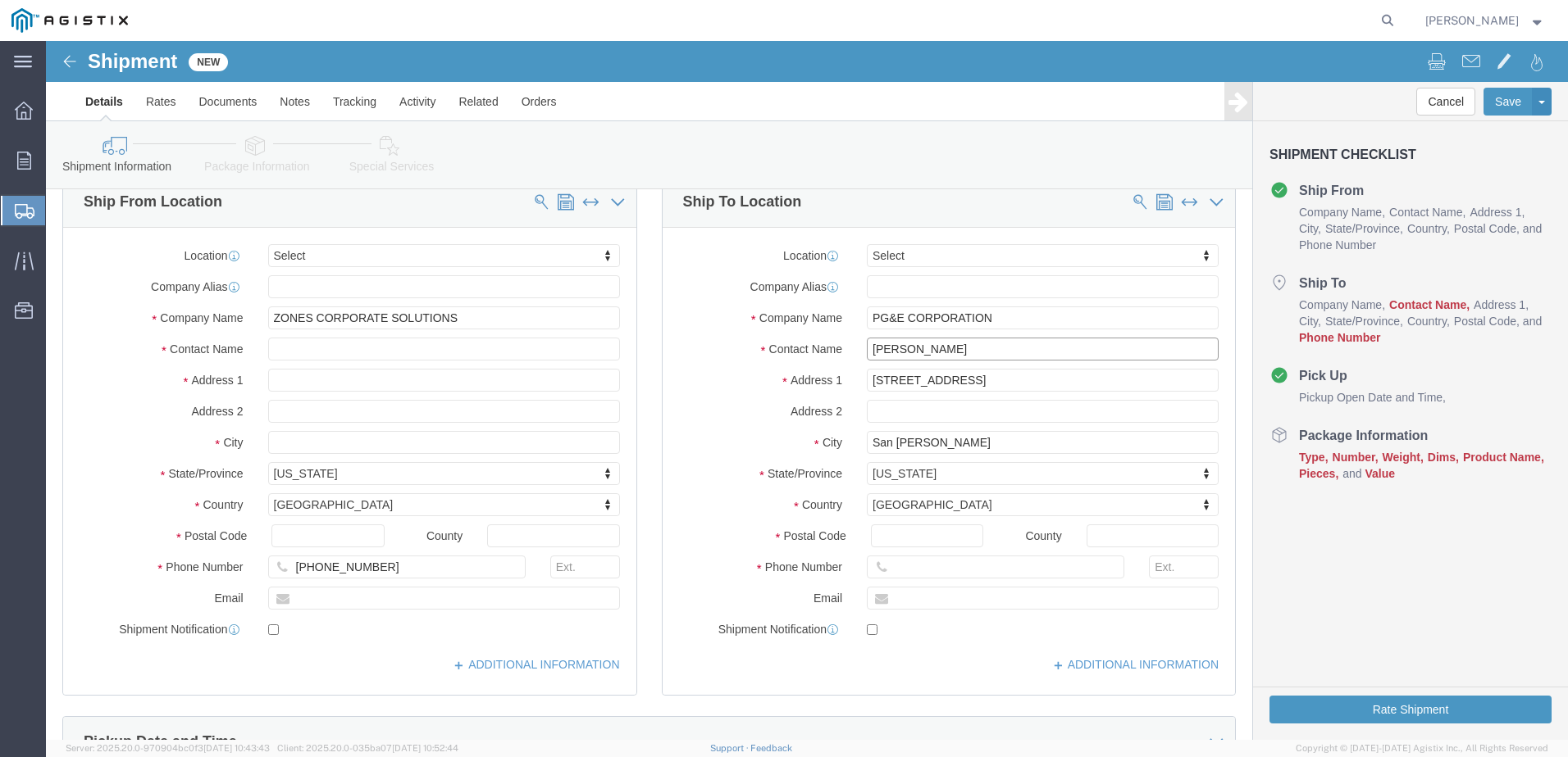
click input "[PERSON_NAME]"
type input "[PERSON_NAME]"
click input "Postal Code"
click input "text"
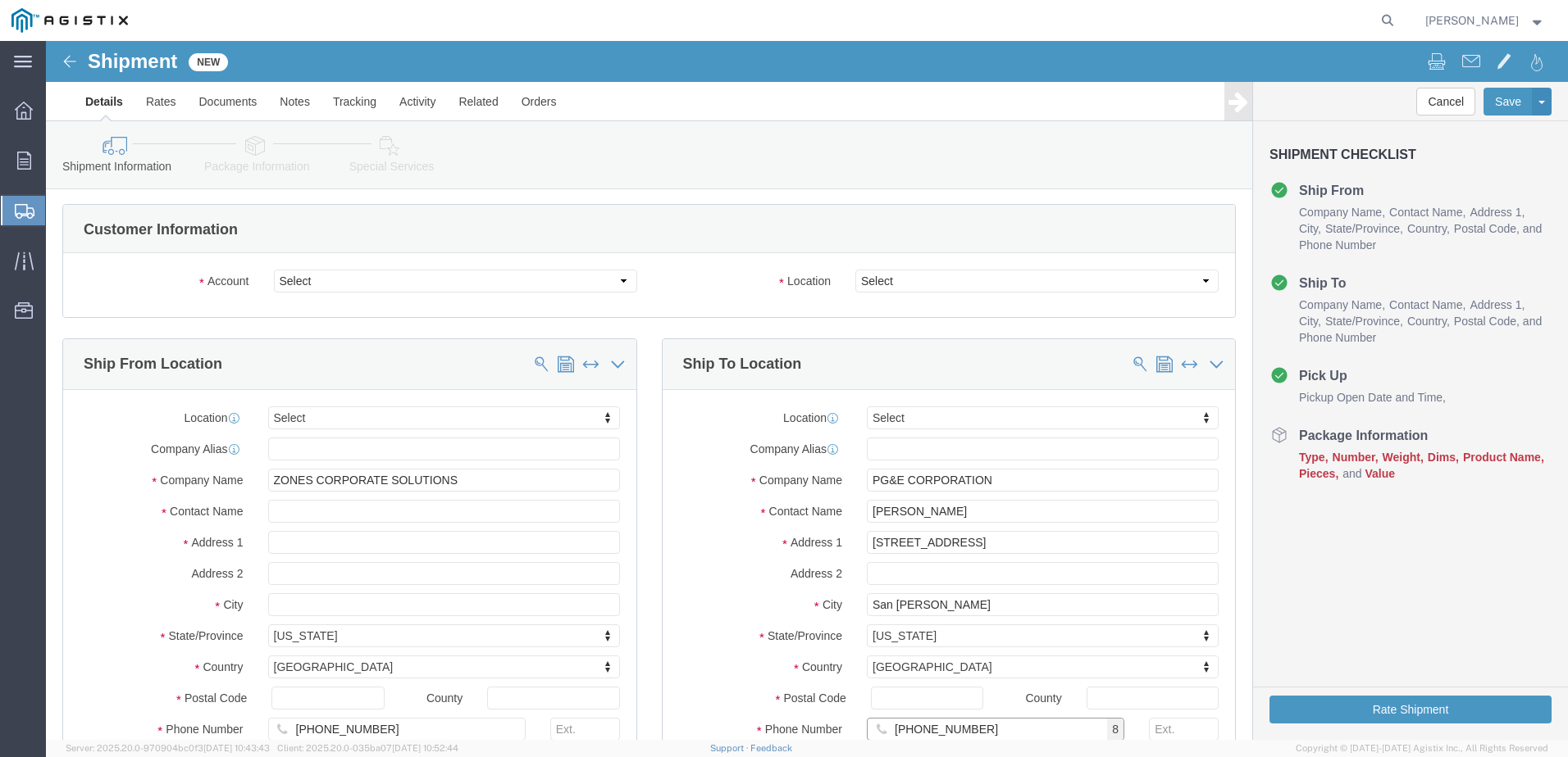
scroll to position [0, 0]
type input "[PHONE_NUMBER]"
click select "Select Apple PG&E Zones Corporate Solutions"
select select "9596"
click select "Select Apple PG&E Zones Corporate Solutions"
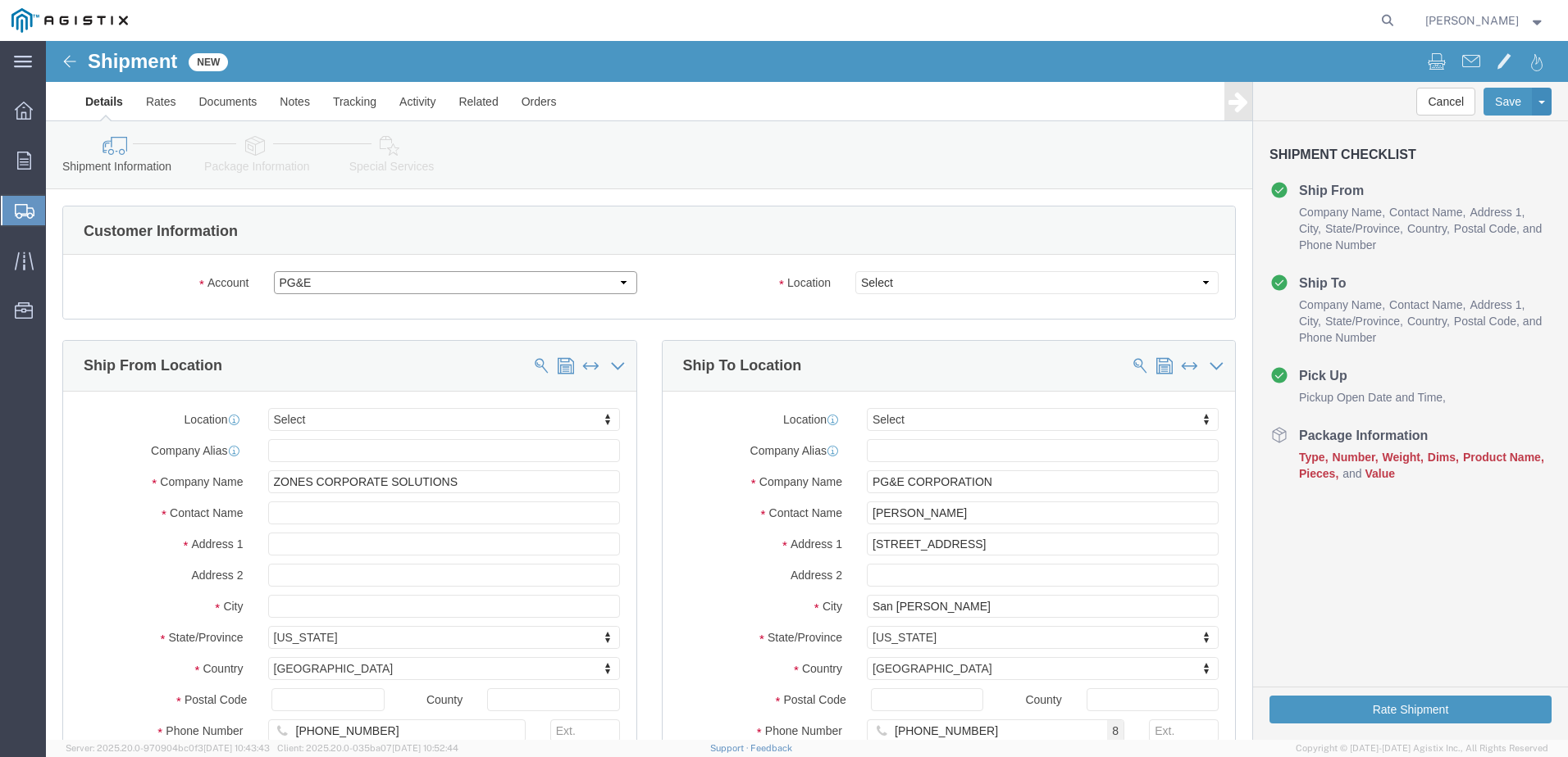
select select
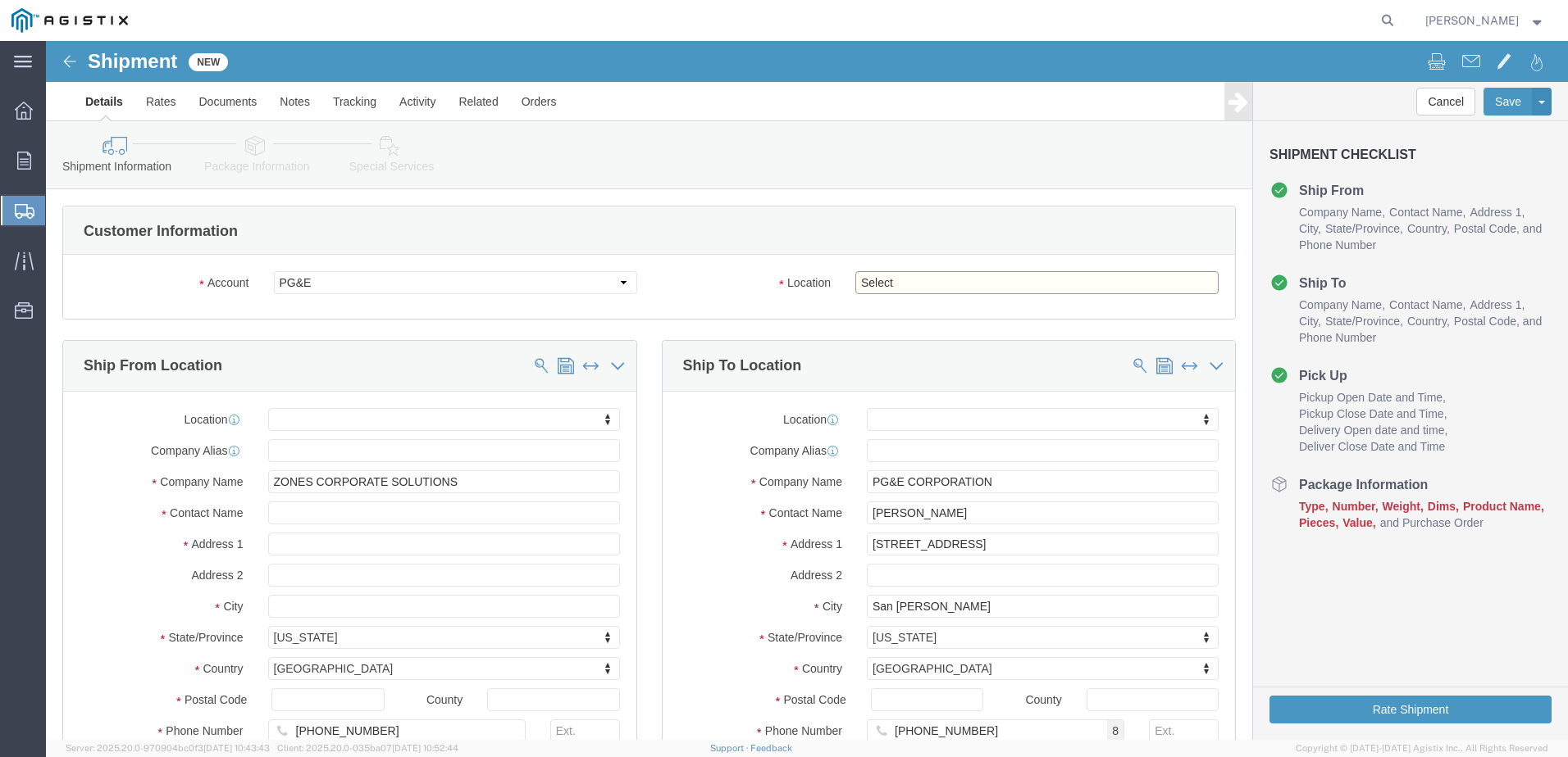
click select "Select All Others [GEOGRAPHIC_DATA] [GEOGRAPHIC_DATA] [GEOGRAPHIC_DATA] [GEOGRA…"
select select "23082"
click select "Select All Others [GEOGRAPHIC_DATA] [GEOGRAPHIC_DATA] [GEOGRAPHIC_DATA] [GEOGRA…"
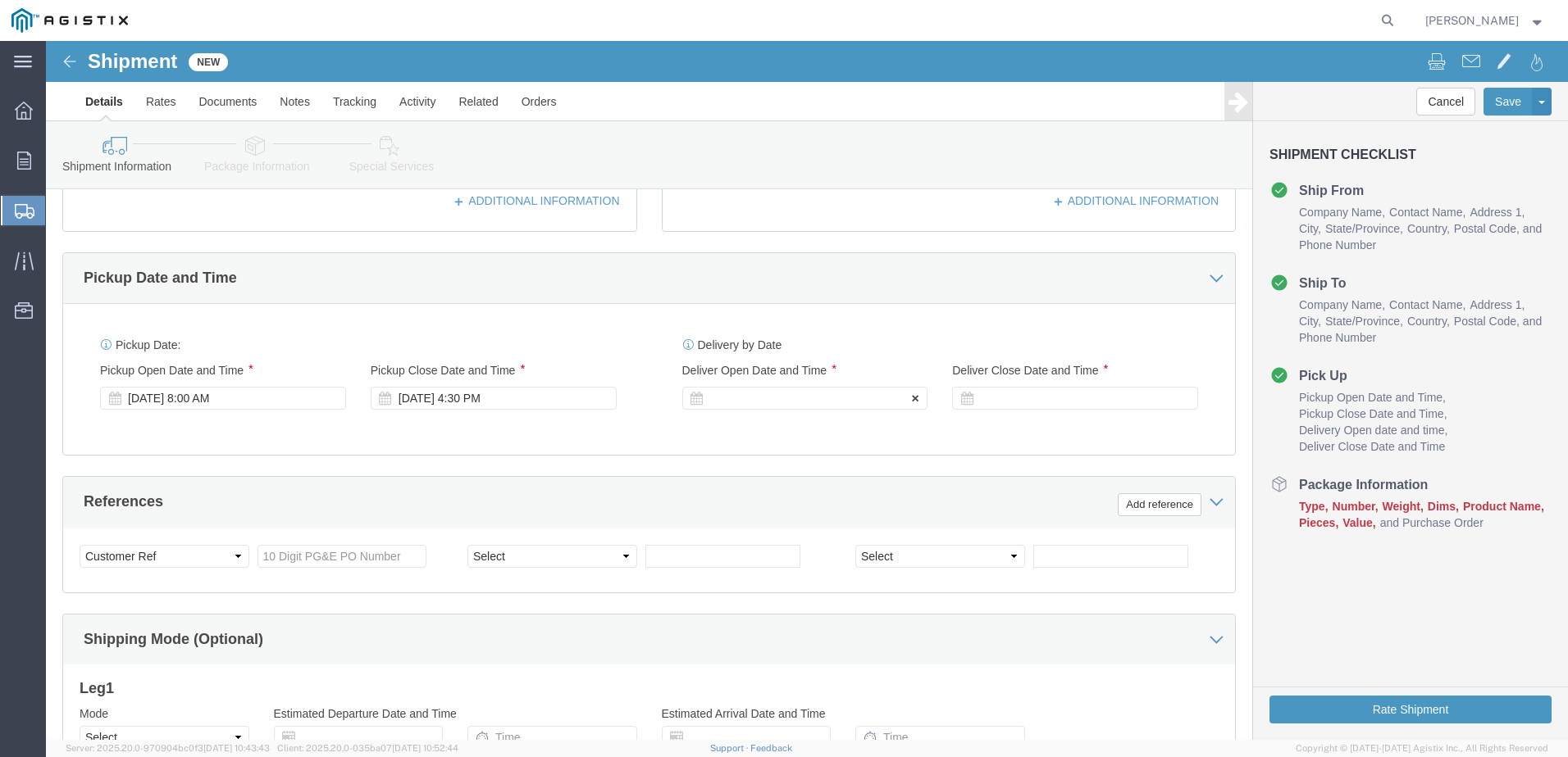
scroll to position [656, 0]
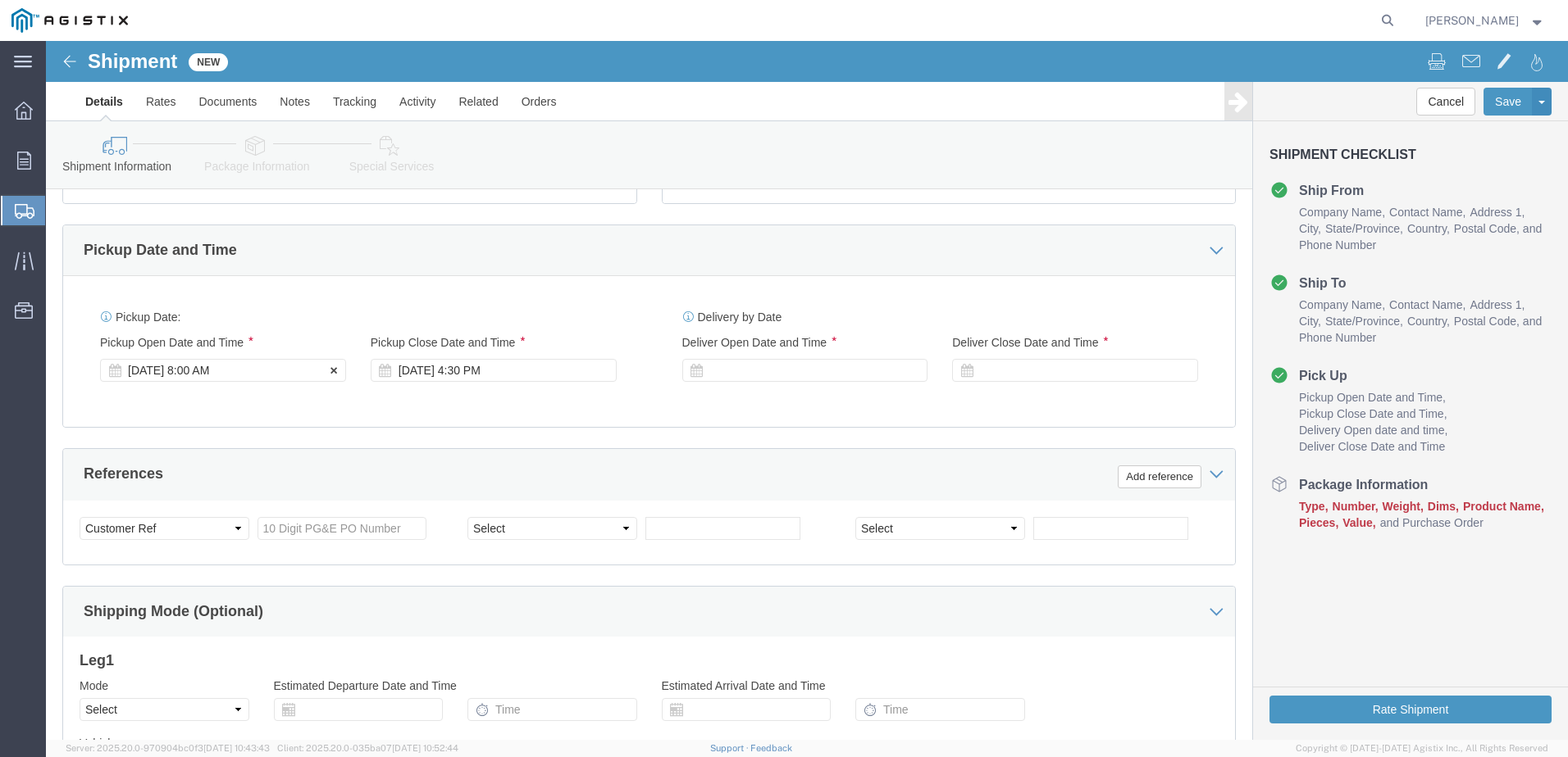
click div "[DATE] 8:00 AM"
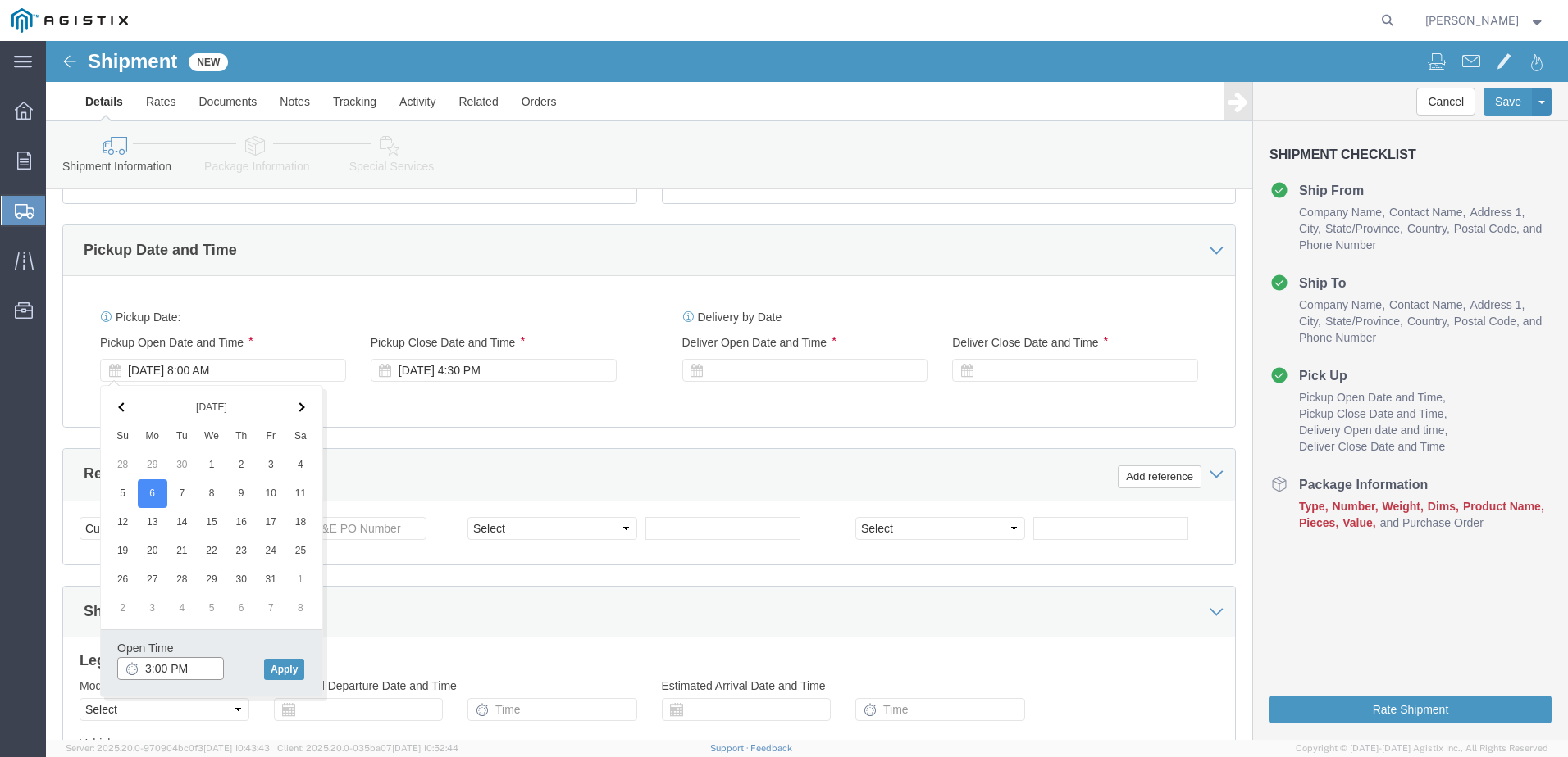
click input "3:00 PM"
click input "10:00 PM"
type input "10:00 AM"
click button "Apply"
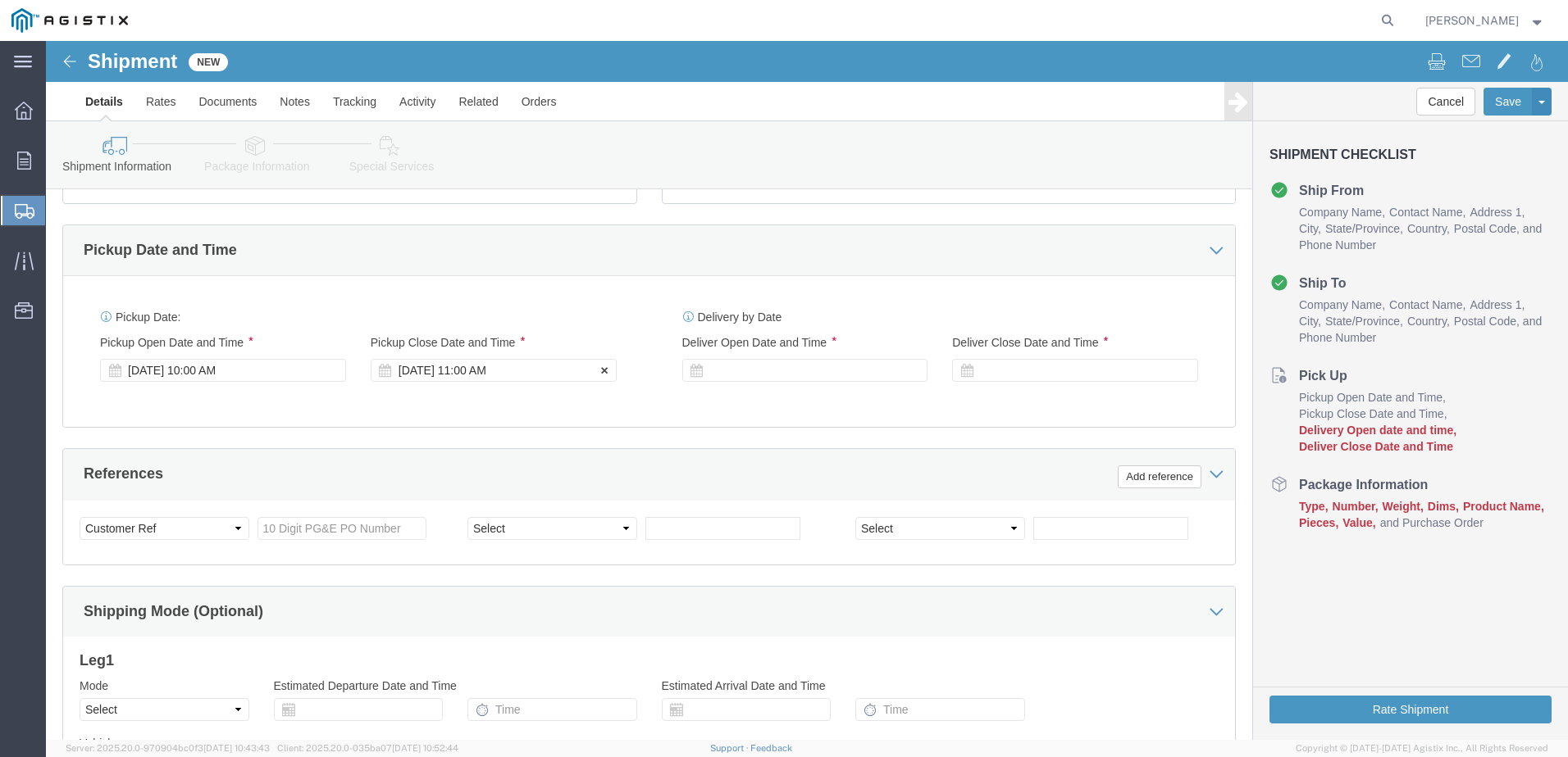
click div "[DATE] 11:00 AM"
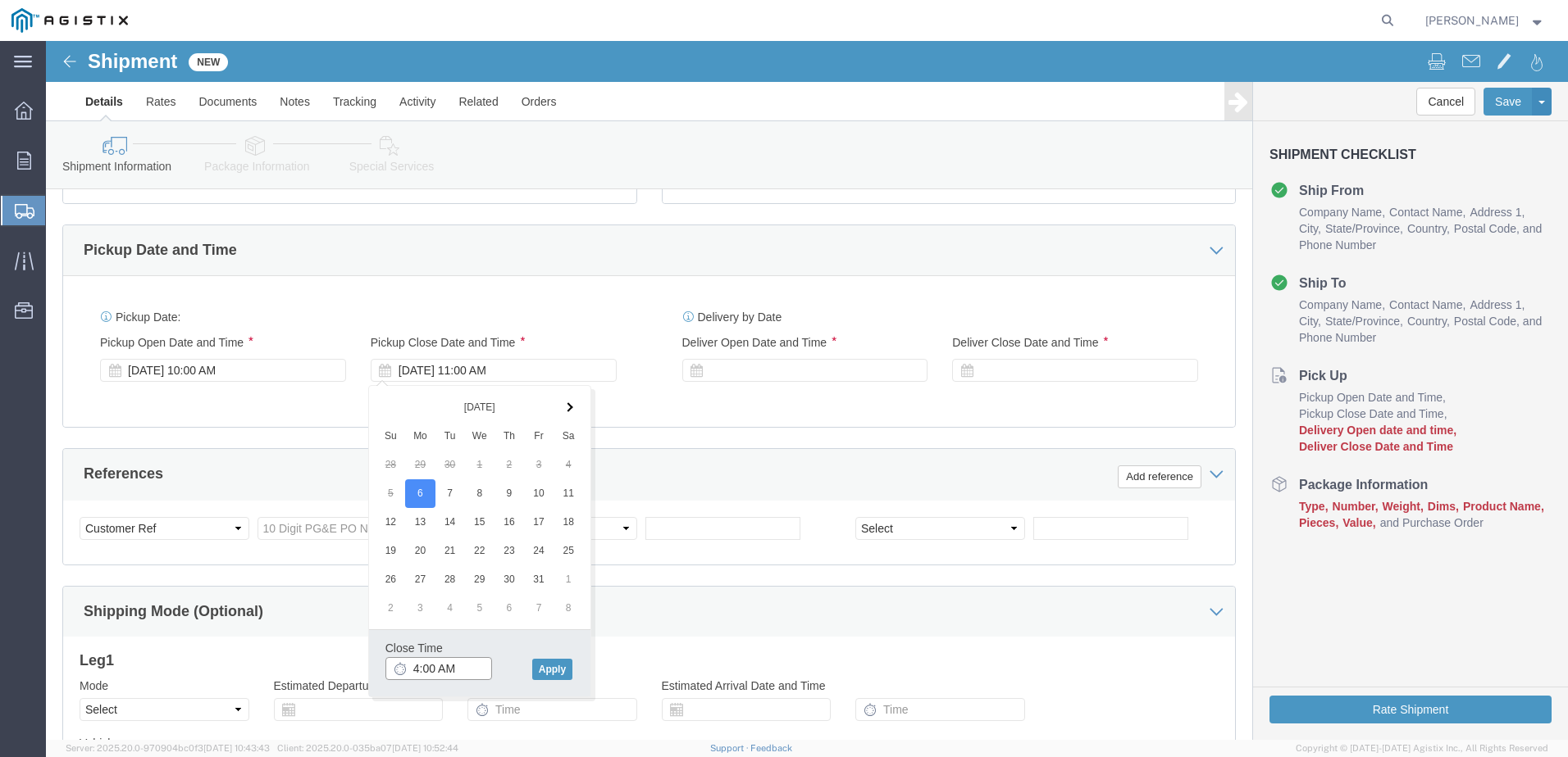
click input "4:00 AM"
type input "4:00 PM"
click button "Apply"
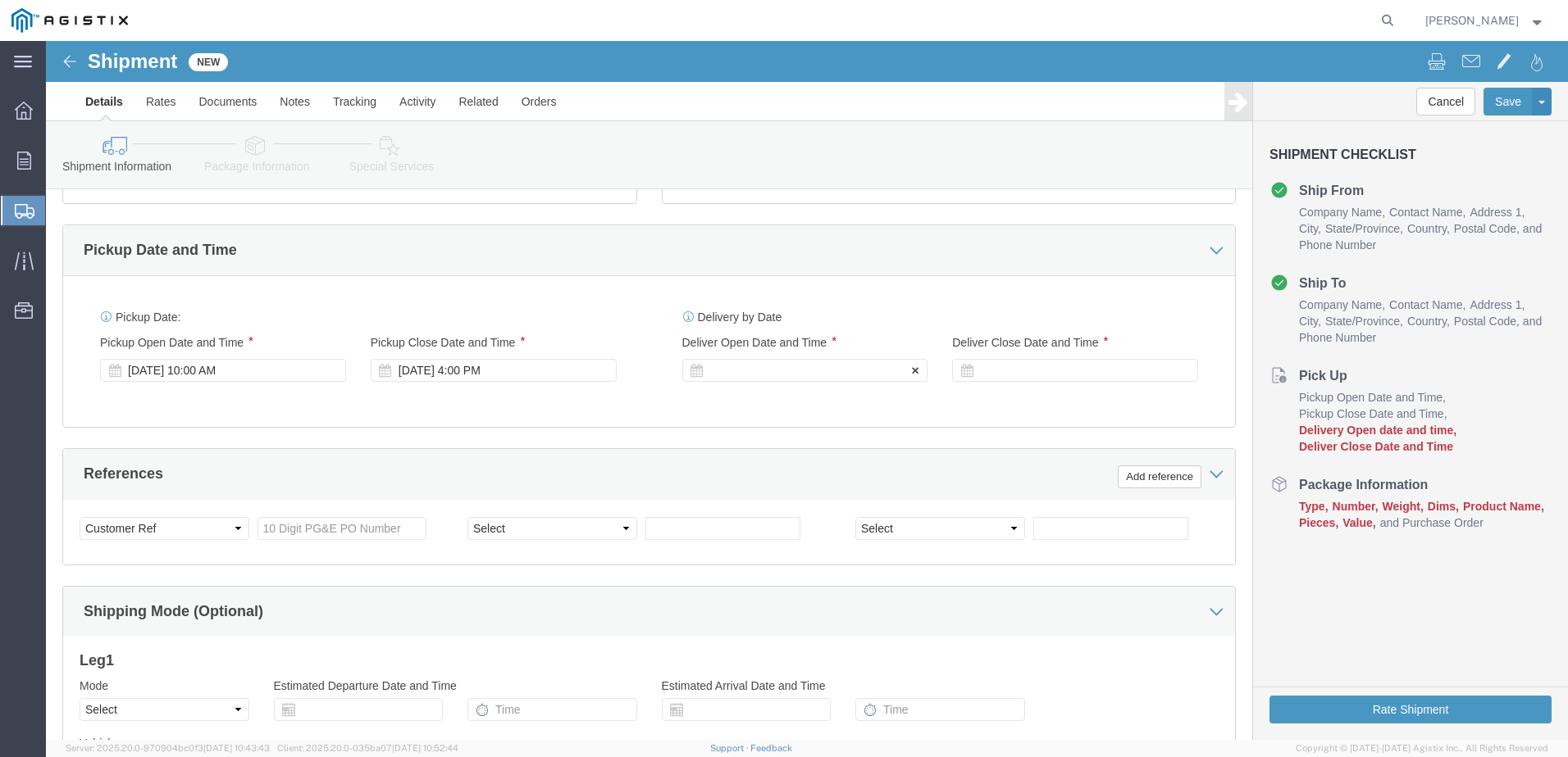
click div
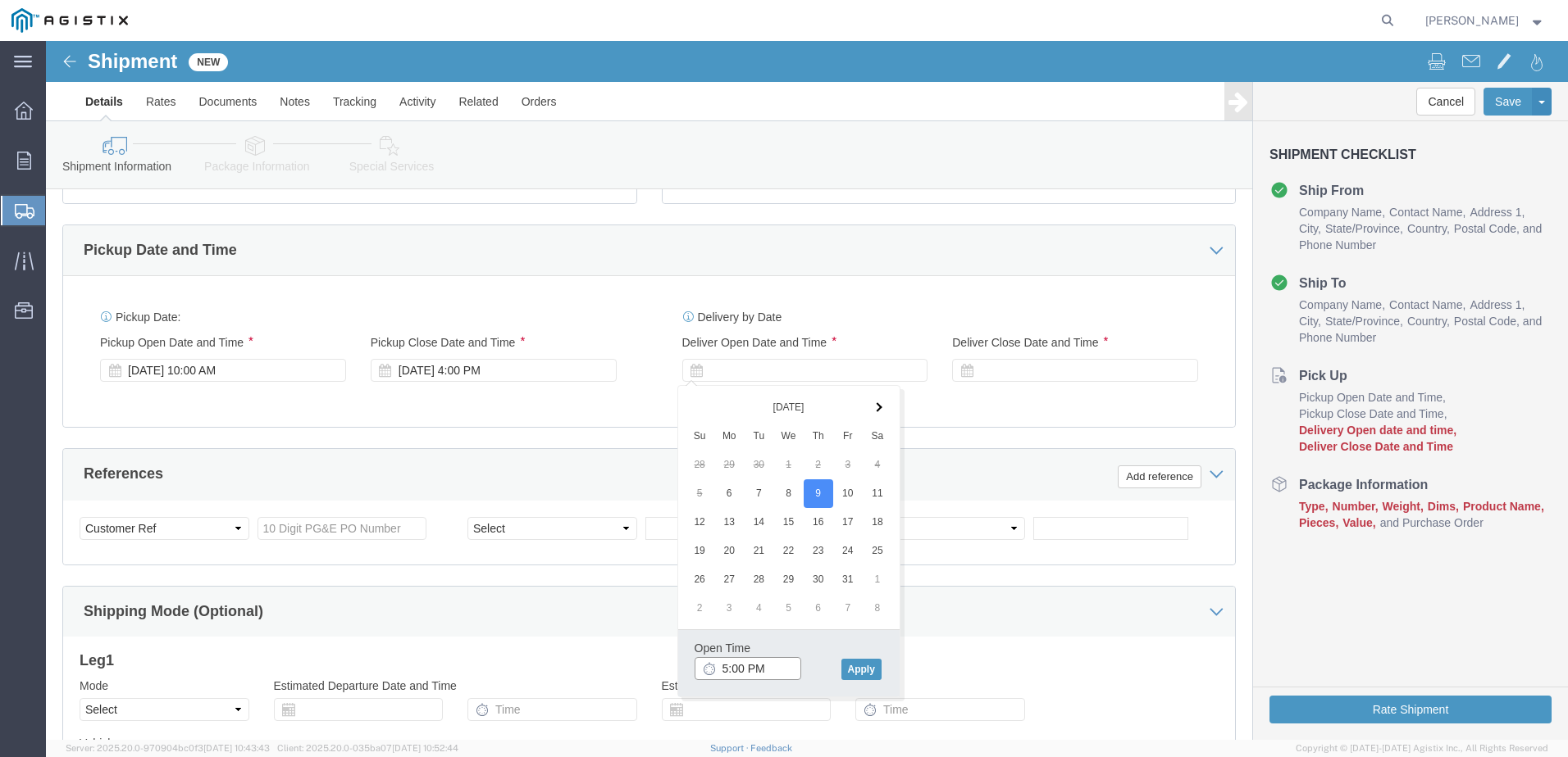
click input "5:00 PM"
click input "10:00 PM"
type input "10:00 AM"
click button "Apply"
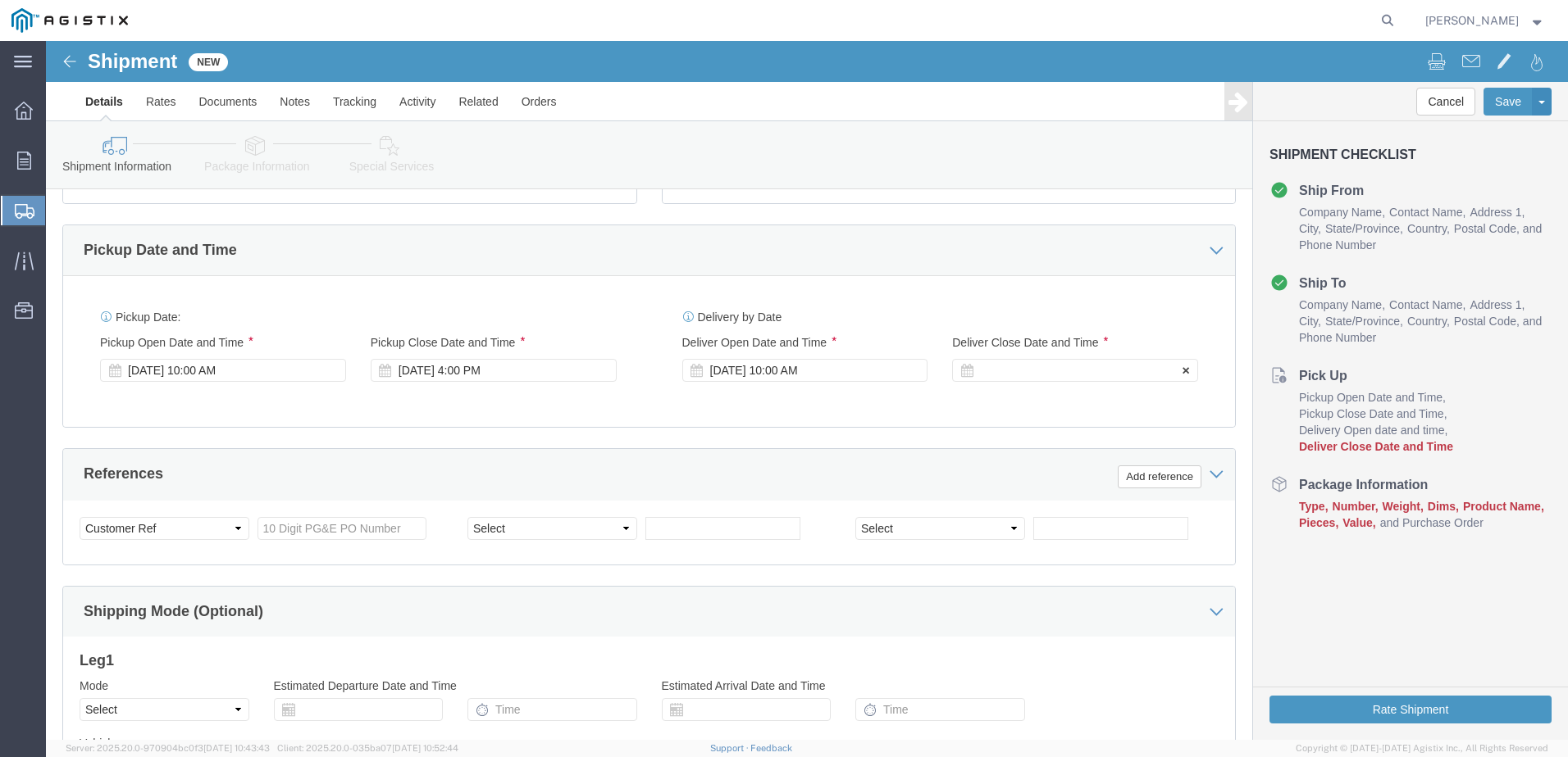
click div
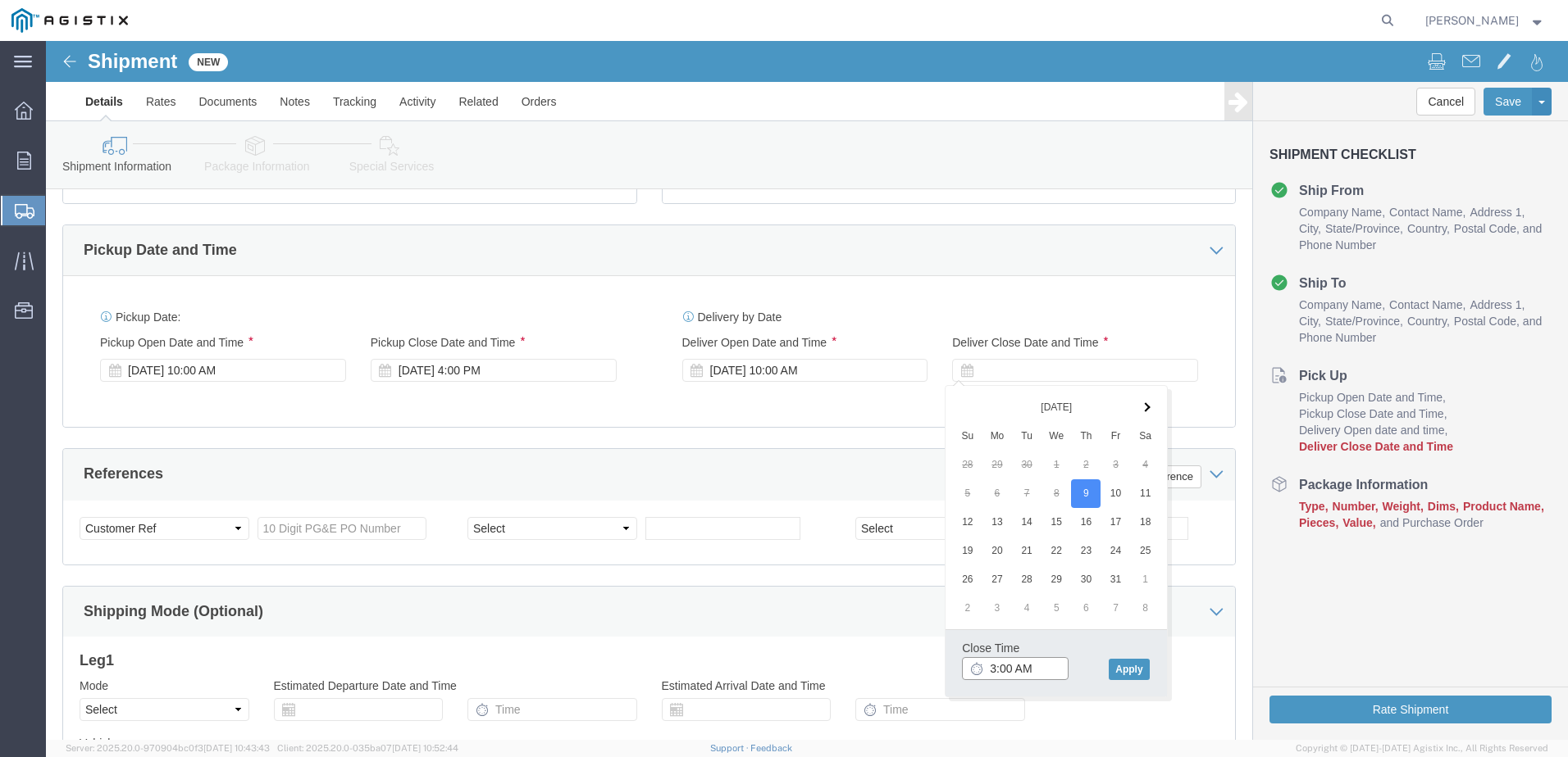
click input "3:00 AM"
type input "3:00 PM"
click button "Apply"
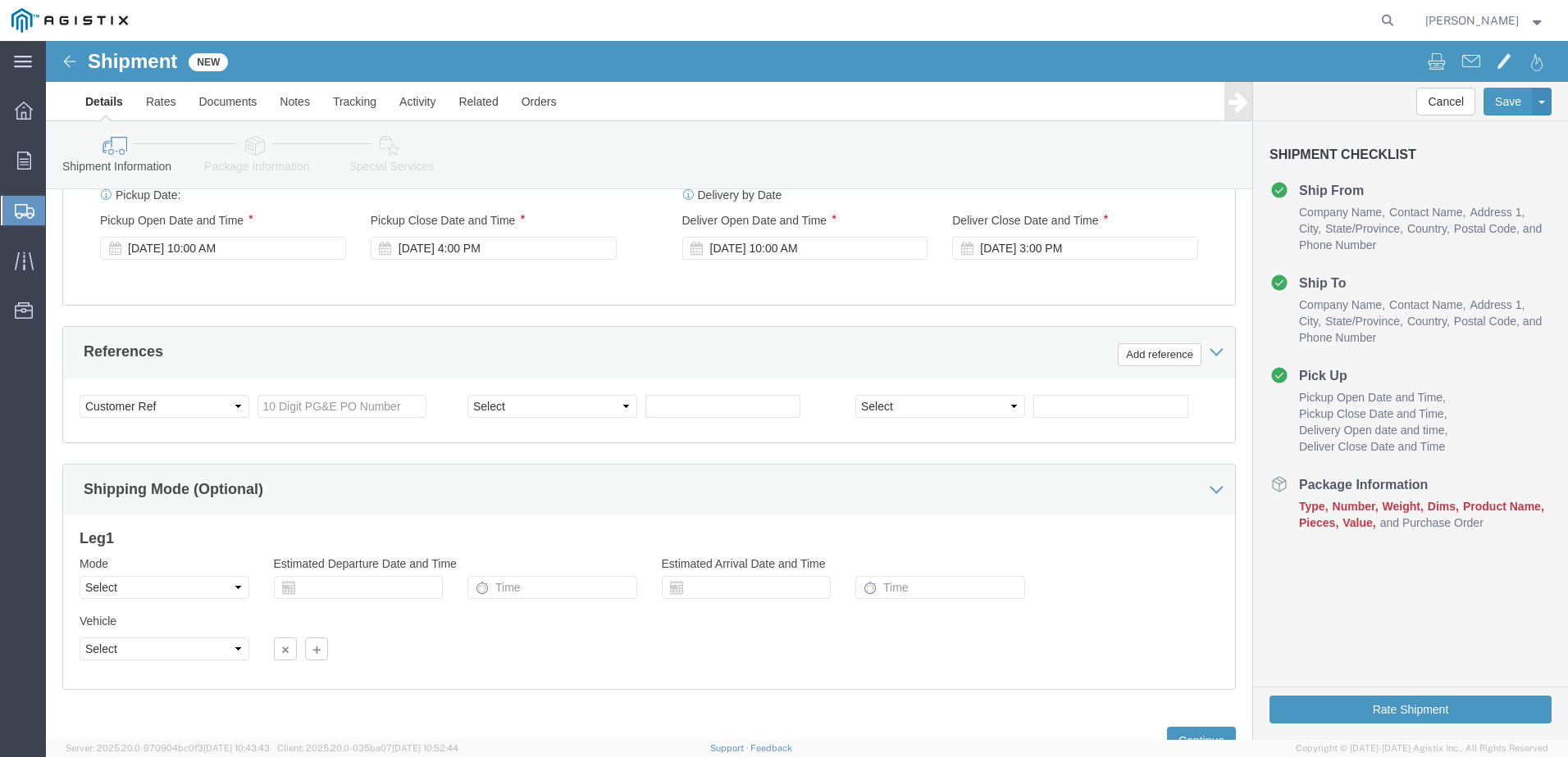
scroll to position [679, 0]
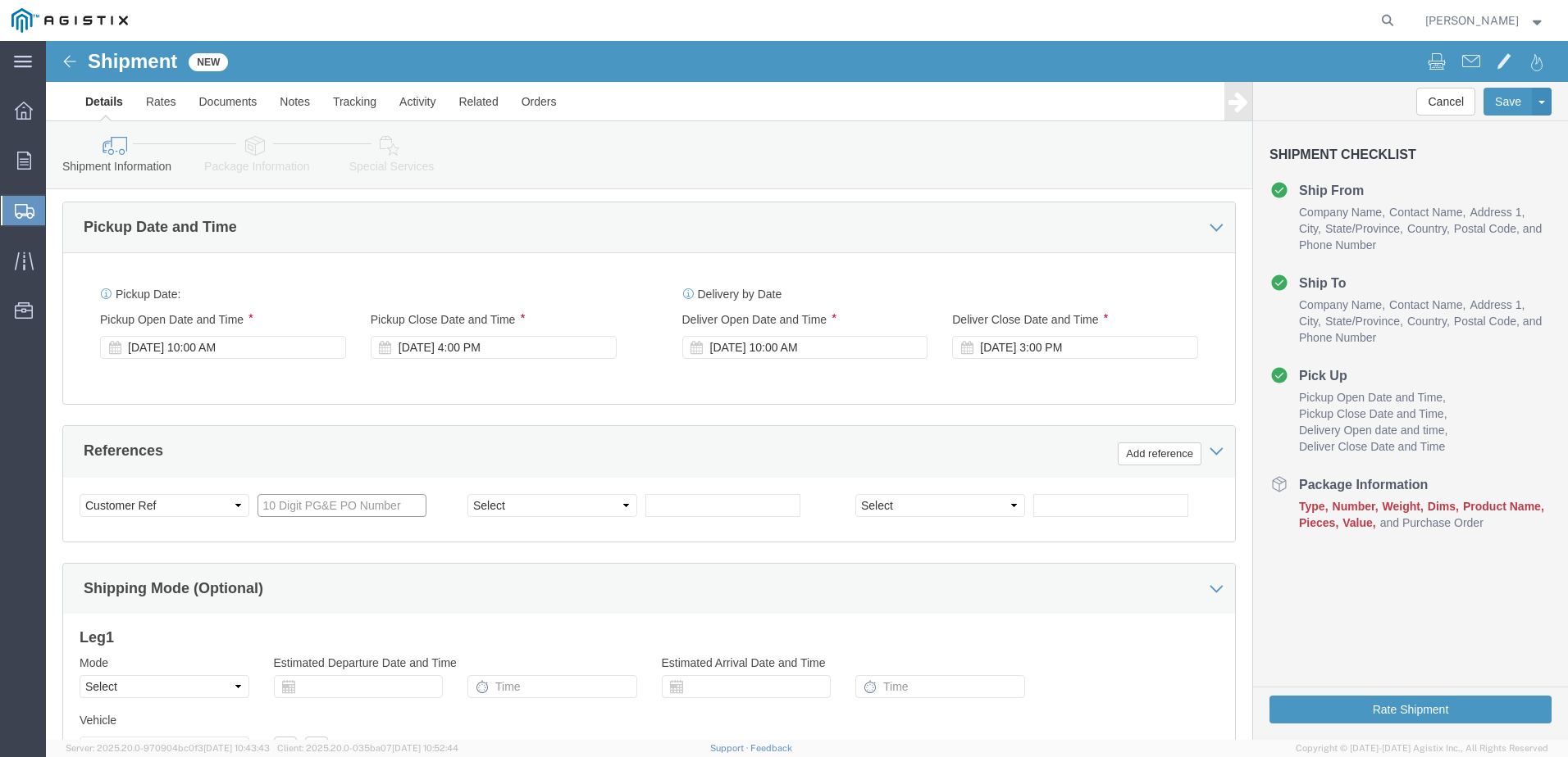
click input "text"
type input "2701246869"
click select "Select Account Type Activity ID Airline Appointment Number ASN Batch Request # …"
select select "ORDERNUM"
click select "Select Account Type Activity ID Airline Appointment Number ASN Batch Request # …"
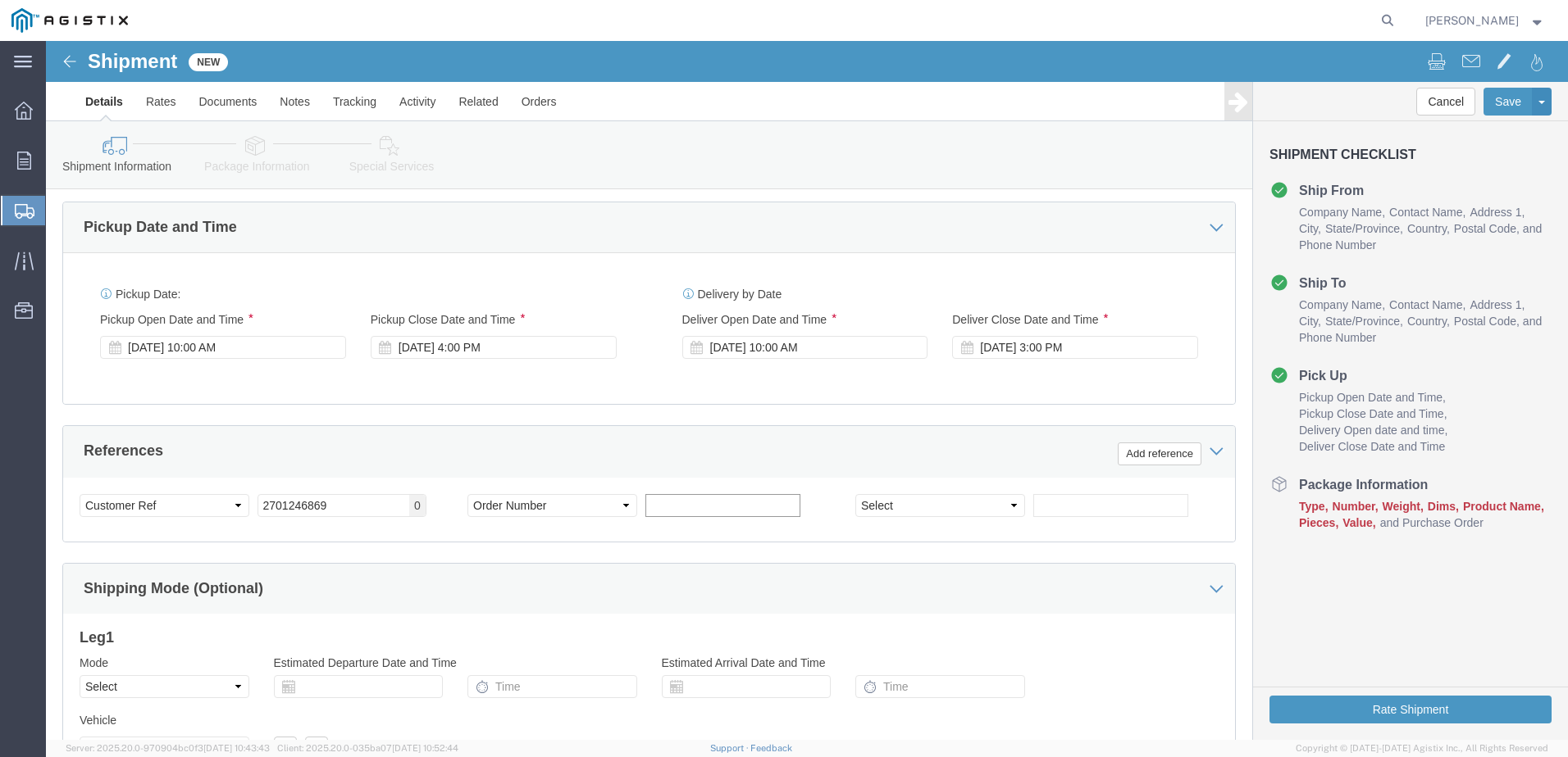
click input "text"
type input "B924690"
click select "Select Account Type Activity ID Airline Appointment Number ASN Batch Request # …"
select select "SALEORDR"
click select "Select Account Type Activity ID Airline Appointment Number ASN Batch Request # …"
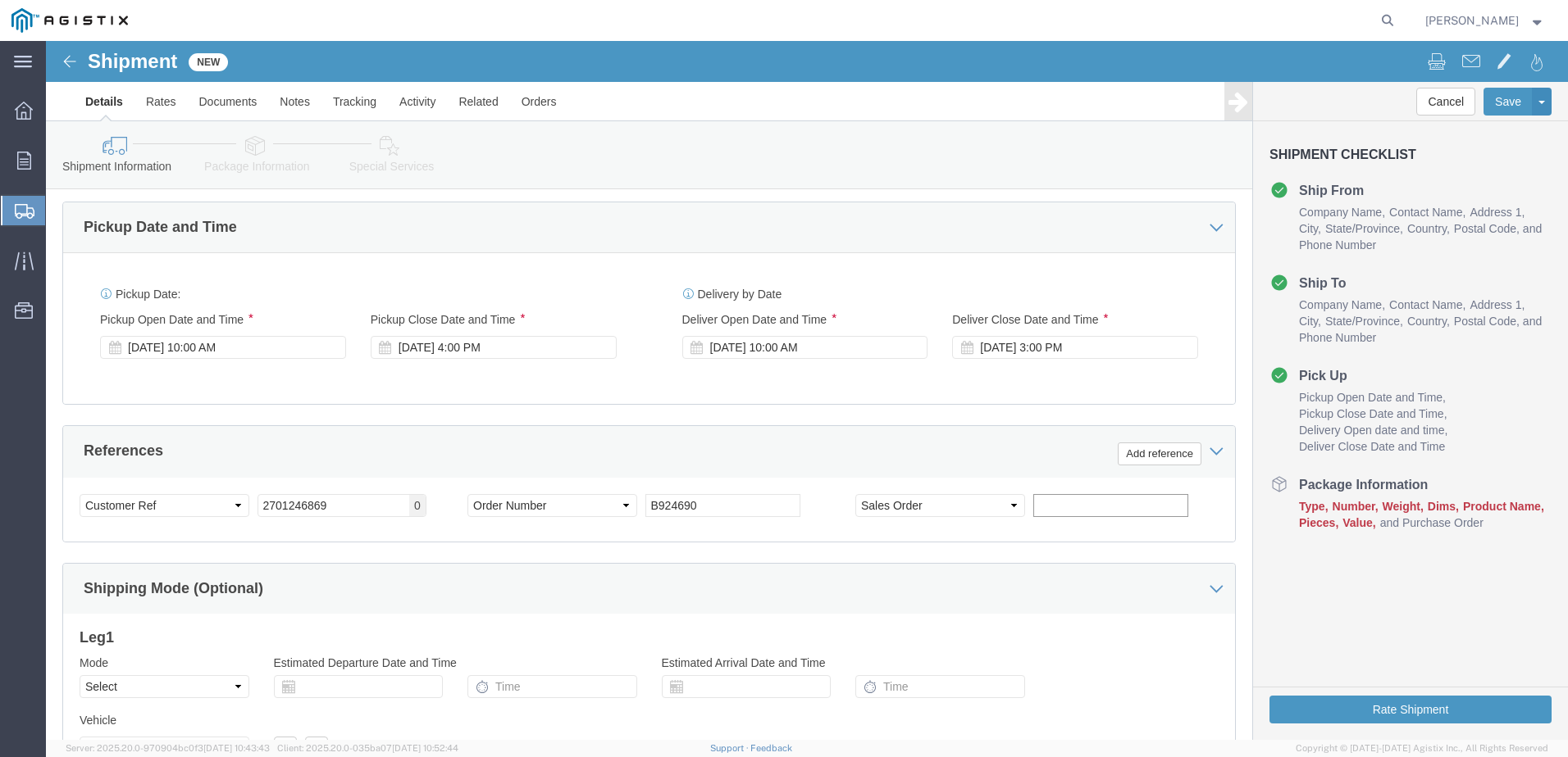
click input "text"
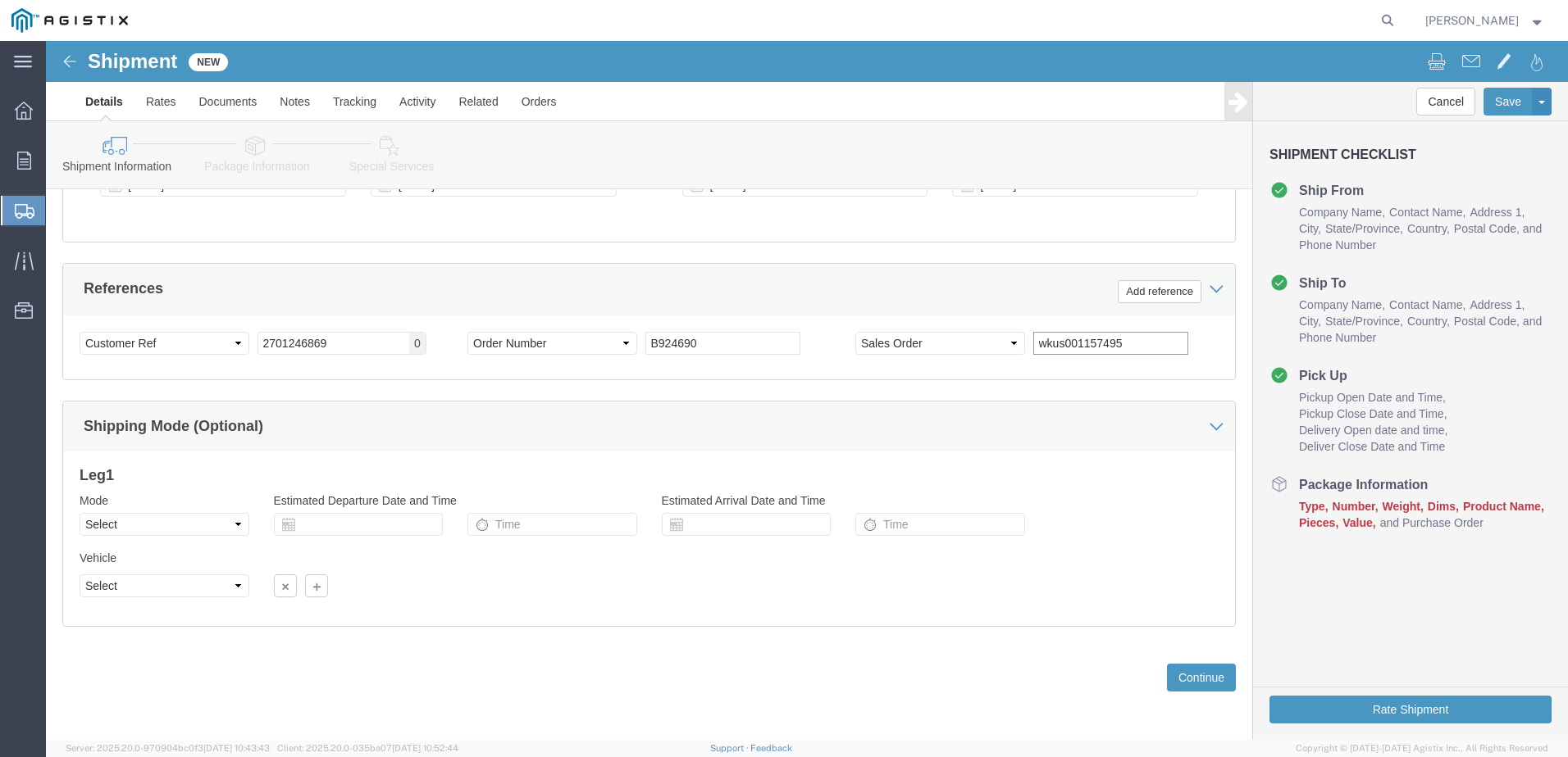
scroll to position [843, 0]
type input "wkus001157495"
click button "Continue"
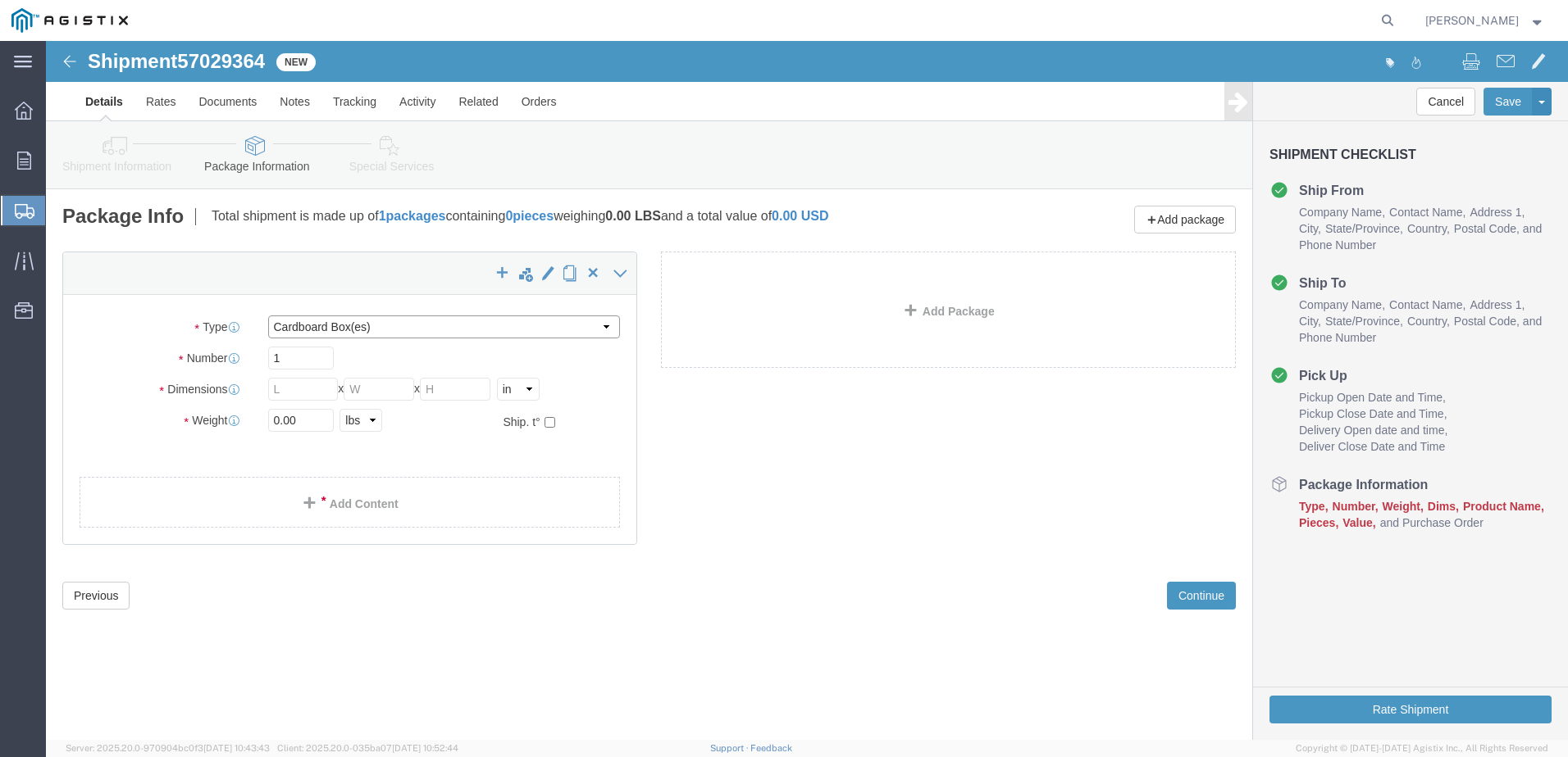
click select "Select Bulk Bundle(s) Cardboard Box(es) Carton(s) Crate(s) Drum(s) (Fiberboard)…"
select select "PSNS"
click select "Select Bulk Bundle(s) Cardboard Box(es) Carton(s) Crate(s) Drum(s) (Fiberboard)…"
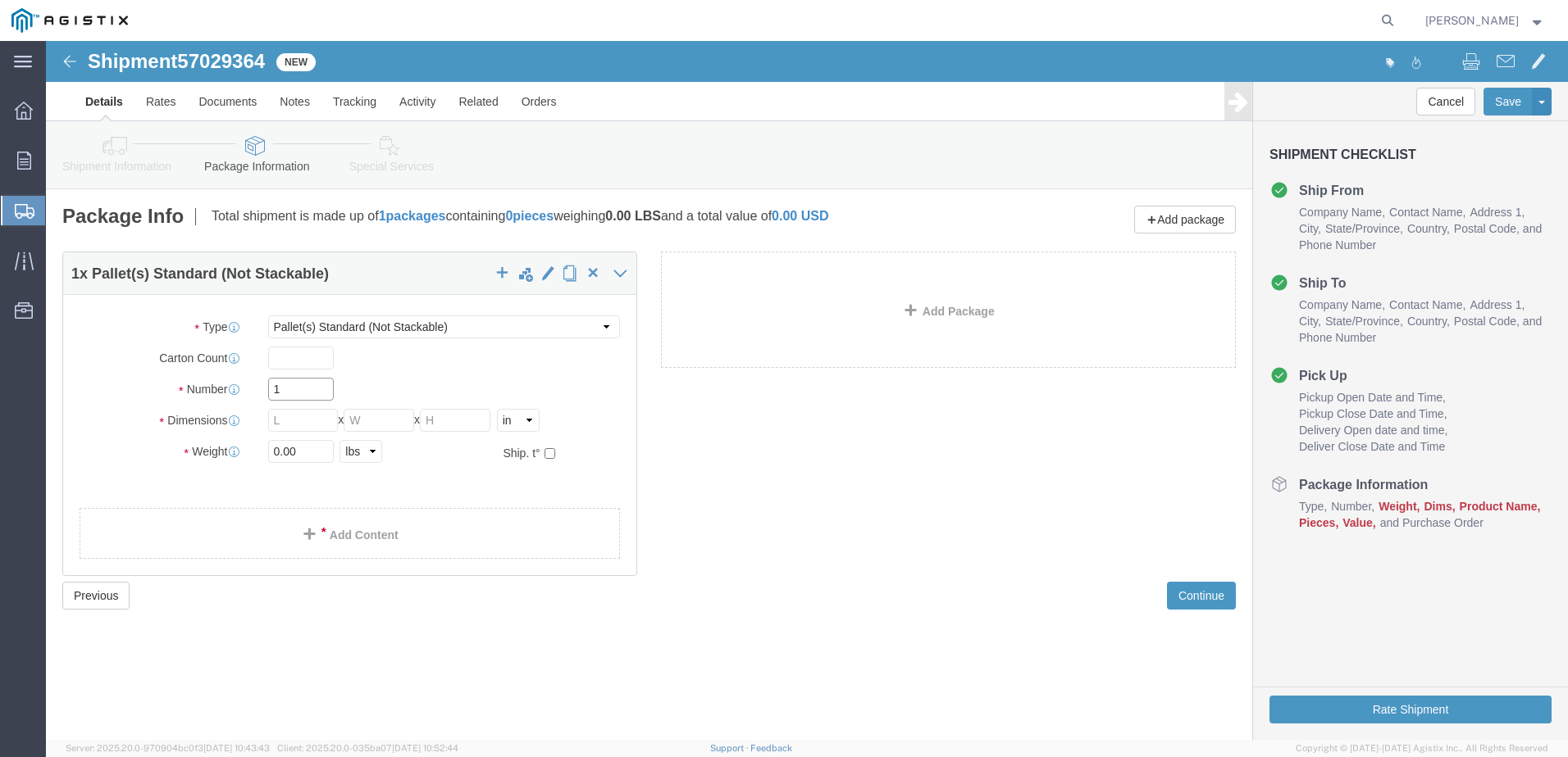
click input "1"
type input "4"
click input "text"
type input "55"
type input "41"
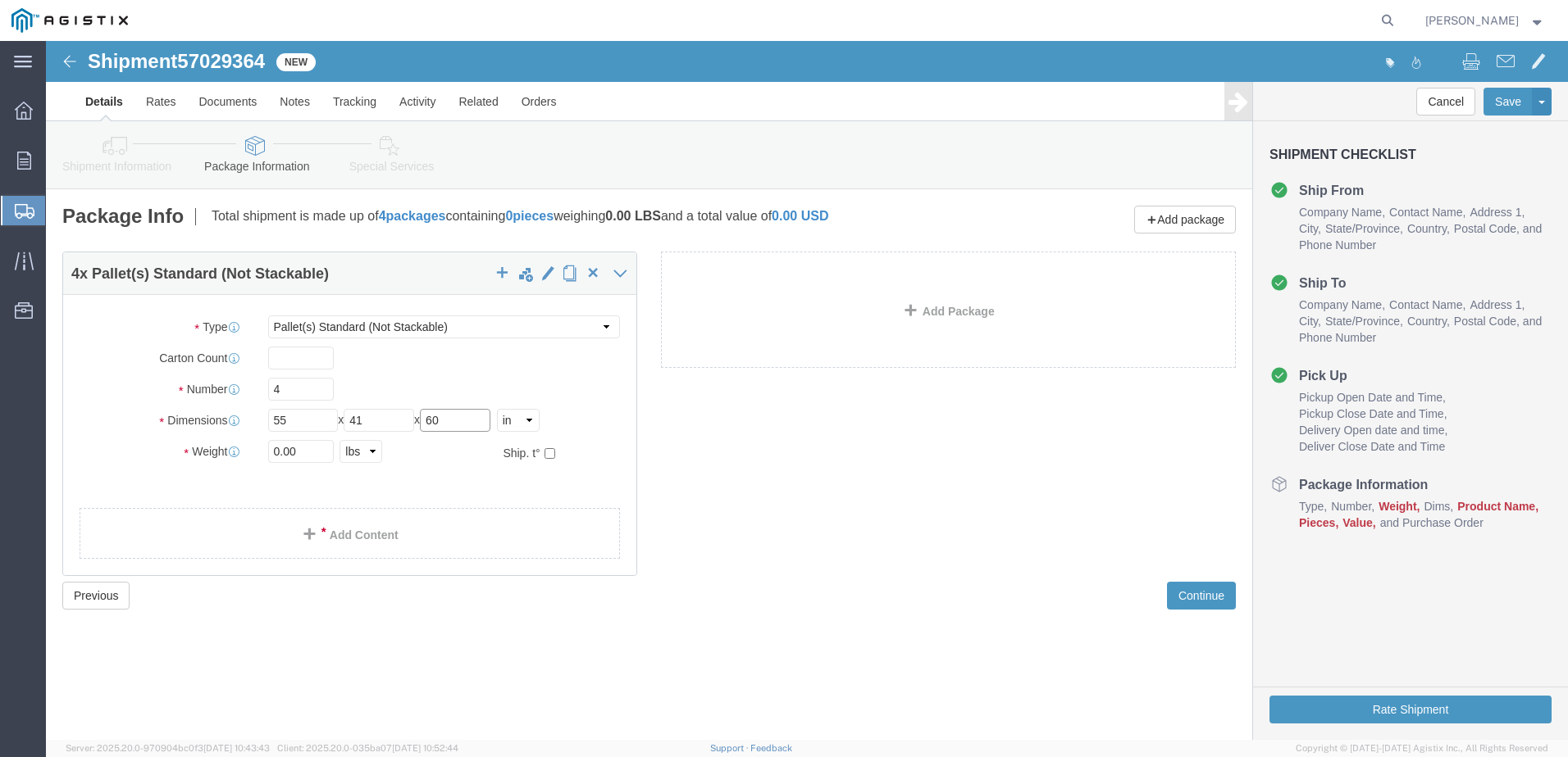
type input "60"
click select "Select Bulk Bundle(s) Cardboard Box(es) Carton(s) Crate(s) Drum(s) (Fiberboard)…"
select select "POST"
click select "Select Bulk Bundle(s) Cardboard Box(es) Carton(s) Crate(s) Drum(s) (Fiberboard)…"
click input "0.00"
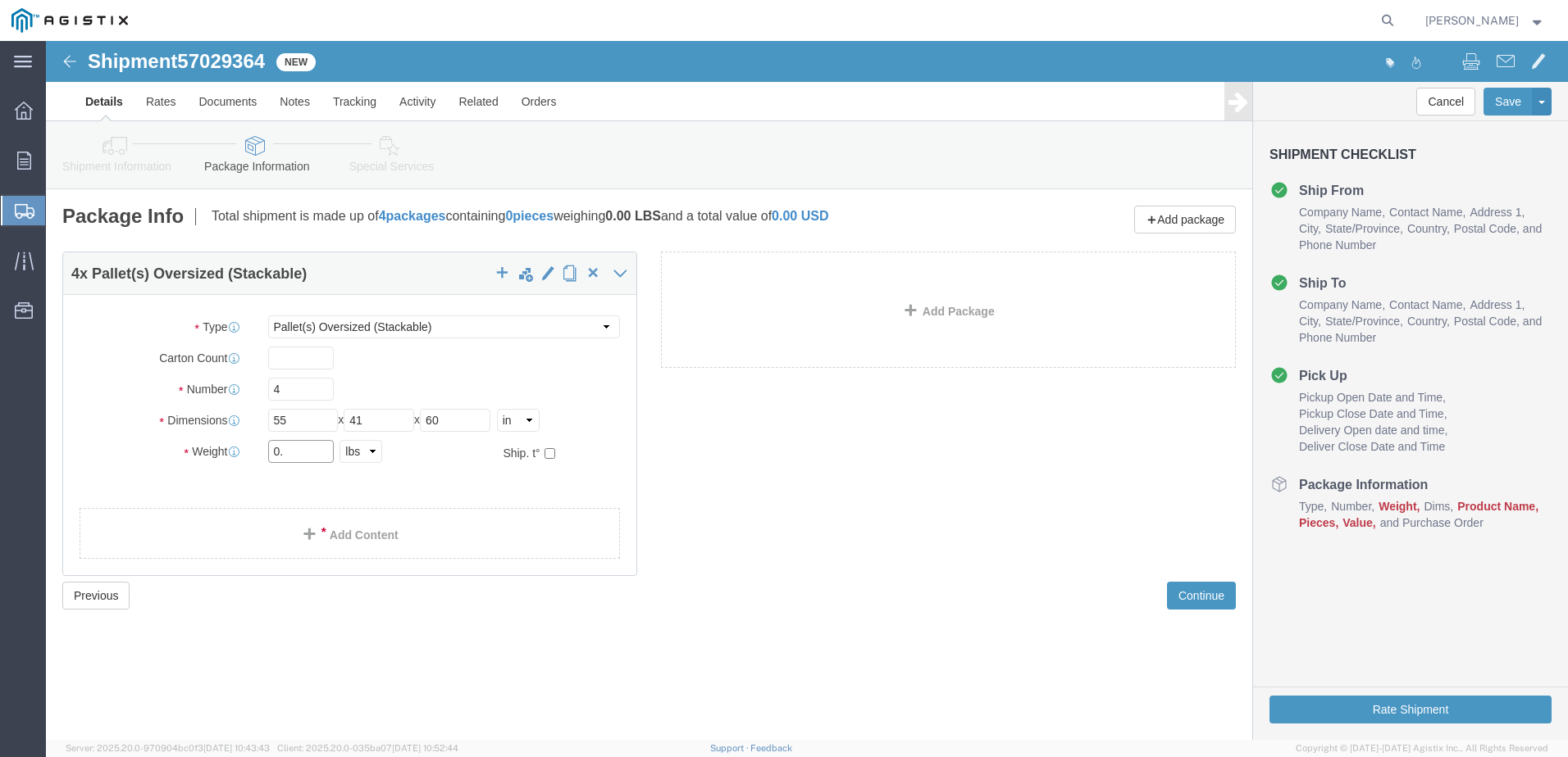
type input "0"
type input "1884"
click link "Add Content"
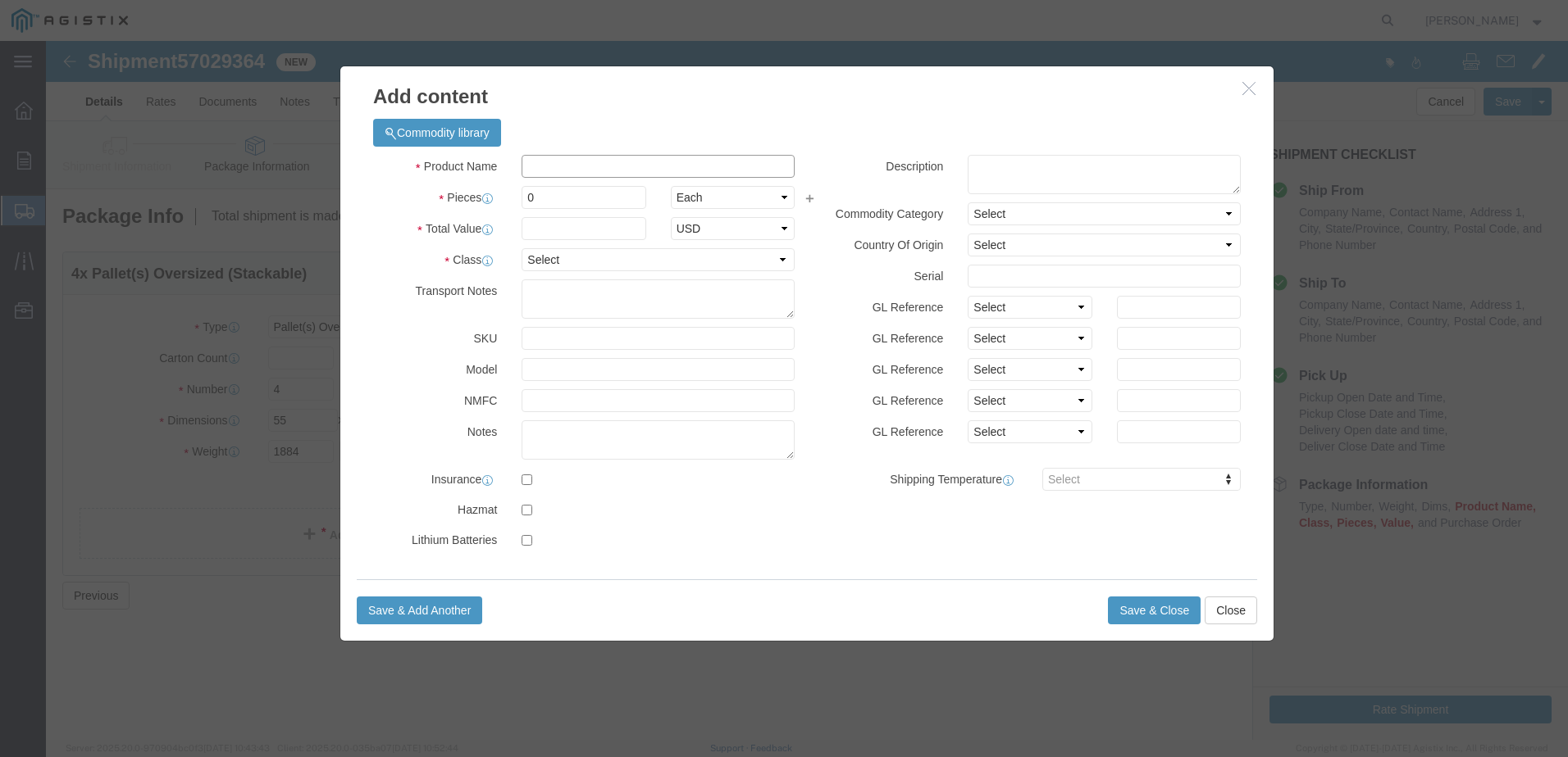
click input "text"
type input "computer electronics"
type input "5604.6"
click input "0"
type input "28"
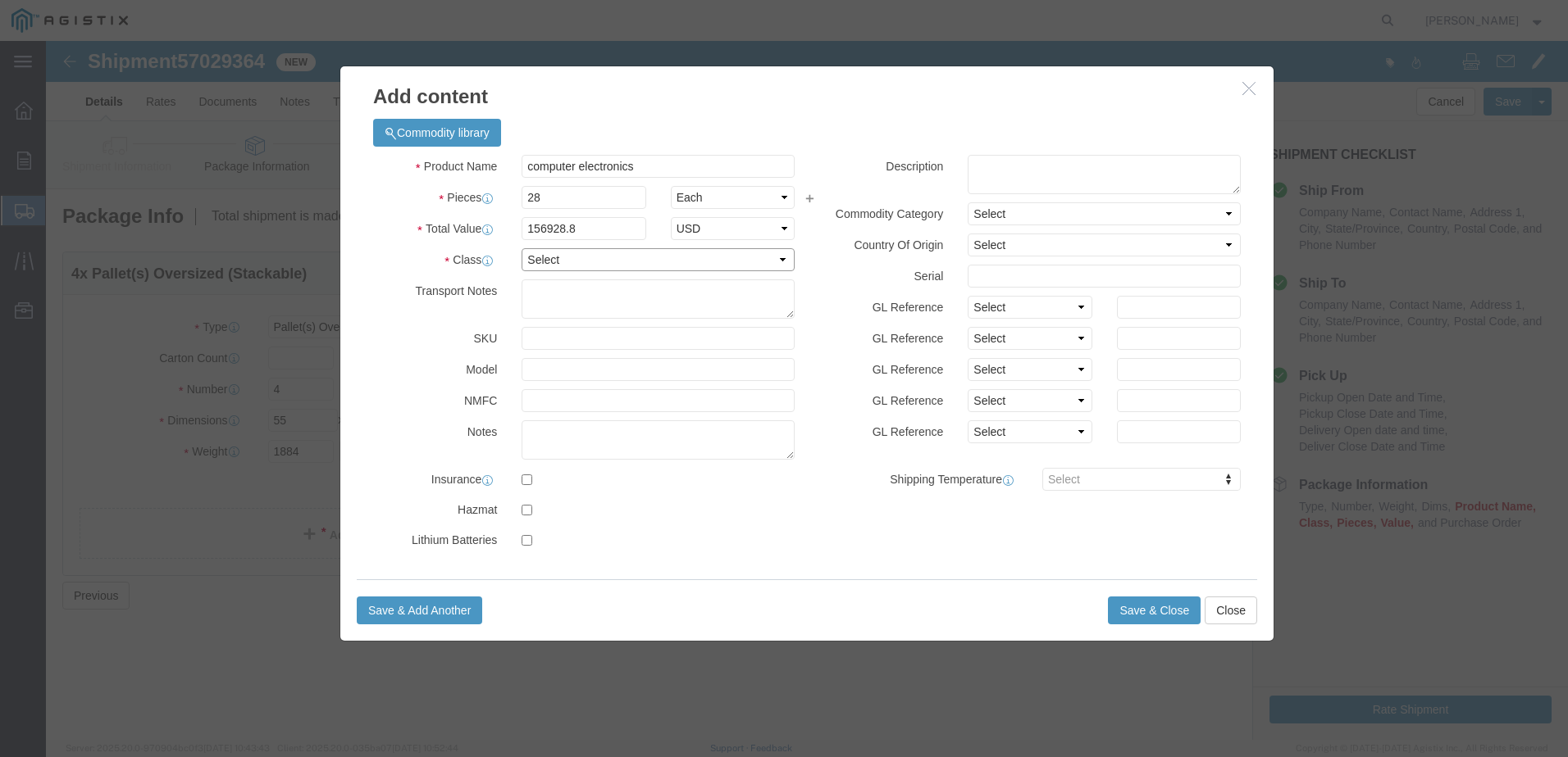
click select "Select 50 55 60 65 70 85 92.5 100 125 175 250 300 400"
drag, startPoint x: 561, startPoint y: 193, endPoint x: 440, endPoint y: 174, distance: 122.5
click div "Product Name computer electronics Pieces 28 Select Bag Barrels 100Board Feet Bo…"
type input "32448.64"
click select "Select 50 55 60 65 70 85 92.5 100 125 175 250 300 400"
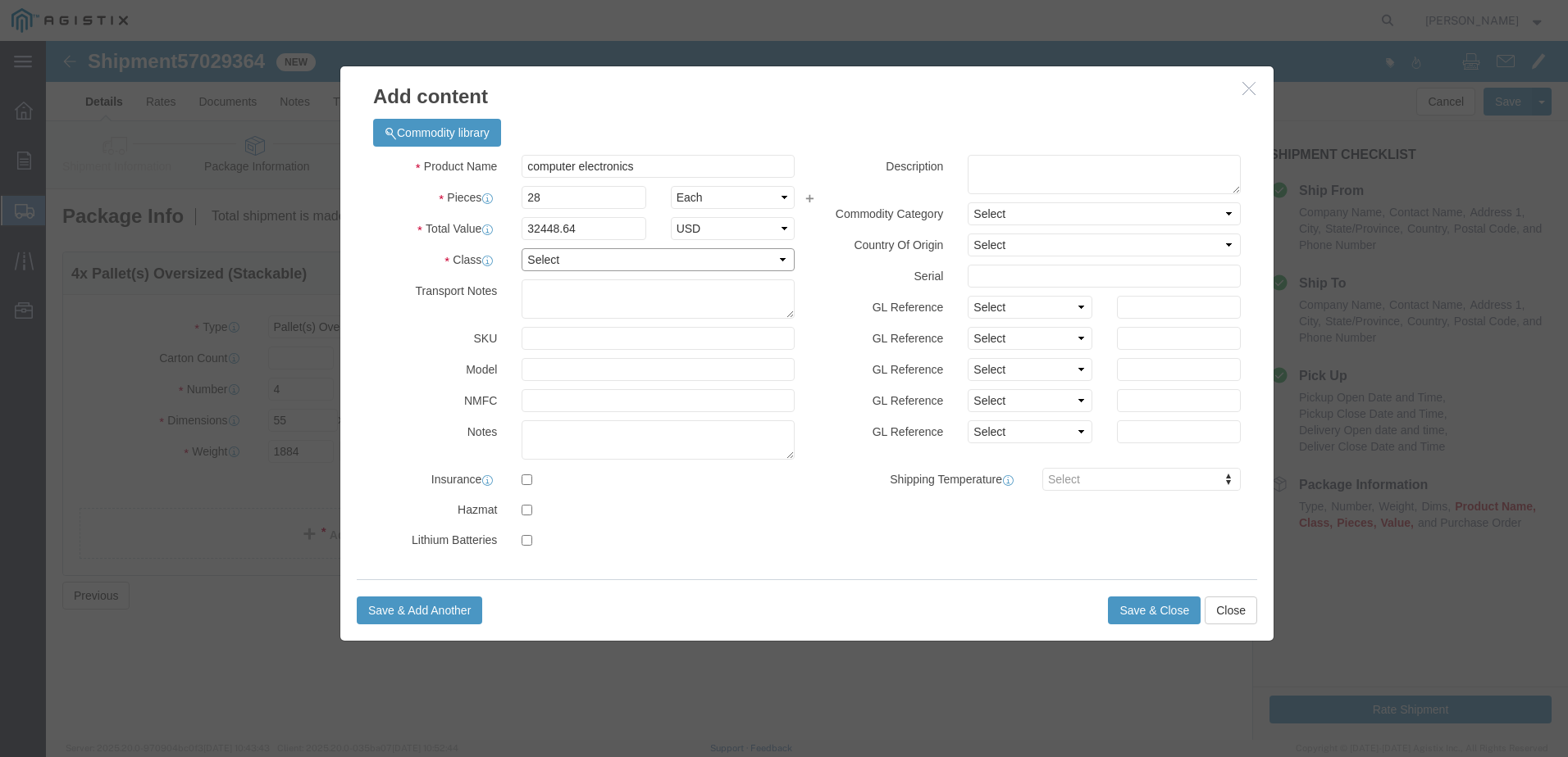
select select "92.5"
click select "Select 50 55 60 65 70 85 92.5 100 125 175 250 300 400"
click button "Save & Close"
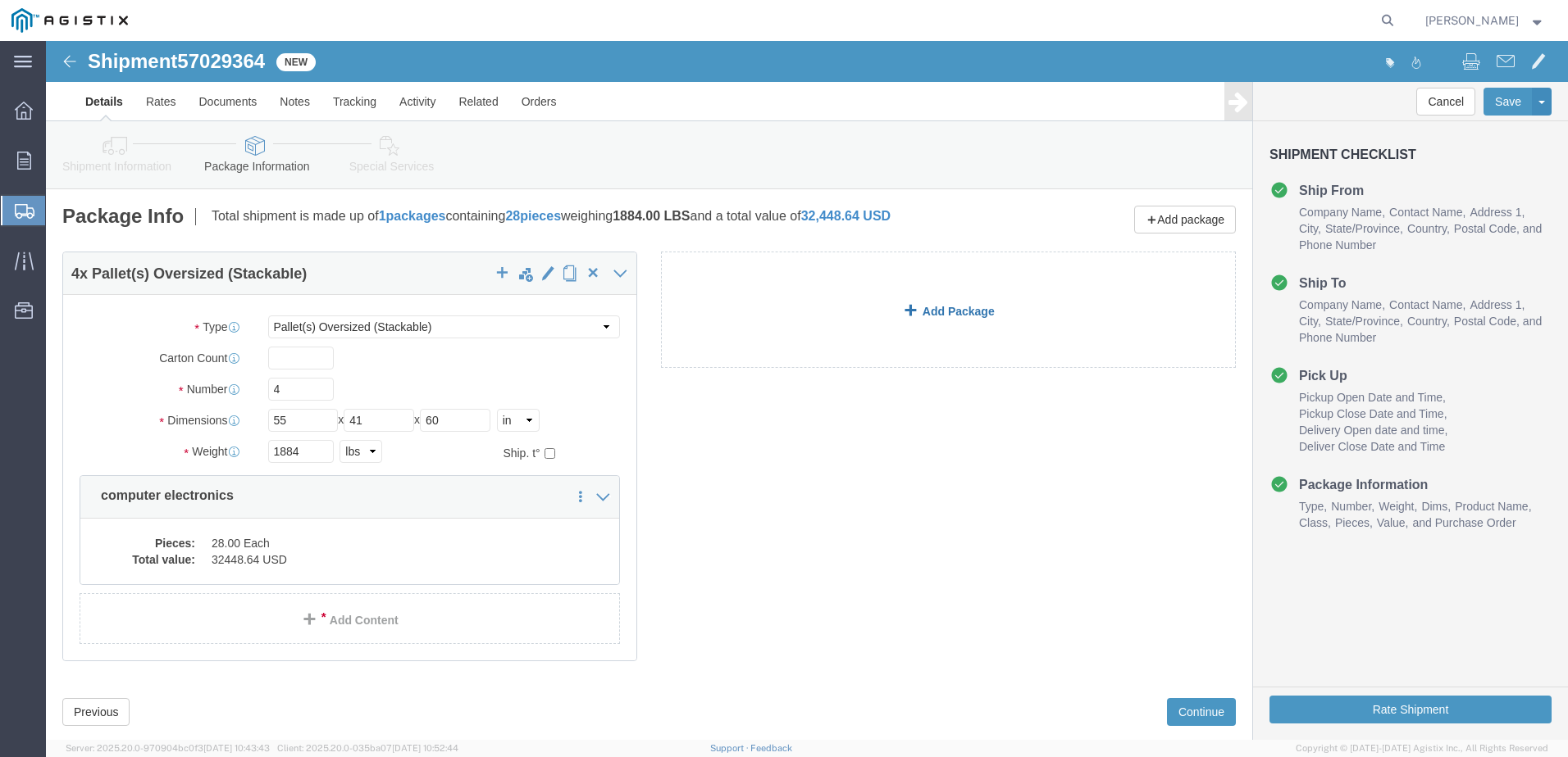
click link "Add Package"
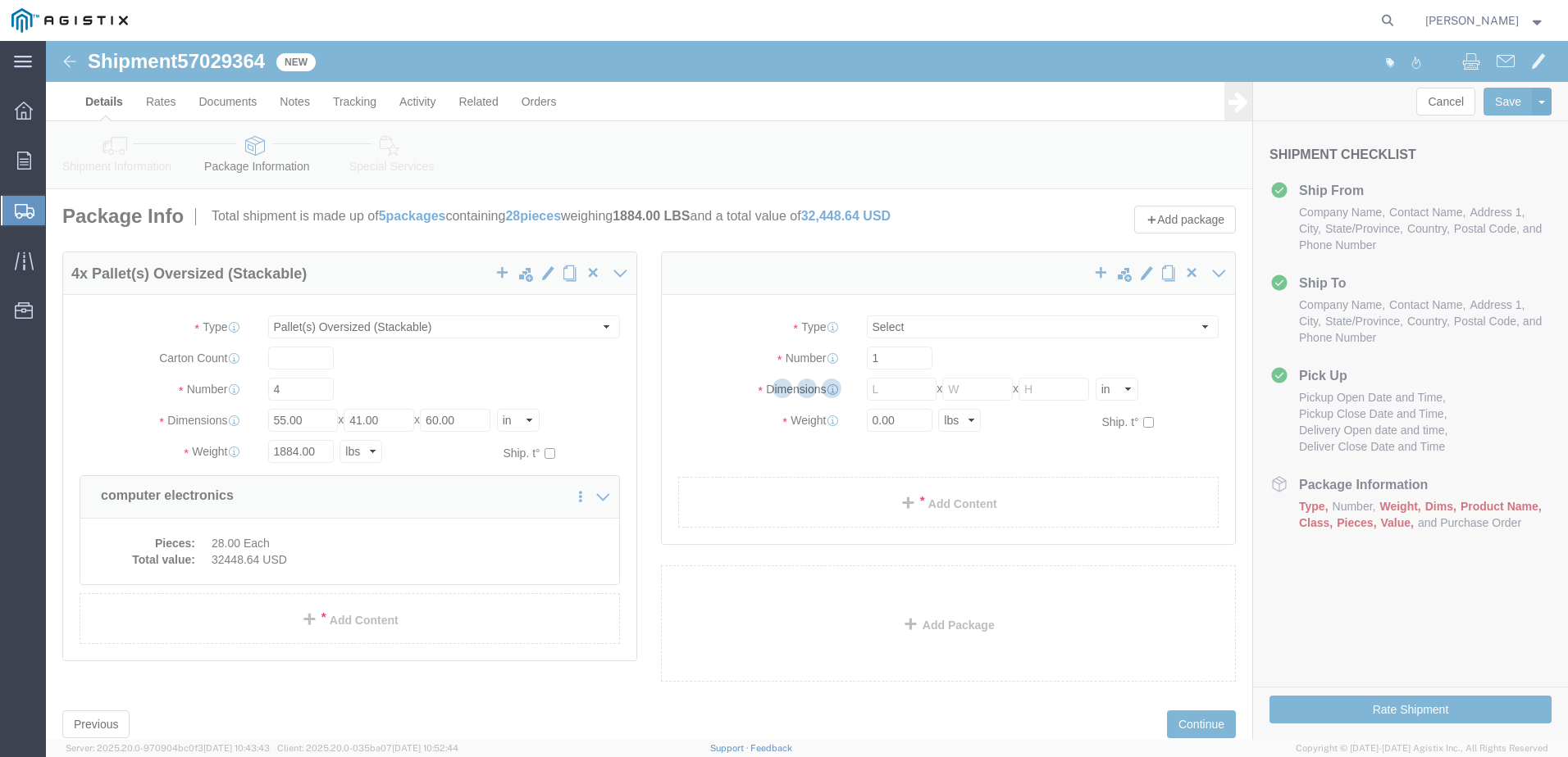
select select "POST"
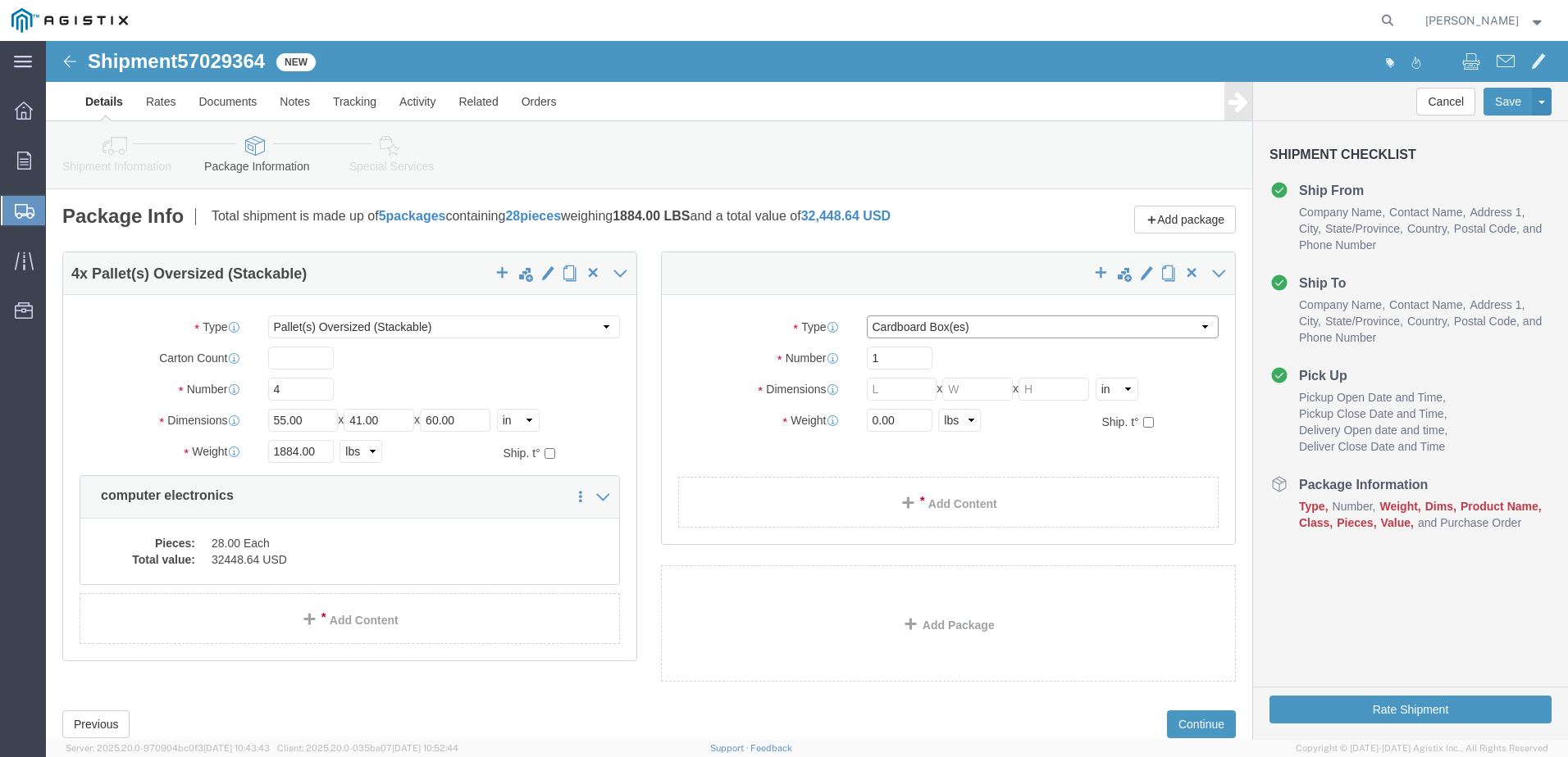
click select "Select Bulk Bundle(s) Cardboard Box(es) Carton(s) Crate(s) Drum(s) (Fiberboard)…"
select select "PONS"
click select "Select Bulk Bundle(s) Cardboard Box(es) Carton(s) Crate(s) Drum(s) (Fiberboard)…"
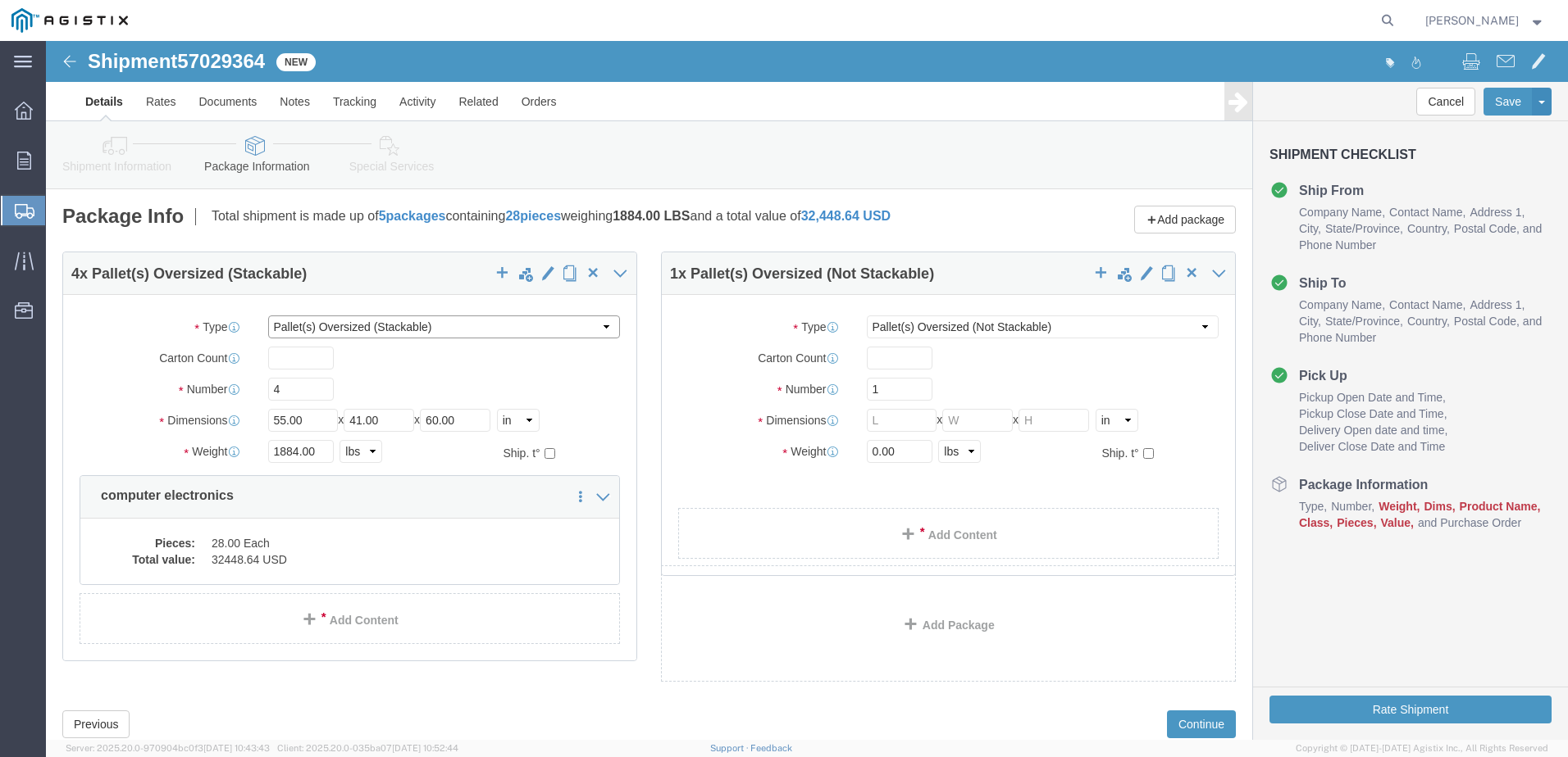
click select "Select Bulk Bundle(s) Cardboard Box(es) Carton(s) Crate(s) Drum(s) (Fiberboard)…"
select select "PONS"
click select "Select Bulk Bundle(s) Cardboard Box(es) Carton(s) Crate(s) Drum(s) (Fiberboard)…"
click input "text"
type input "56"
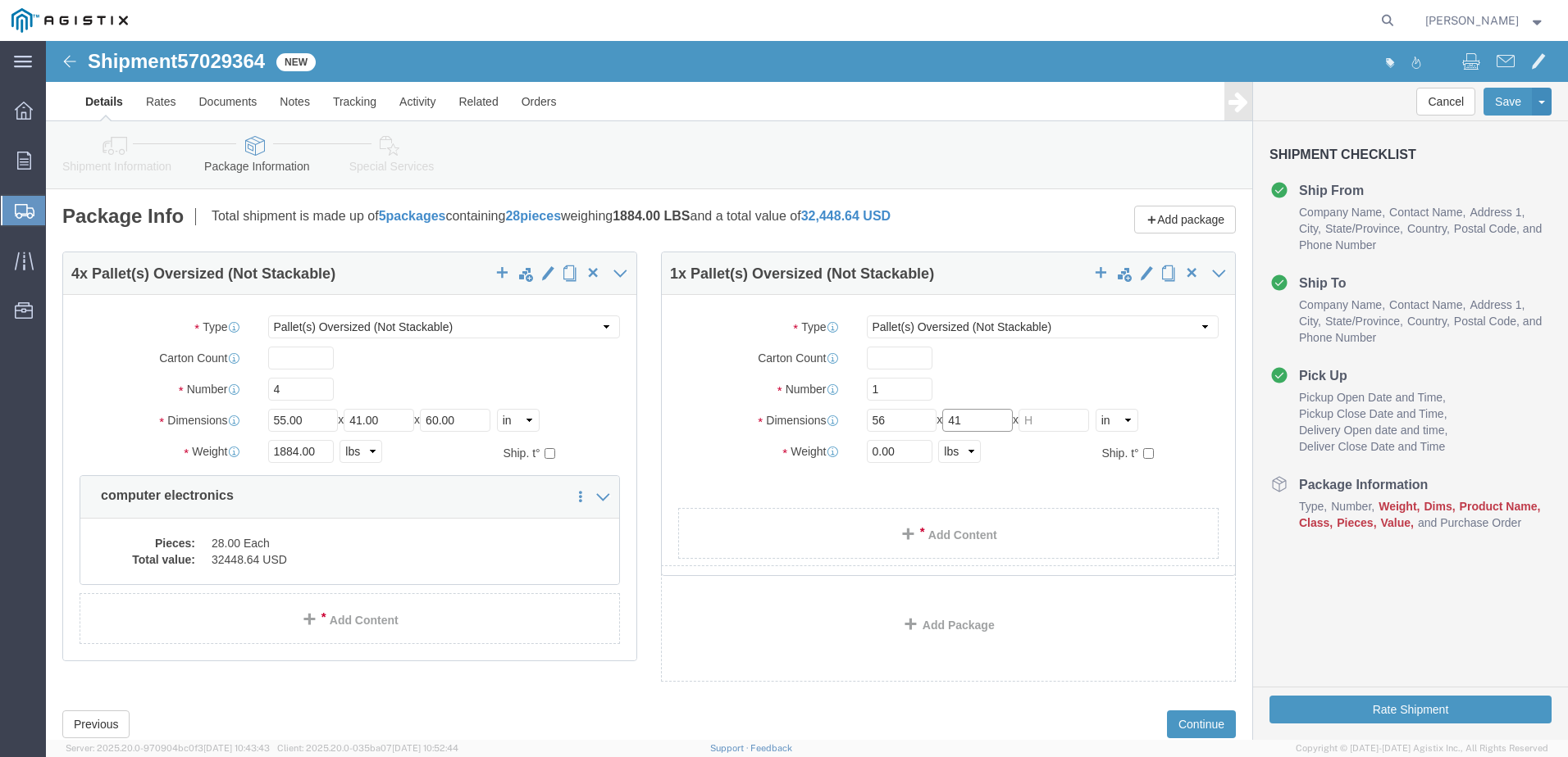
type input "41"
type input "46"
click input "0.00"
type input "0"
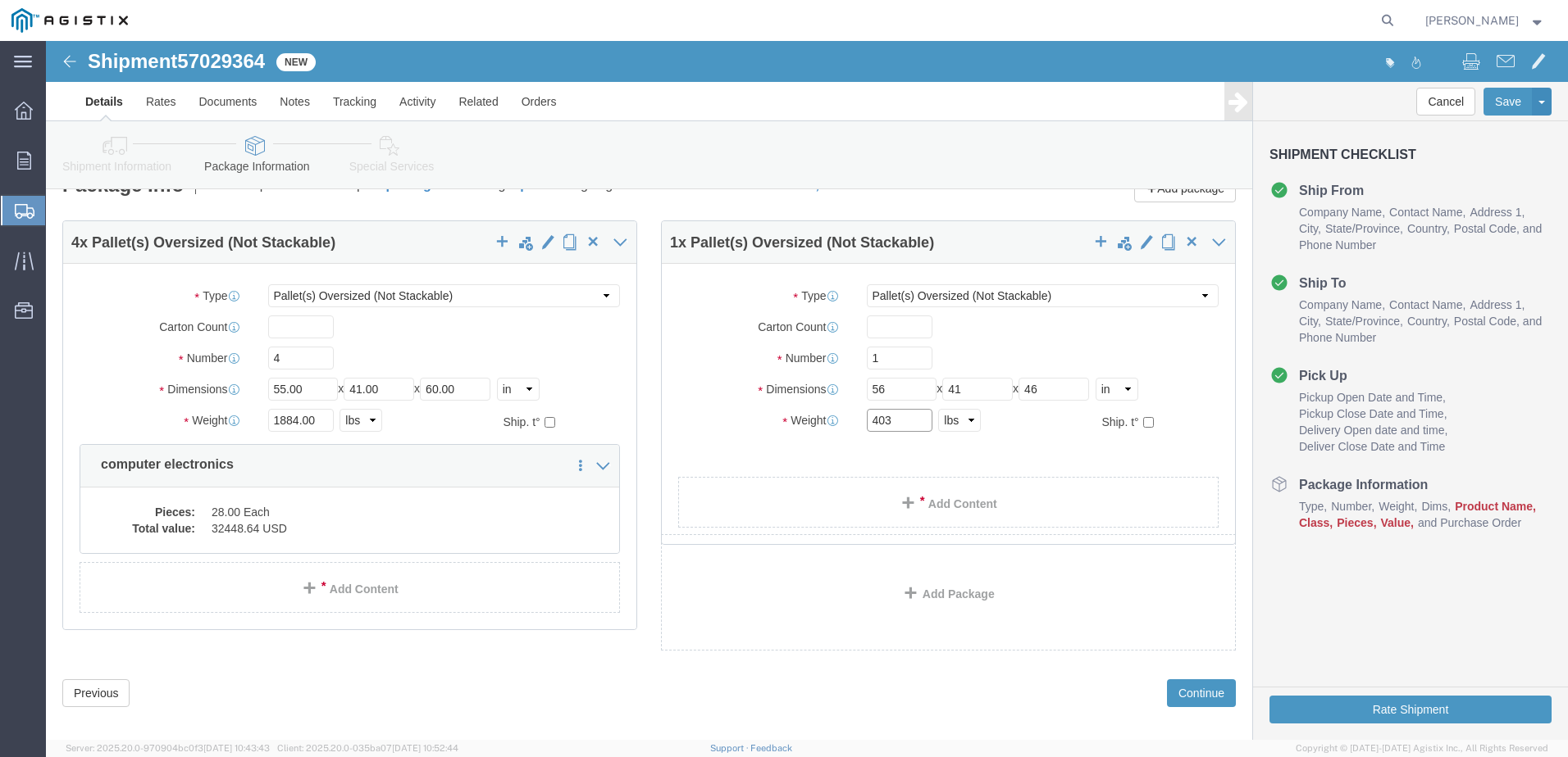
scroll to position [48, 0]
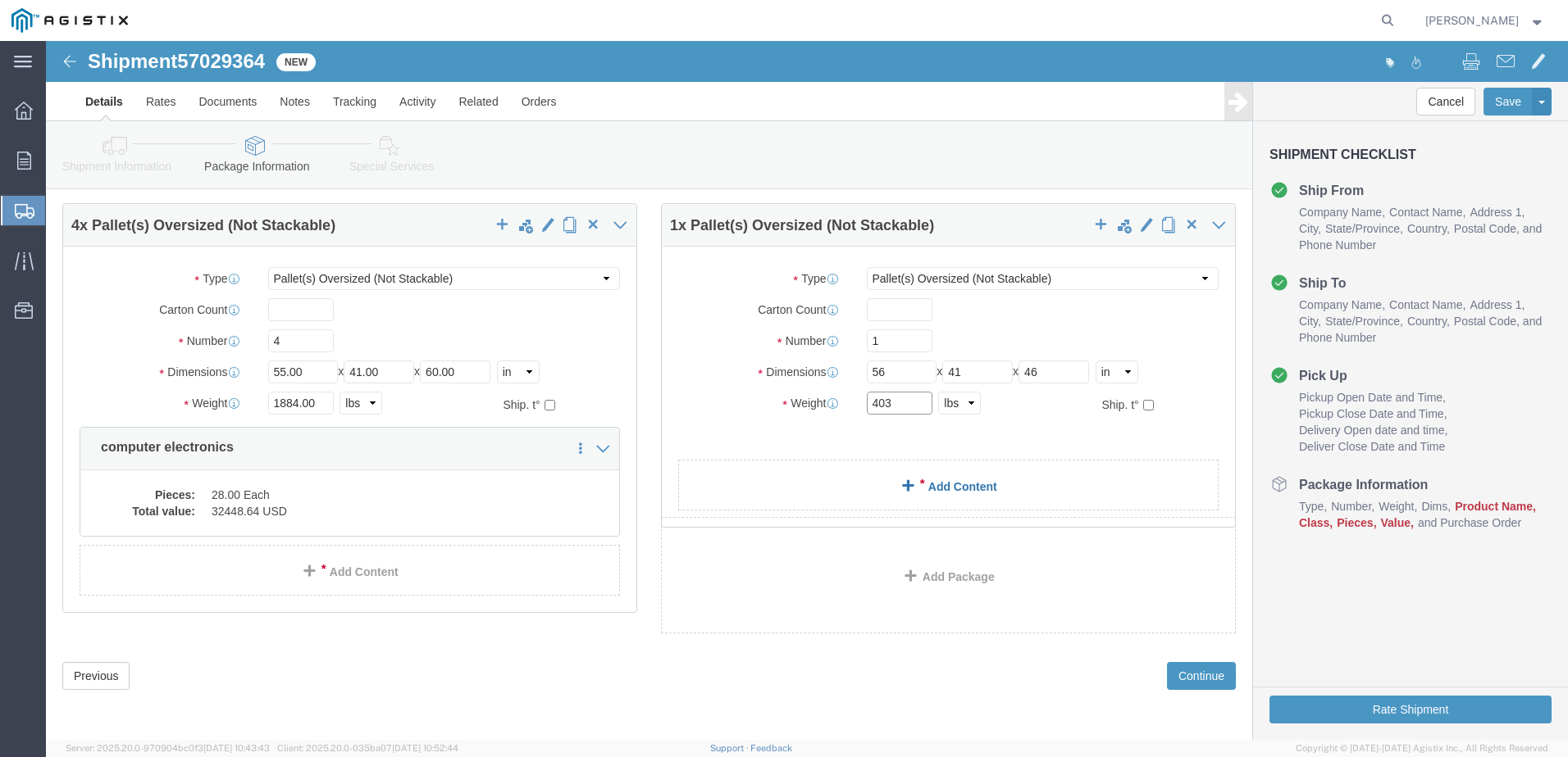
type input "403"
click link "Add Content"
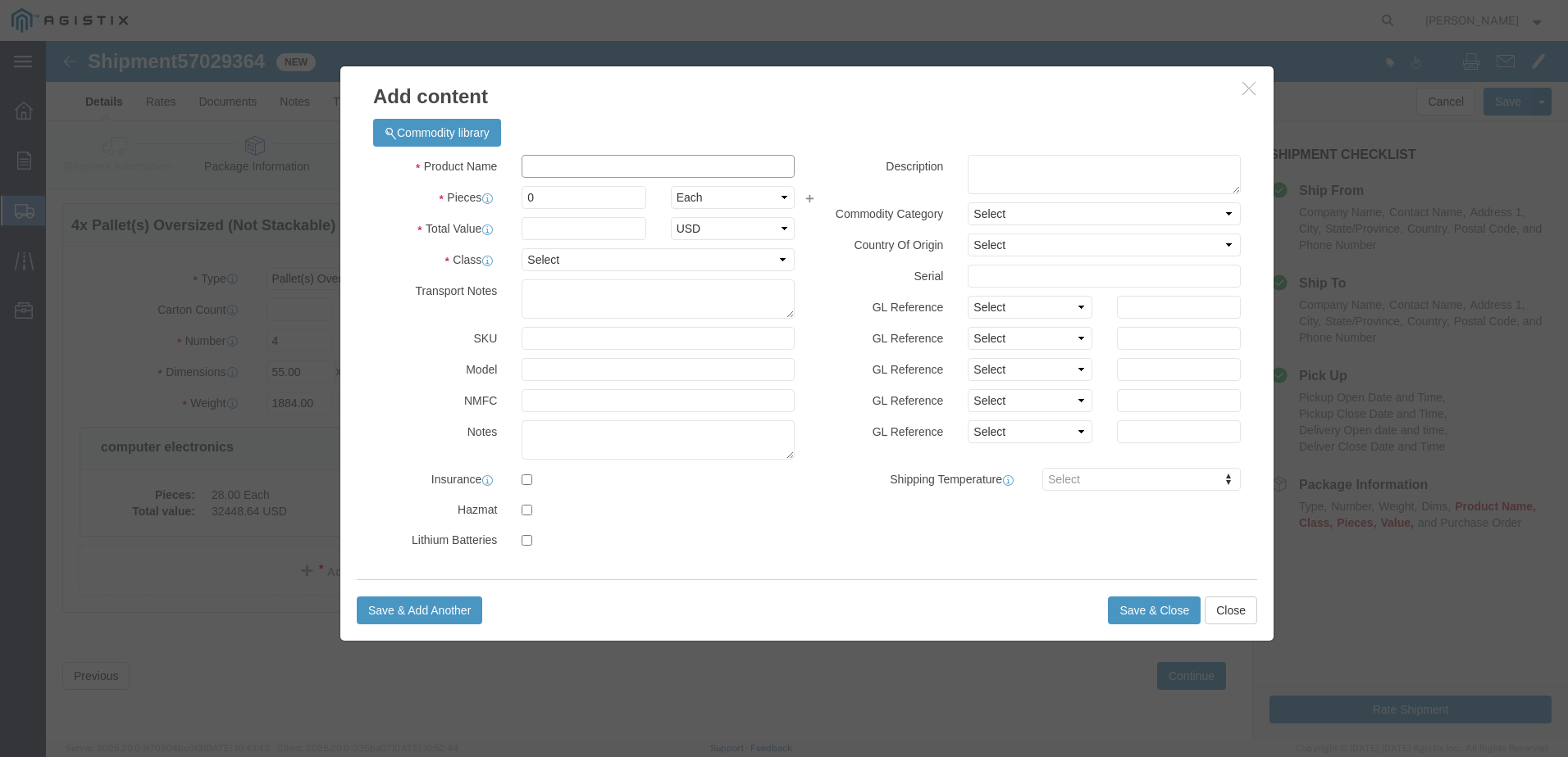
click input "text"
type input "computer electronics"
type input "5604.6"
click input "0"
type input "6"
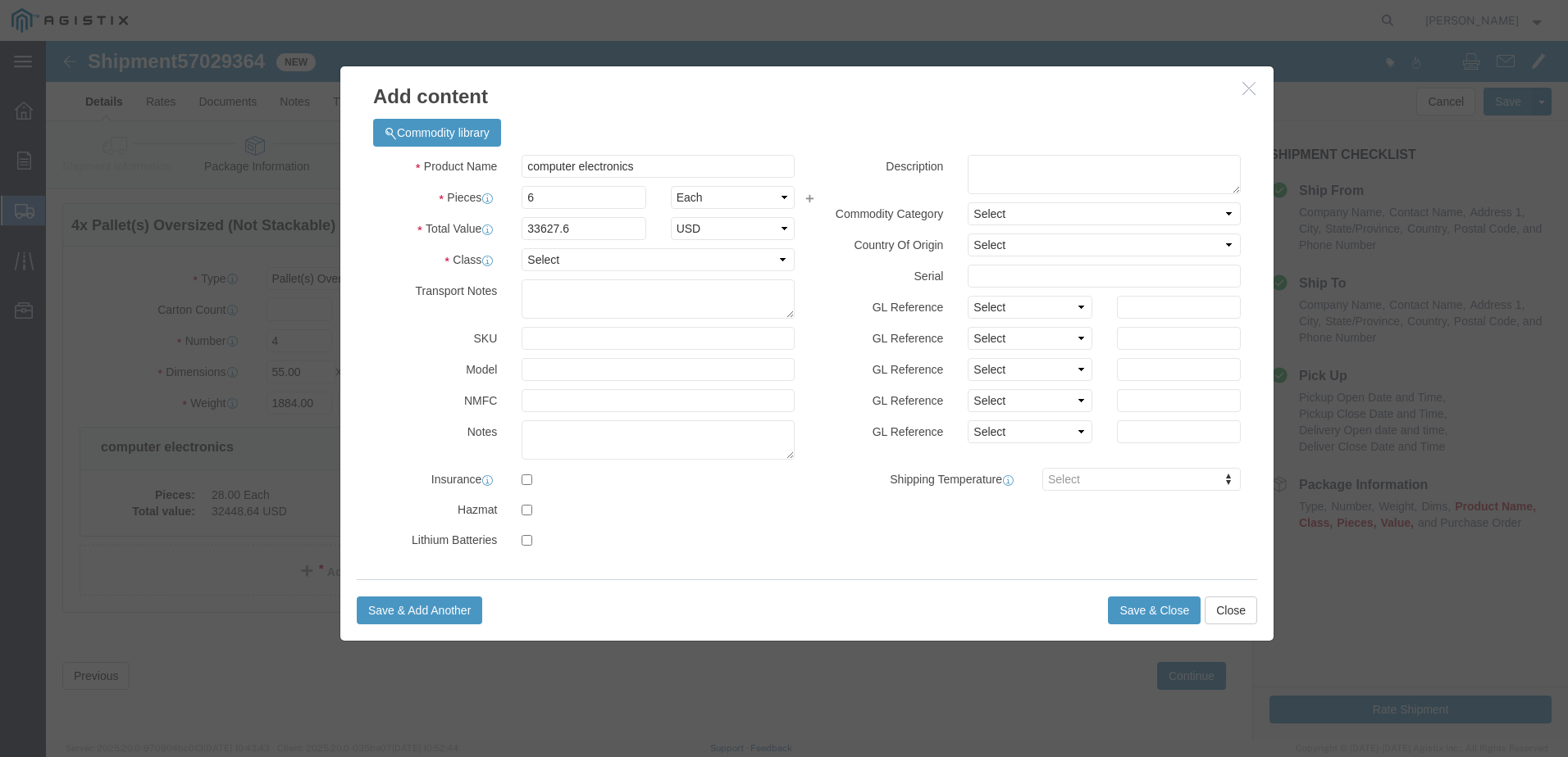
click div "33627.6"
drag, startPoint x: 531, startPoint y: 191, endPoint x: 438, endPoint y: 183, distance: 93.3
click div "Total Value Total value of all the pieces 33627.6 Select ADP AED AFN ALL AMD AO…"
type input "6953.28"
click select "Select 50 55 60 65 70 85 92.5 100 125 175 250 300 400"
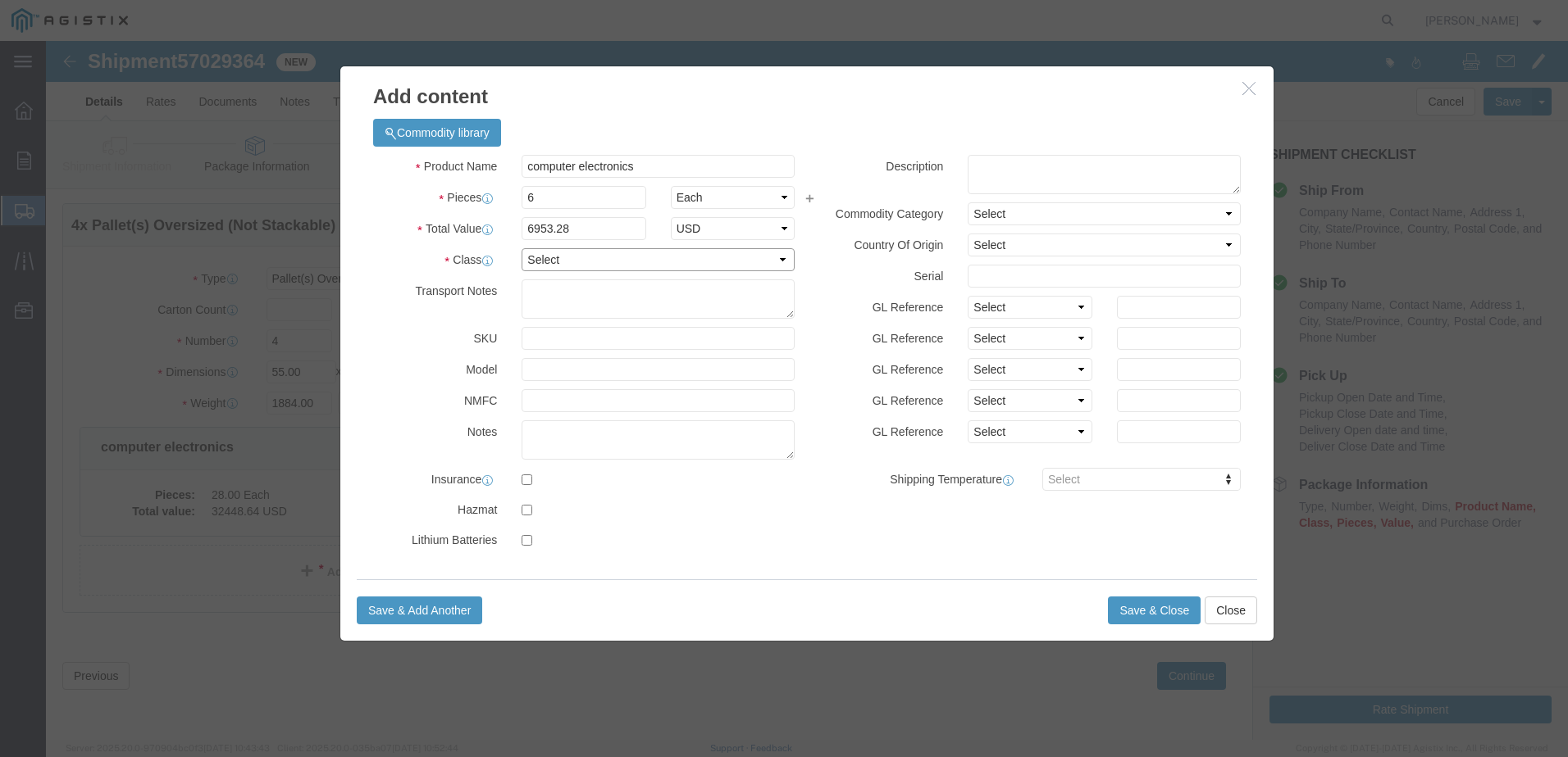
select select "92.5"
click select "Select 50 55 60 65 70 85 92.5 100 125 175 250 300 400"
click button "Save & Close"
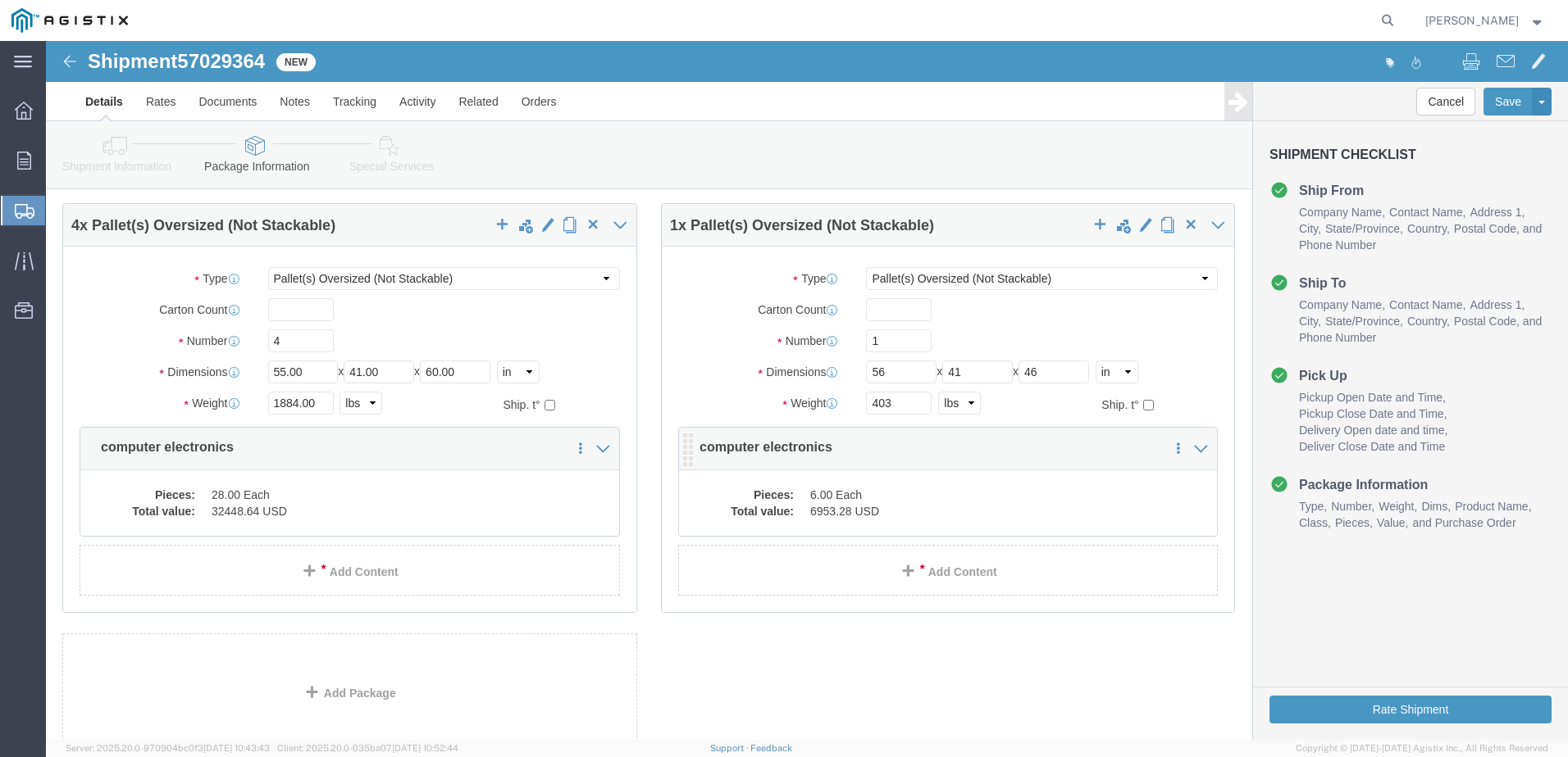
scroll to position [0, 0]
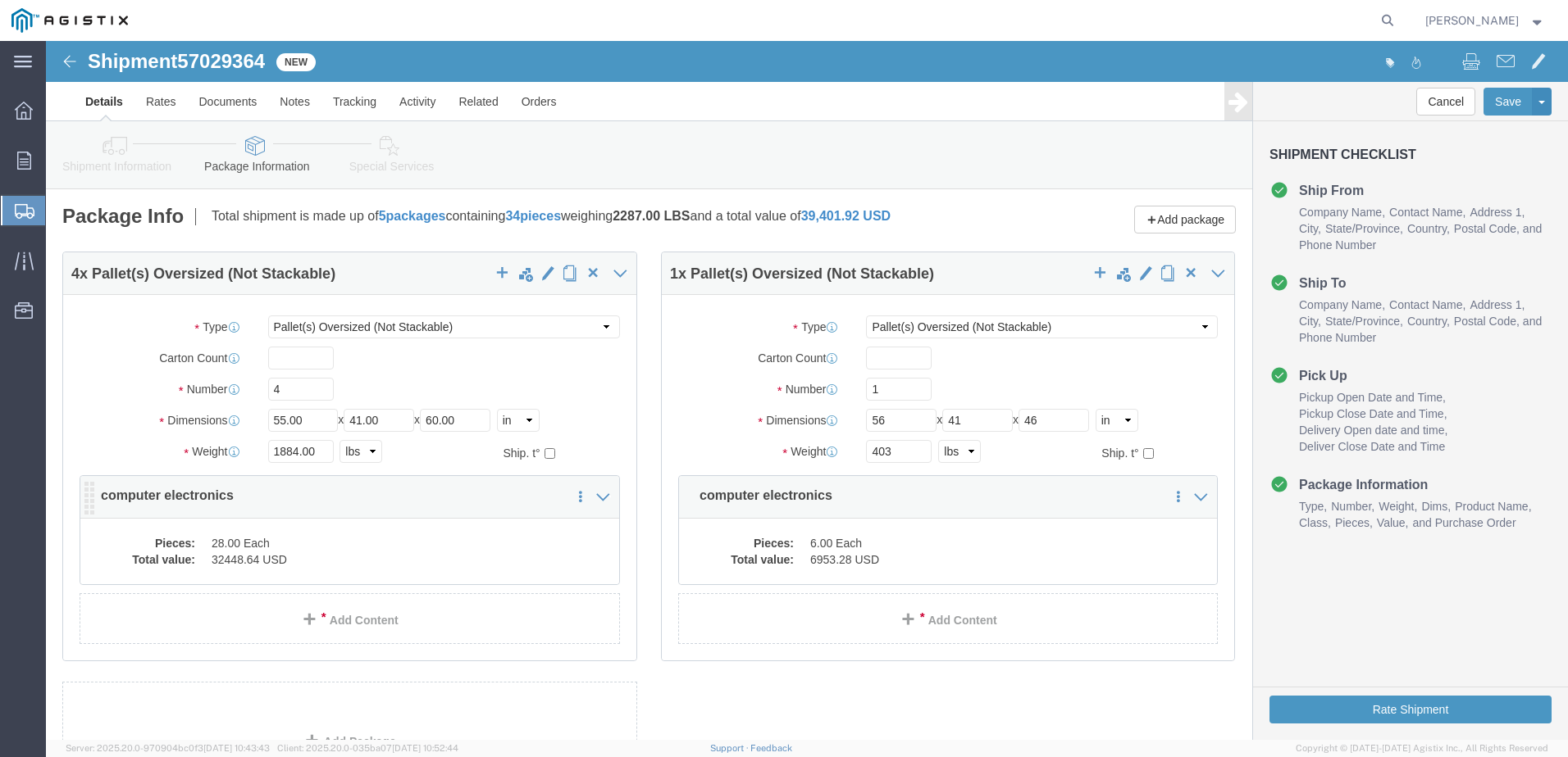
click dd "32448.64 USD"
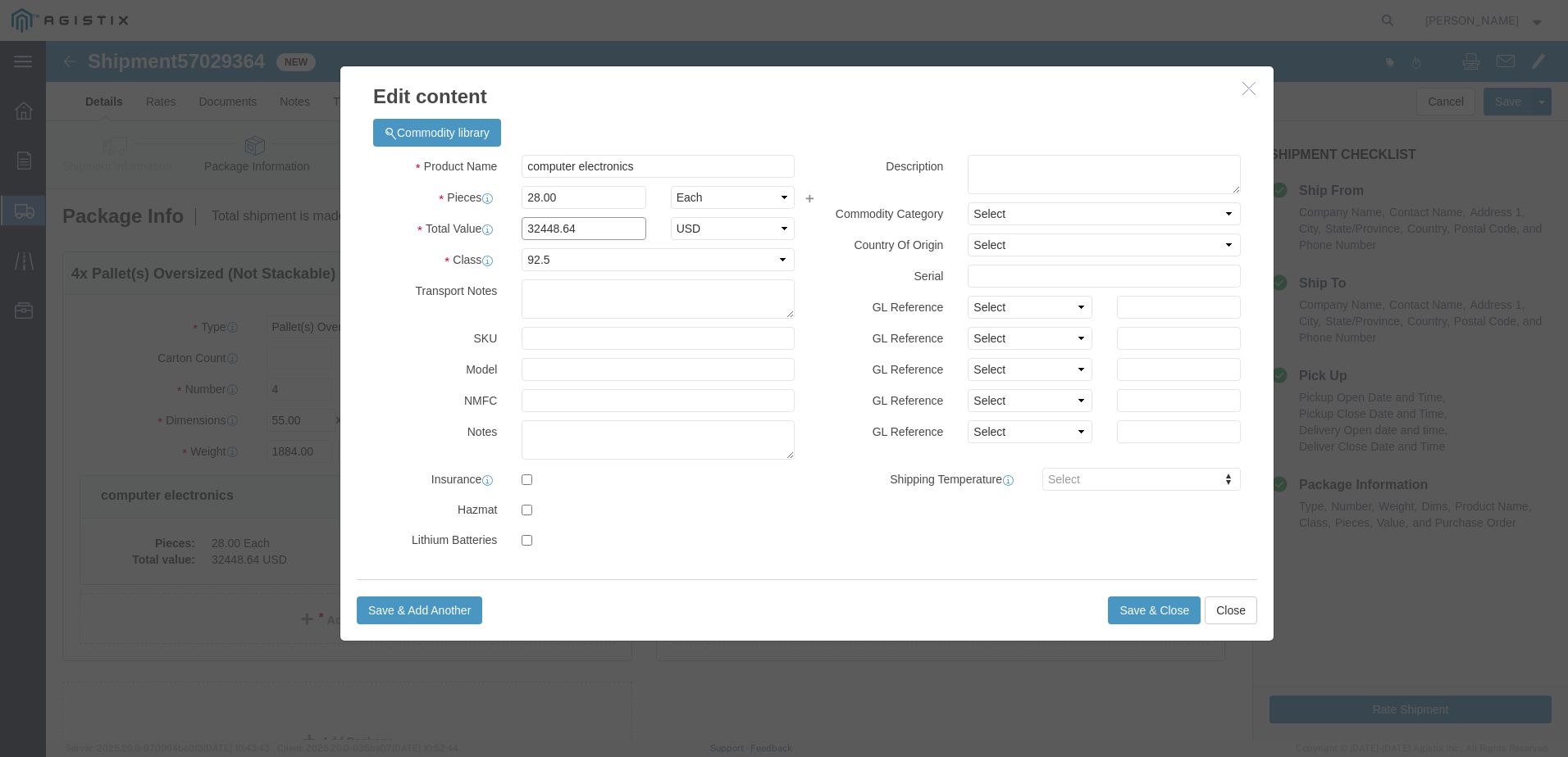
click input "32448.64"
type input "32440.24"
click button "Save & Close"
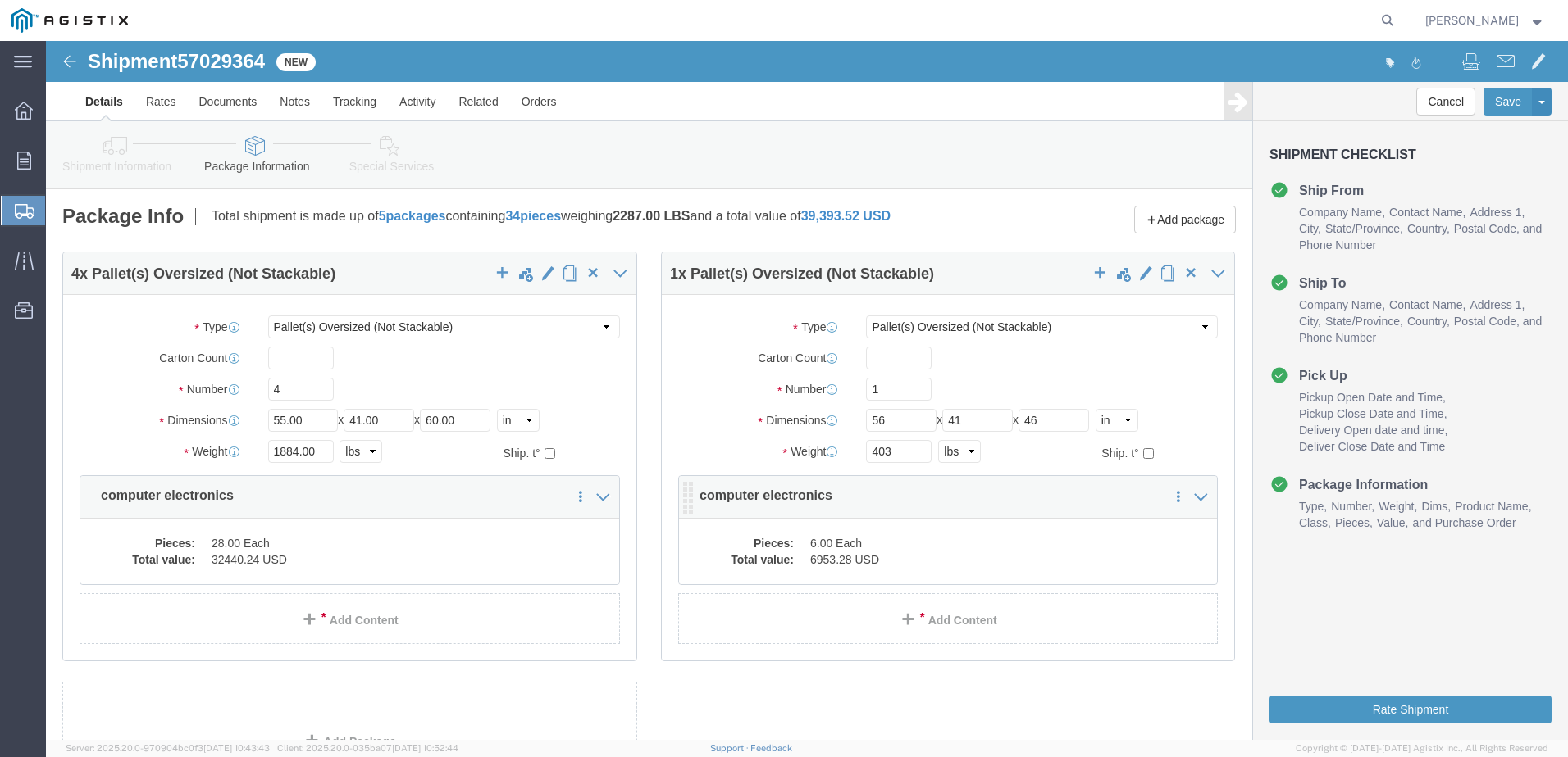
click dd "6.00 Each"
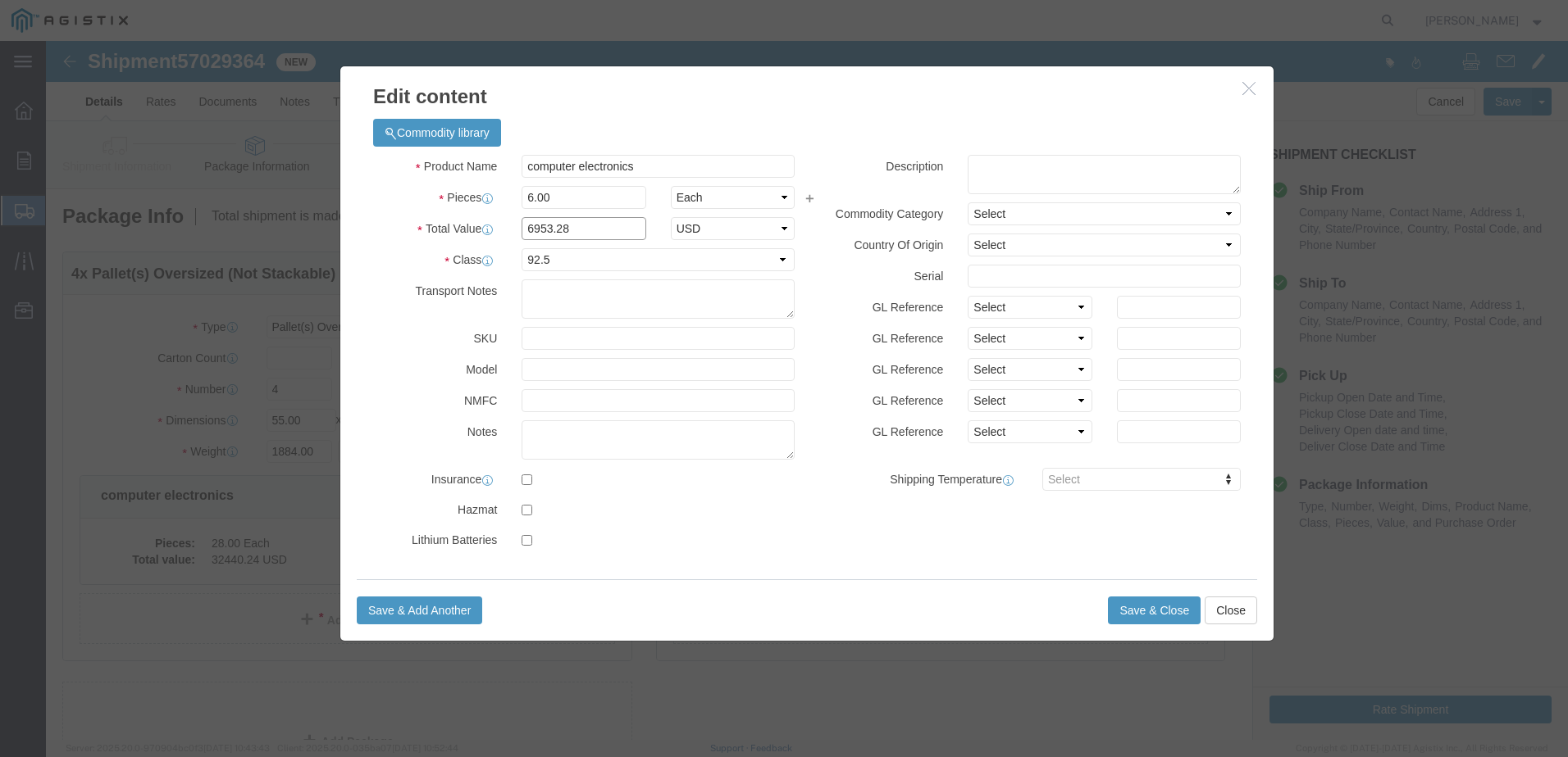
click input "6953.28"
type input "6951.48"
click button "Save & Close"
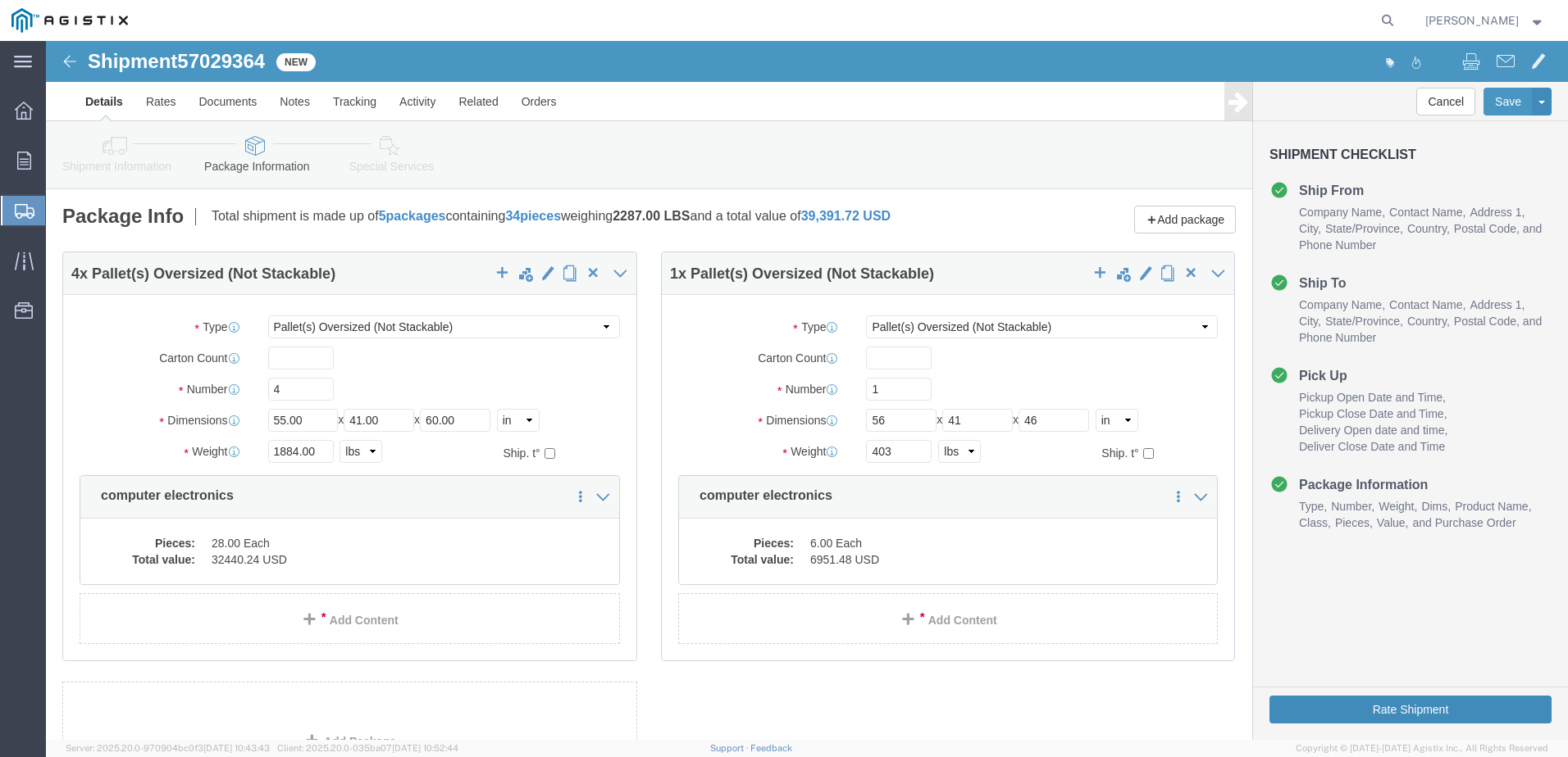
click button "Rate Shipment"
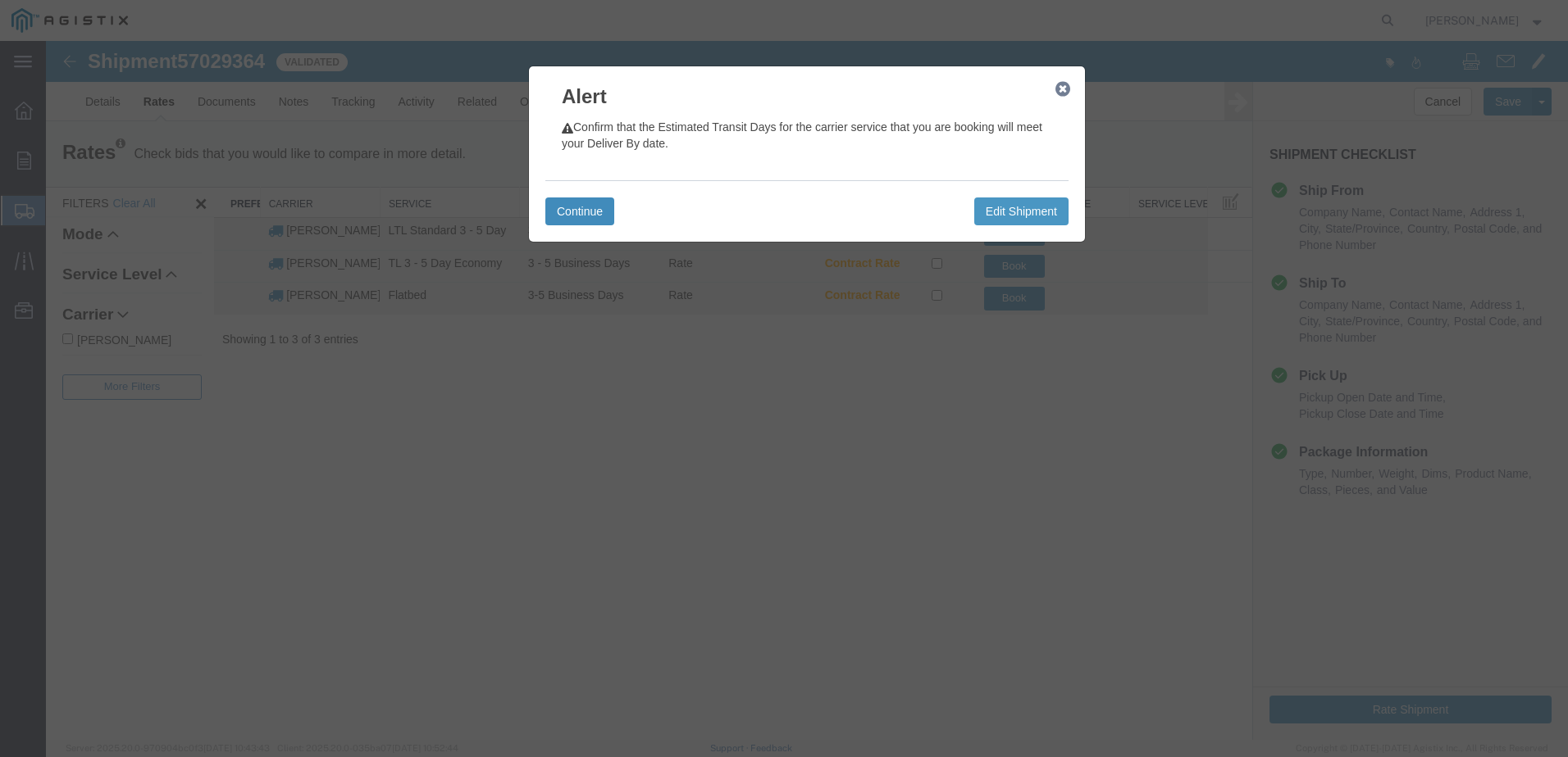
click at [582, 208] on button "Continue" at bounding box center [580, 211] width 69 height 28
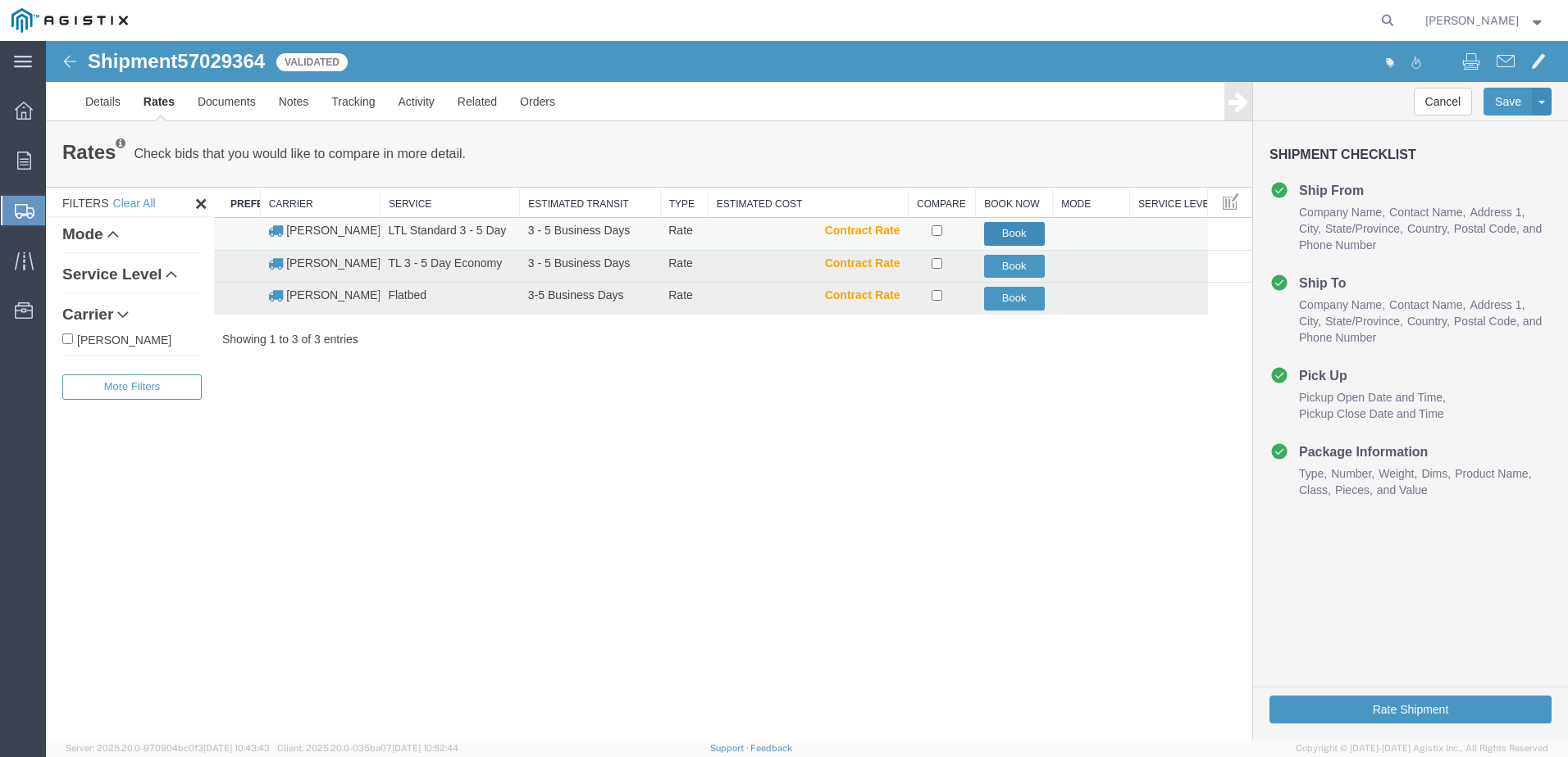
click at [1011, 231] on button "Book" at bounding box center [1014, 233] width 60 height 24
